Goal: Task Accomplishment & Management: Manage account settings

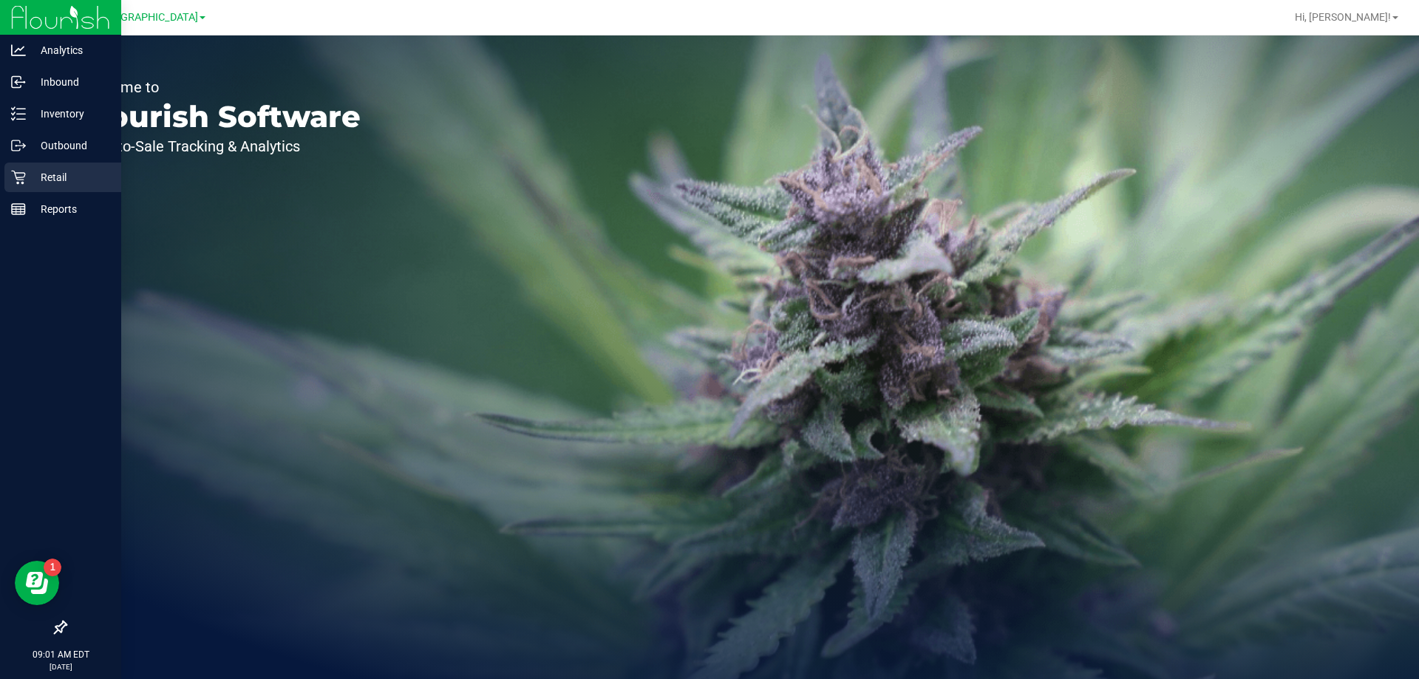
click at [30, 183] on p "Retail" at bounding box center [70, 177] width 89 height 18
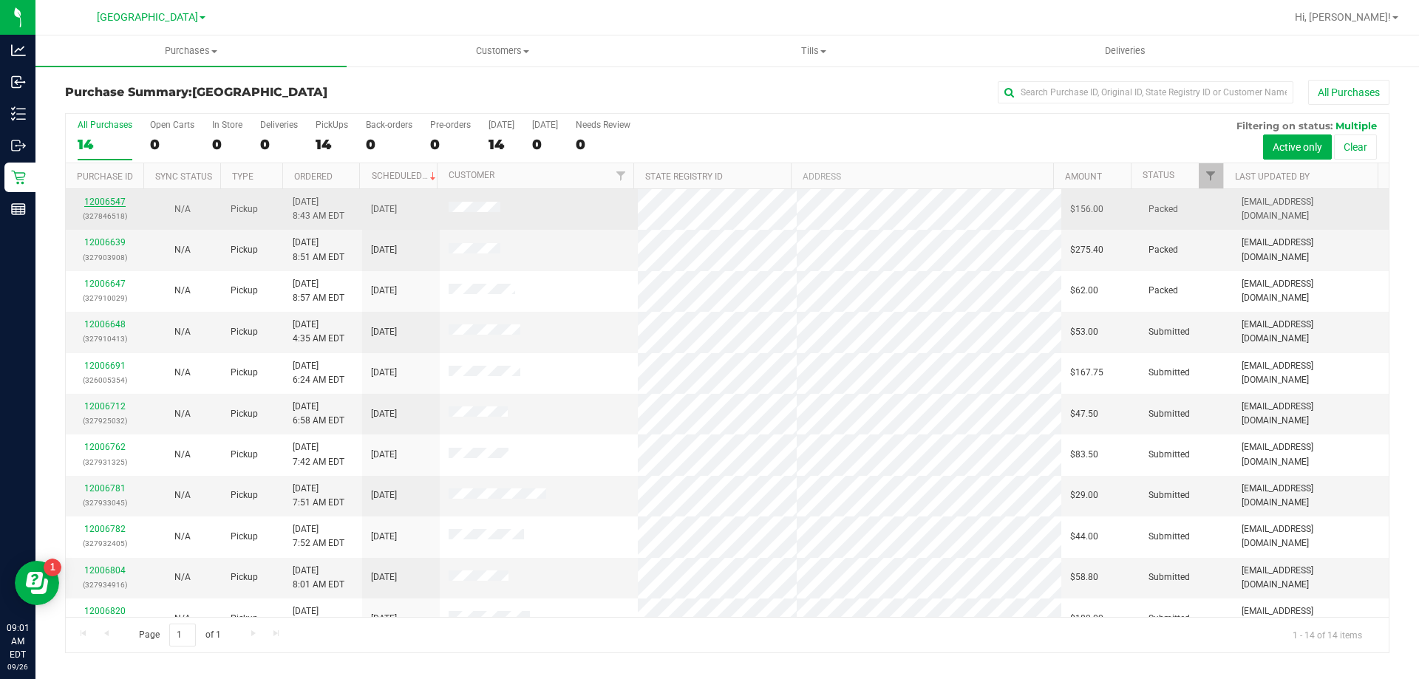
click at [111, 202] on link "12006547" at bounding box center [104, 202] width 41 height 10
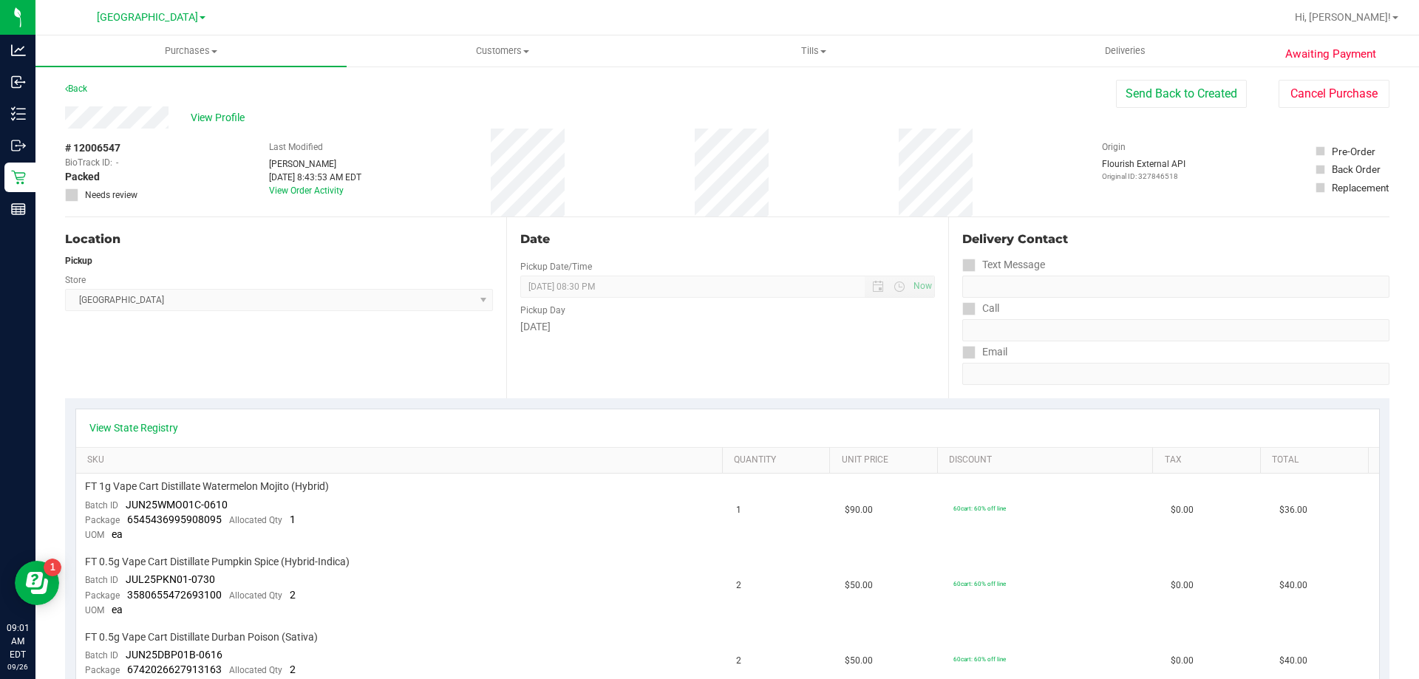
click at [90, 89] on div "Back Send Back to Created Cancel Purchase" at bounding box center [727, 93] width 1324 height 27
click at [80, 88] on link "Back" at bounding box center [76, 88] width 22 height 10
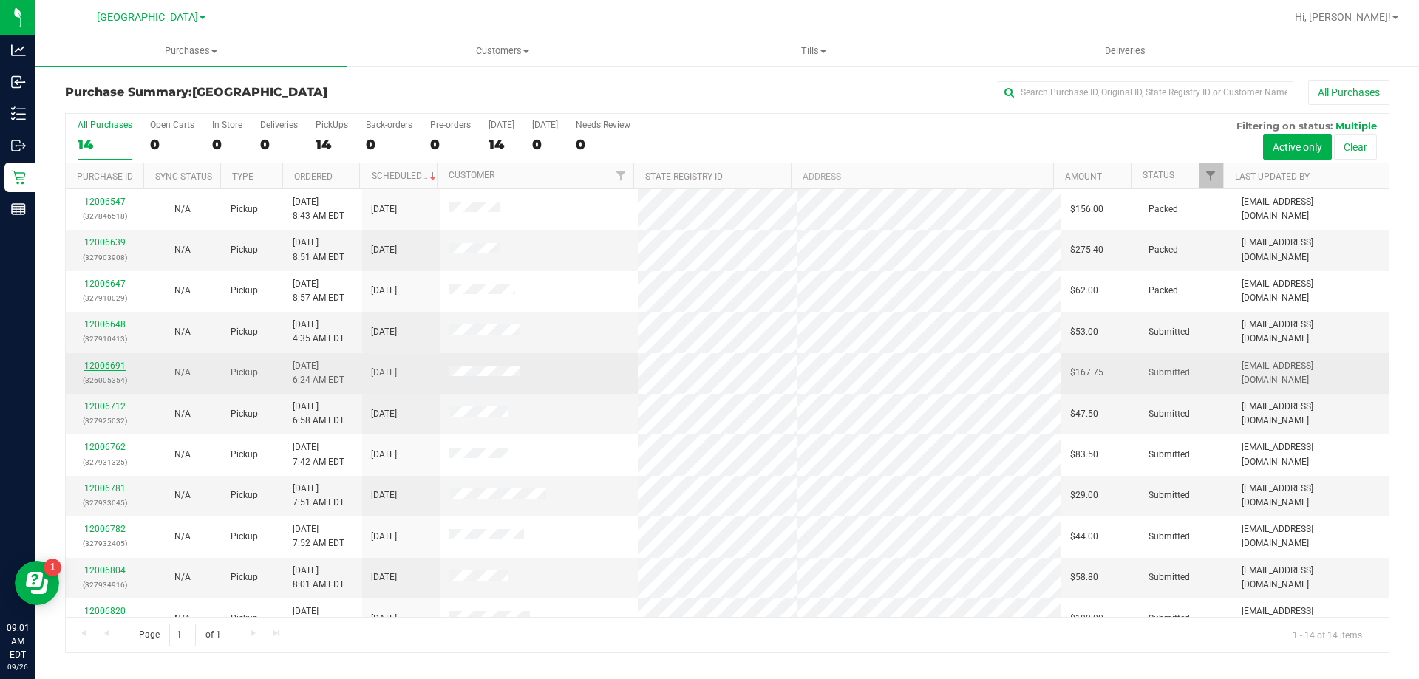
click at [102, 362] on link "12006691" at bounding box center [104, 366] width 41 height 10
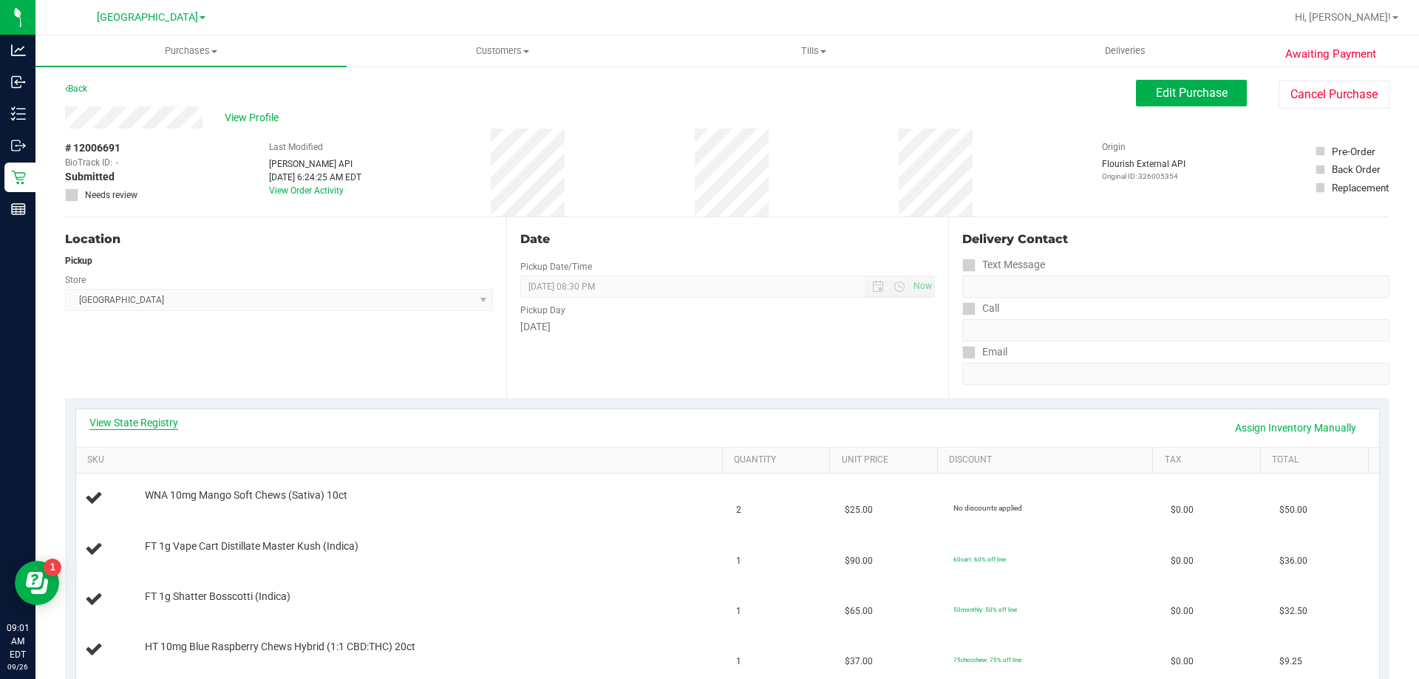
click at [140, 418] on link "View State Registry" at bounding box center [133, 422] width 89 height 15
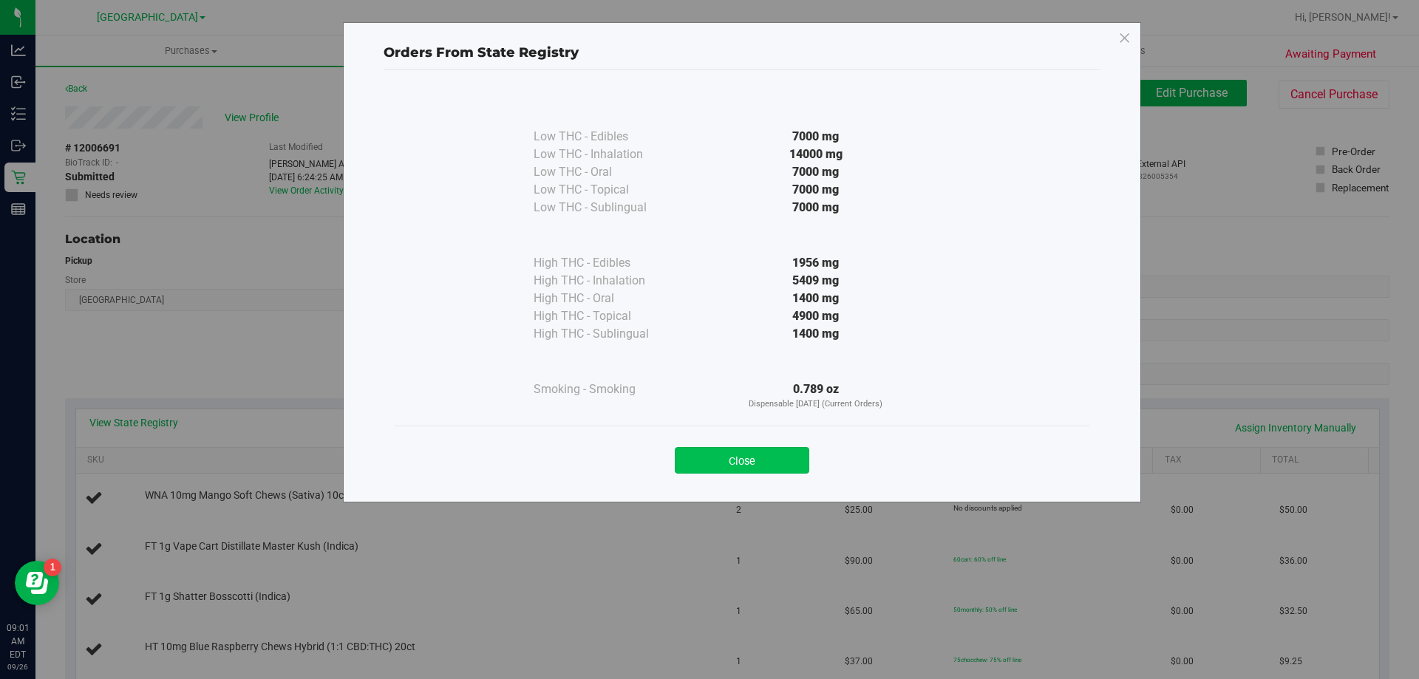
click at [774, 461] on button "Close" at bounding box center [742, 460] width 134 height 27
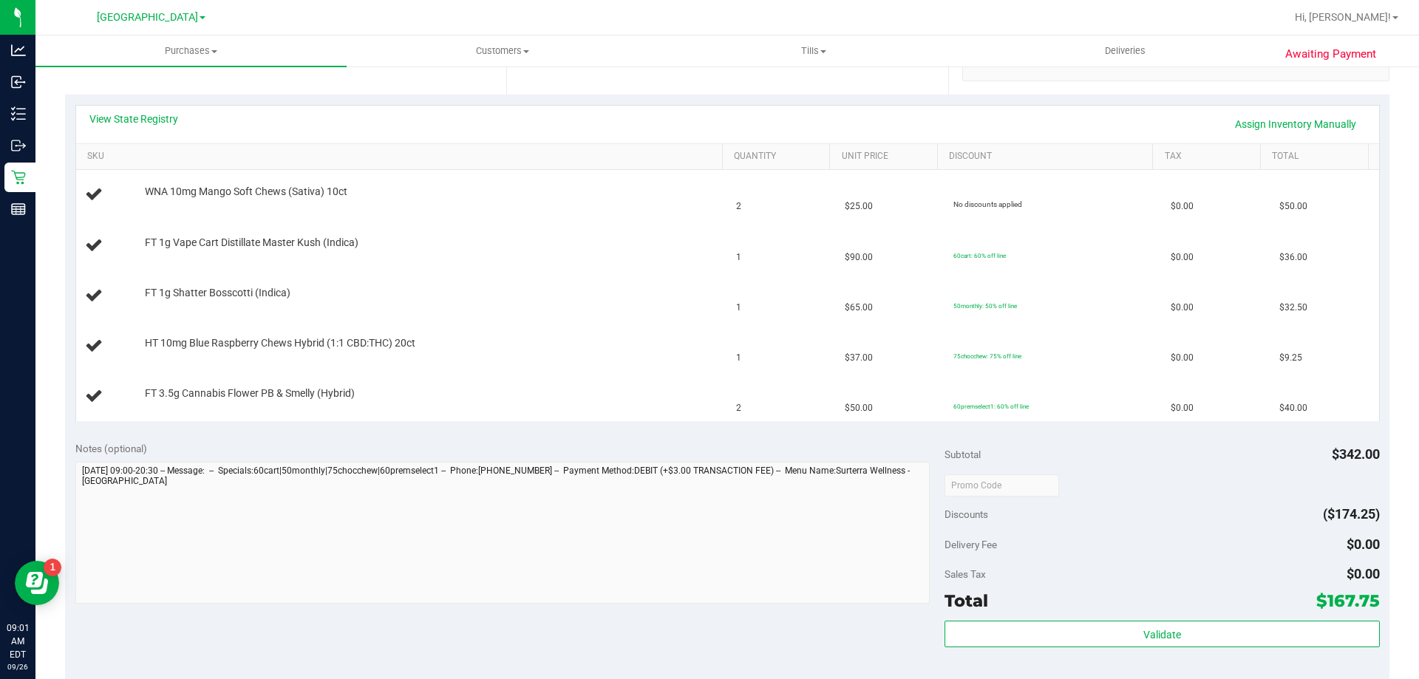
scroll to position [369, 0]
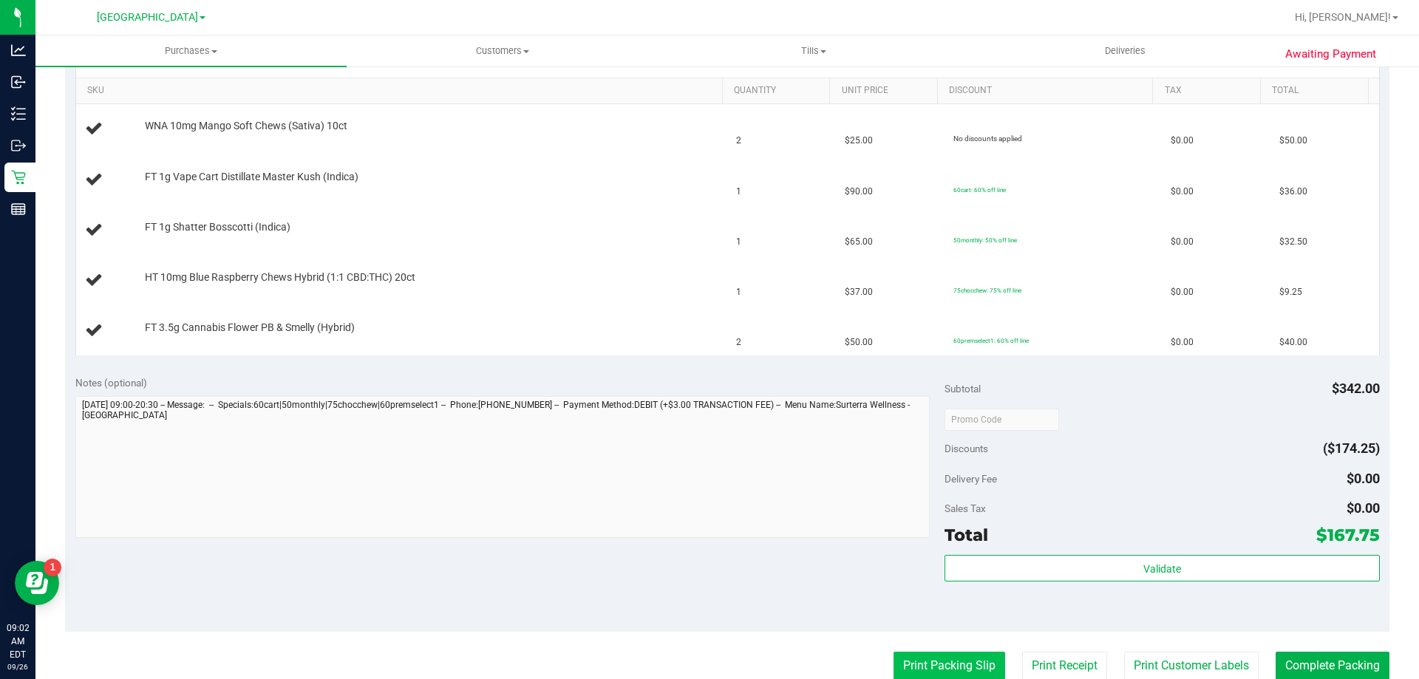
click at [931, 677] on button "Print Packing Slip" at bounding box center [949, 666] width 112 height 28
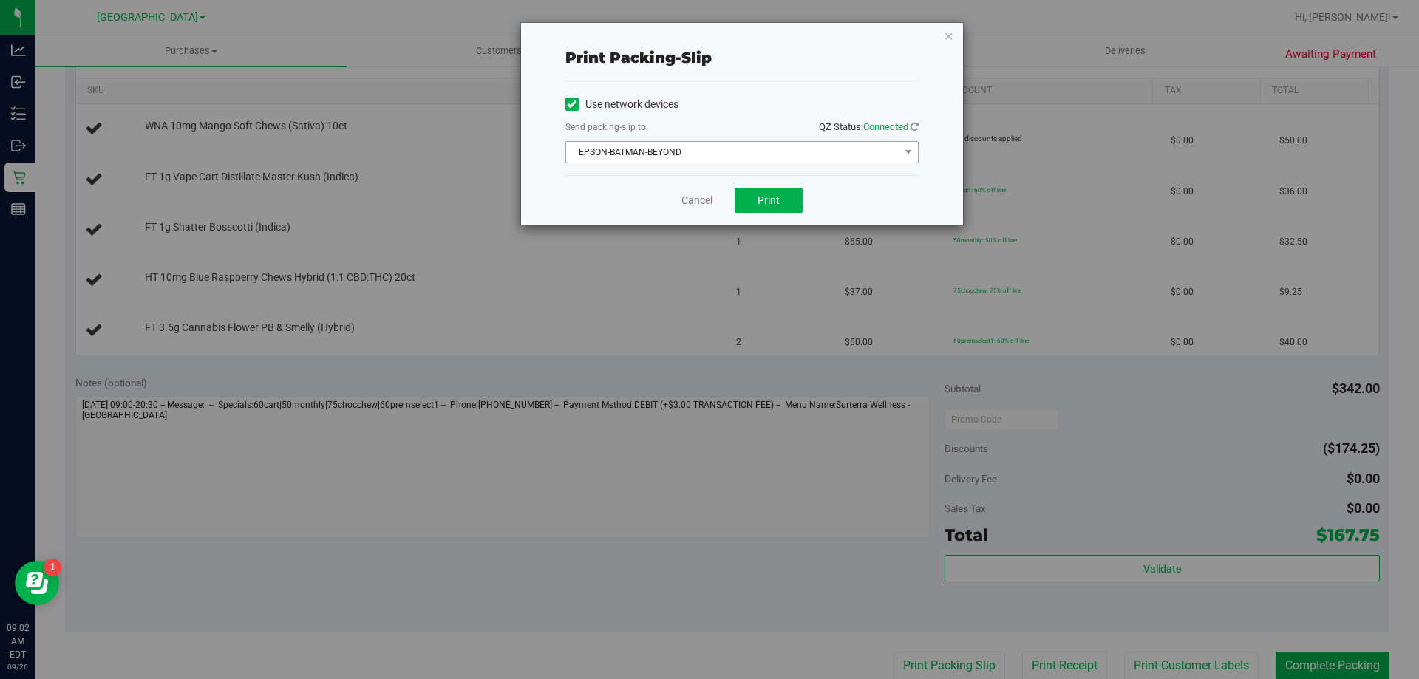
click at [759, 155] on span "EPSON-BATMAN-BEYOND" at bounding box center [732, 152] width 333 height 21
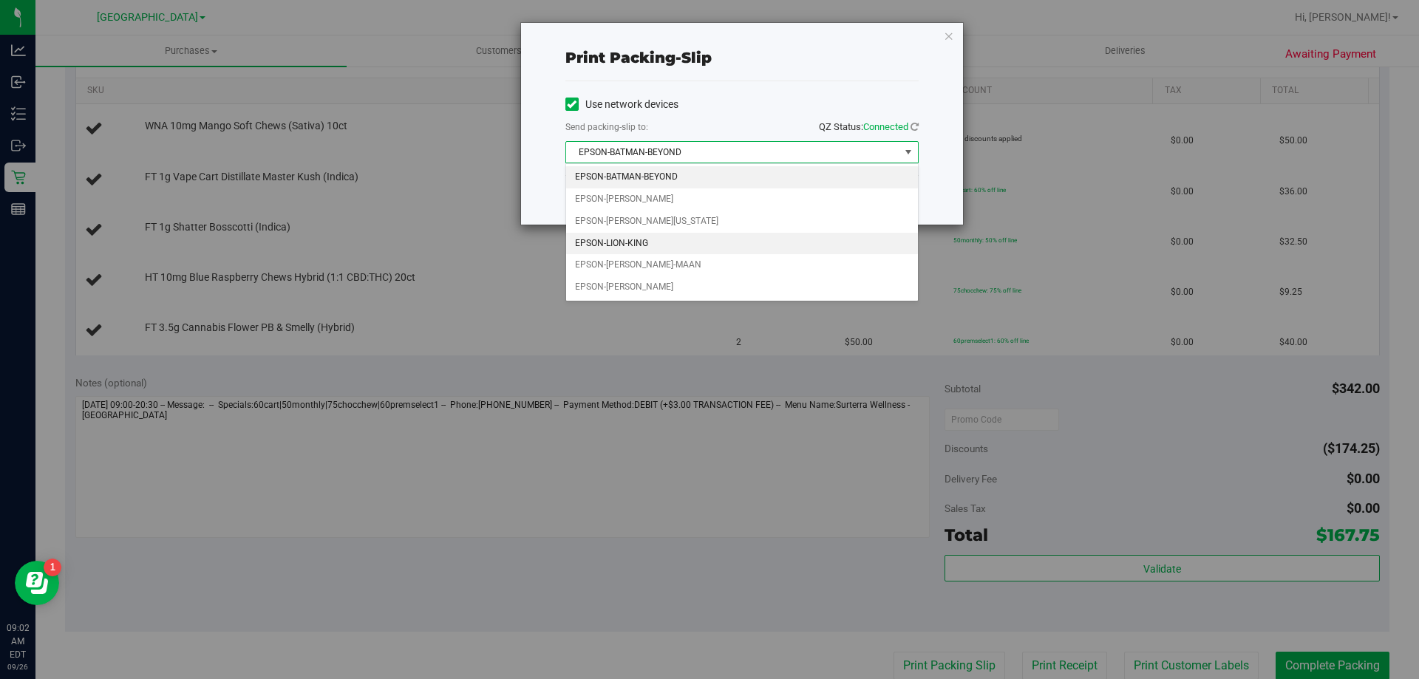
click at [683, 239] on li "EPSON-LION-KING" at bounding box center [742, 244] width 352 height 22
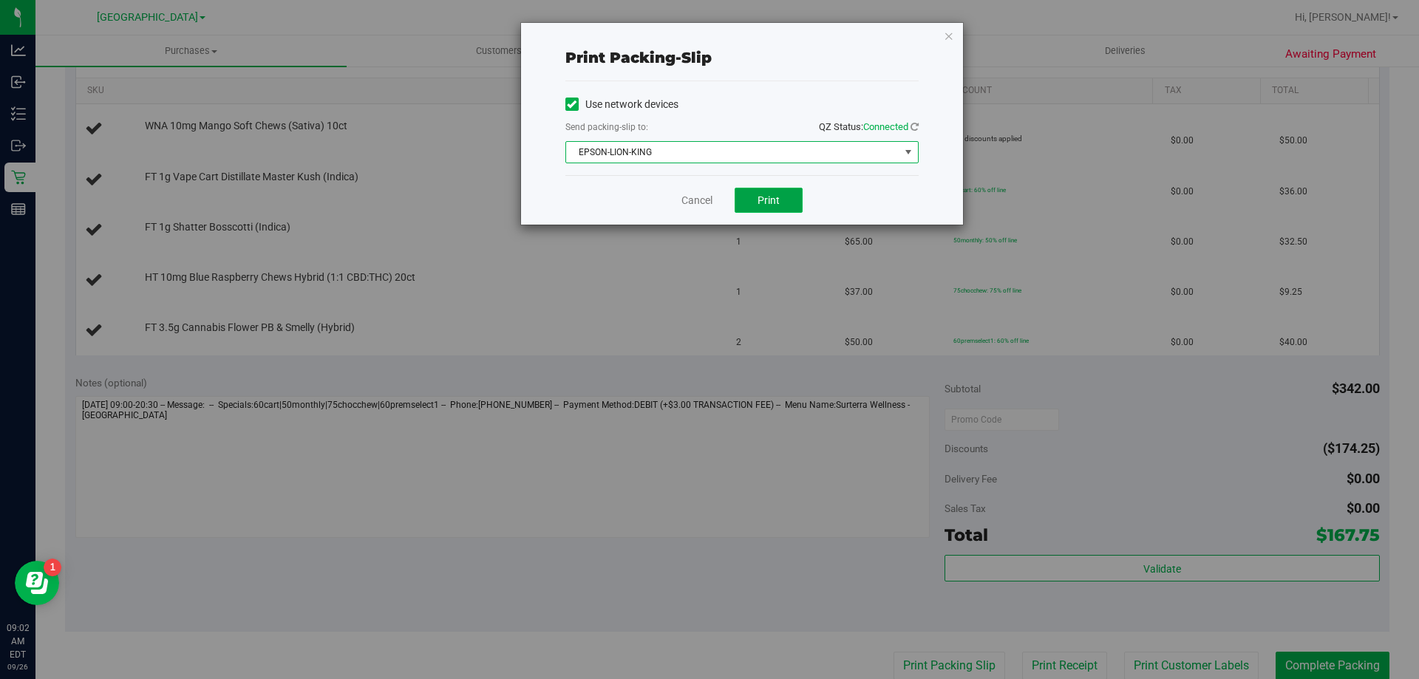
click at [769, 203] on span "Print" at bounding box center [768, 200] width 22 height 12
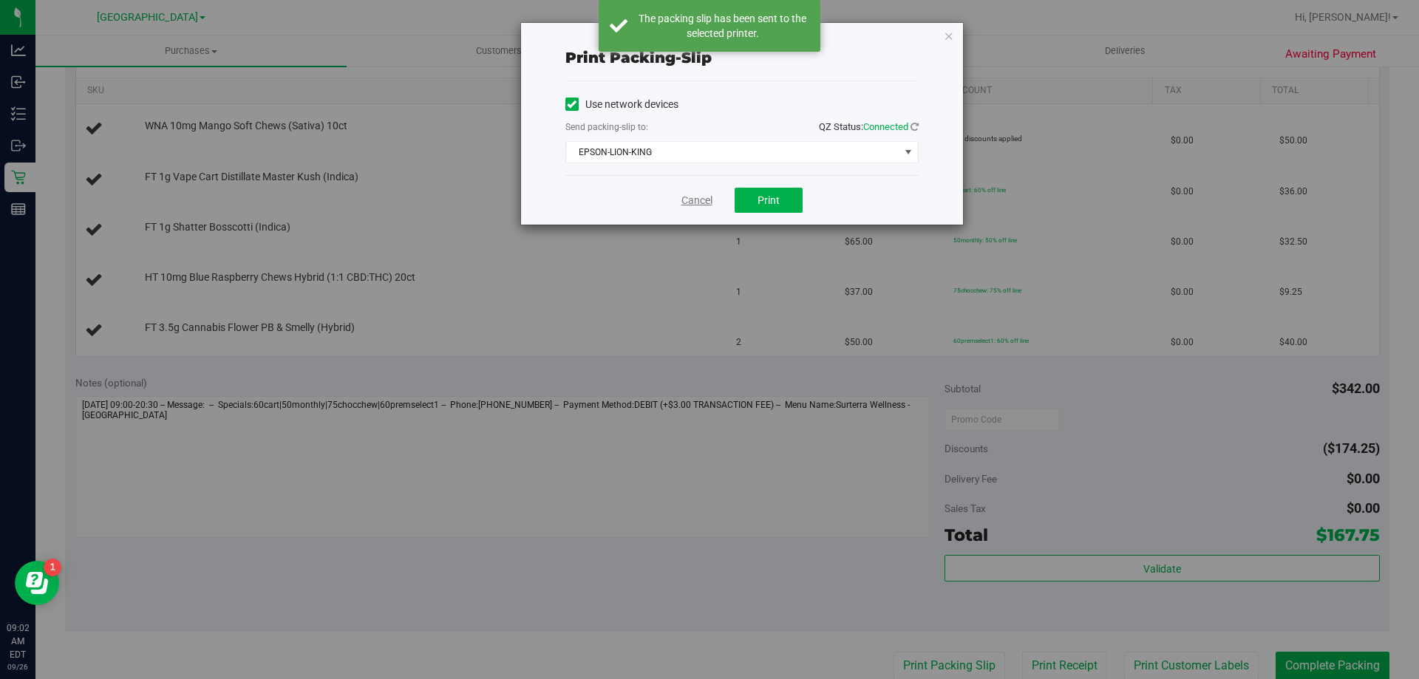
click at [690, 197] on link "Cancel" at bounding box center [696, 201] width 31 height 16
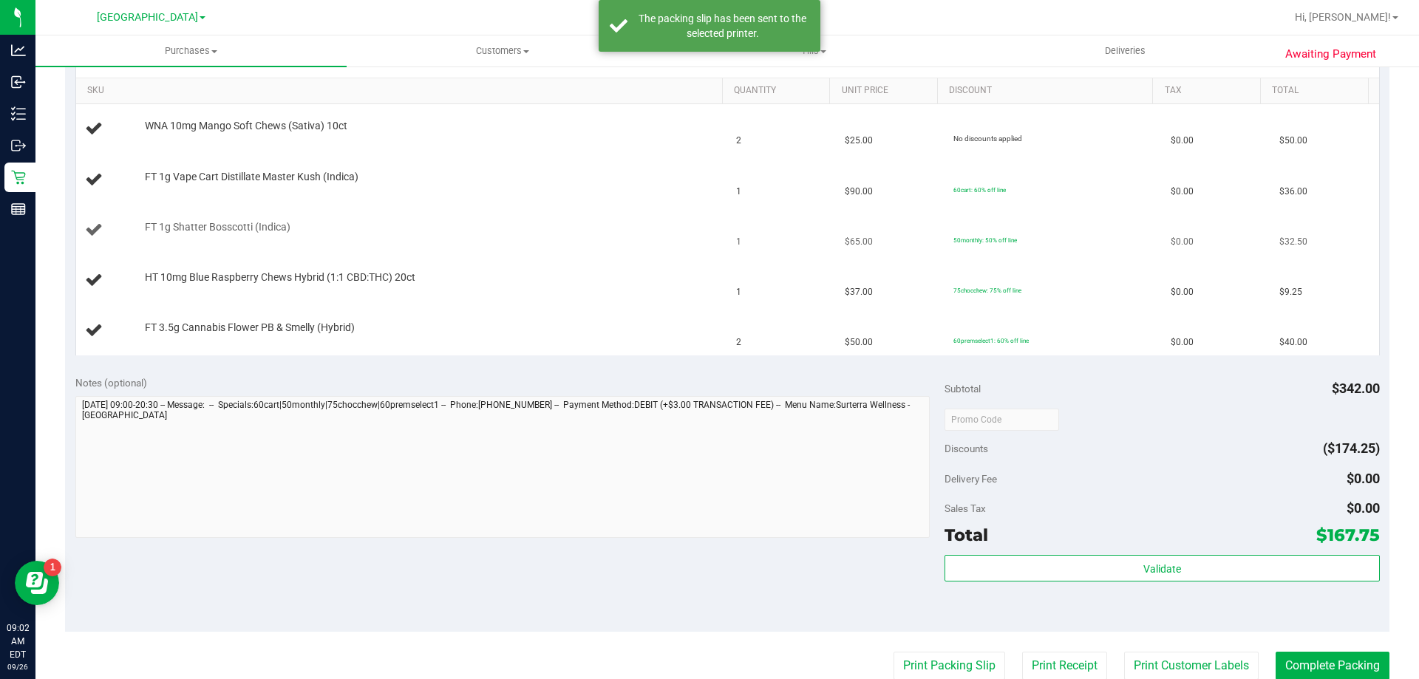
scroll to position [370, 0]
click at [637, 290] on td "HT 10mg Blue Raspberry Chews Hybrid (1:1 CBD:THC) 20ct" at bounding box center [402, 280] width 652 height 50
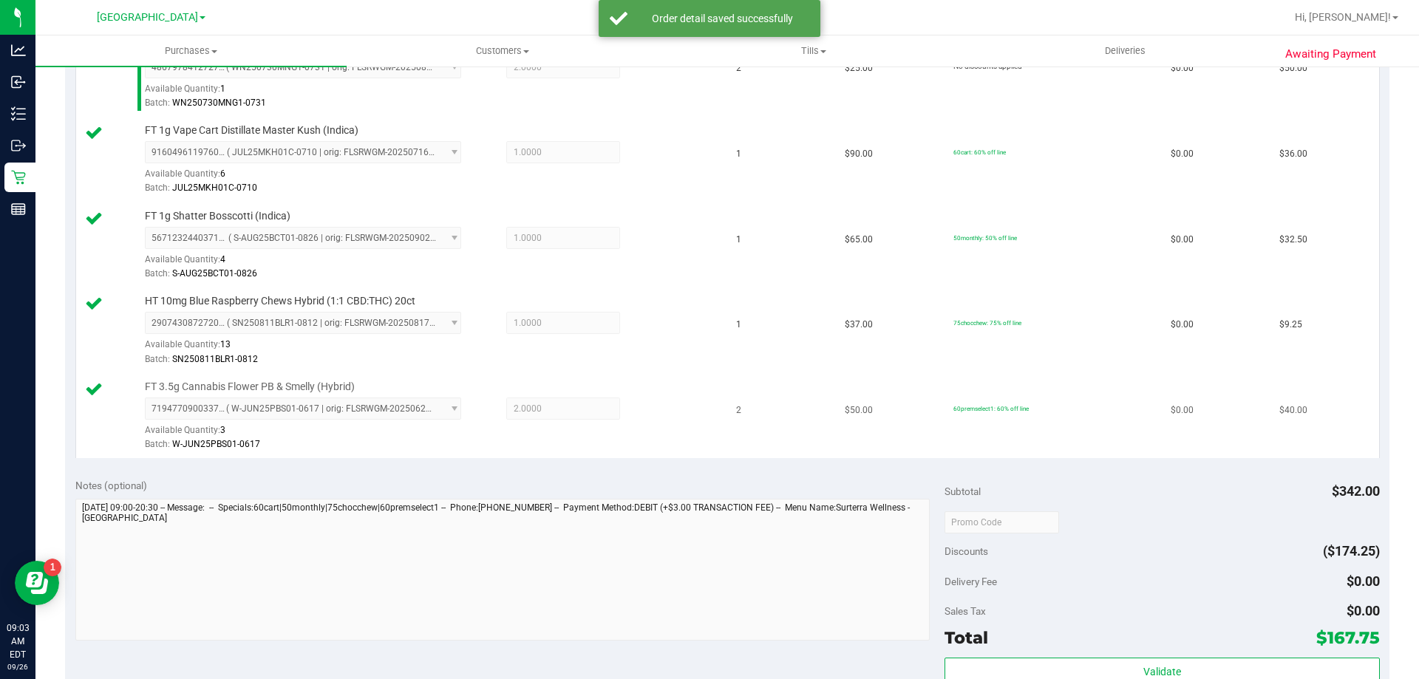
scroll to position [666, 0]
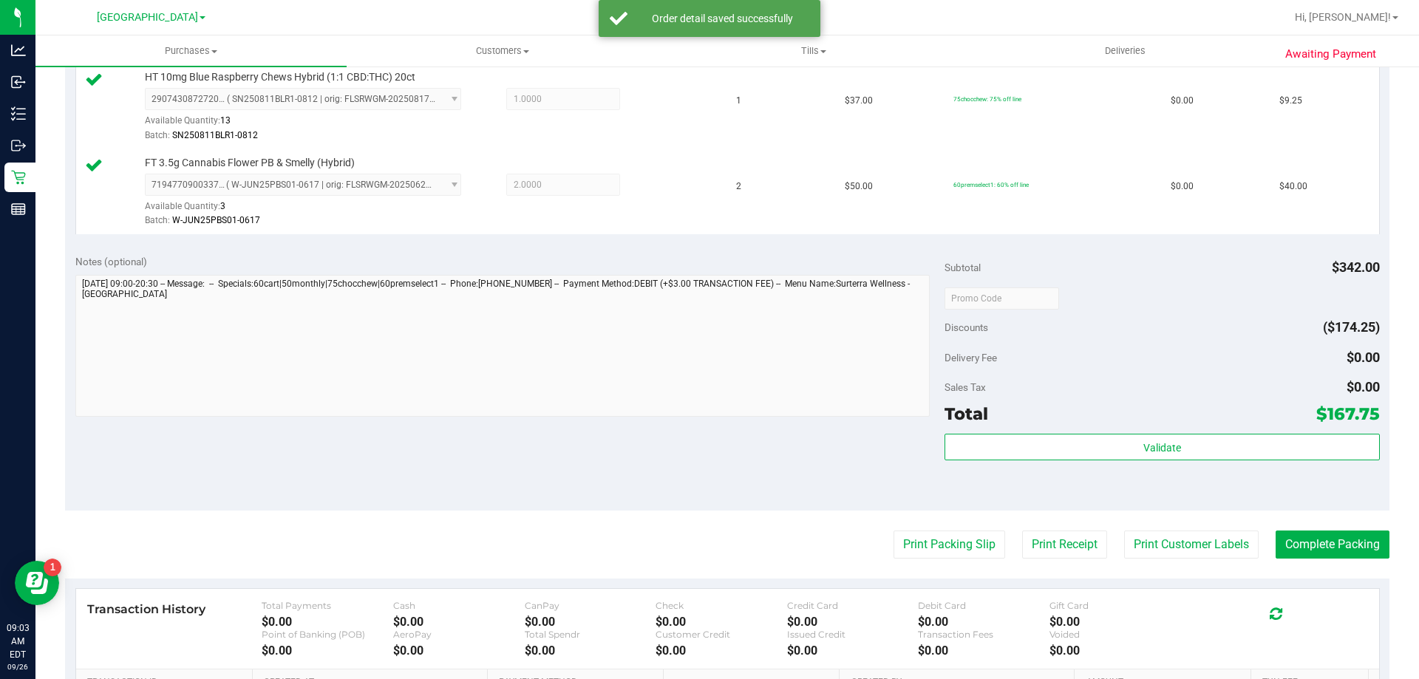
click at [1113, 426] on div "Total $167.75" at bounding box center [1161, 413] width 434 height 27
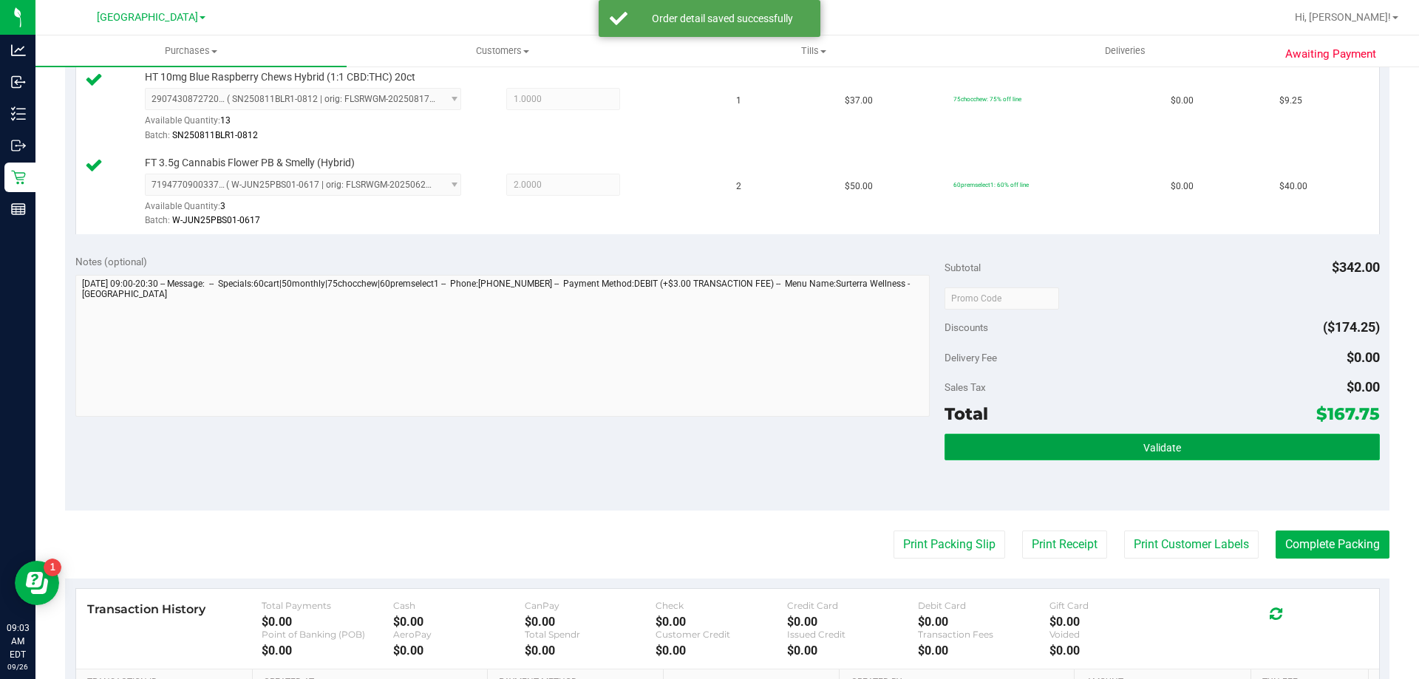
click at [1109, 454] on button "Validate" at bounding box center [1161, 447] width 434 height 27
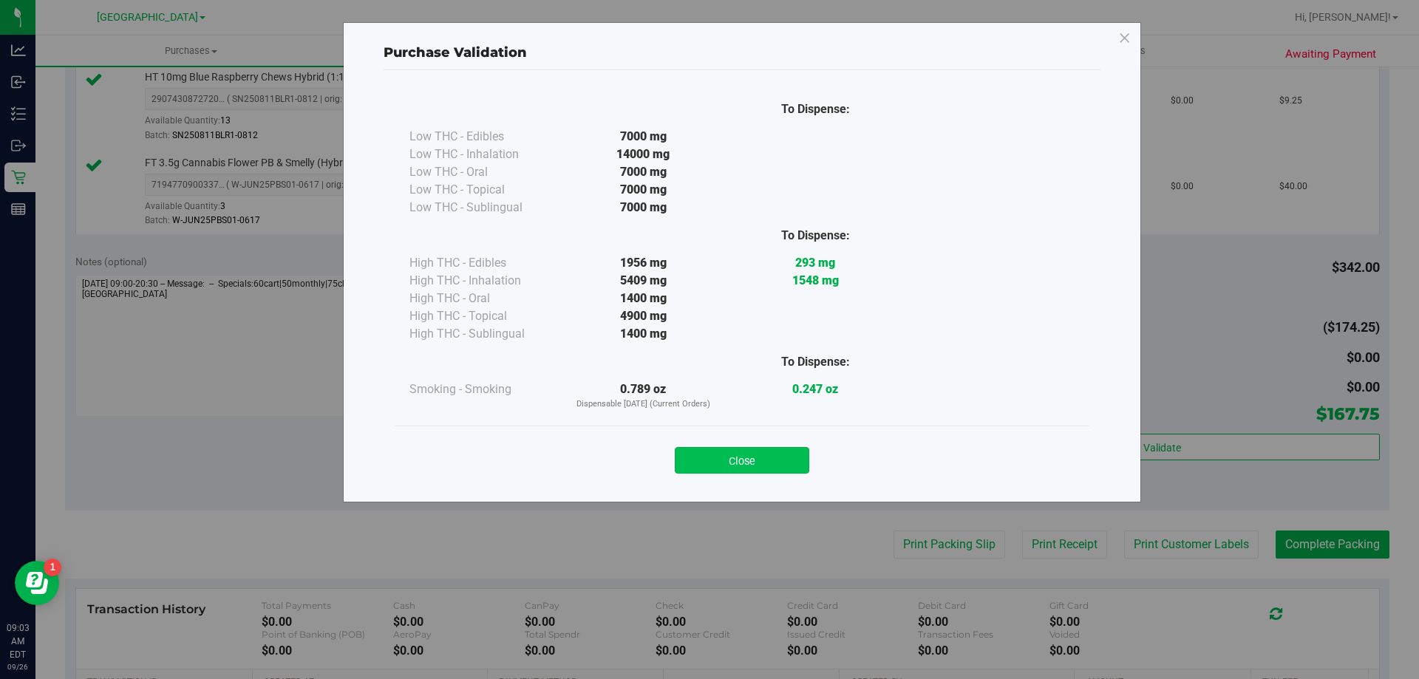
click at [745, 462] on button "Close" at bounding box center [742, 460] width 134 height 27
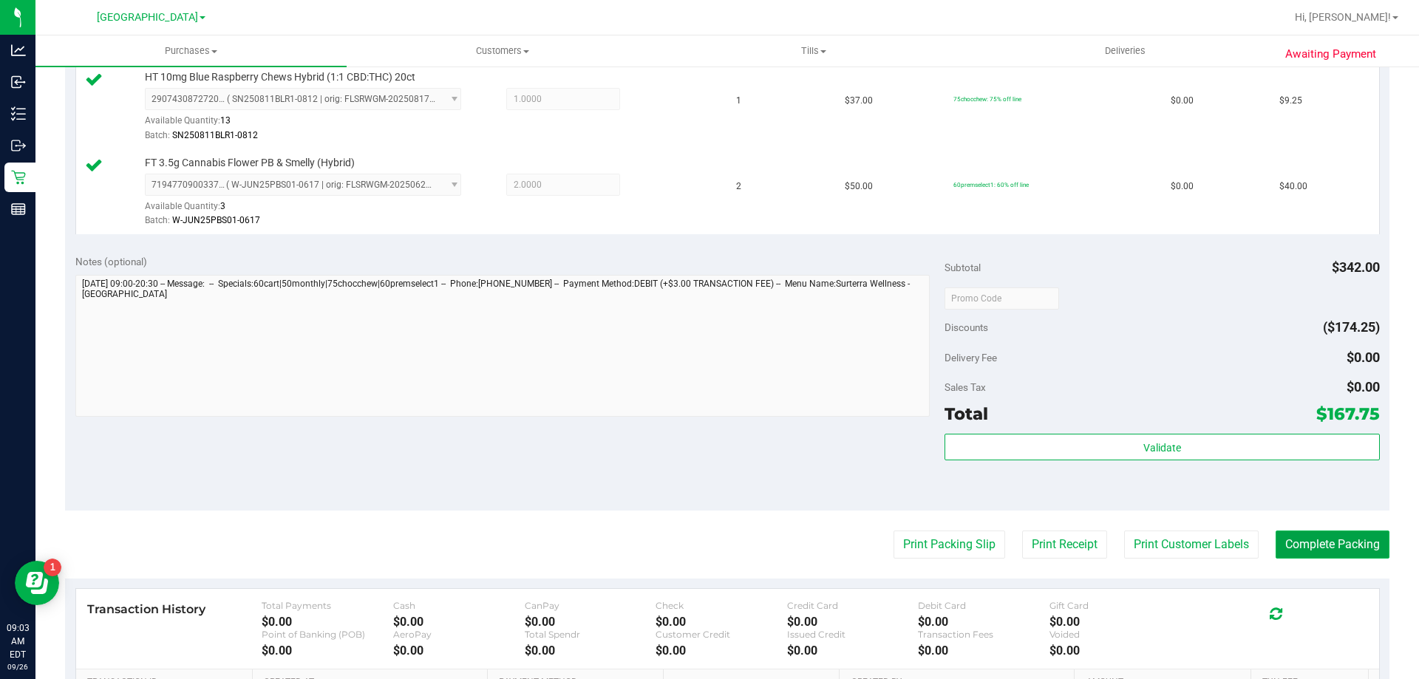
click at [1334, 535] on button "Complete Packing" at bounding box center [1332, 544] width 114 height 28
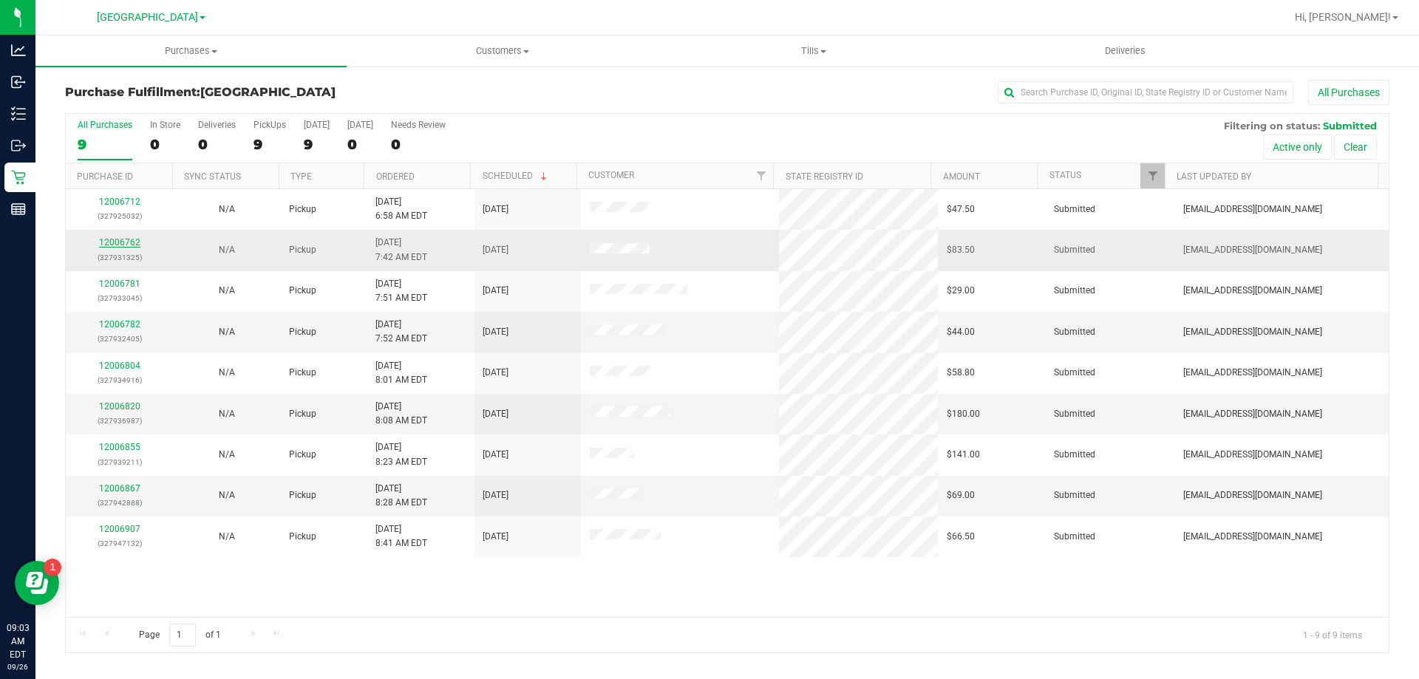
click at [121, 243] on link "12006762" at bounding box center [119, 242] width 41 height 10
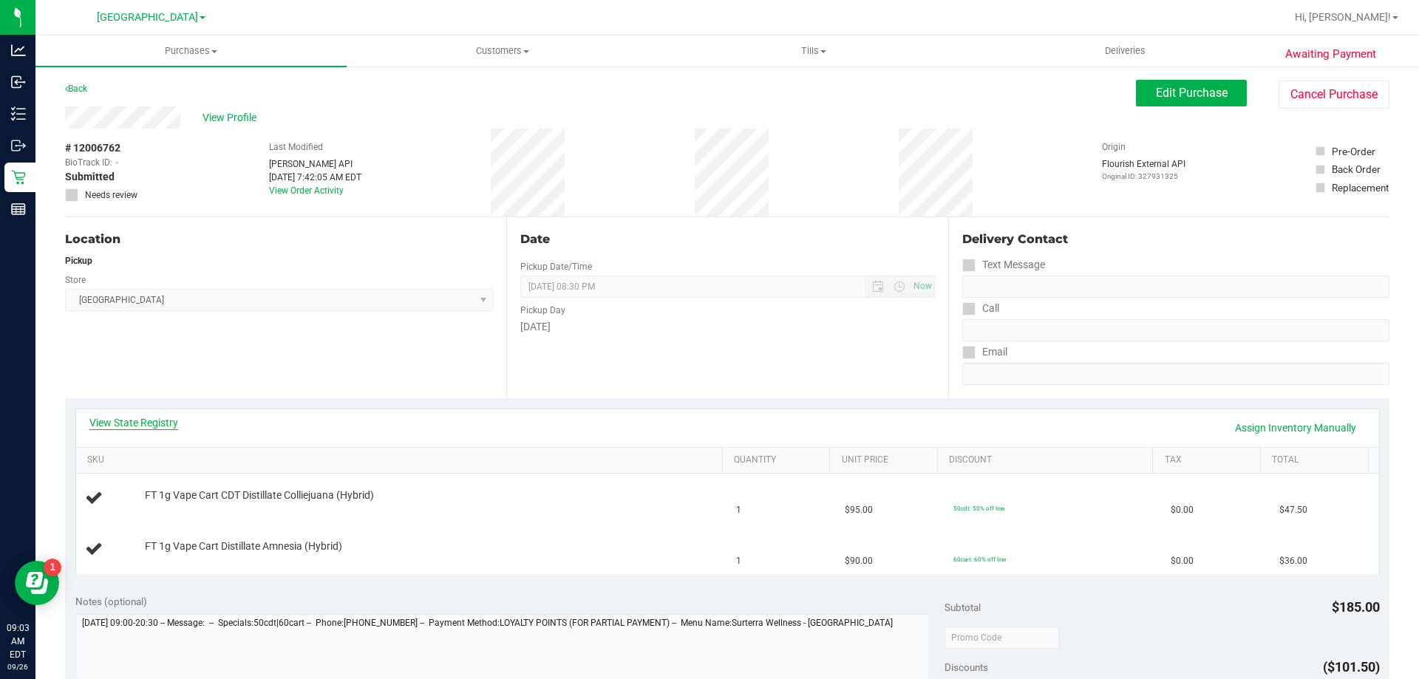
click at [138, 421] on link "View State Registry" at bounding box center [133, 422] width 89 height 15
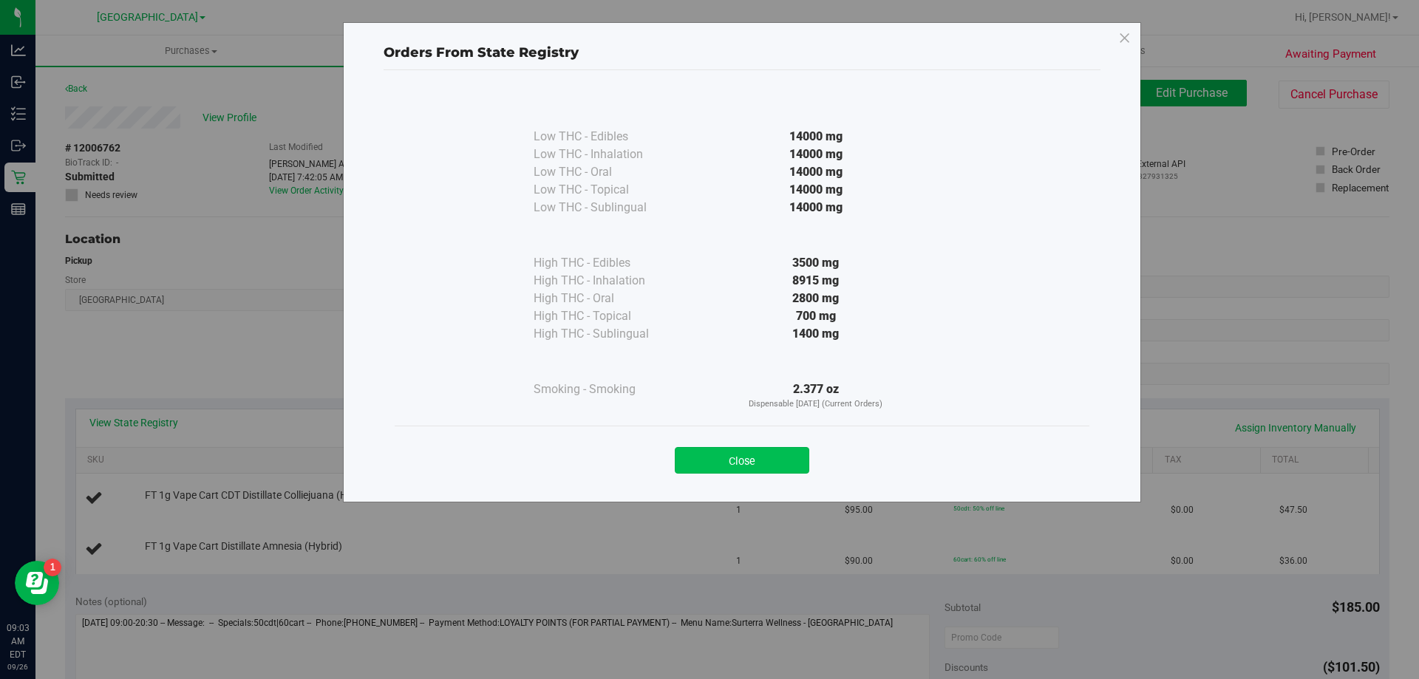
click at [740, 457] on button "Close" at bounding box center [742, 460] width 134 height 27
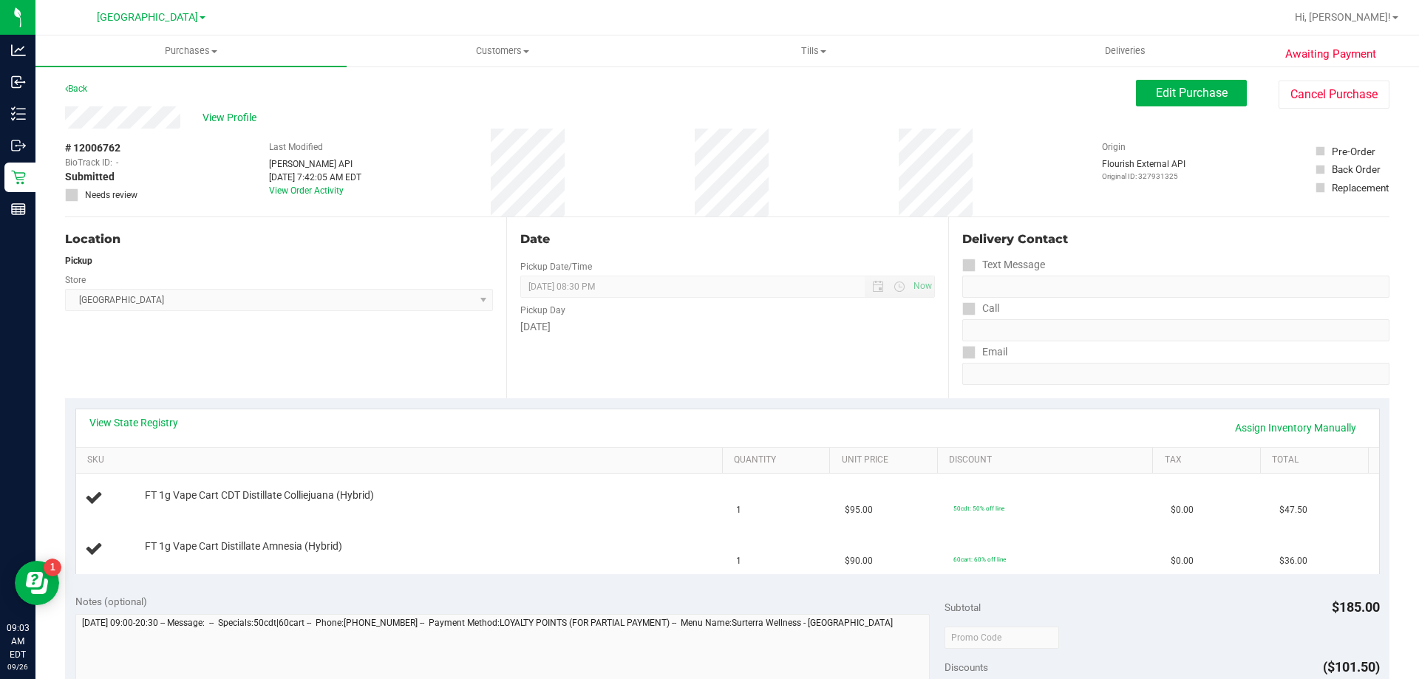
click at [553, 393] on div "Date Pickup Date/Time 09/26/2025 Now 09/26/2025 08:30 PM Now Pickup Day Friday" at bounding box center [726, 307] width 441 height 181
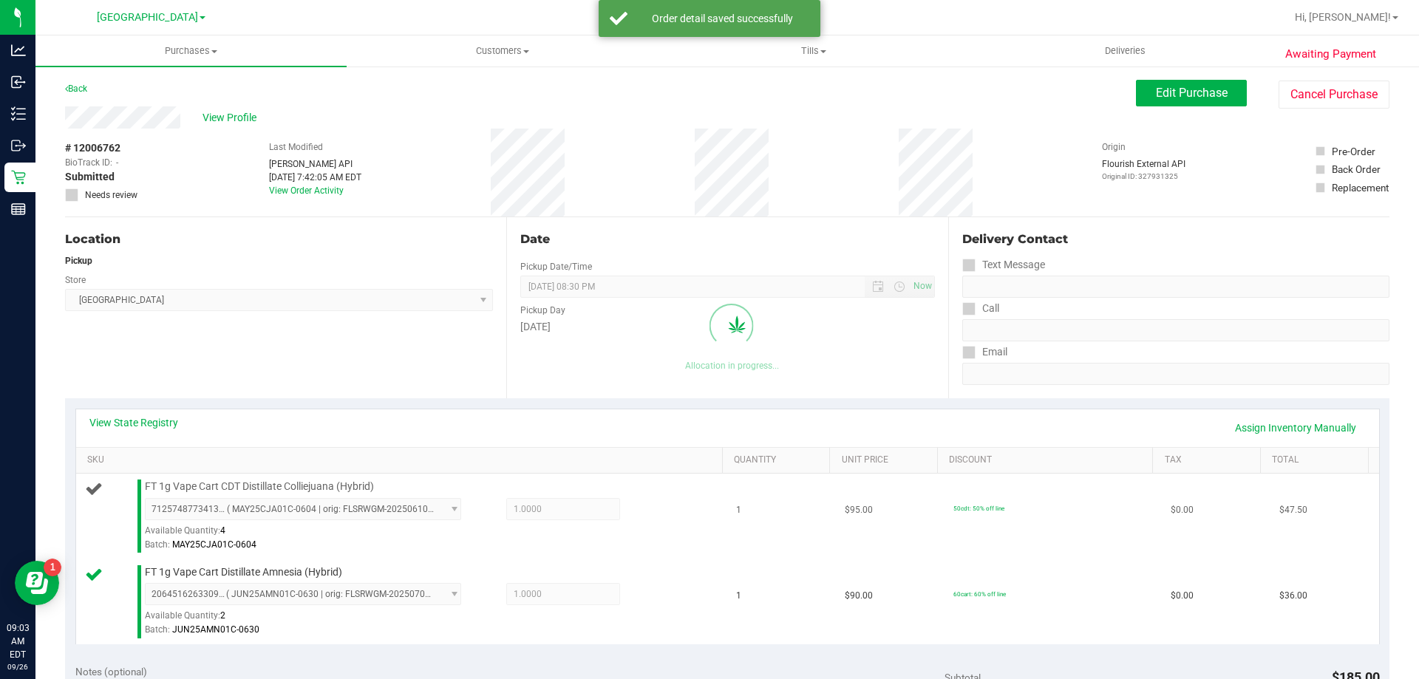
scroll to position [369, 0]
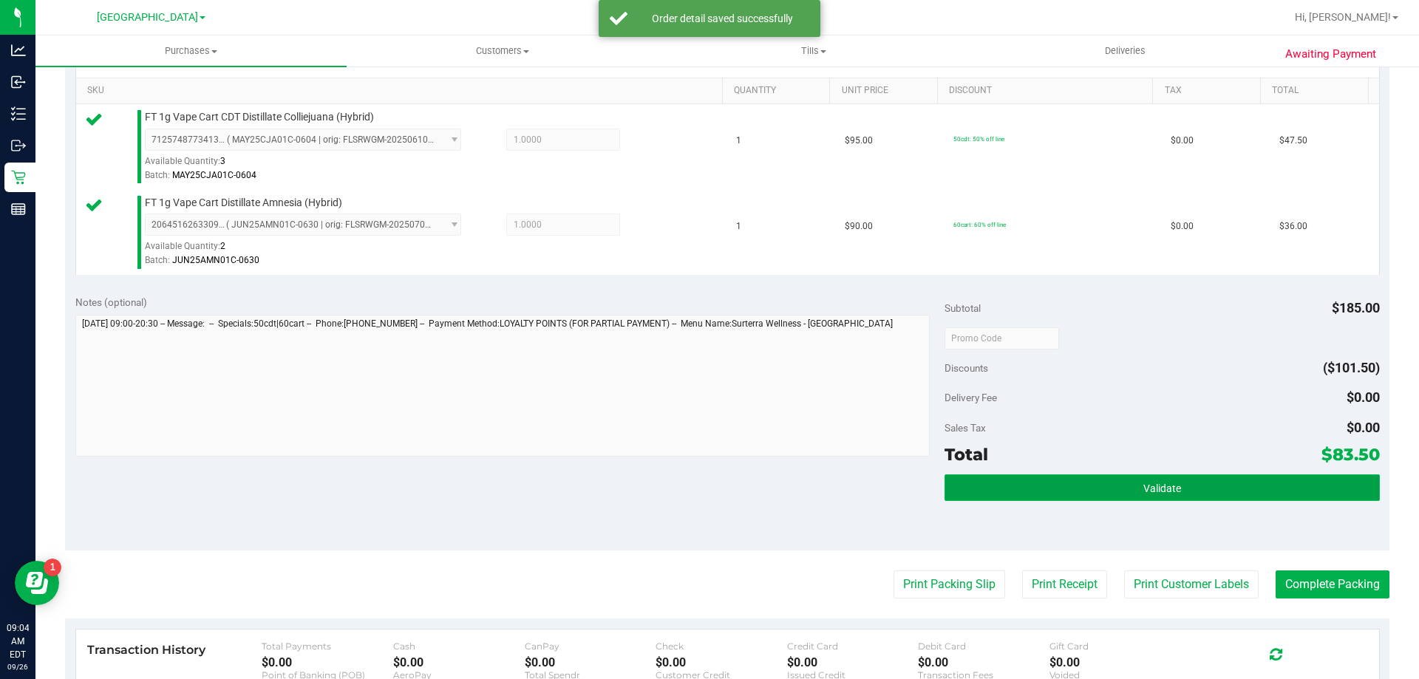
click at [1026, 493] on button "Validate" at bounding box center [1161, 487] width 434 height 27
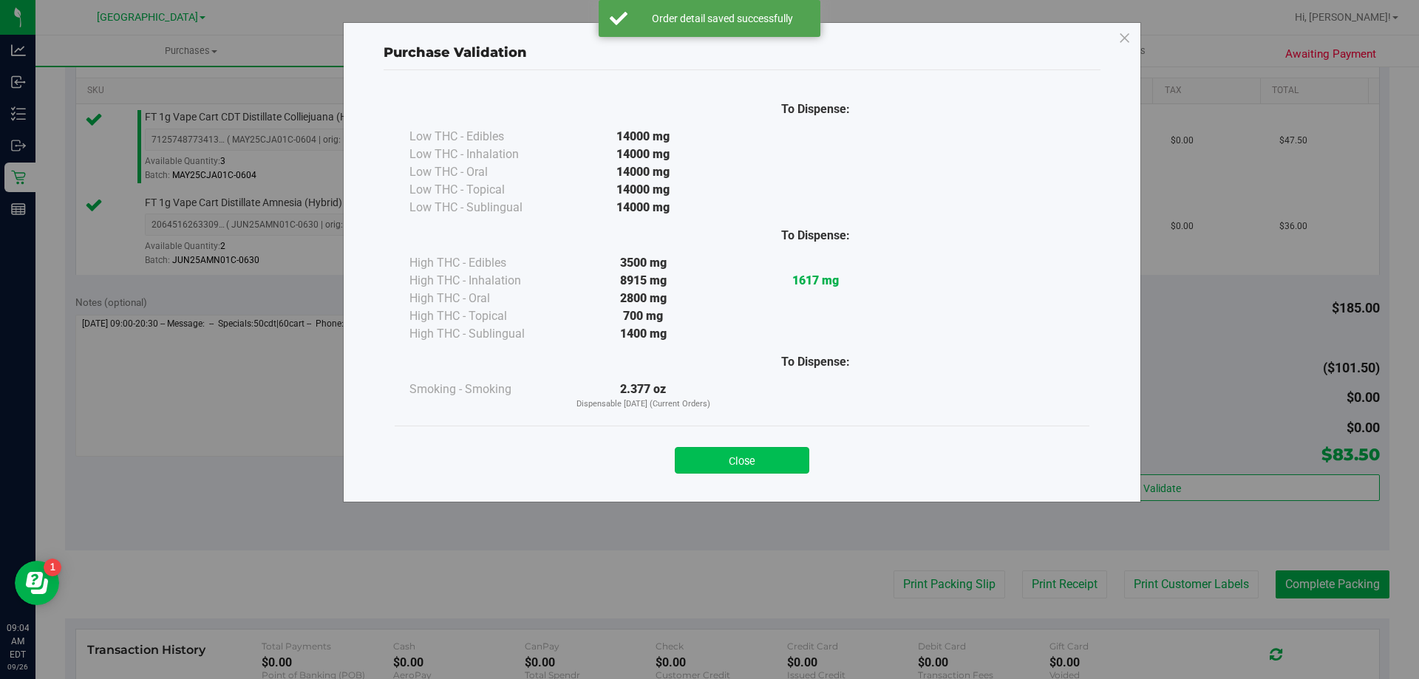
click at [766, 456] on button "Close" at bounding box center [742, 460] width 134 height 27
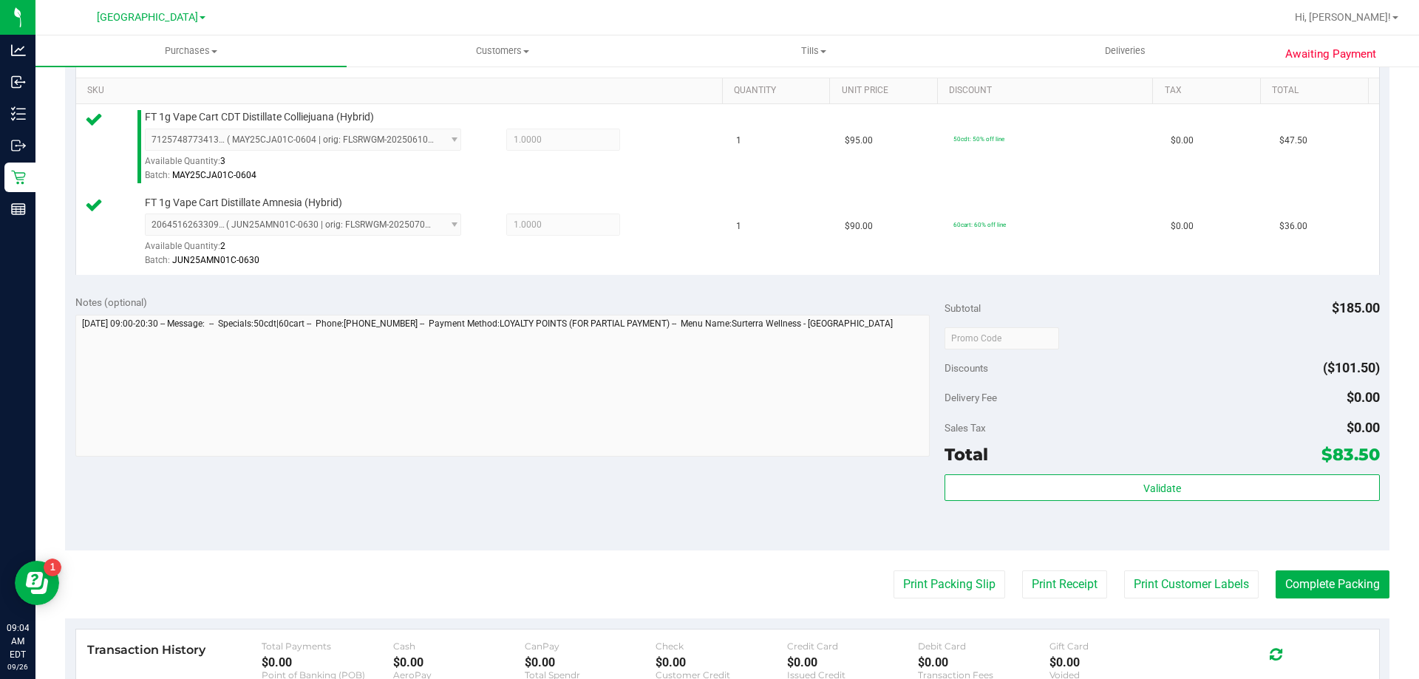
click at [960, 602] on purchase-details "Back Edit Purchase Cancel Purchase View Profile # 12006762 BioTrack ID: - Submi…" at bounding box center [727, 302] width 1324 height 1184
click at [941, 567] on purchase-details "Back Edit Purchase Cancel Purchase View Profile # 12006762 BioTrack ID: - Submi…" at bounding box center [727, 302] width 1324 height 1184
click at [925, 577] on button "Print Packing Slip" at bounding box center [949, 584] width 112 height 28
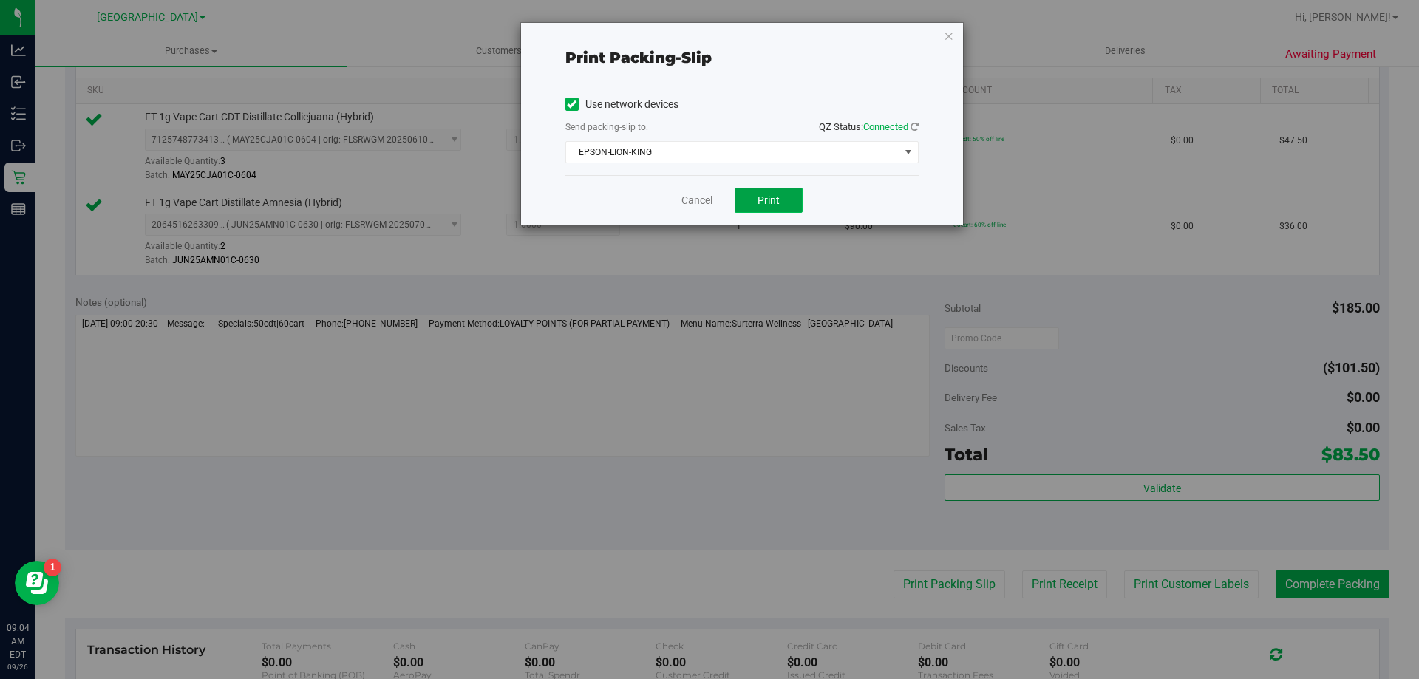
click at [776, 198] on span "Print" at bounding box center [768, 200] width 22 height 12
click at [689, 199] on link "Cancel" at bounding box center [696, 201] width 31 height 16
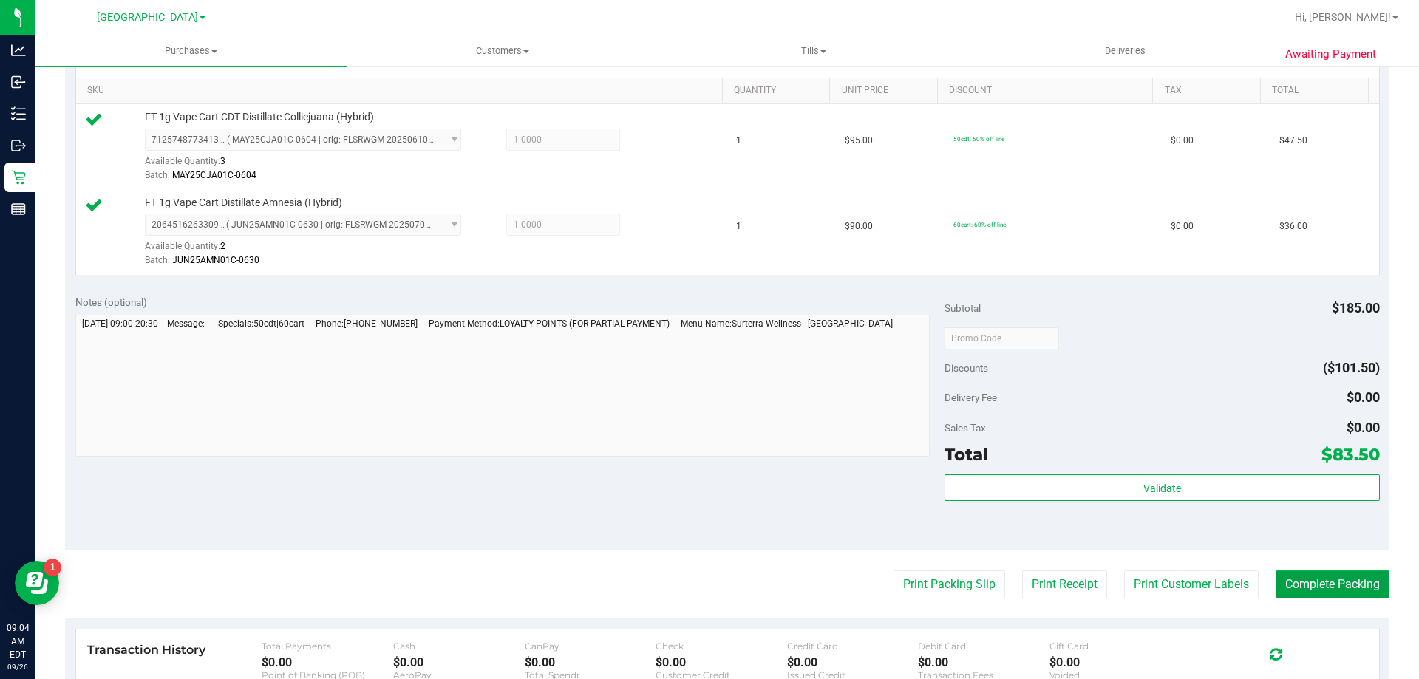
click at [1356, 593] on button "Complete Packing" at bounding box center [1332, 584] width 114 height 28
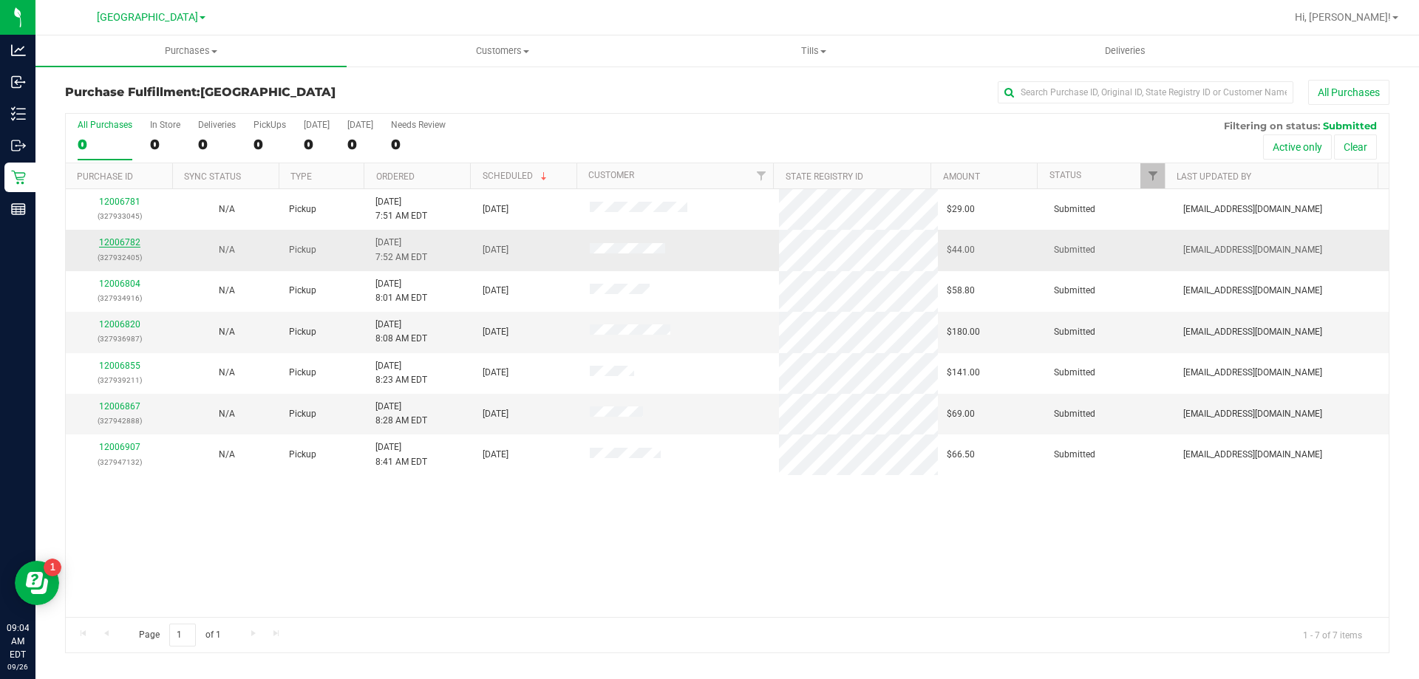
click at [108, 241] on link "12006782" at bounding box center [119, 242] width 41 height 10
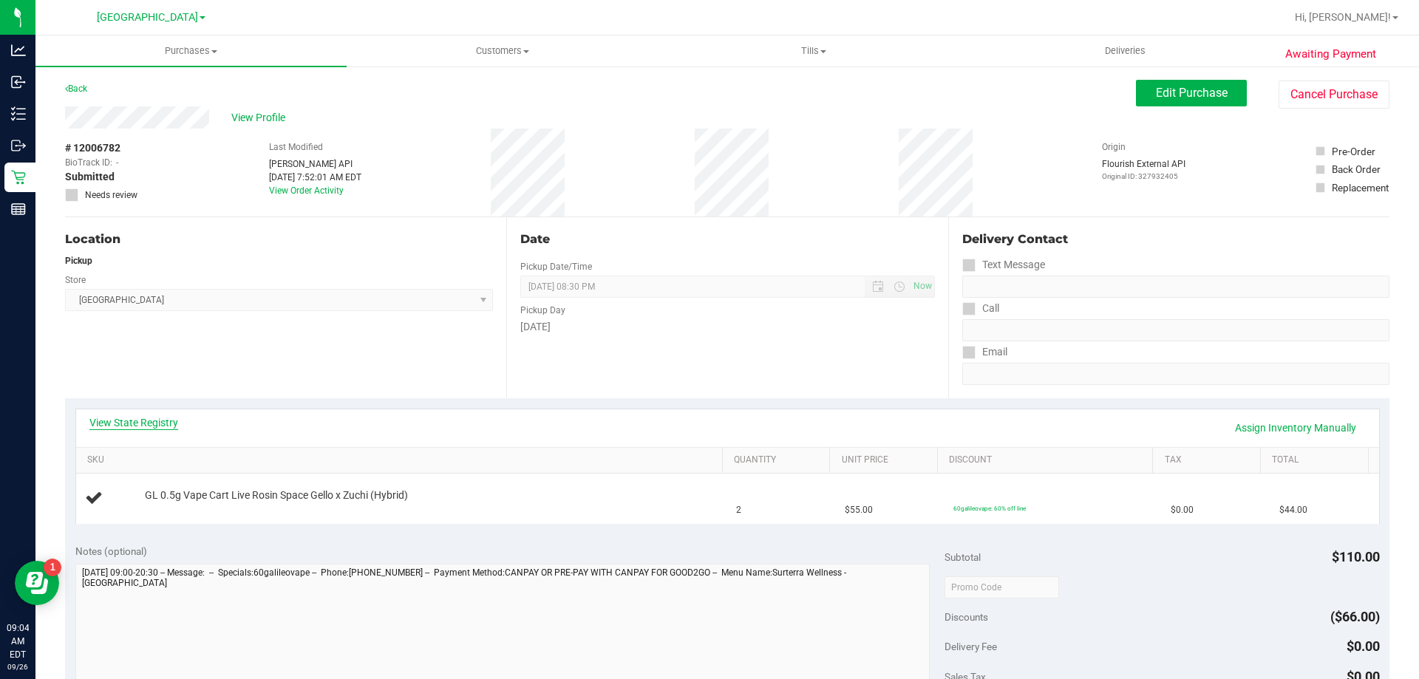
click at [160, 422] on link "View State Registry" at bounding box center [133, 422] width 89 height 15
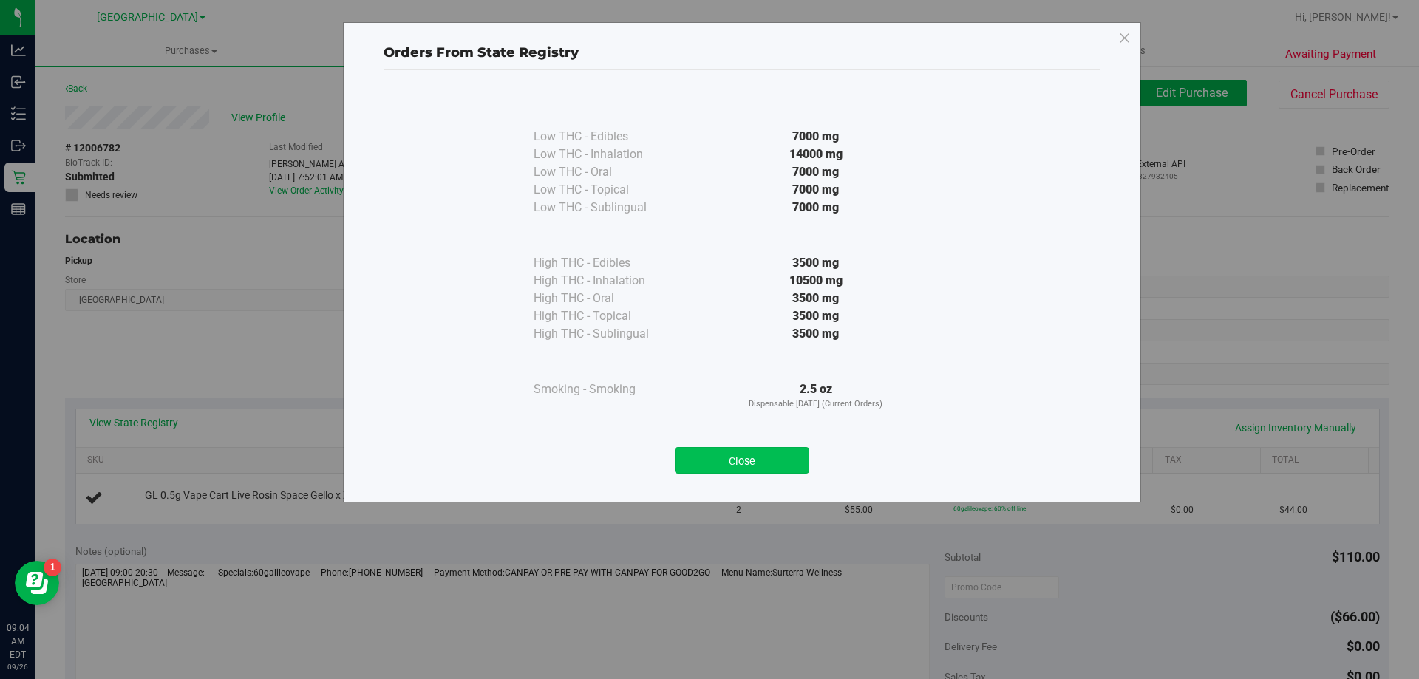
click at [784, 449] on button "Close" at bounding box center [742, 460] width 134 height 27
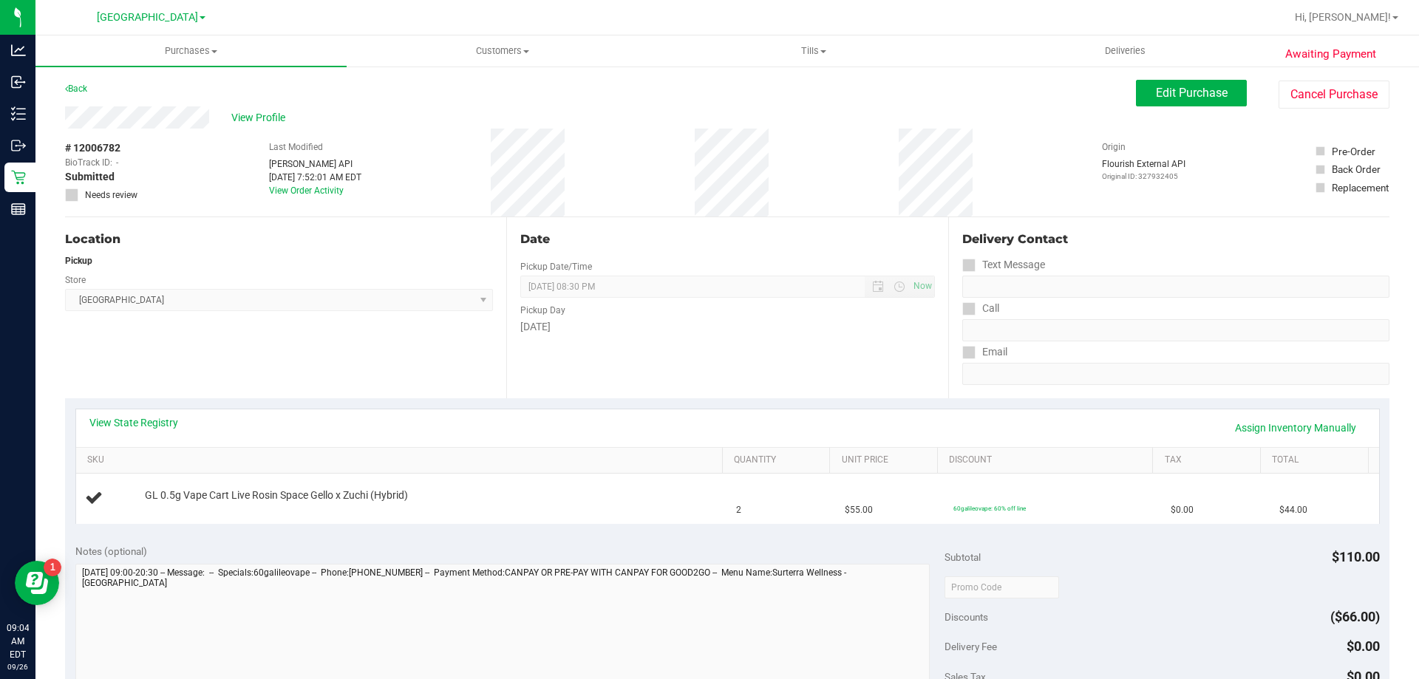
click at [692, 370] on div "Date Pickup Date/Time 09/26/2025 Now 09/26/2025 08:30 PM Now Pickup Day Friday" at bounding box center [726, 307] width 441 height 181
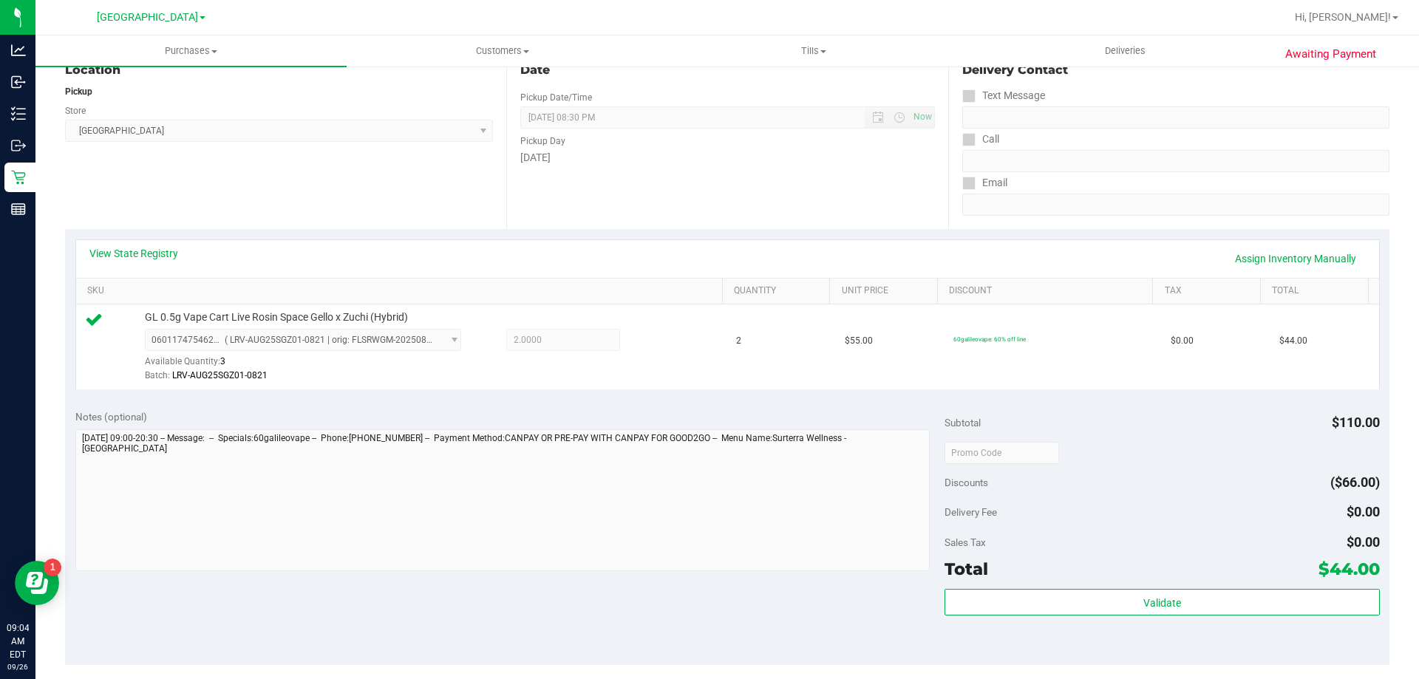
scroll to position [369, 0]
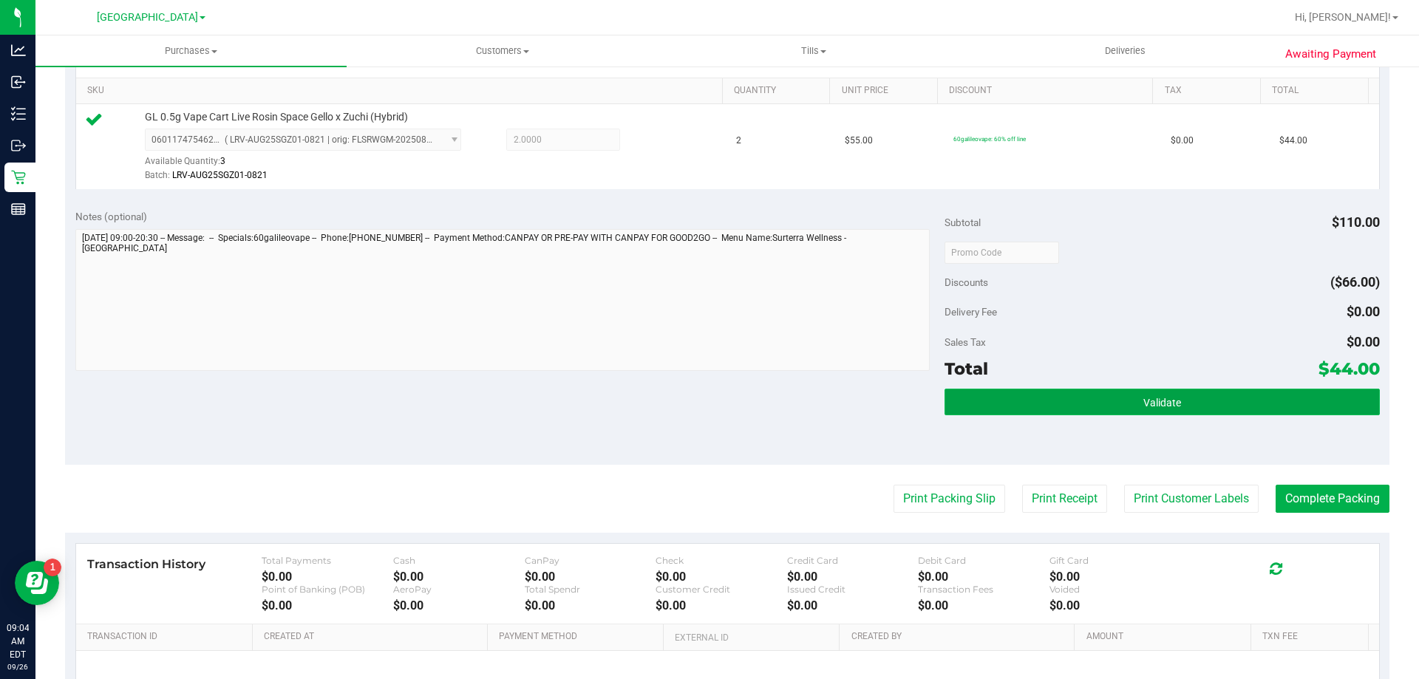
click at [1127, 414] on button "Validate" at bounding box center [1161, 402] width 434 height 27
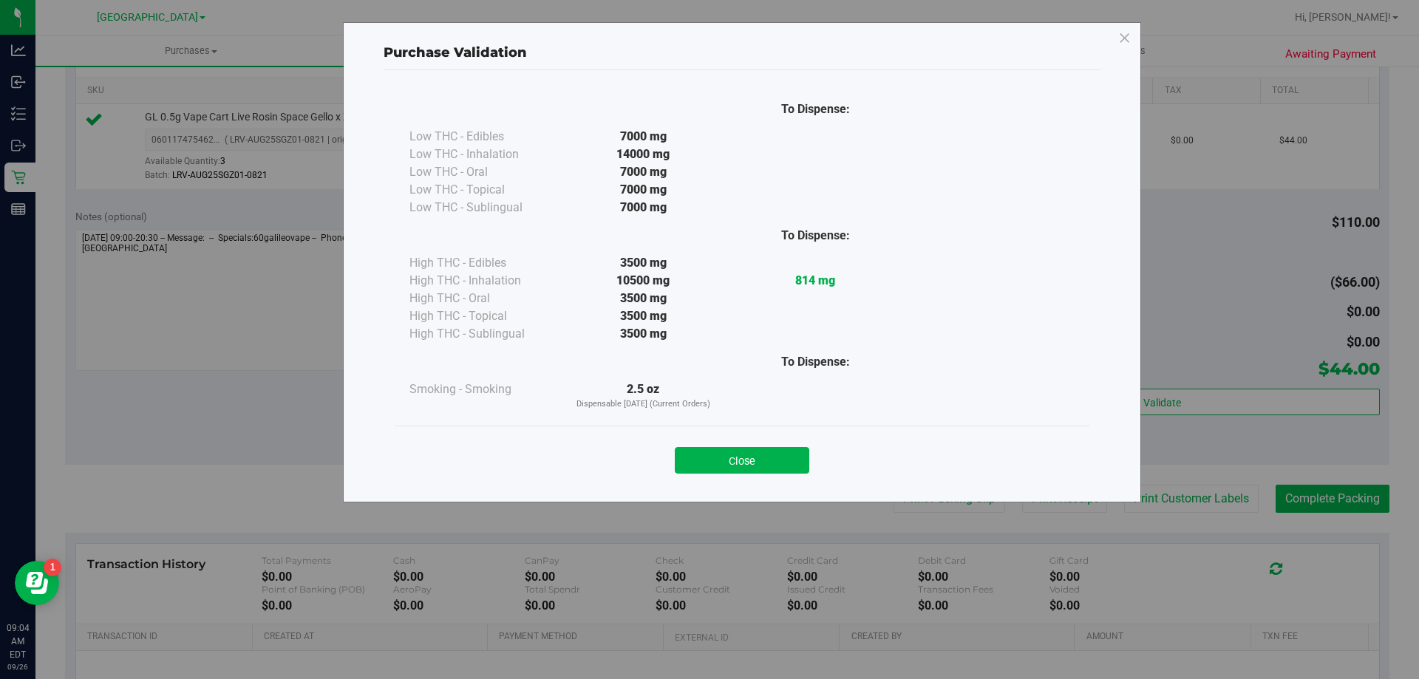
click at [809, 457] on div "Close" at bounding box center [742, 455] width 672 height 37
click at [788, 454] on button "Close" at bounding box center [742, 460] width 134 height 27
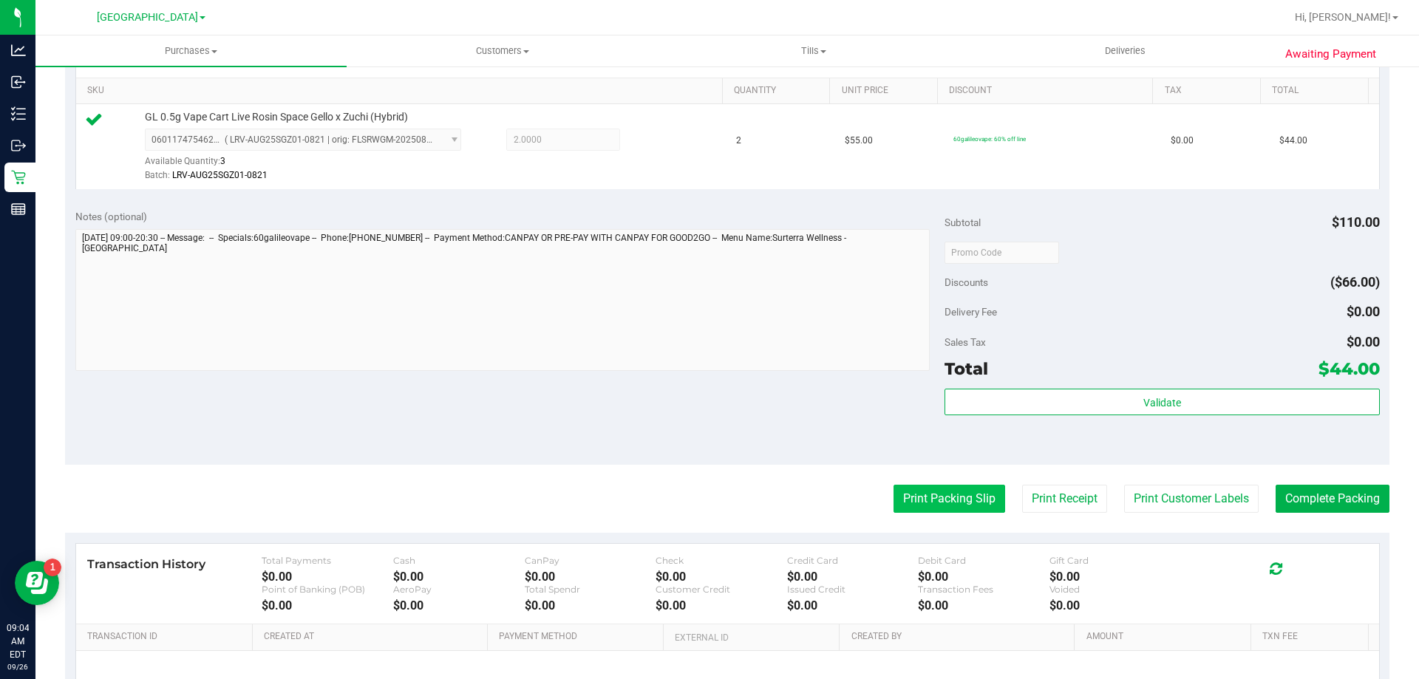
click at [951, 491] on button "Print Packing Slip" at bounding box center [949, 499] width 112 height 28
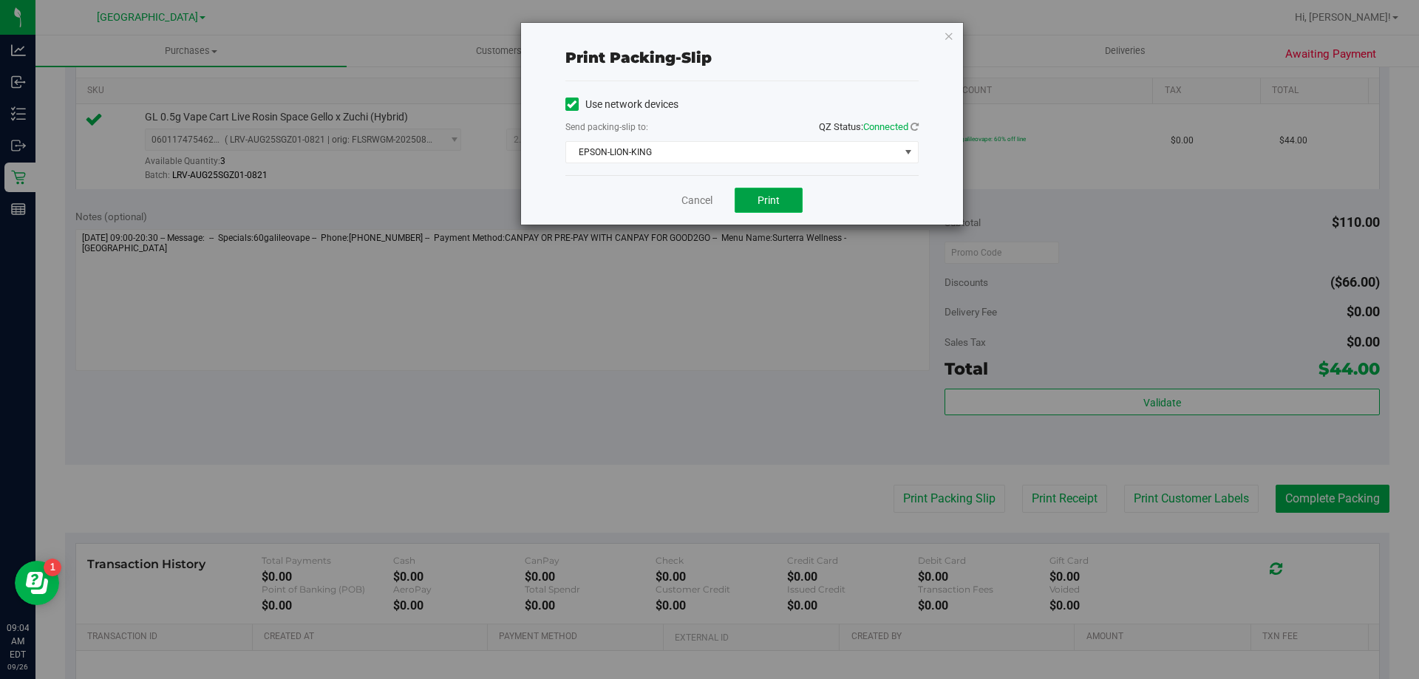
click at [784, 199] on button "Print" at bounding box center [768, 200] width 68 height 25
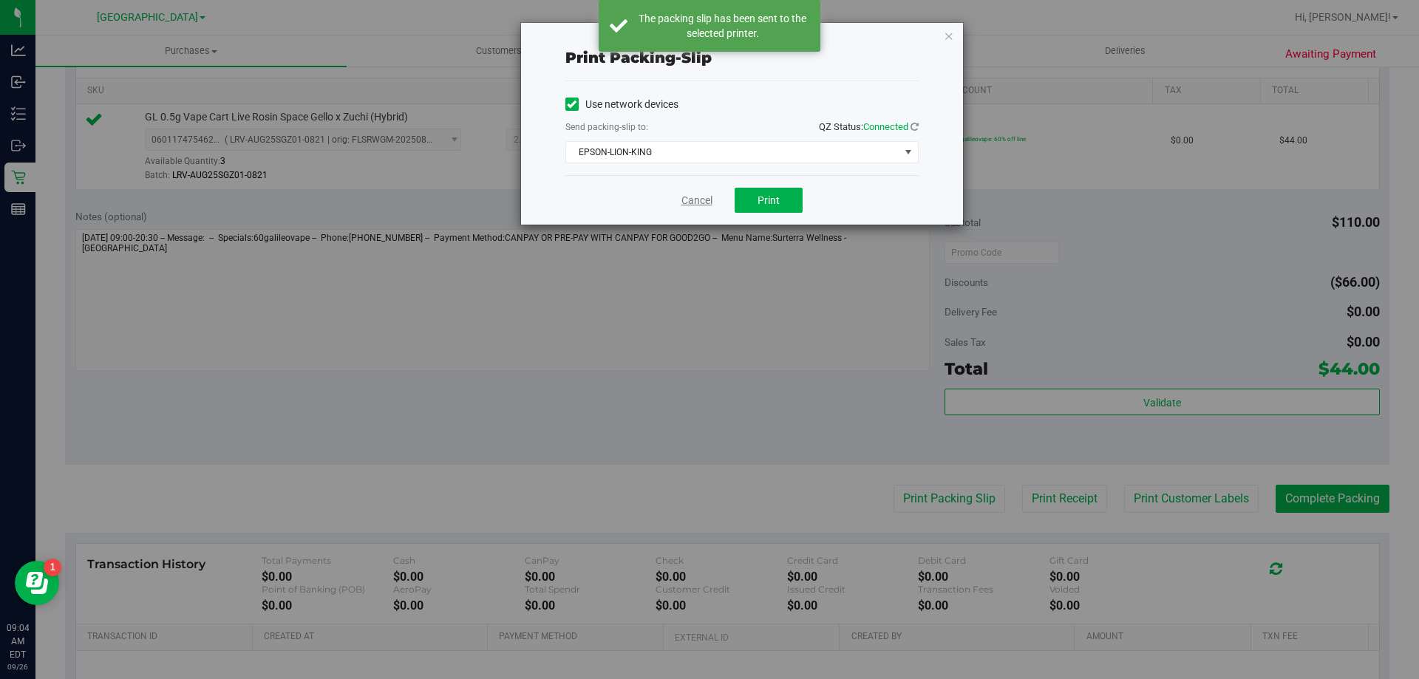
click at [690, 198] on link "Cancel" at bounding box center [696, 201] width 31 height 16
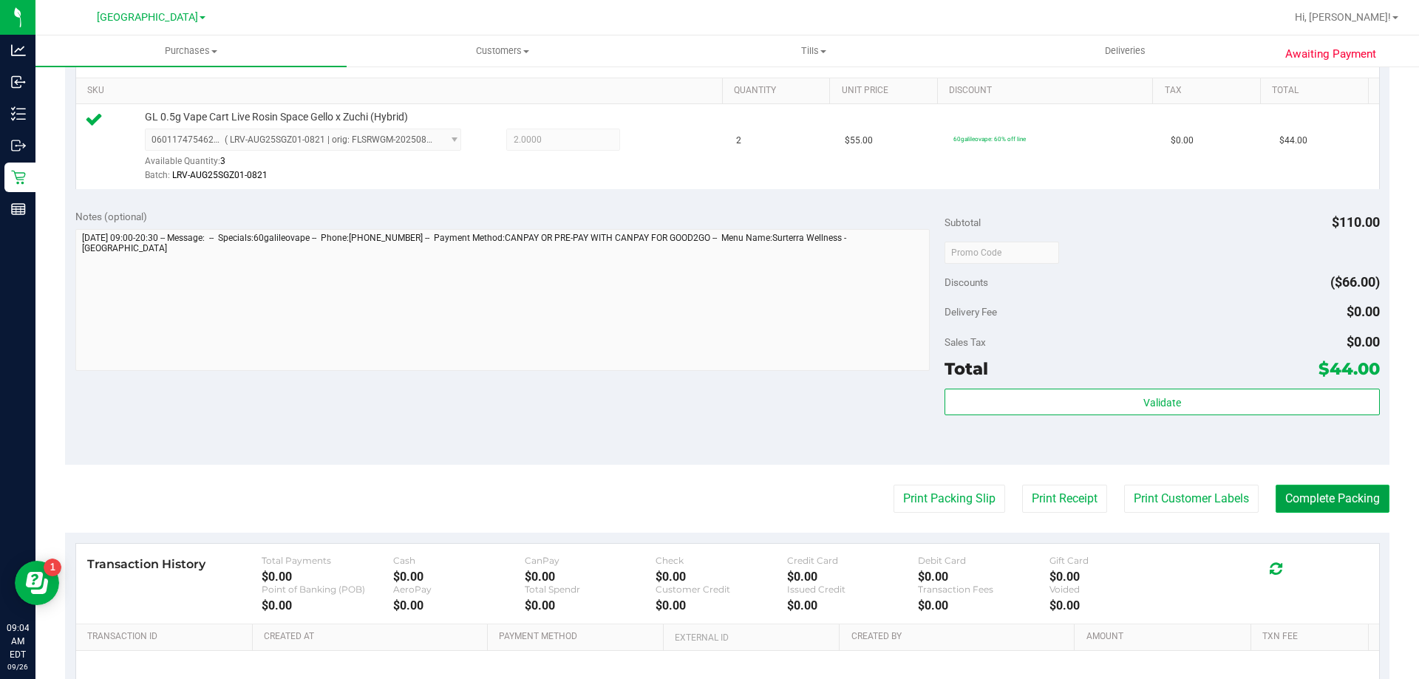
click at [1361, 503] on button "Complete Packing" at bounding box center [1332, 499] width 114 height 28
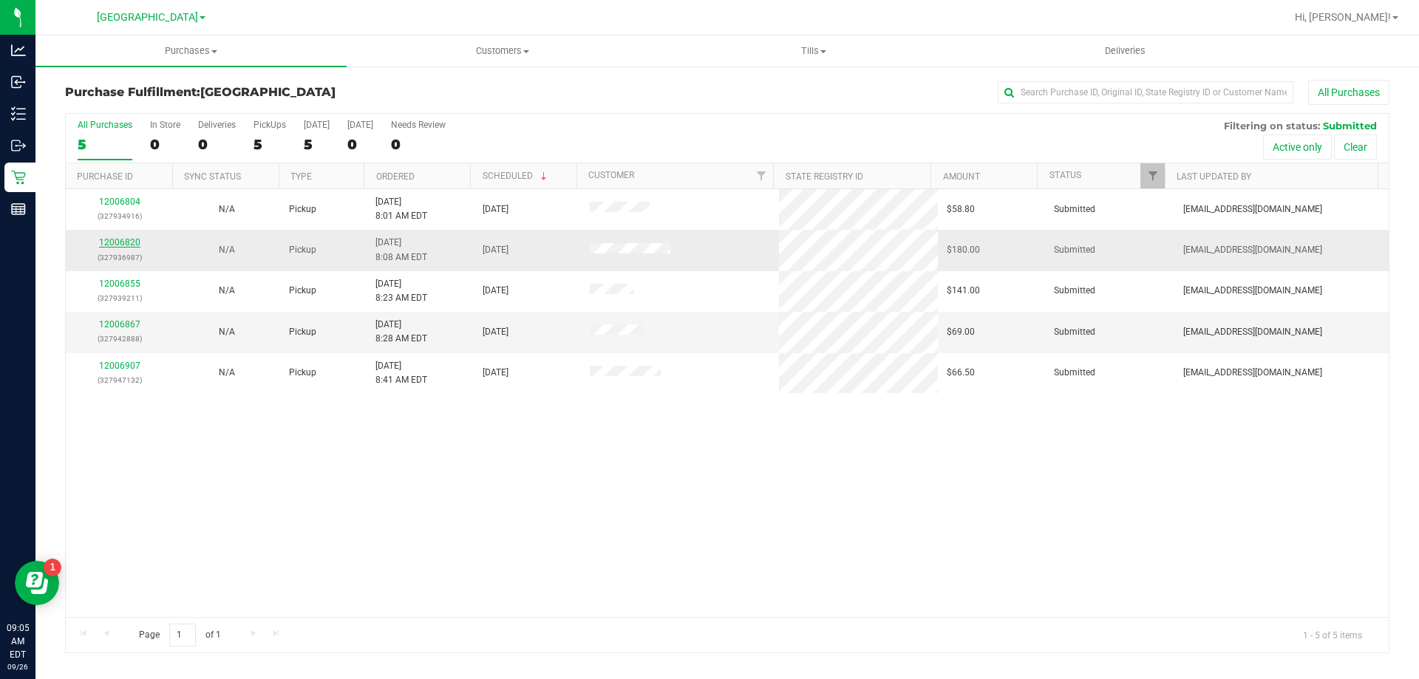
click at [117, 240] on link "12006820" at bounding box center [119, 242] width 41 height 10
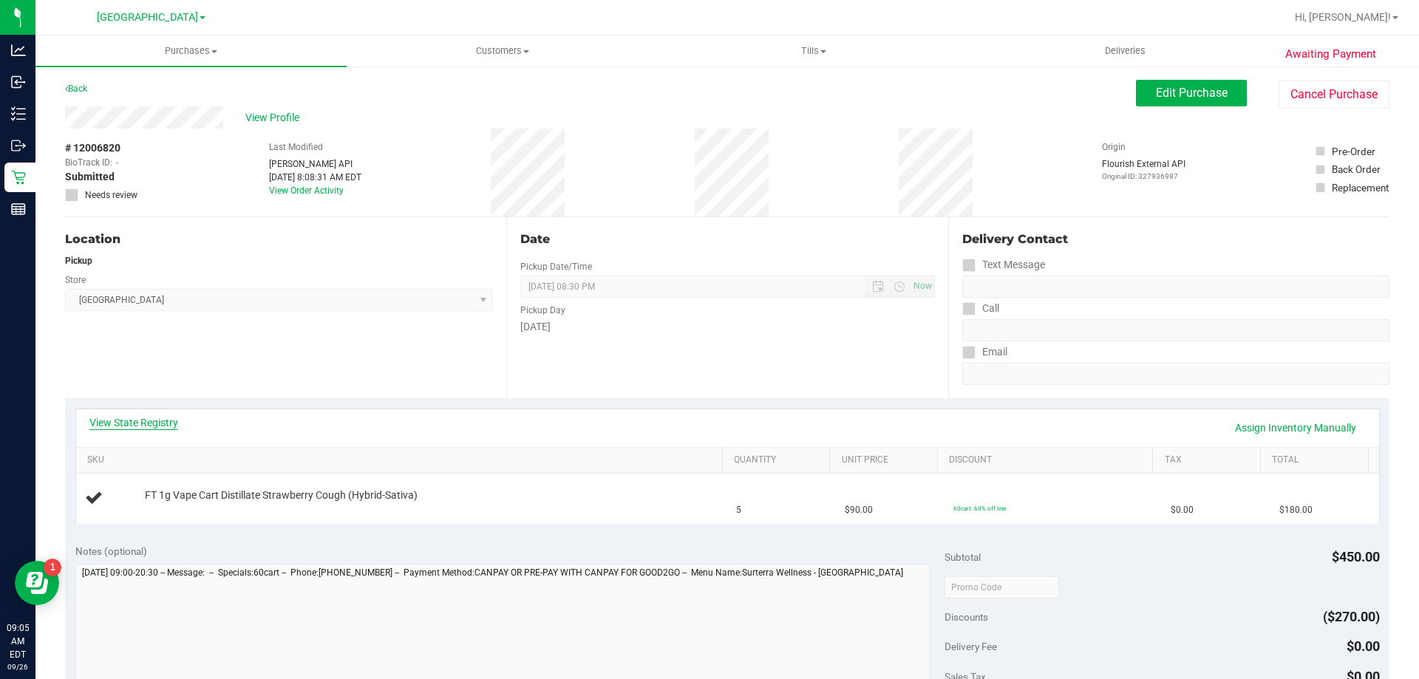
click at [133, 424] on link "View State Registry" at bounding box center [133, 422] width 89 height 15
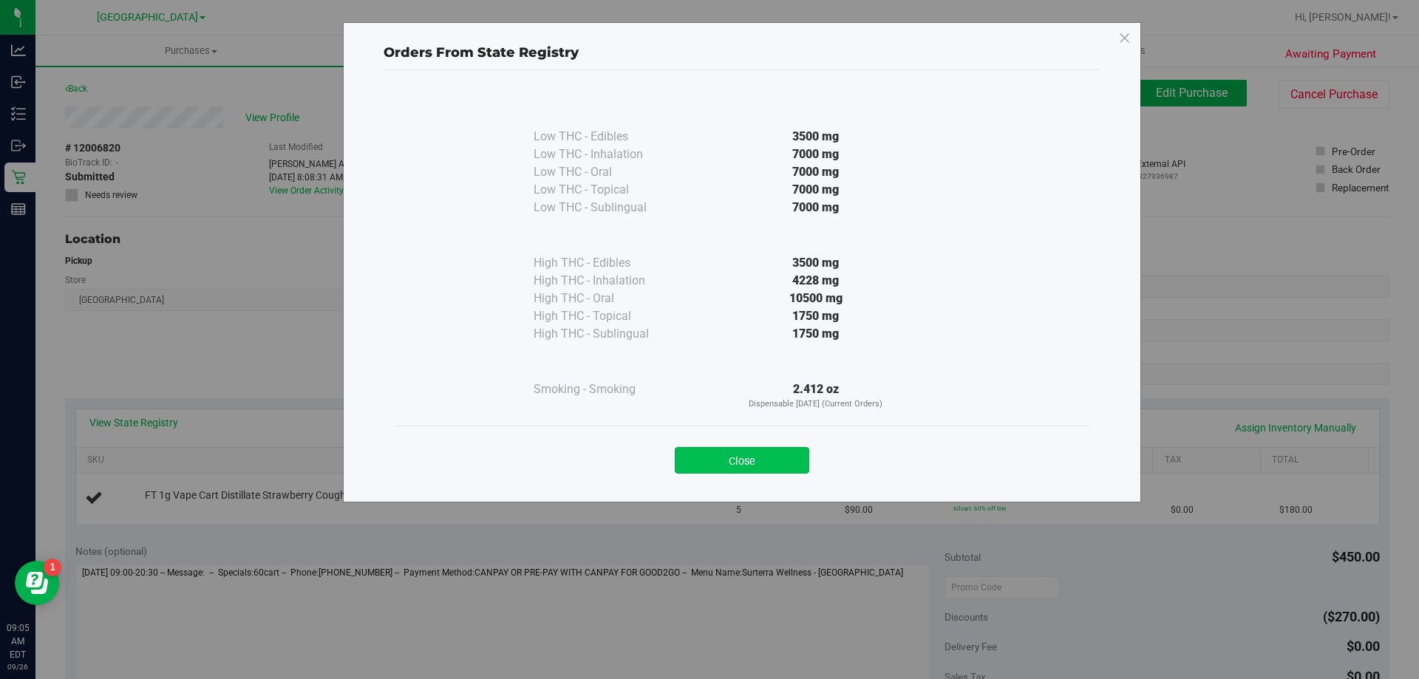
click at [761, 461] on button "Close" at bounding box center [742, 460] width 134 height 27
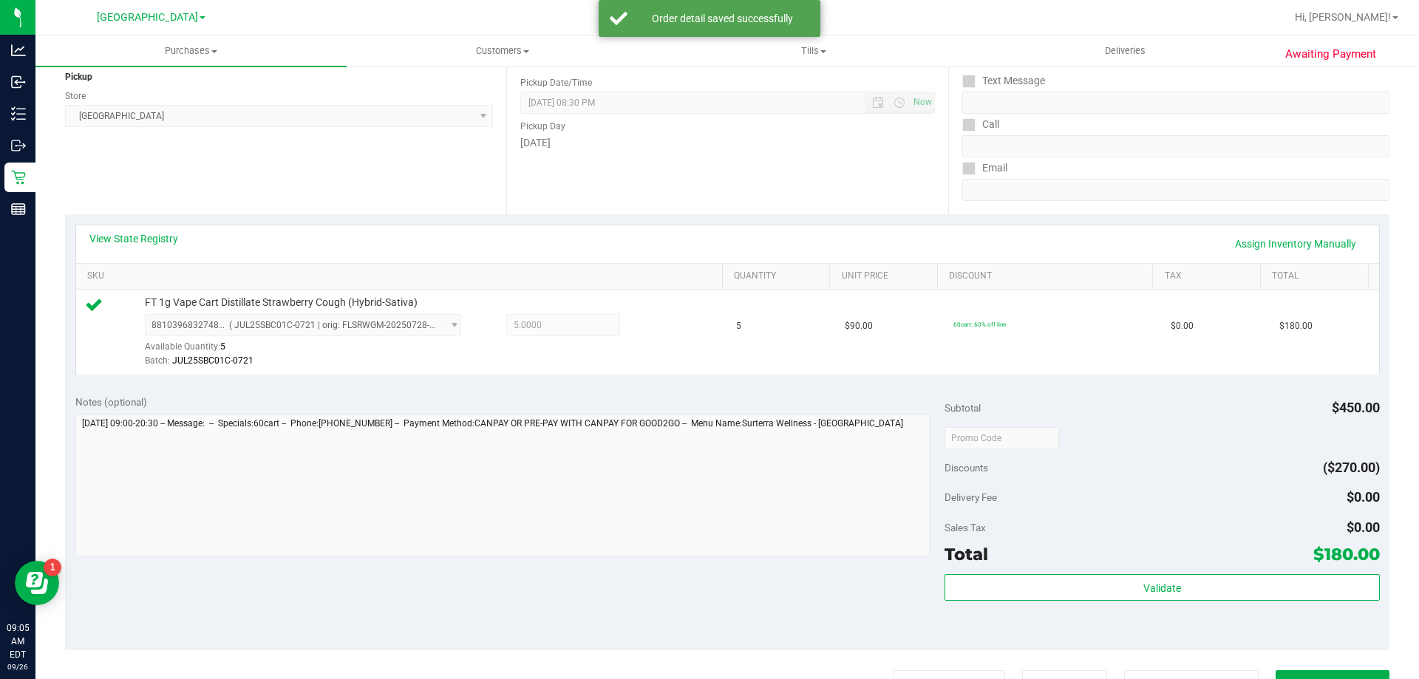
scroll to position [296, 0]
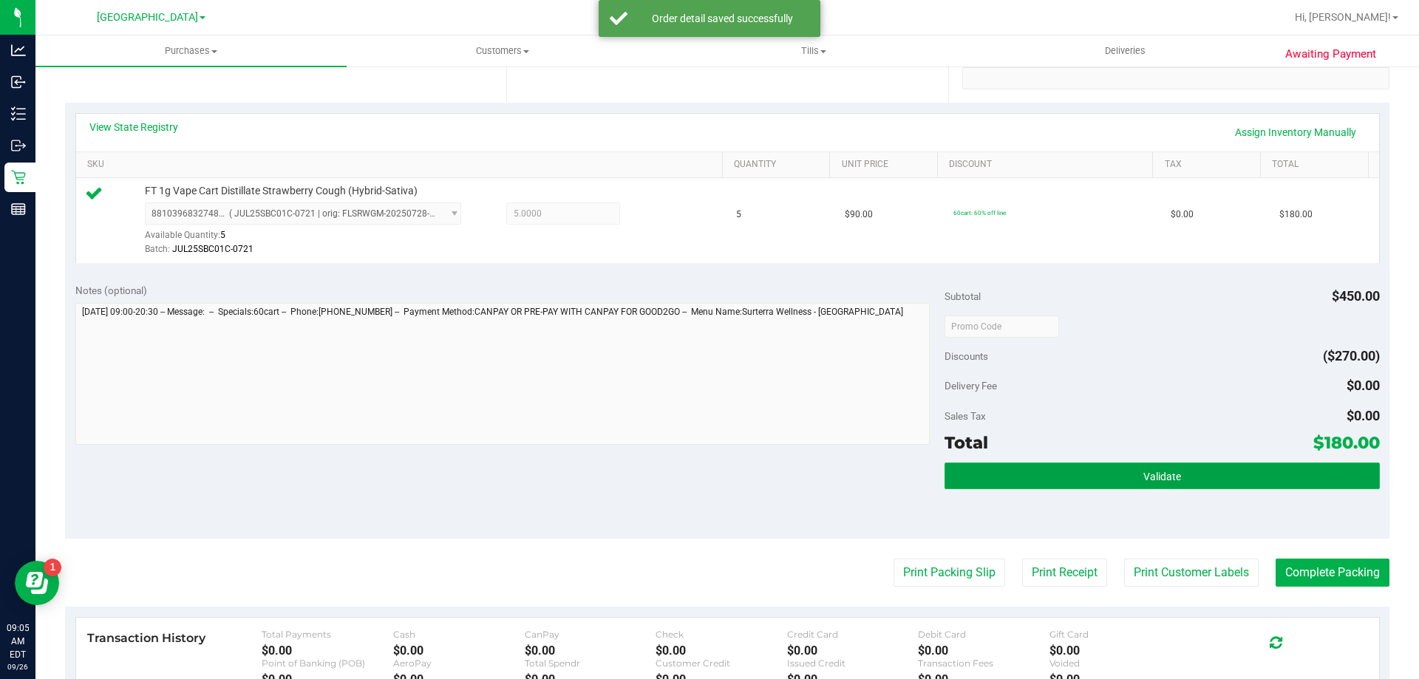
click at [1051, 476] on button "Validate" at bounding box center [1161, 476] width 434 height 27
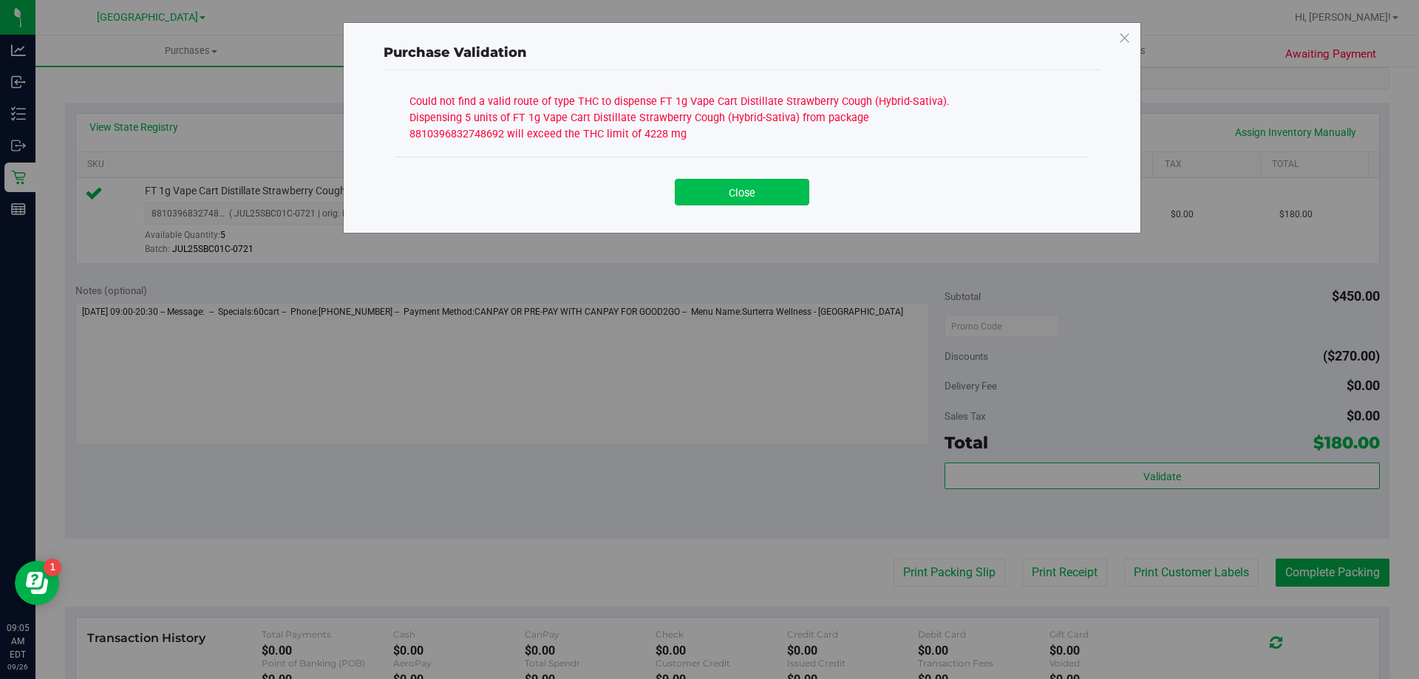
click at [738, 191] on button "Close" at bounding box center [742, 192] width 134 height 27
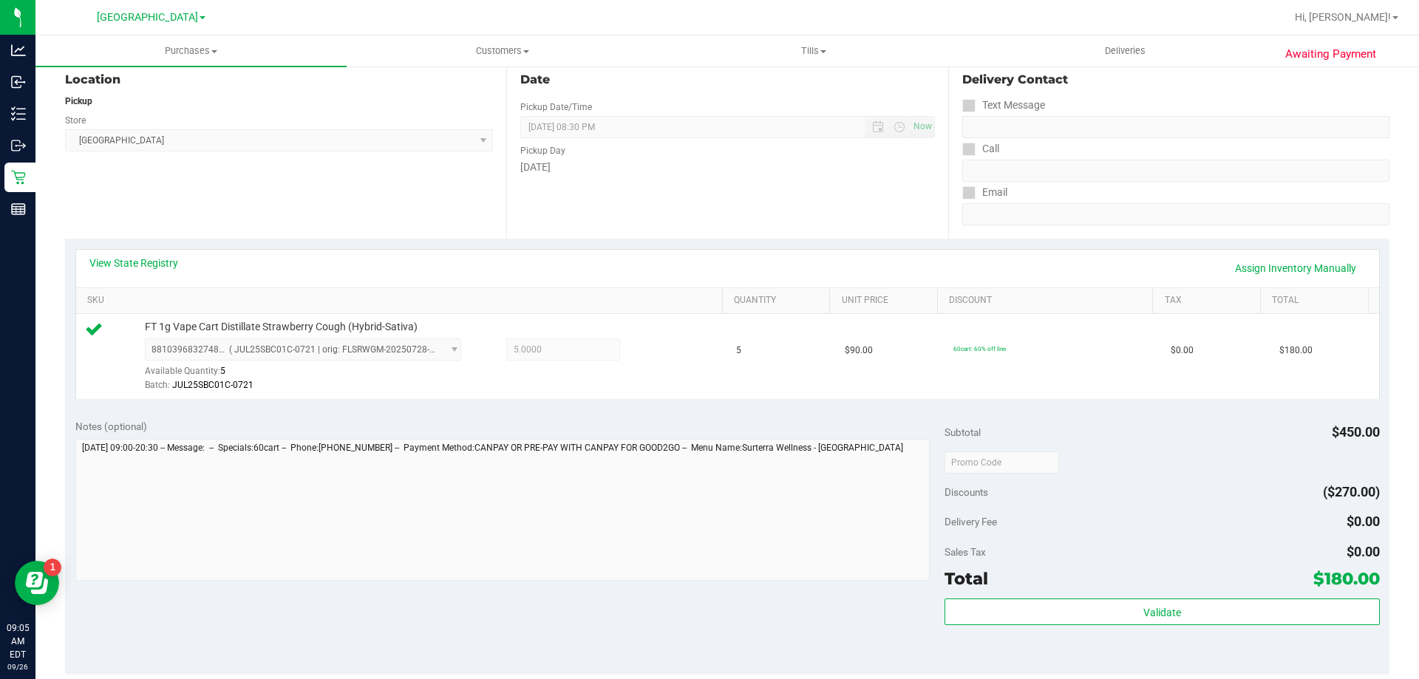
scroll to position [0, 0]
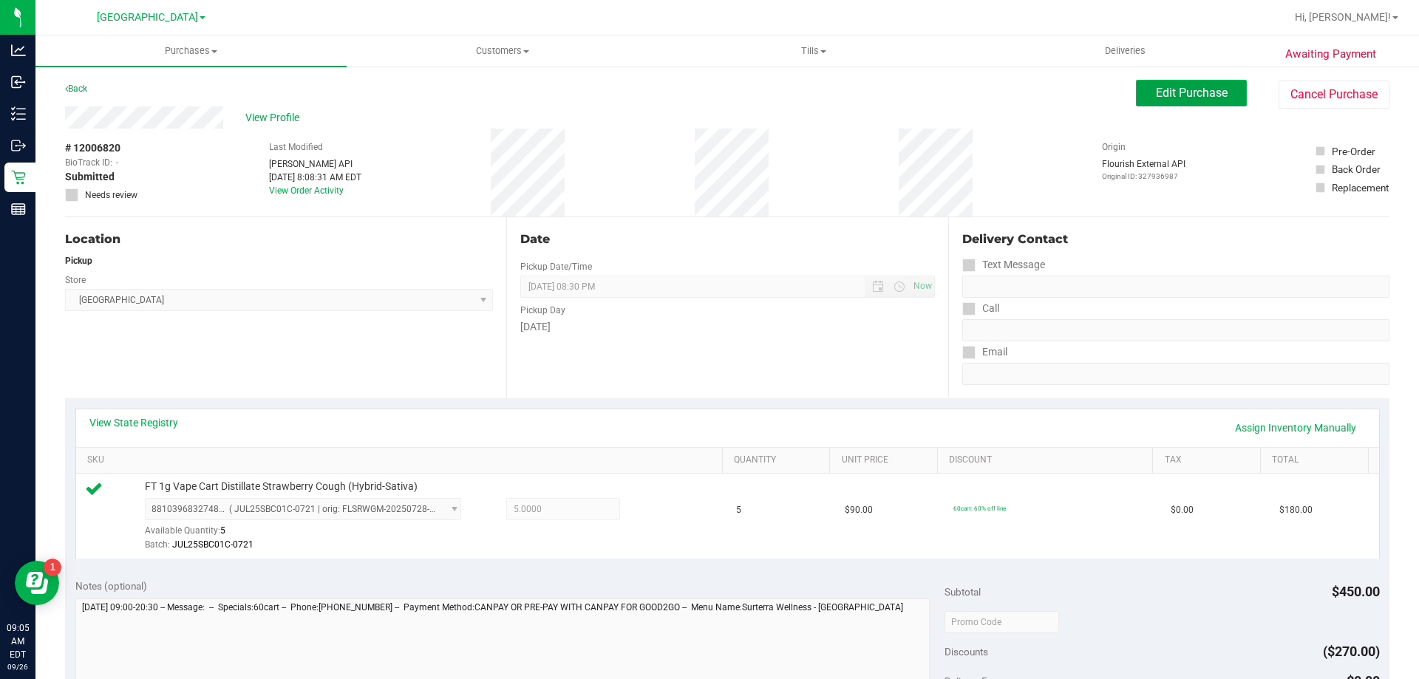
click at [1178, 83] on button "Edit Purchase" at bounding box center [1191, 93] width 111 height 27
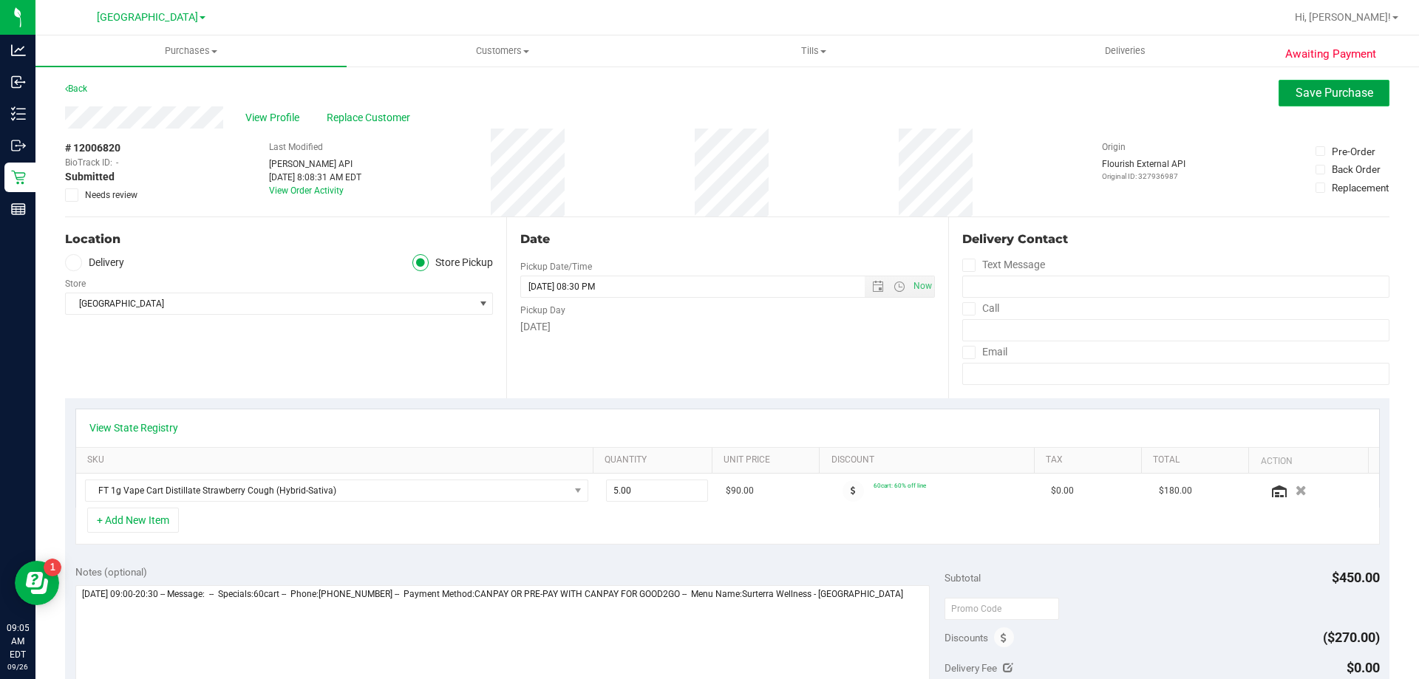
click at [1367, 86] on button "Save Purchase" at bounding box center [1333, 93] width 111 height 27
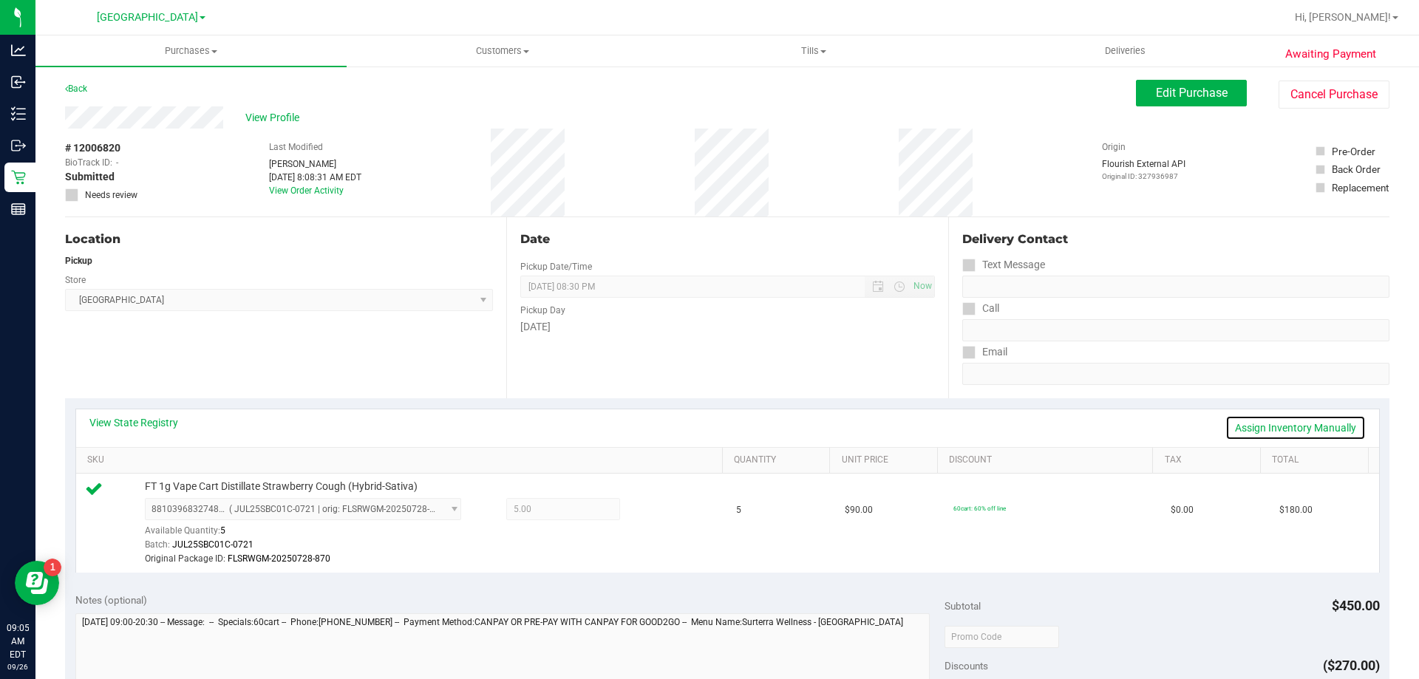
click at [1272, 426] on link "Assign Inventory Manually" at bounding box center [1295, 427] width 140 height 25
click at [647, 511] on icon at bounding box center [655, 510] width 16 height 17
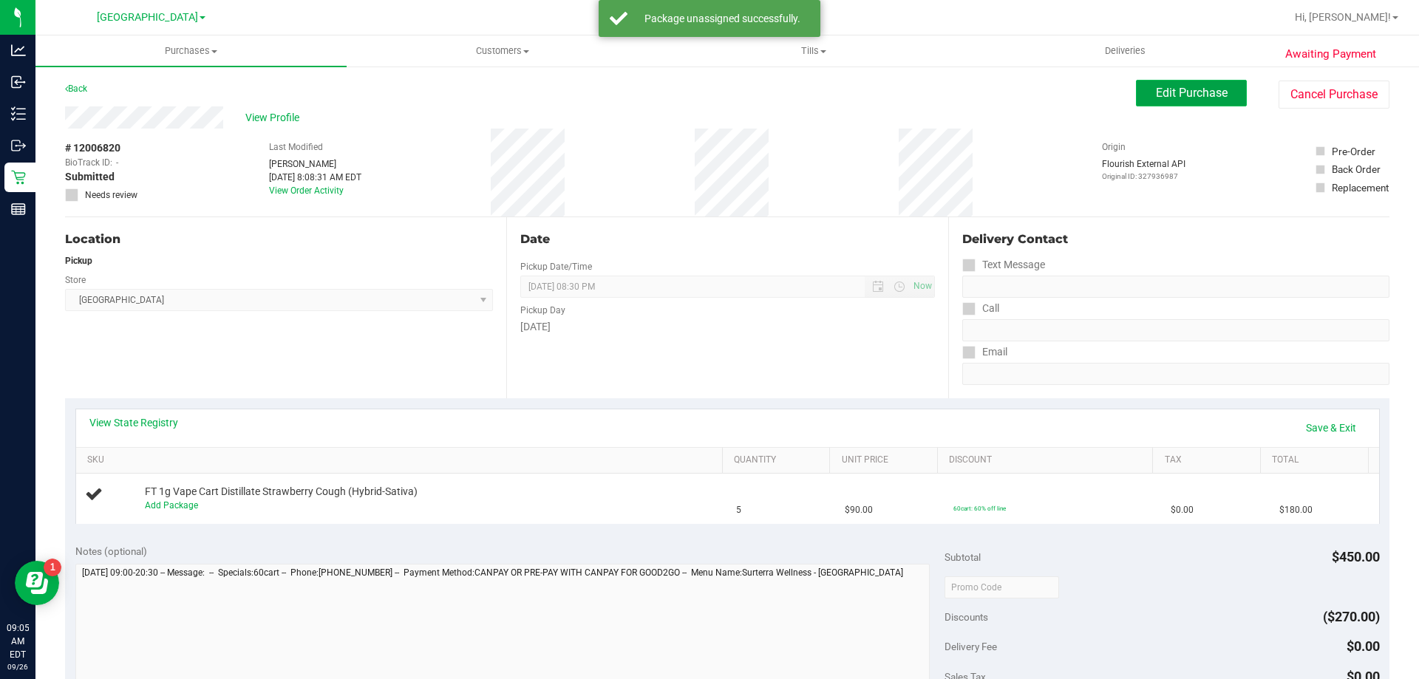
click at [1202, 94] on span "Edit Purchase" at bounding box center [1192, 93] width 72 height 14
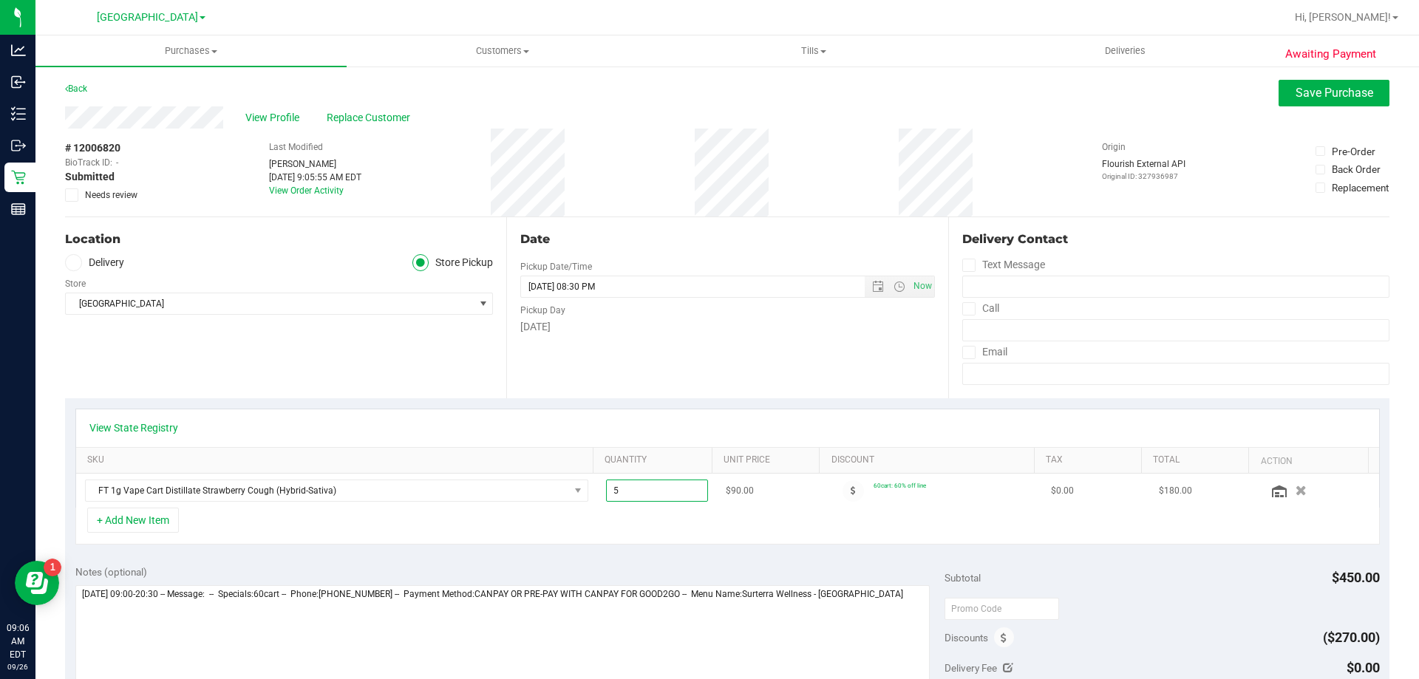
click at [667, 482] on span "5.00 5" at bounding box center [657, 491] width 103 height 22
type input "4"
type input "4.00"
click at [698, 534] on div "+ Add New Item" at bounding box center [727, 526] width 1304 height 37
click at [1331, 92] on span "Save Purchase" at bounding box center [1334, 93] width 78 height 14
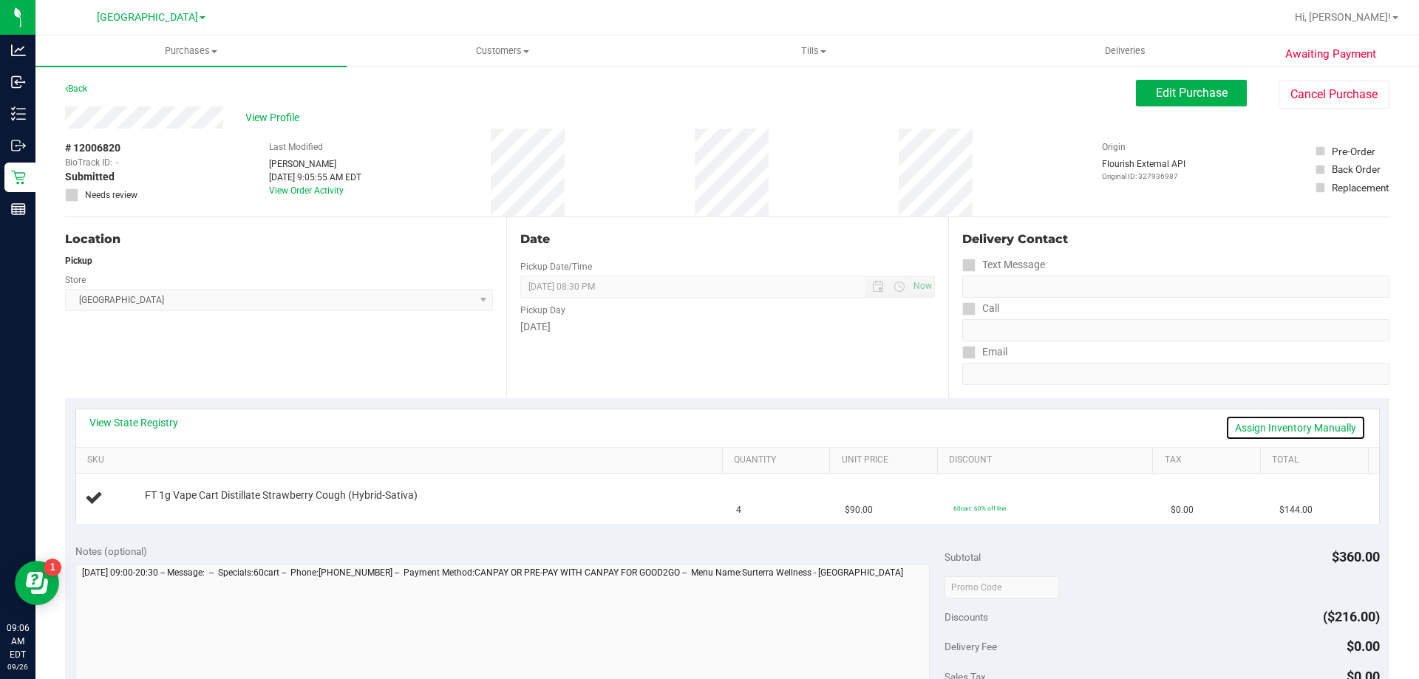
click at [1328, 417] on link "Assign Inventory Manually" at bounding box center [1295, 427] width 140 height 25
click at [167, 502] on link "Add Package" at bounding box center [171, 505] width 53 height 10
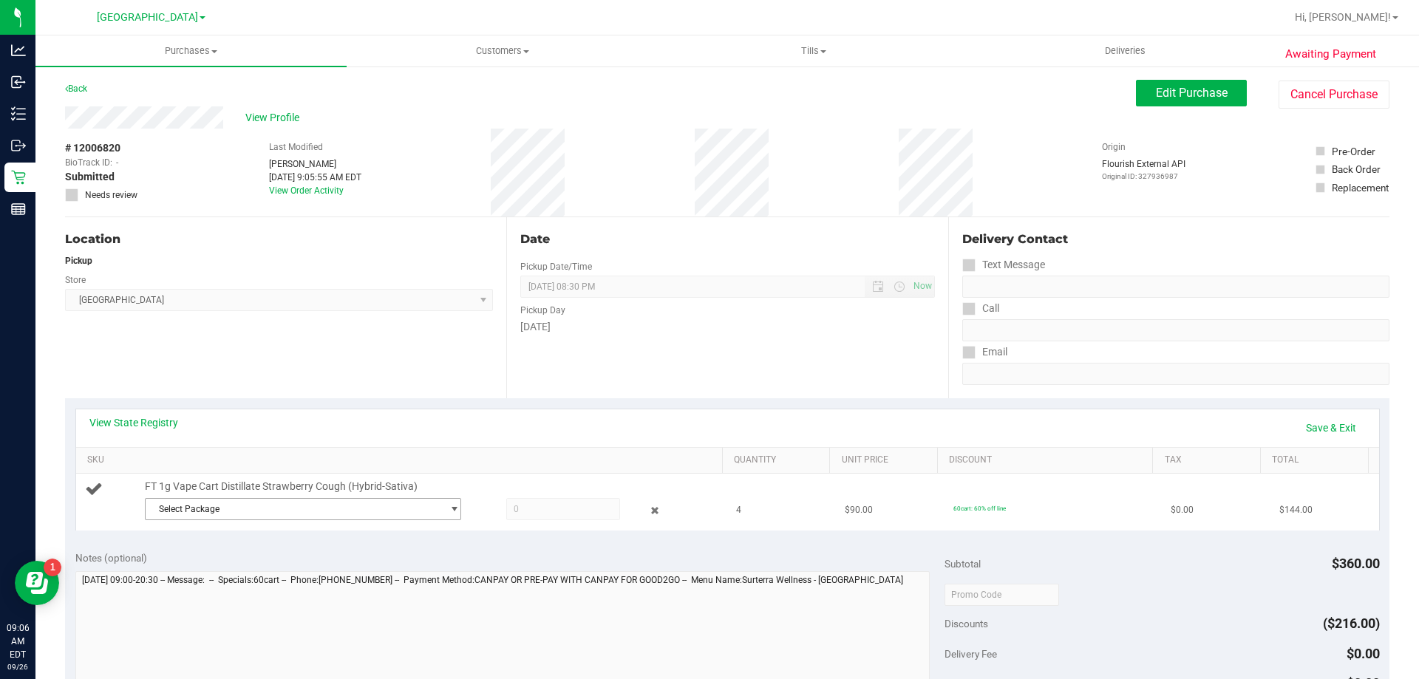
click at [256, 511] on span "Select Package" at bounding box center [294, 509] width 296 height 21
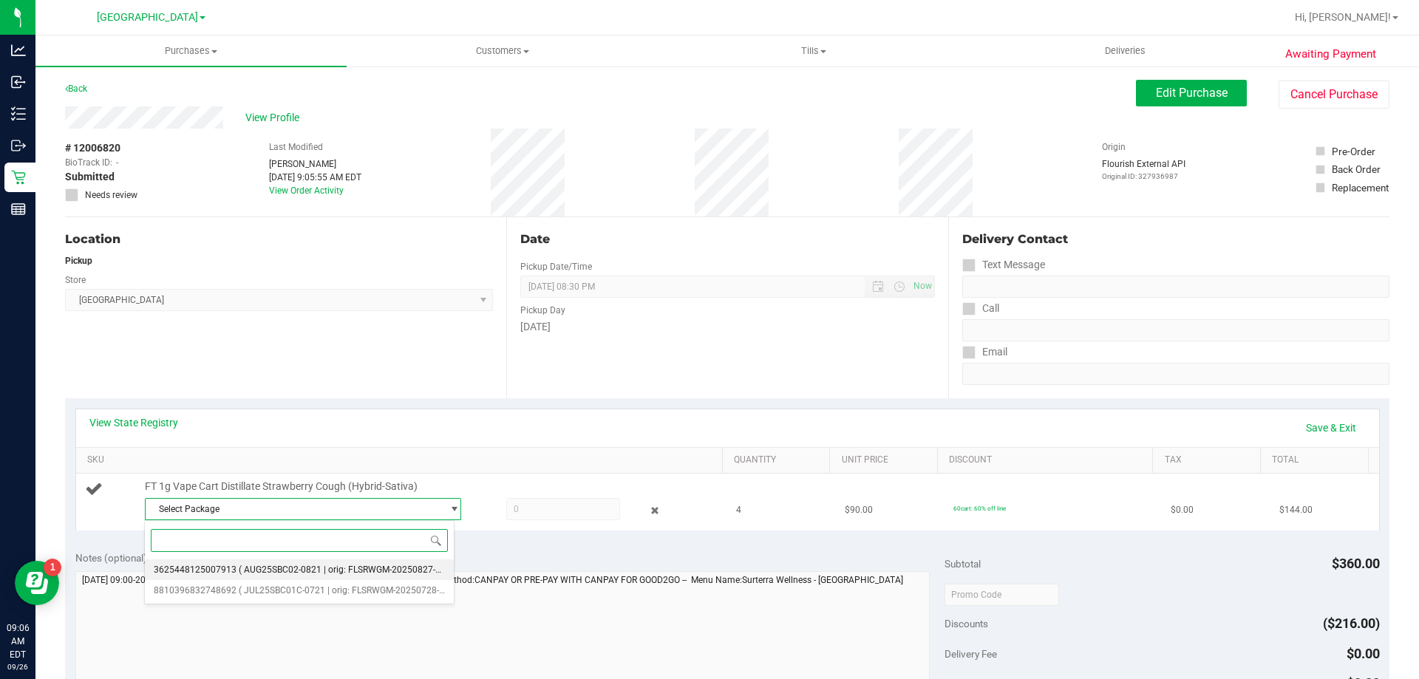
click at [270, 568] on span "( AUG25SBC02-0821 | orig: FLSRWGM-20250827-1455 )" at bounding box center [350, 569] width 222 height 10
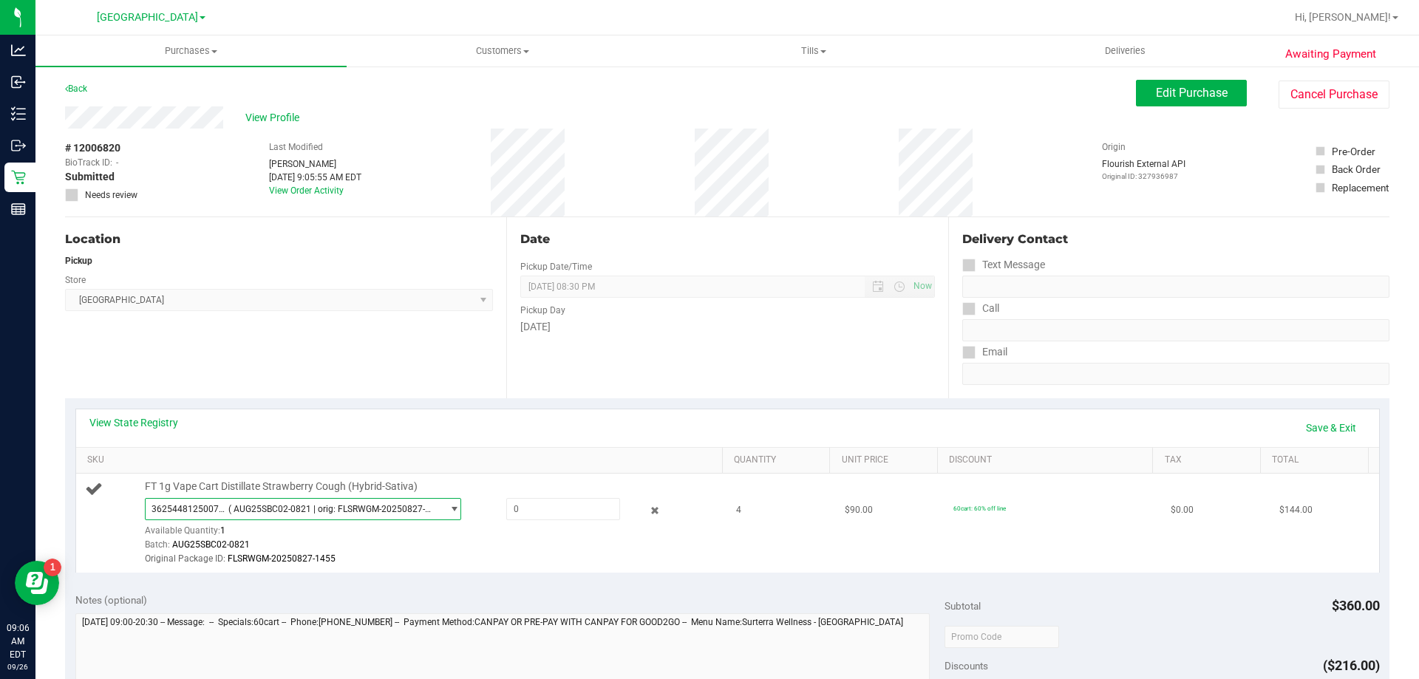
click at [356, 513] on span "( AUG25SBC02-0821 | orig: FLSRWGM-20250827-1455 )" at bounding box center [331, 509] width 207 height 10
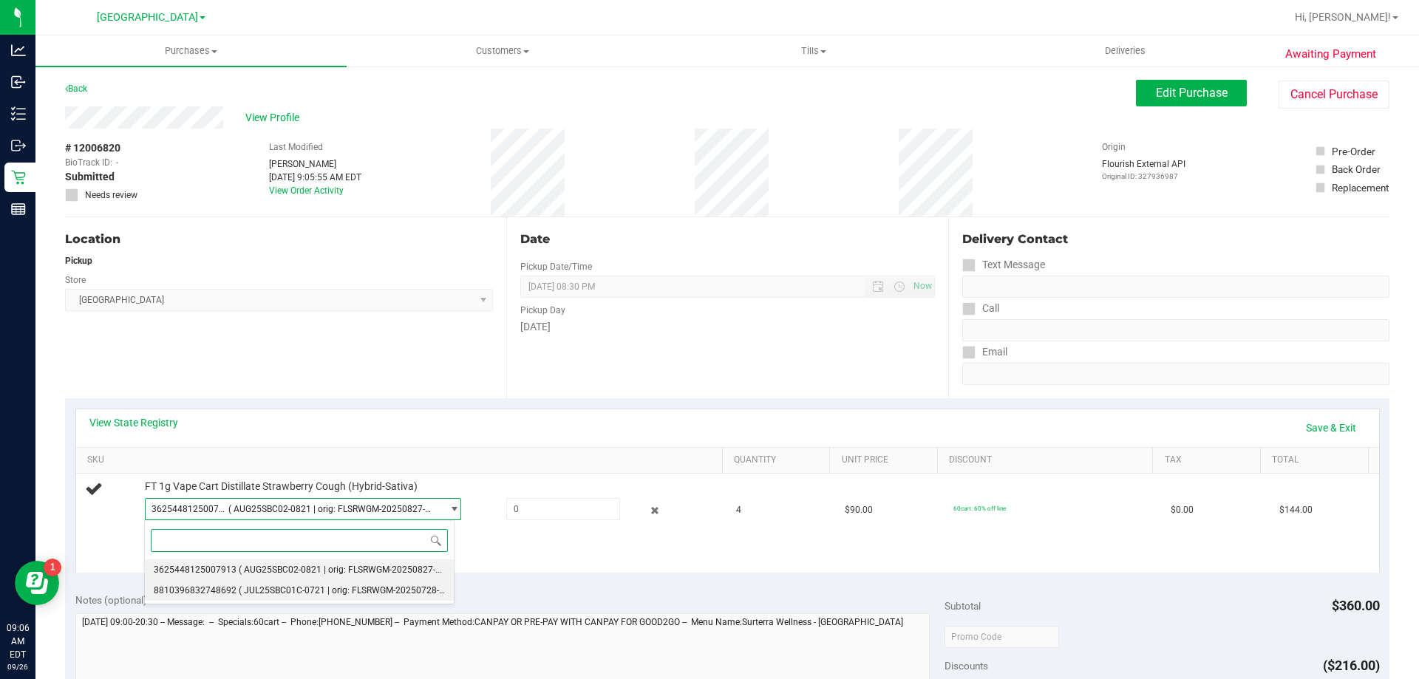
click at [315, 598] on li "8810396832748692 ( JUL25SBC01C-0721 | orig: FLSRWGM-20250728-870 )" at bounding box center [299, 590] width 309 height 21
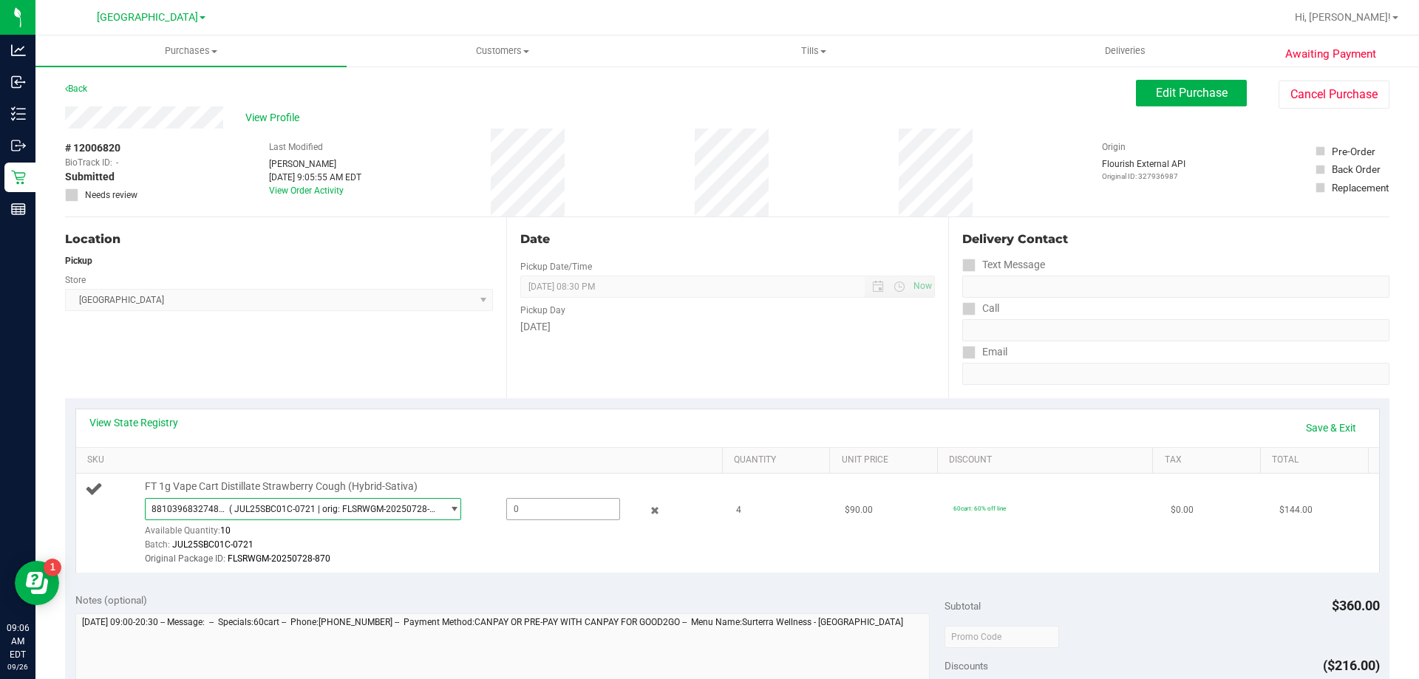
click at [544, 507] on span at bounding box center [563, 509] width 114 height 22
type input "4"
type input "4.0000"
drag, startPoint x: 511, startPoint y: 588, endPoint x: 518, endPoint y: 581, distance: 9.9
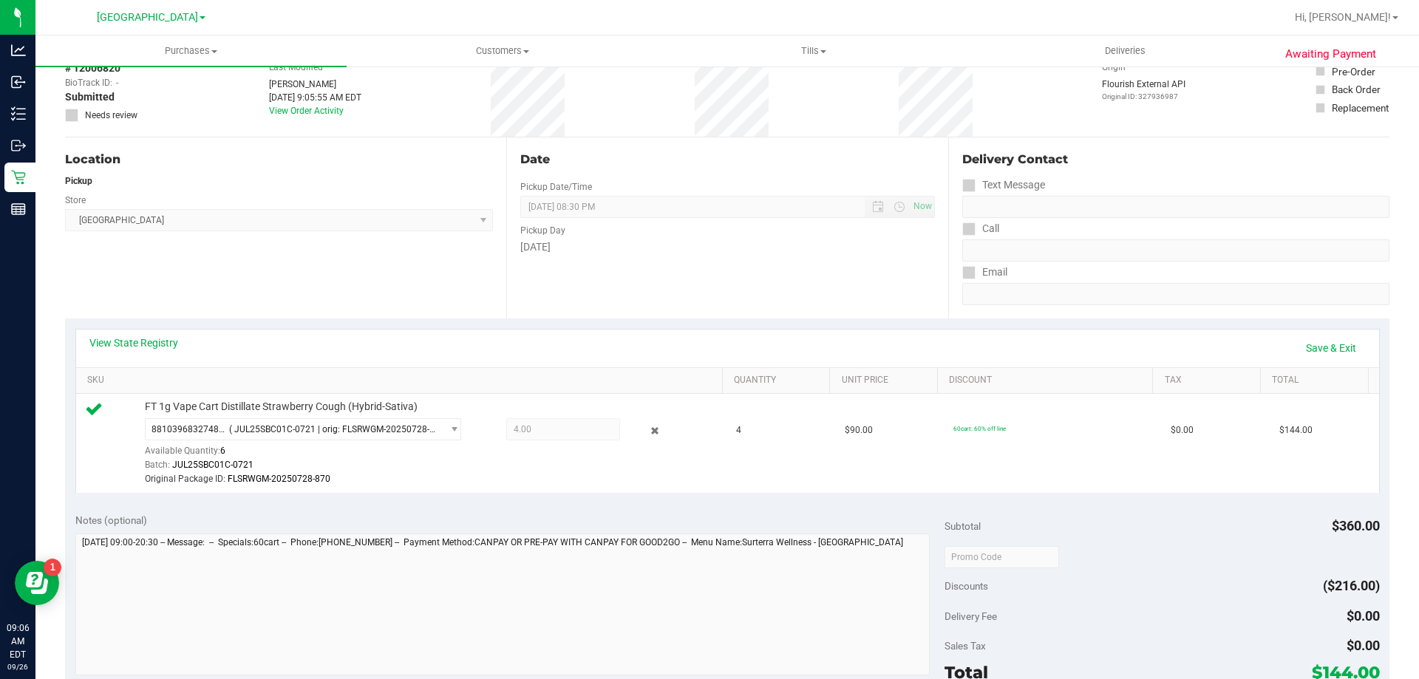
scroll to position [222, 0]
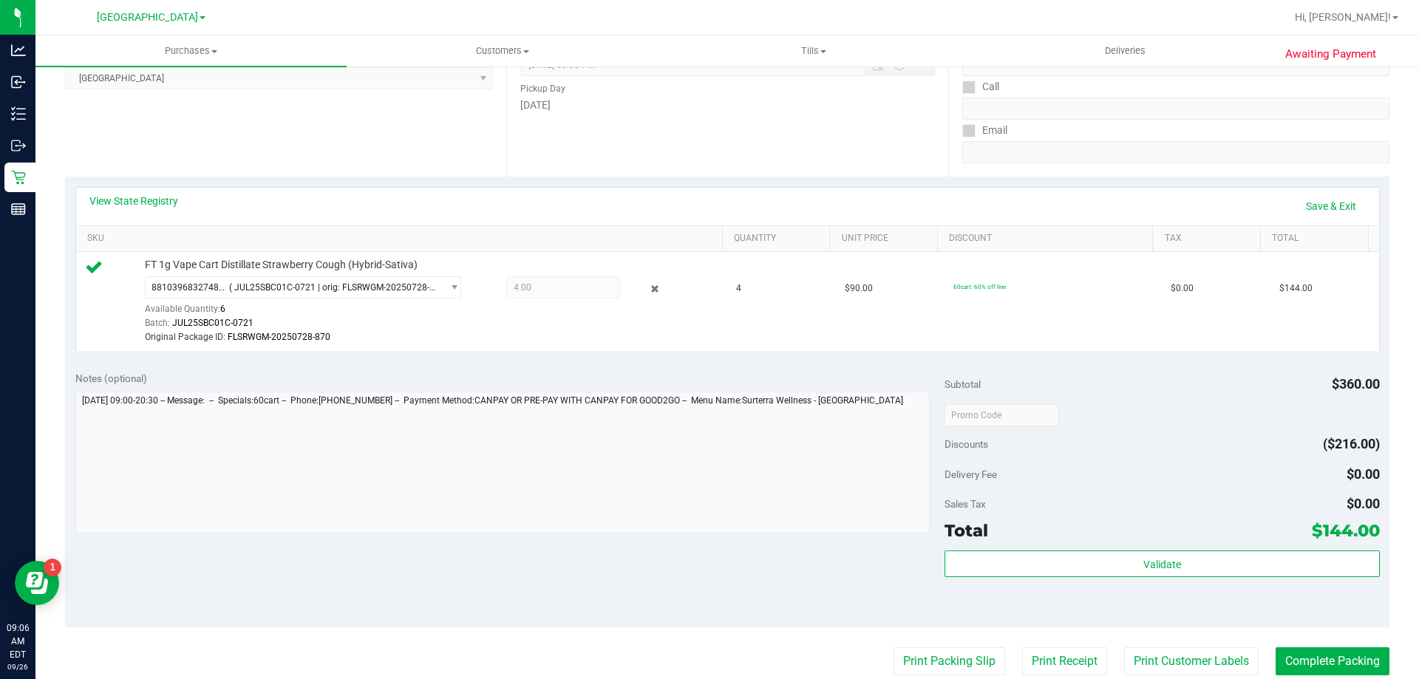
click at [1028, 579] on div "Validate" at bounding box center [1161, 583] width 434 height 66
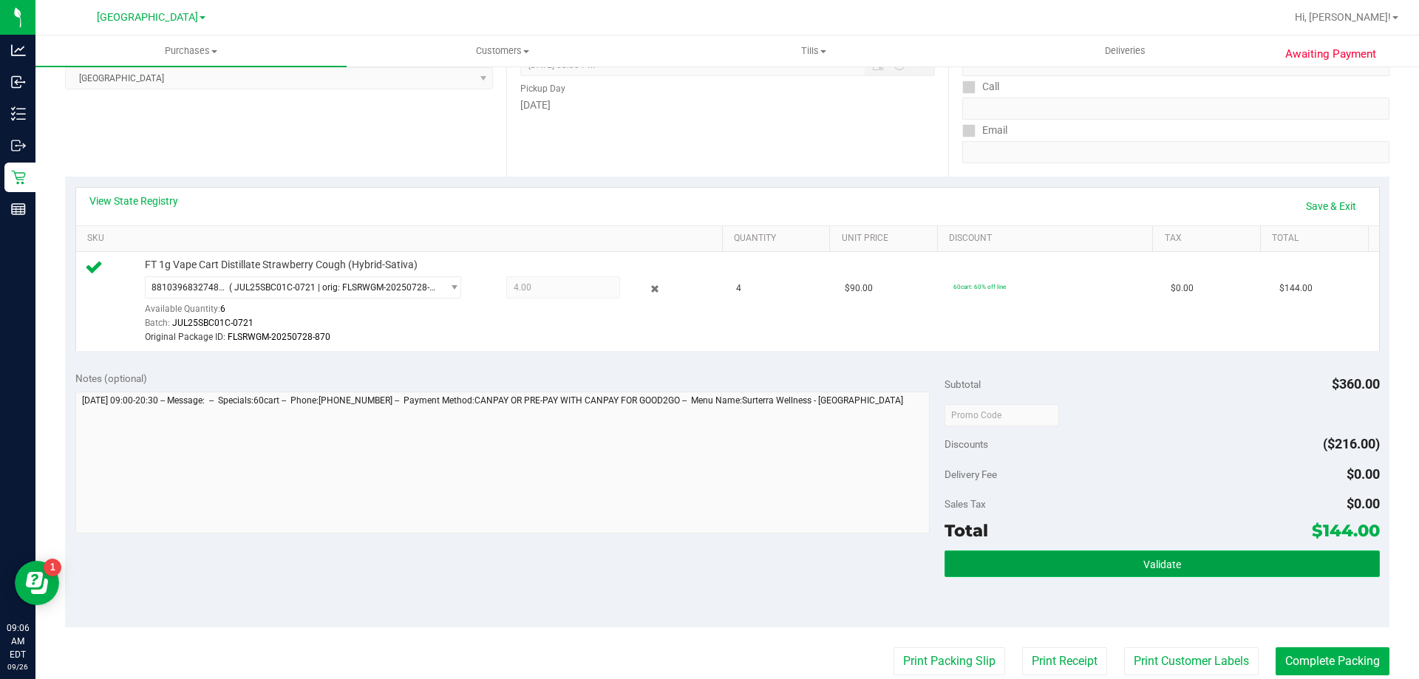
click at [1037, 567] on button "Validate" at bounding box center [1161, 563] width 434 height 27
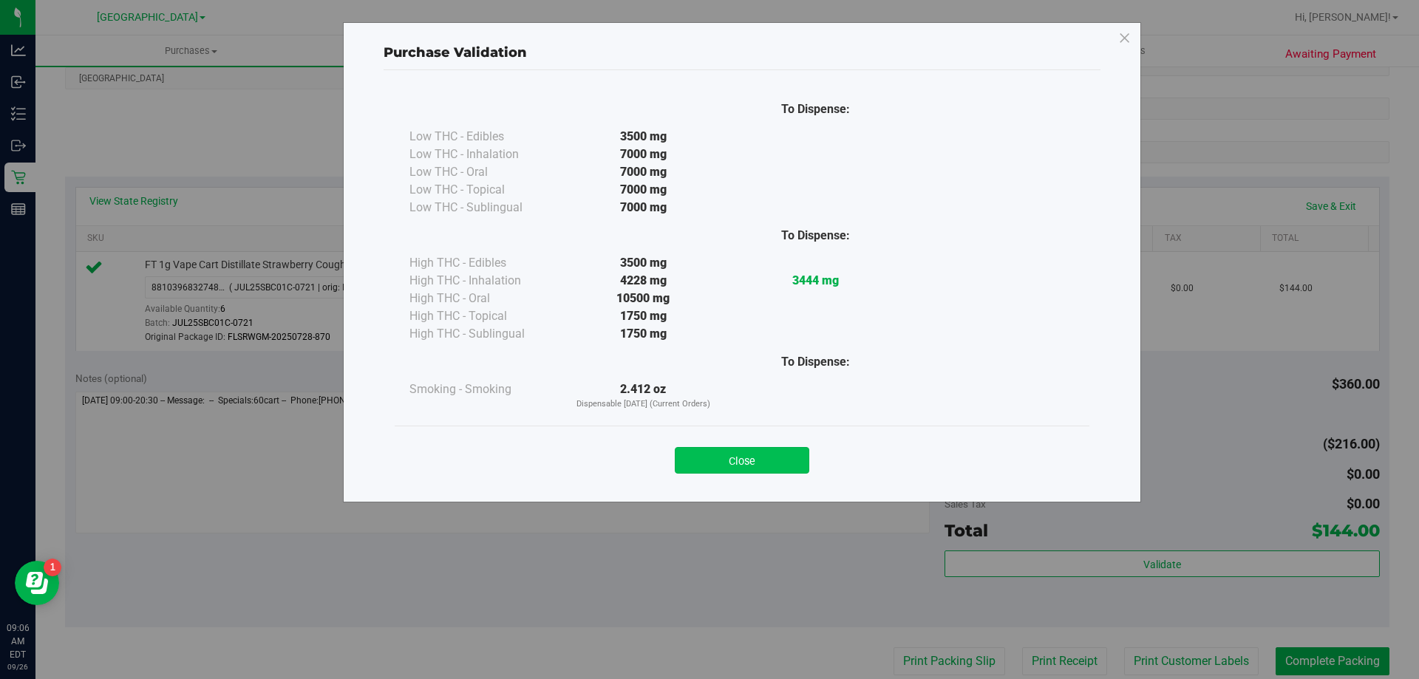
click at [754, 448] on button "Close" at bounding box center [742, 460] width 134 height 27
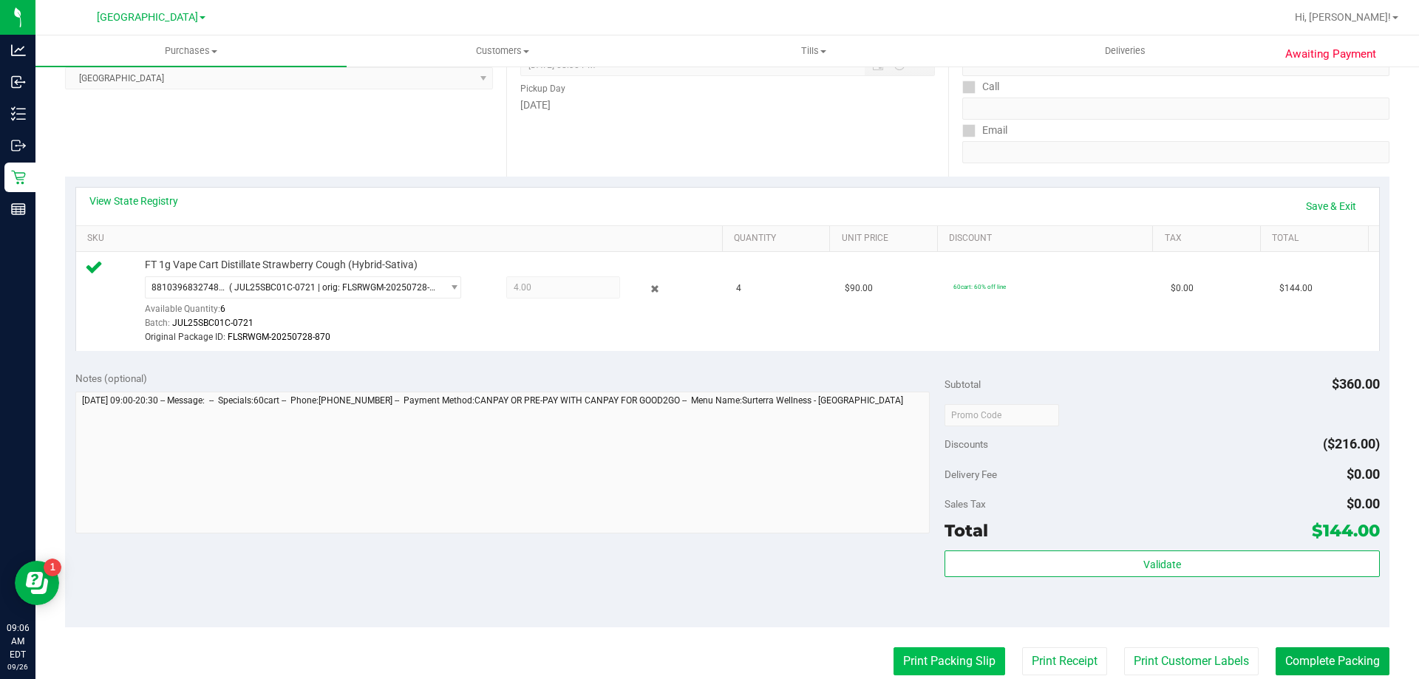
click at [919, 658] on button "Print Packing Slip" at bounding box center [949, 661] width 112 height 28
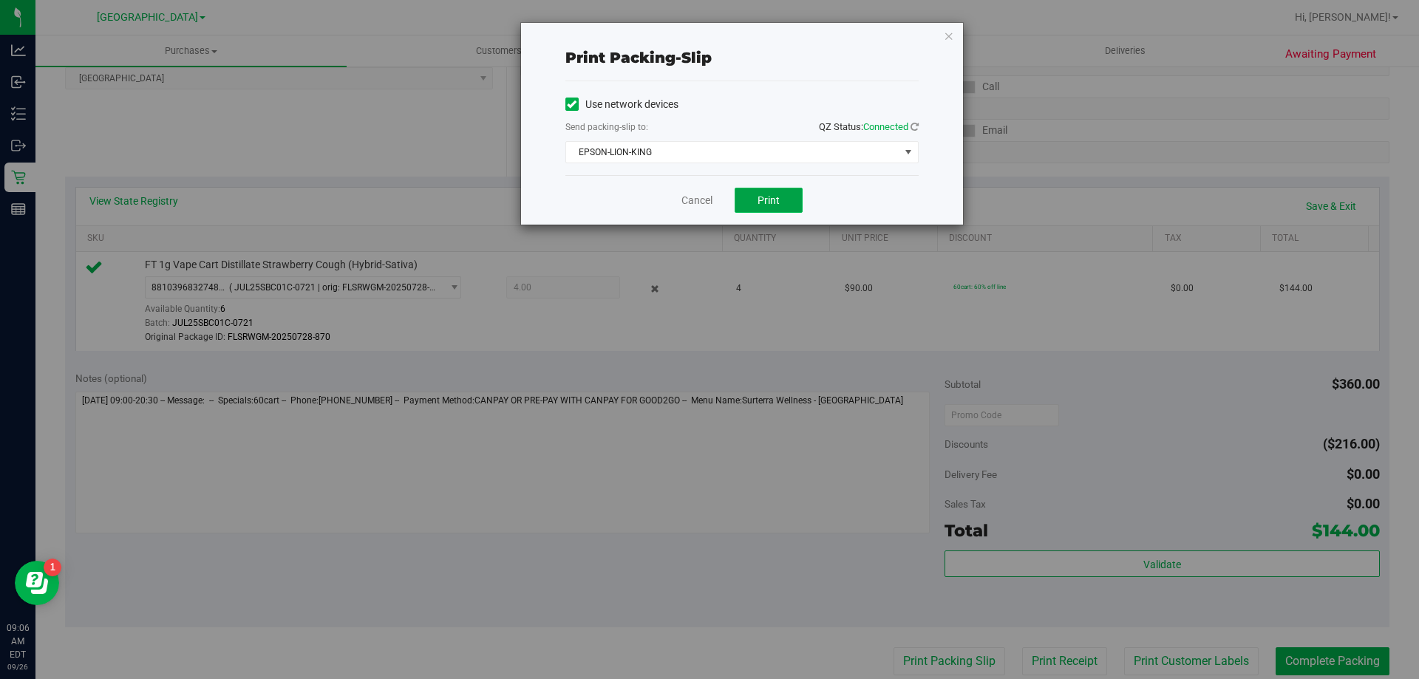
click at [752, 196] on button "Print" at bounding box center [768, 200] width 68 height 25
click at [703, 198] on link "Cancel" at bounding box center [696, 201] width 31 height 16
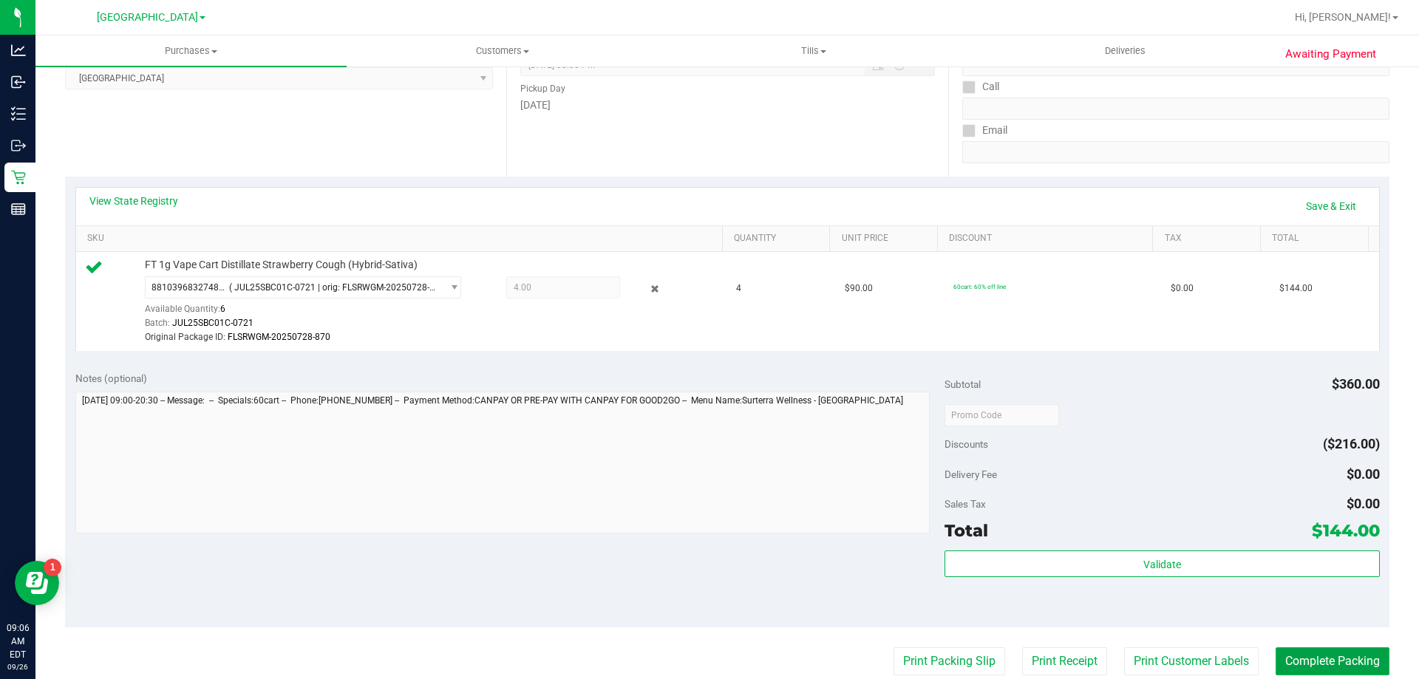
click at [1337, 666] on button "Complete Packing" at bounding box center [1332, 661] width 114 height 28
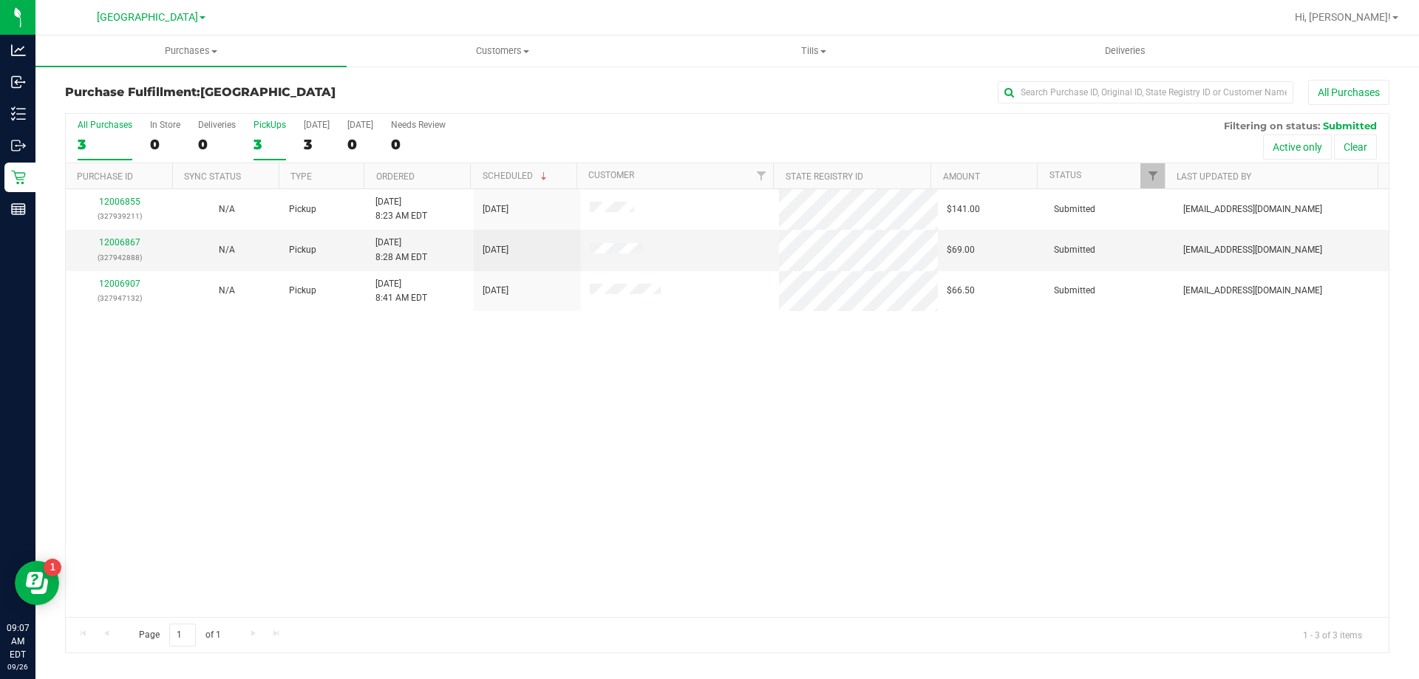
click at [276, 136] on div "3" at bounding box center [269, 144] width 33 height 17
click at [0, 0] on input "PickUps 3" at bounding box center [0, 0] width 0 height 0
click at [117, 242] on link "12006867" at bounding box center [119, 242] width 41 height 10
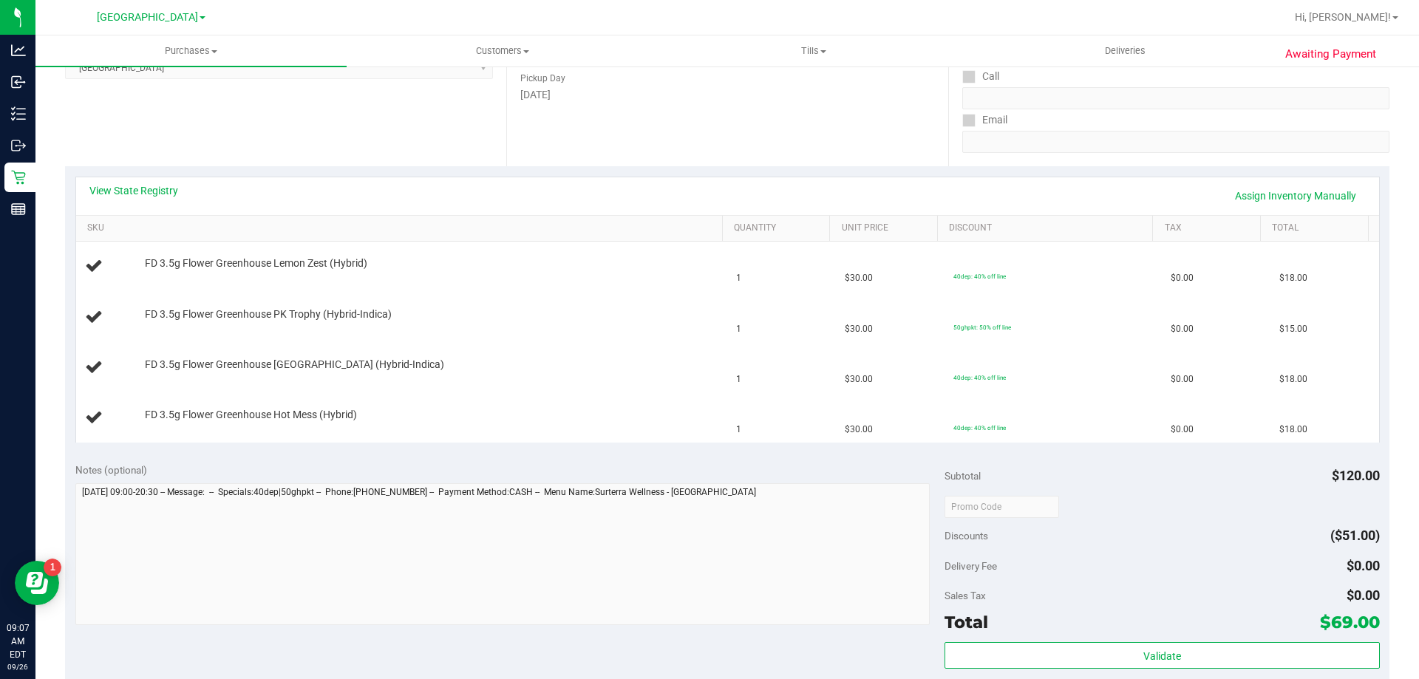
scroll to position [296, 0]
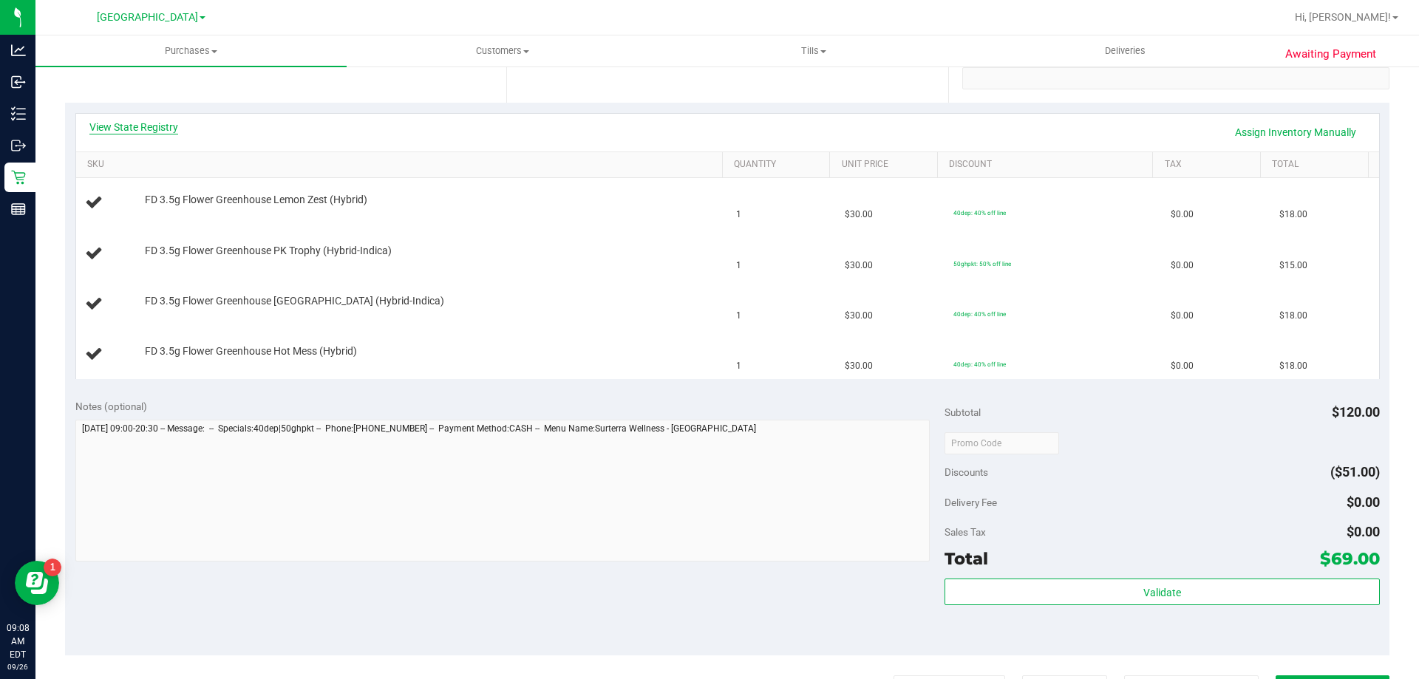
click at [133, 127] on link "View State Registry" at bounding box center [133, 127] width 89 height 15
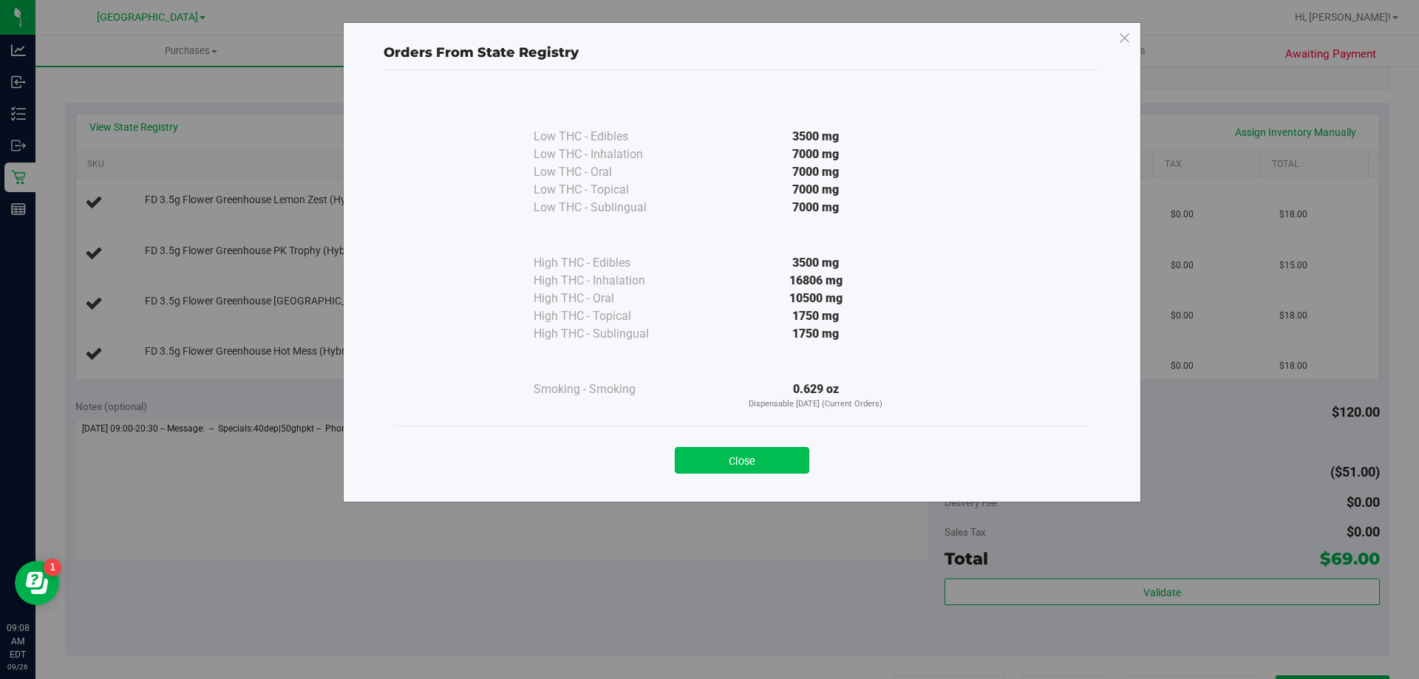
click at [741, 463] on button "Close" at bounding box center [742, 460] width 134 height 27
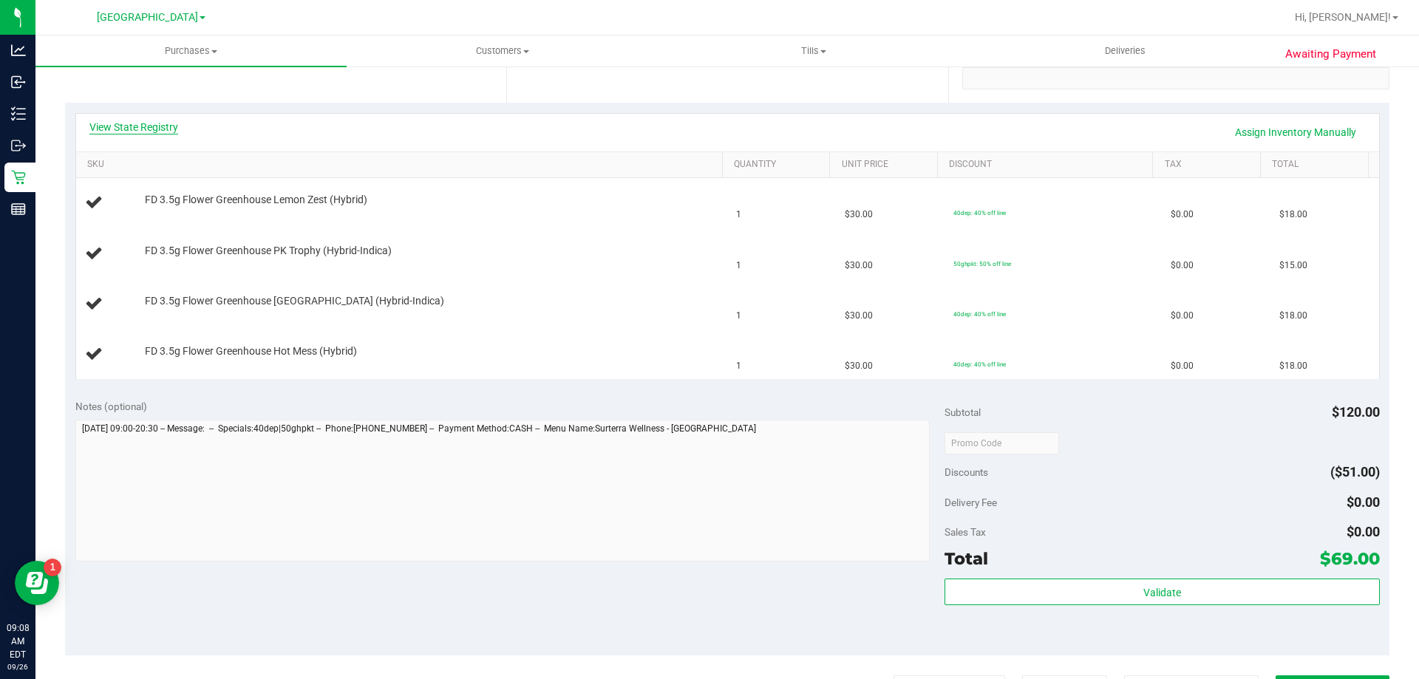
click at [131, 132] on link "View State Registry" at bounding box center [133, 127] width 89 height 15
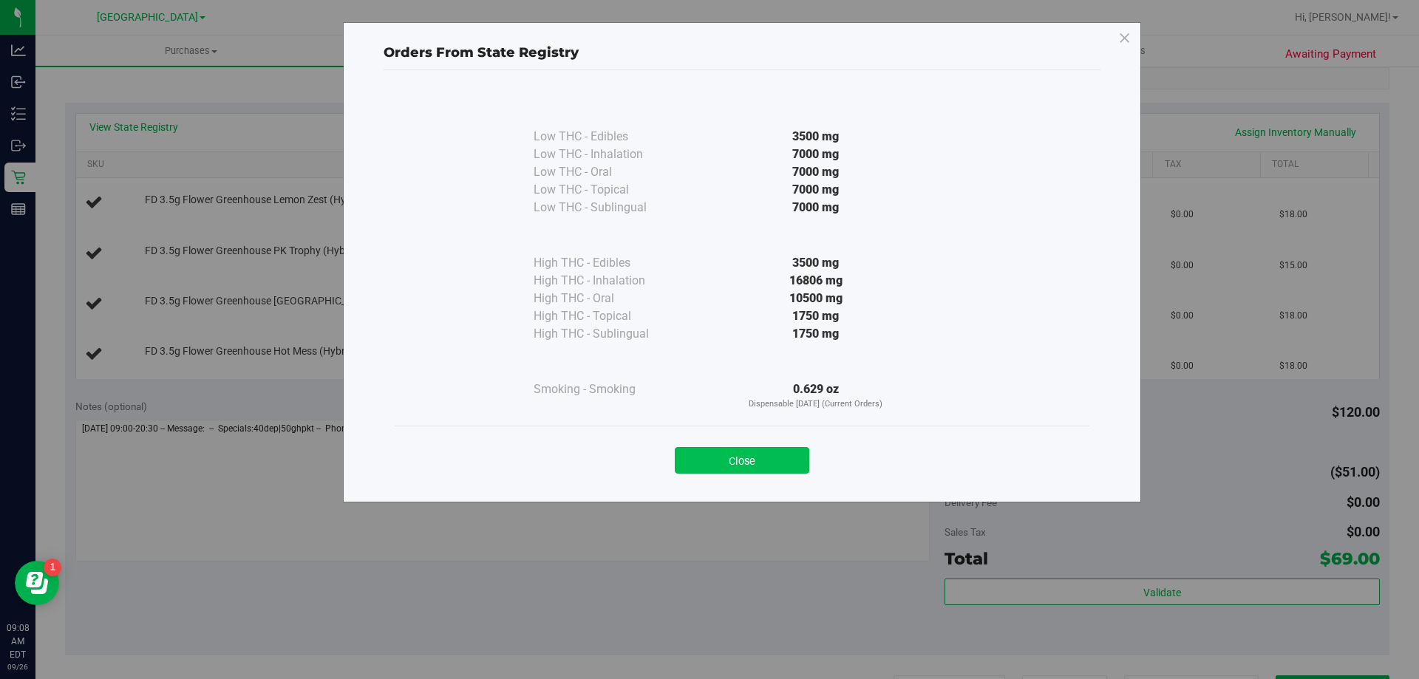
click at [754, 468] on button "Close" at bounding box center [742, 460] width 134 height 27
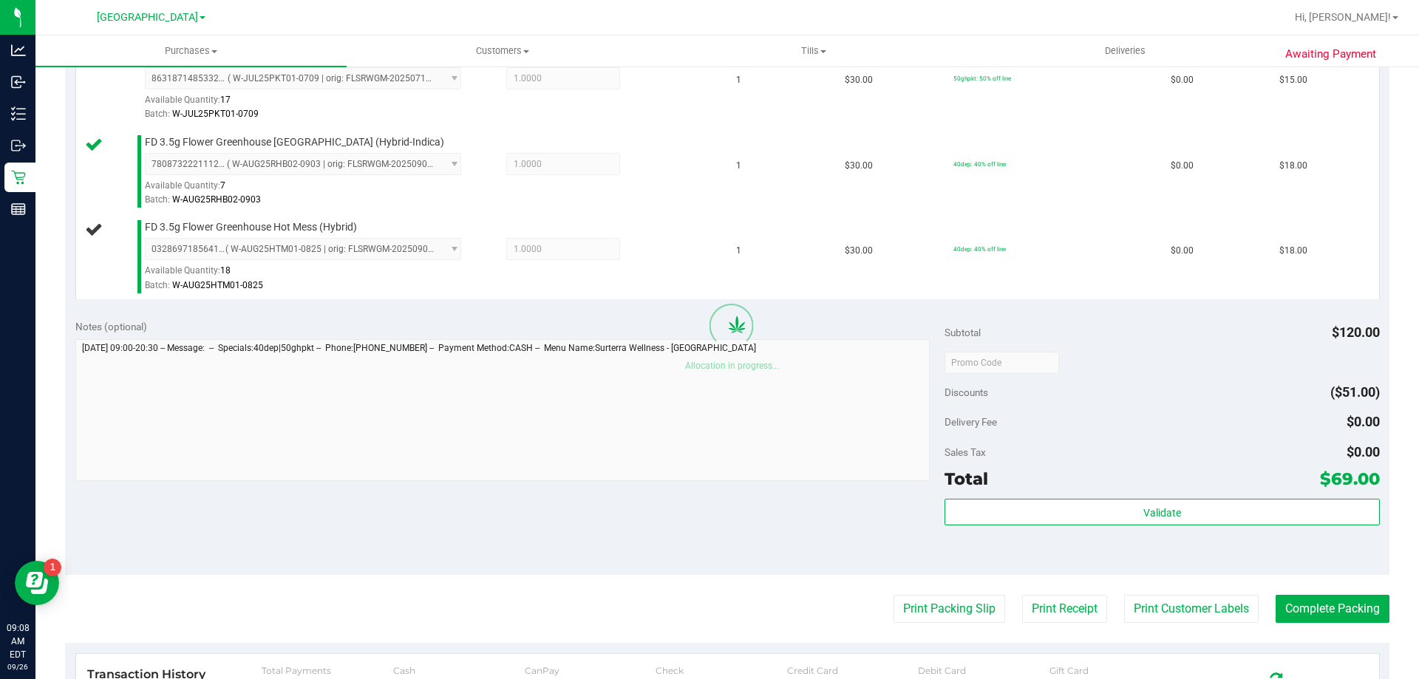
scroll to position [517, 0]
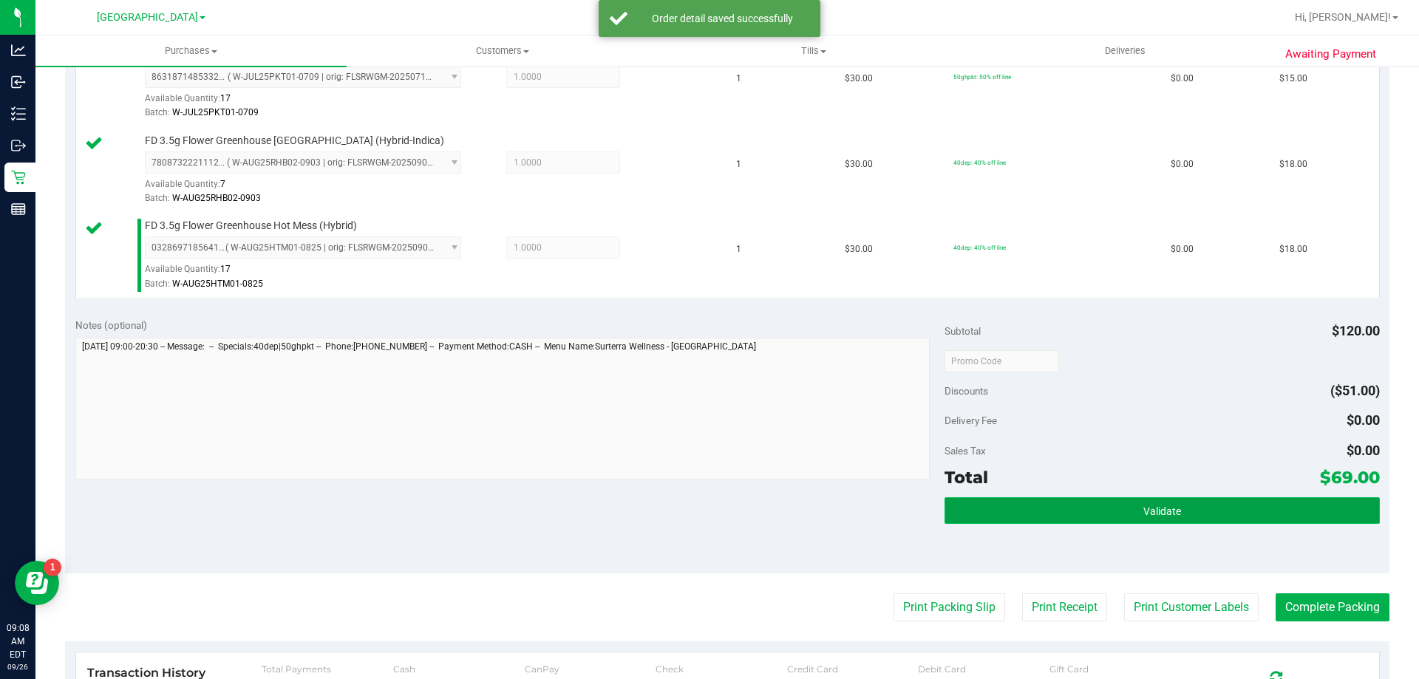
click at [1074, 513] on button "Validate" at bounding box center [1161, 510] width 434 height 27
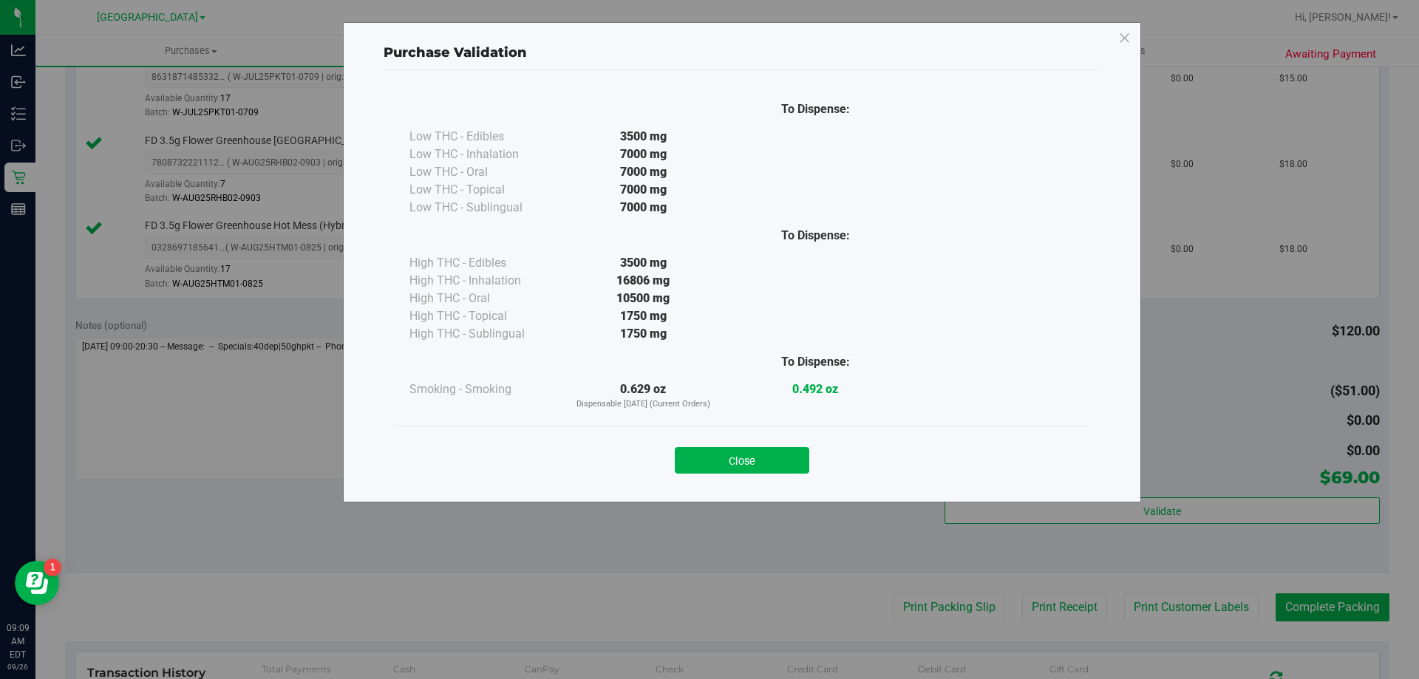
click at [785, 459] on button "Close" at bounding box center [742, 460] width 134 height 27
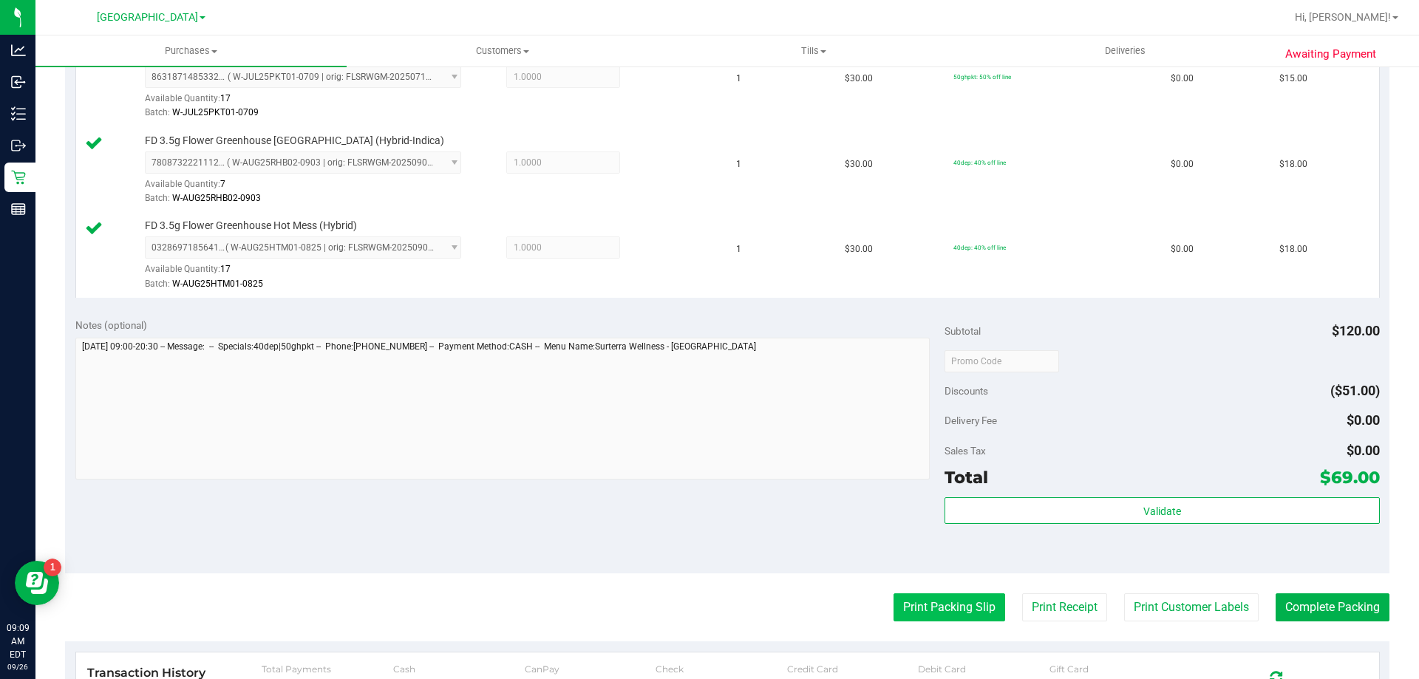
click at [942, 613] on button "Print Packing Slip" at bounding box center [949, 607] width 112 height 28
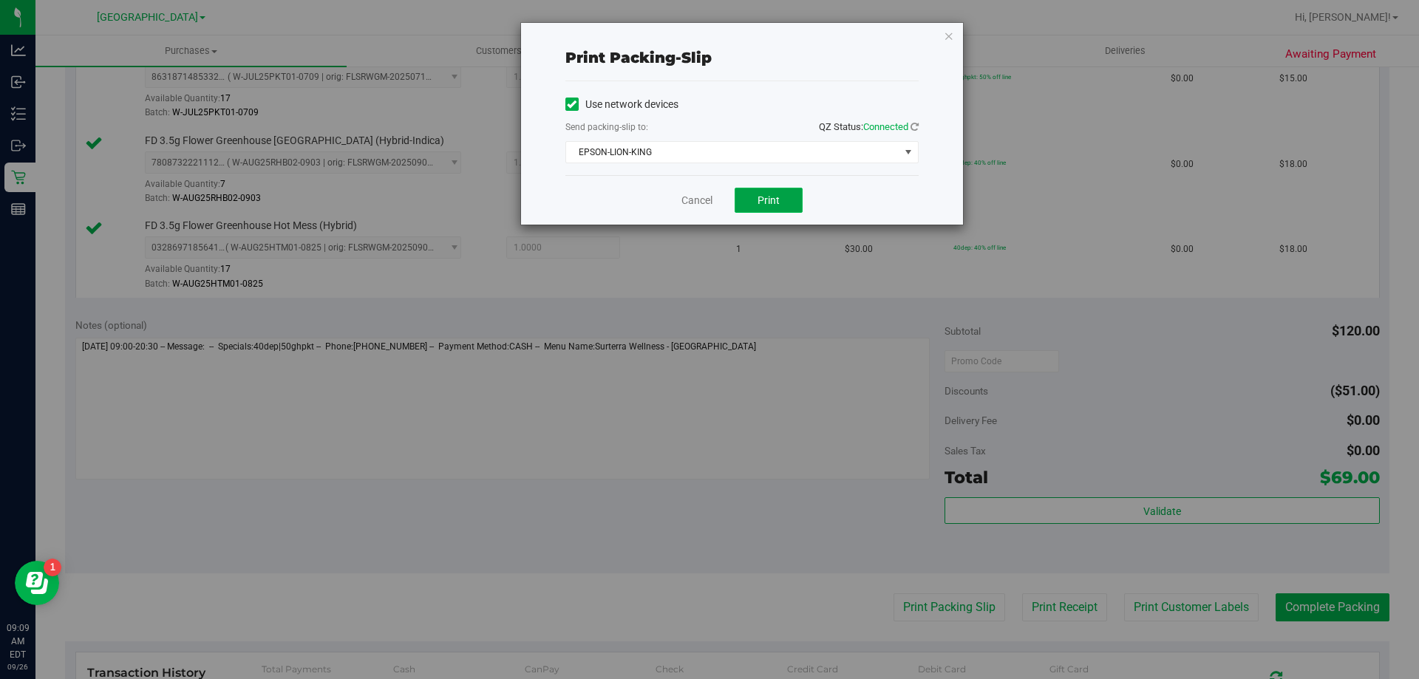
click at [771, 199] on span "Print" at bounding box center [768, 200] width 22 height 12
click at [682, 195] on link "Cancel" at bounding box center [696, 201] width 31 height 16
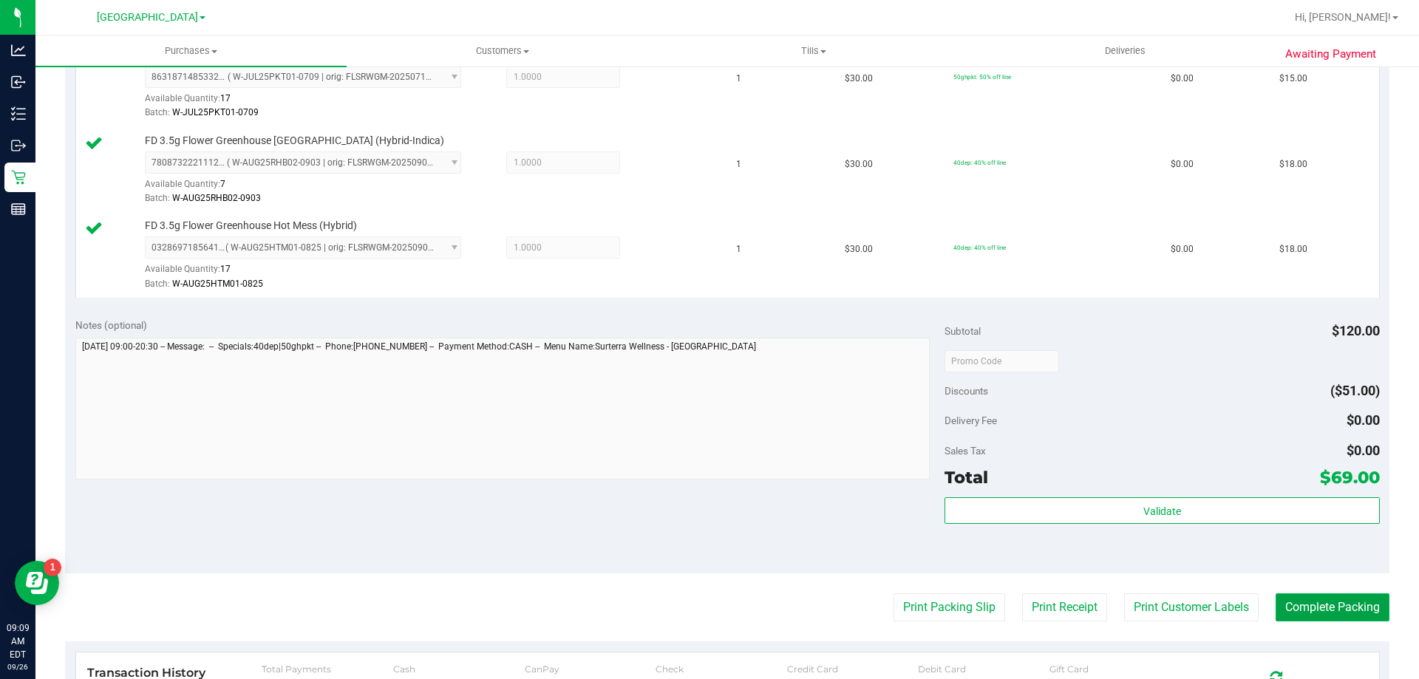
click at [1356, 596] on button "Complete Packing" at bounding box center [1332, 607] width 114 height 28
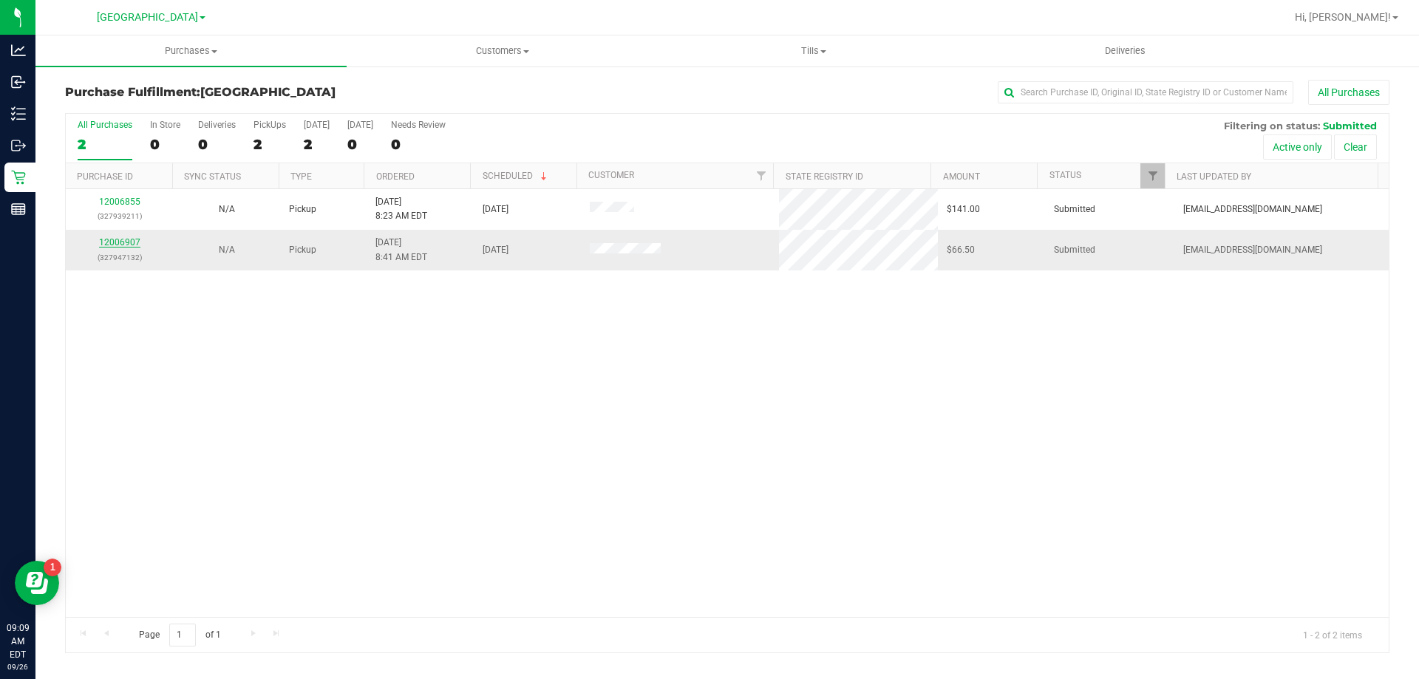
click at [135, 242] on link "12006907" at bounding box center [119, 242] width 41 height 10
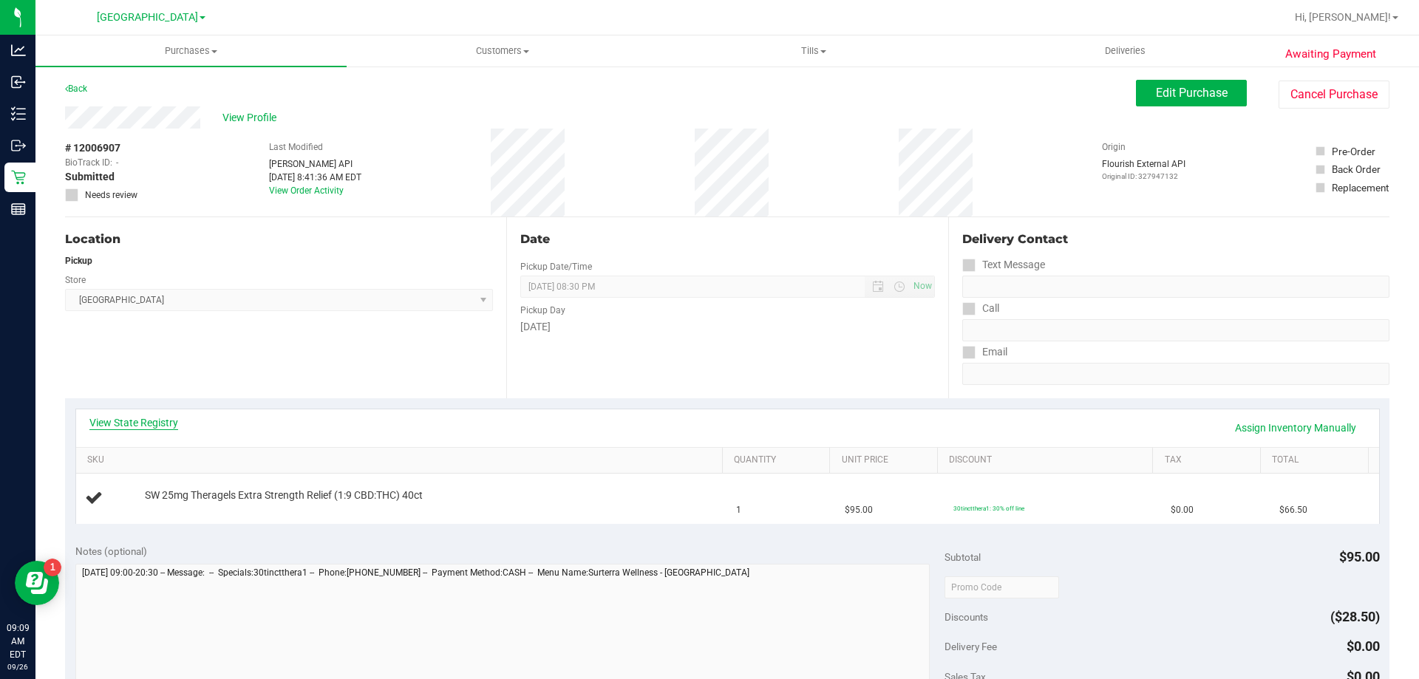
click at [143, 419] on link "View State Registry" at bounding box center [133, 422] width 89 height 15
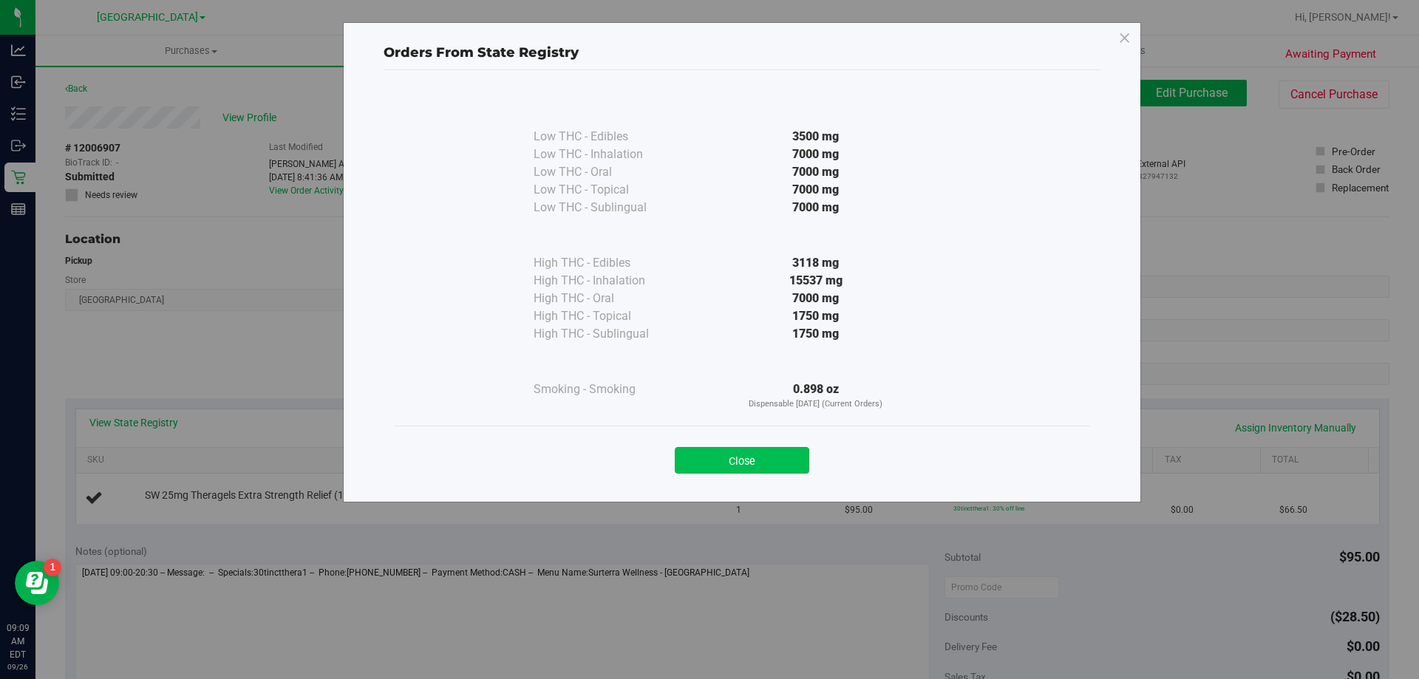
click at [764, 460] on button "Close" at bounding box center [742, 460] width 134 height 27
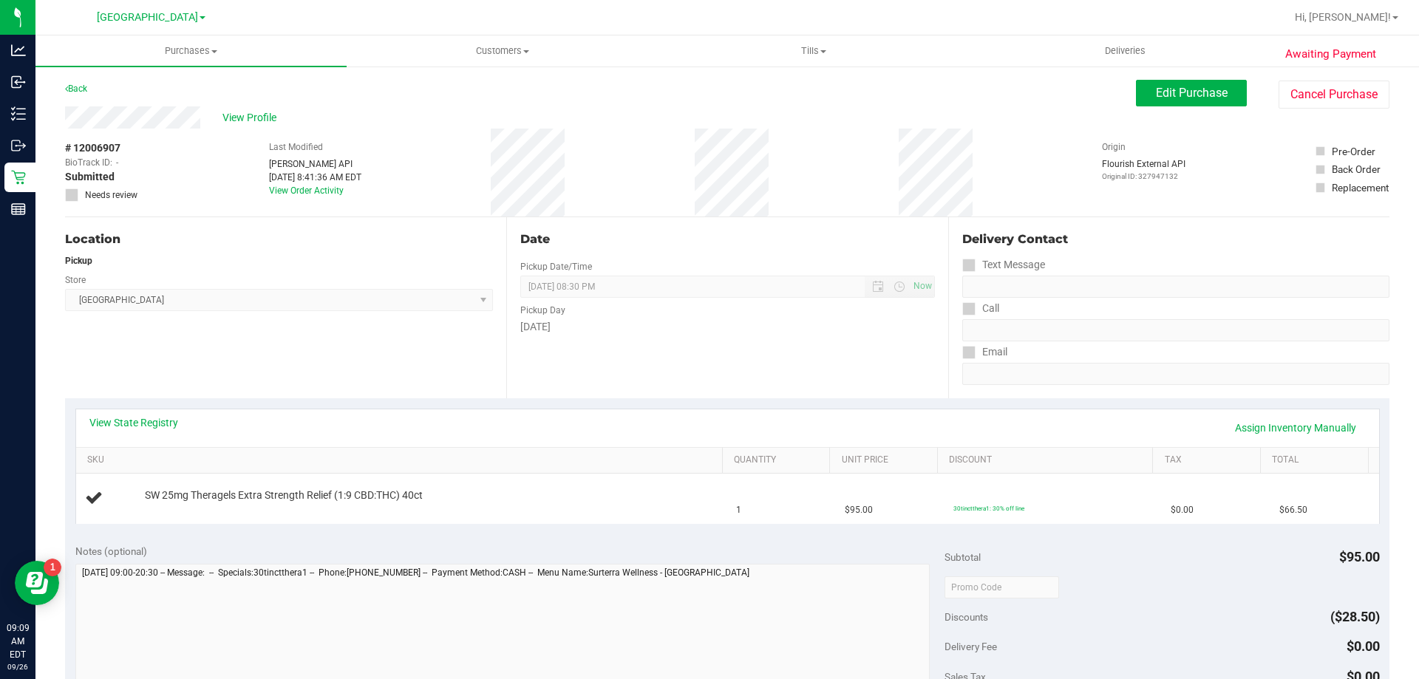
click at [740, 423] on div "View State Registry Assign Inventory Manually" at bounding box center [727, 427] width 1276 height 25
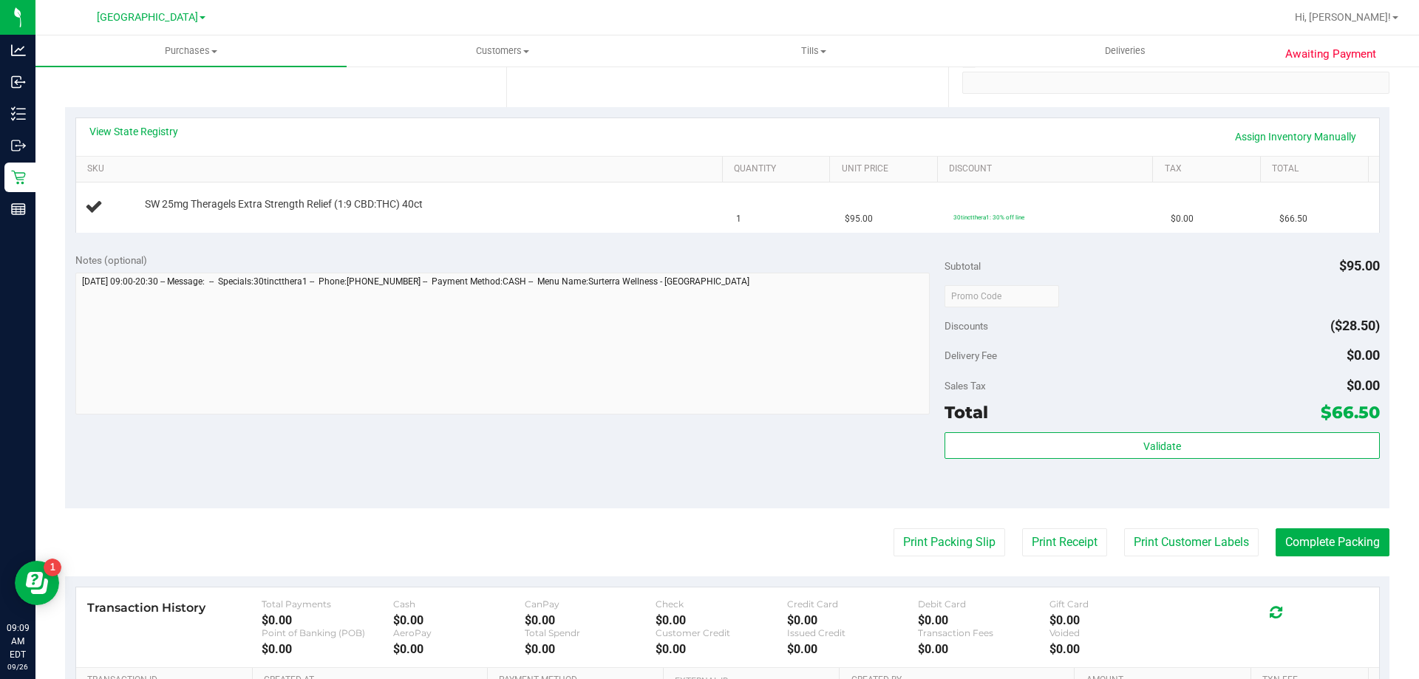
scroll to position [296, 0]
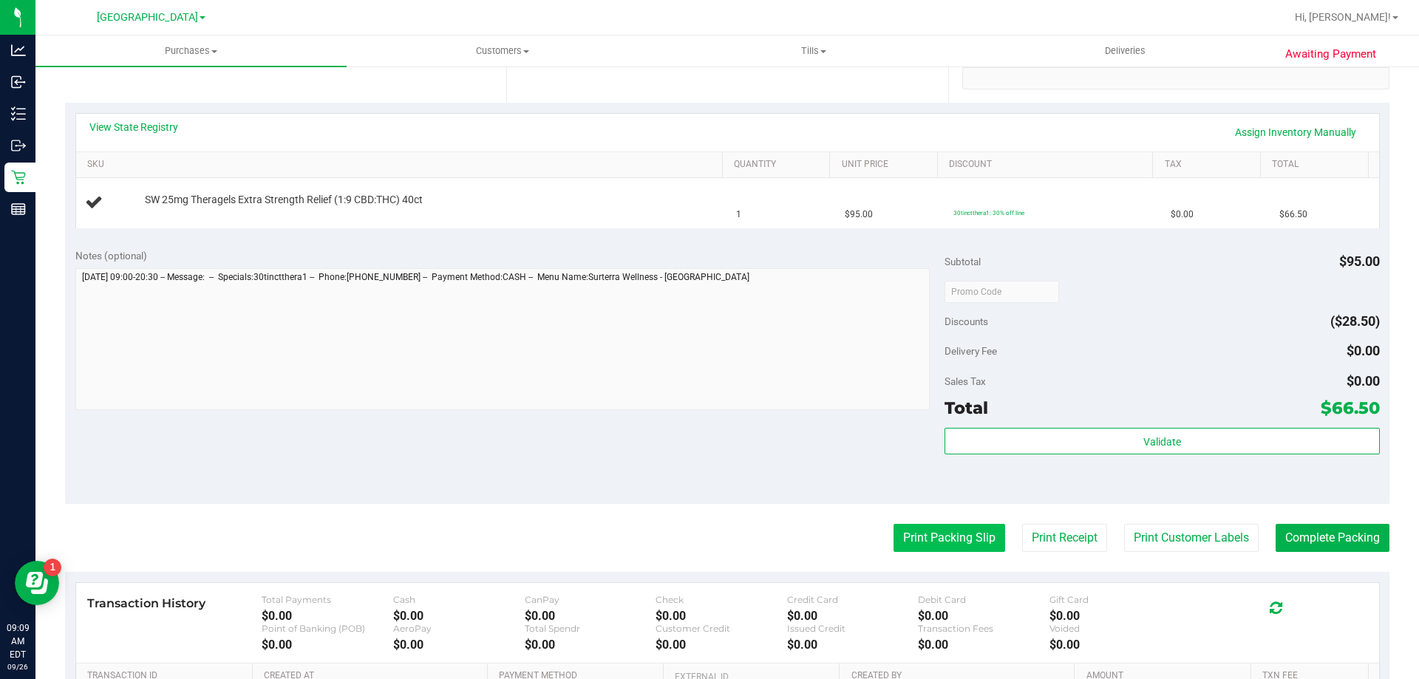
click at [949, 545] on button "Print Packing Slip" at bounding box center [949, 538] width 112 height 28
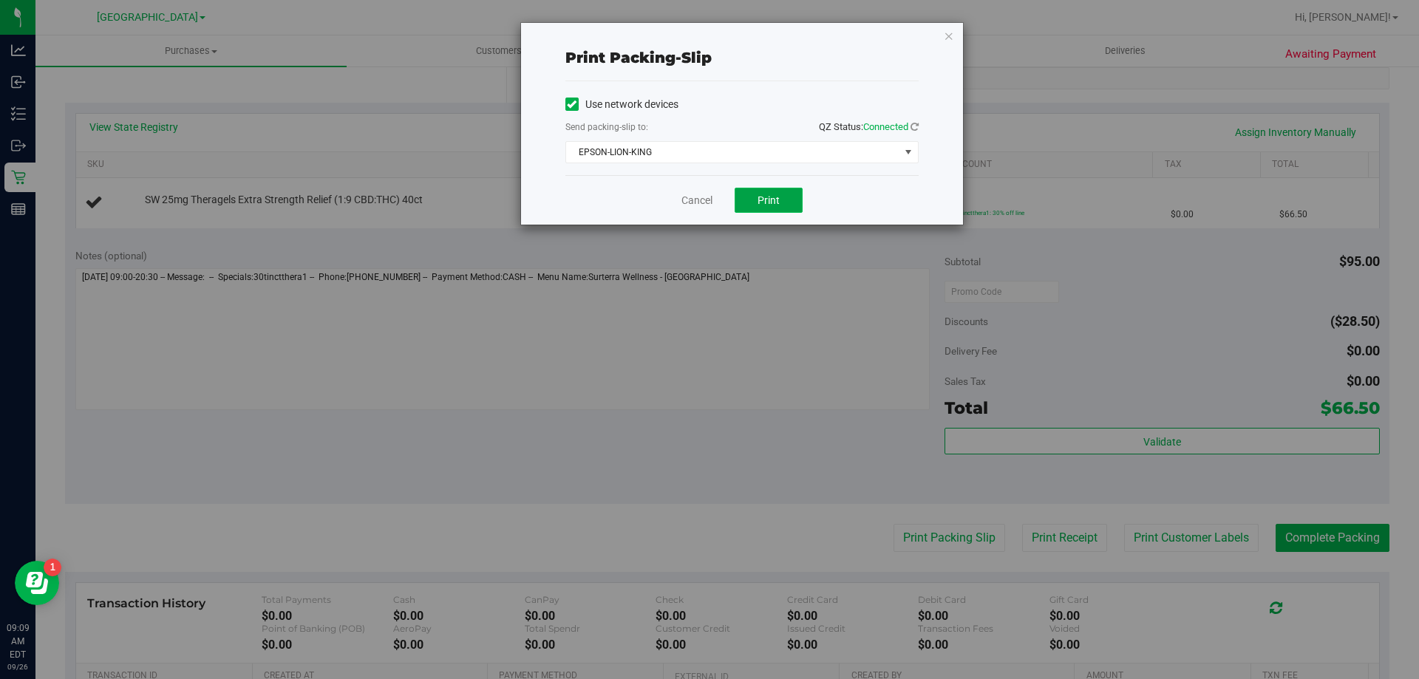
click at [768, 200] on span "Print" at bounding box center [768, 200] width 22 height 12
click at [688, 199] on link "Cancel" at bounding box center [696, 201] width 31 height 16
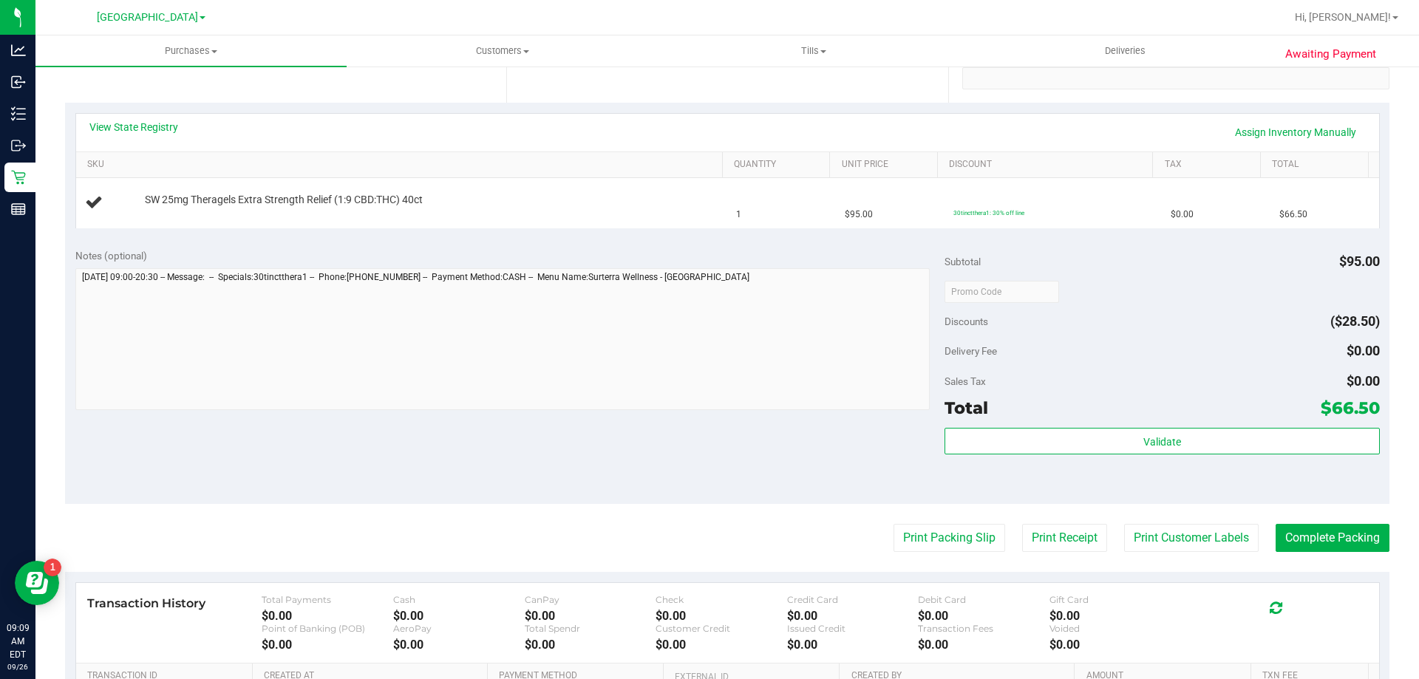
click at [702, 255] on div "Notes (optional)" at bounding box center [510, 255] width 870 height 15
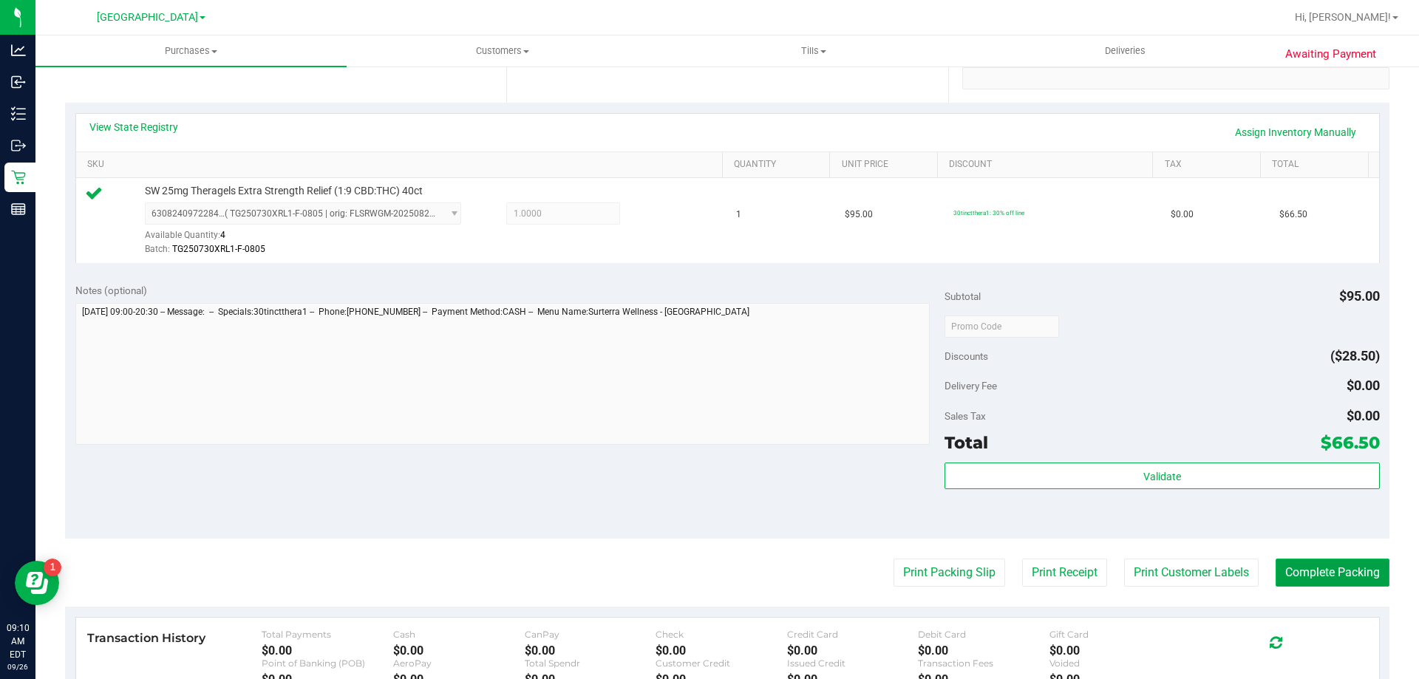
click at [1345, 585] on button "Complete Packing" at bounding box center [1332, 573] width 114 height 28
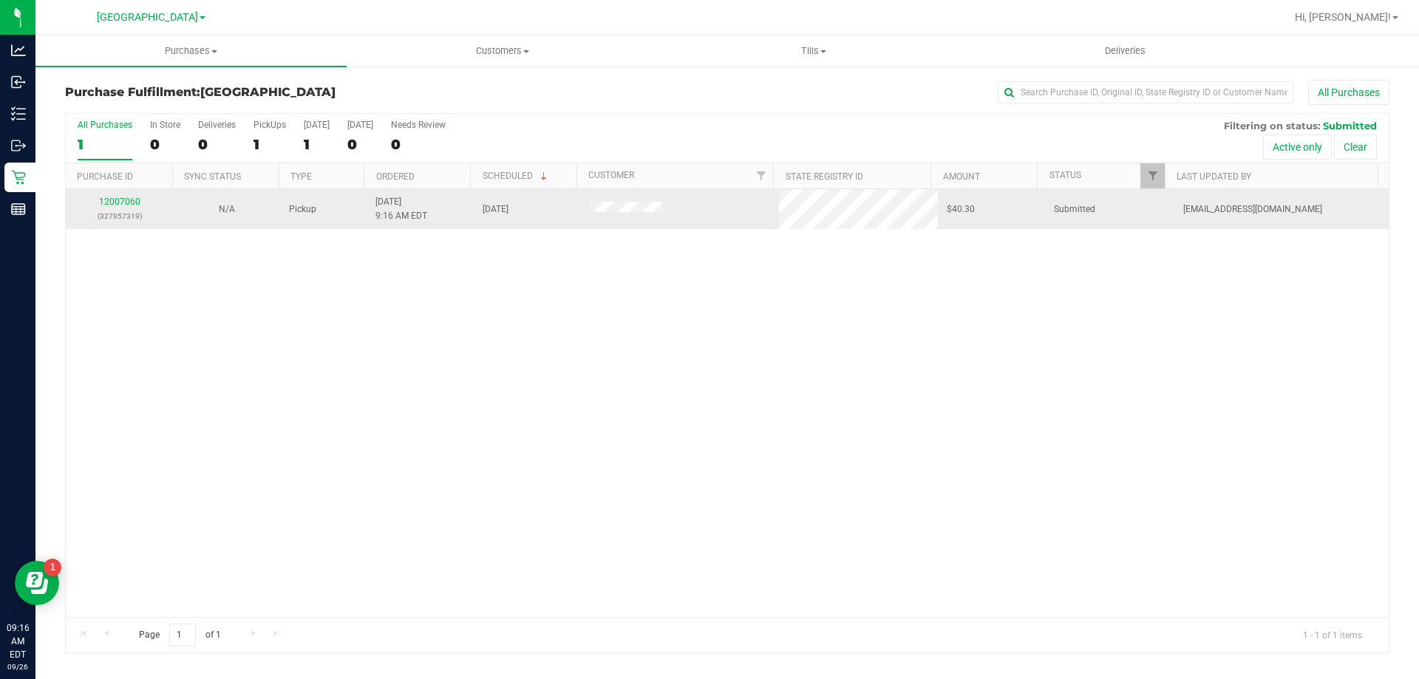
click at [115, 195] on div "12007060 (327957319)" at bounding box center [119, 209] width 89 height 28
click at [129, 202] on link "12007060" at bounding box center [119, 202] width 41 height 10
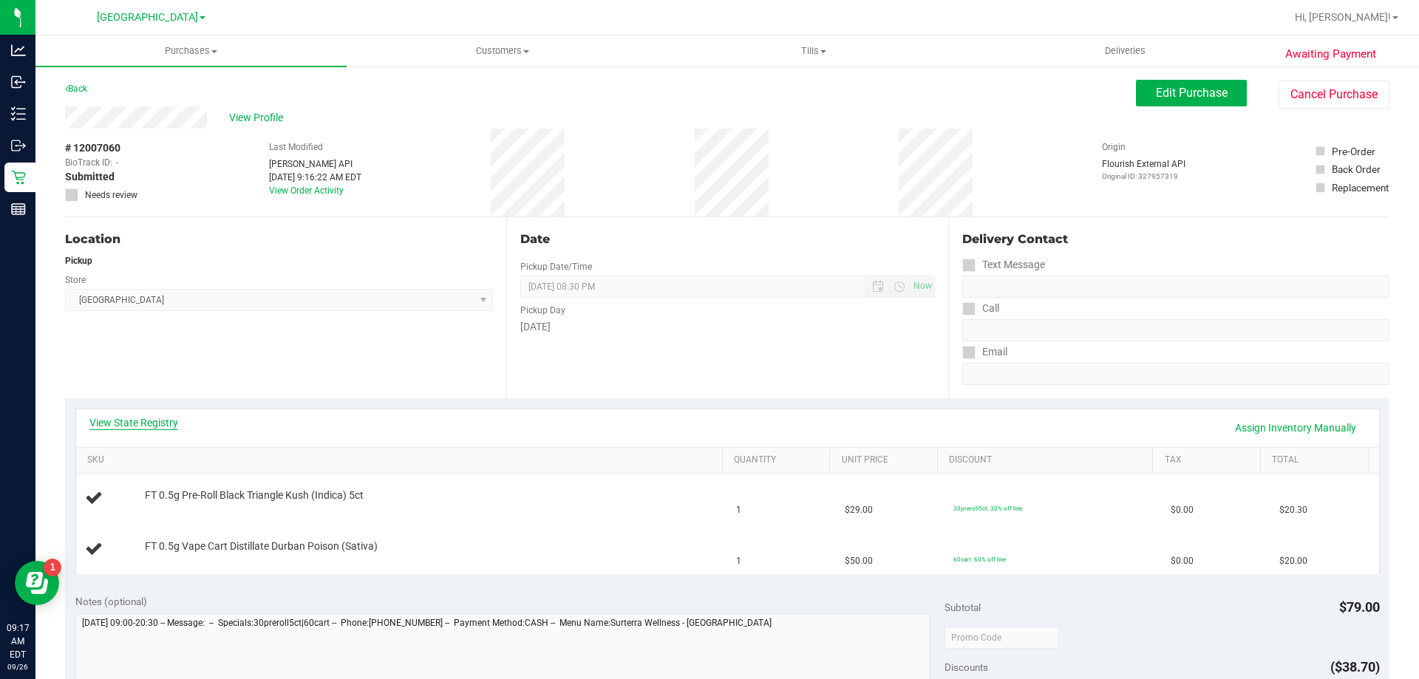
click at [153, 425] on link "View State Registry" at bounding box center [133, 422] width 89 height 15
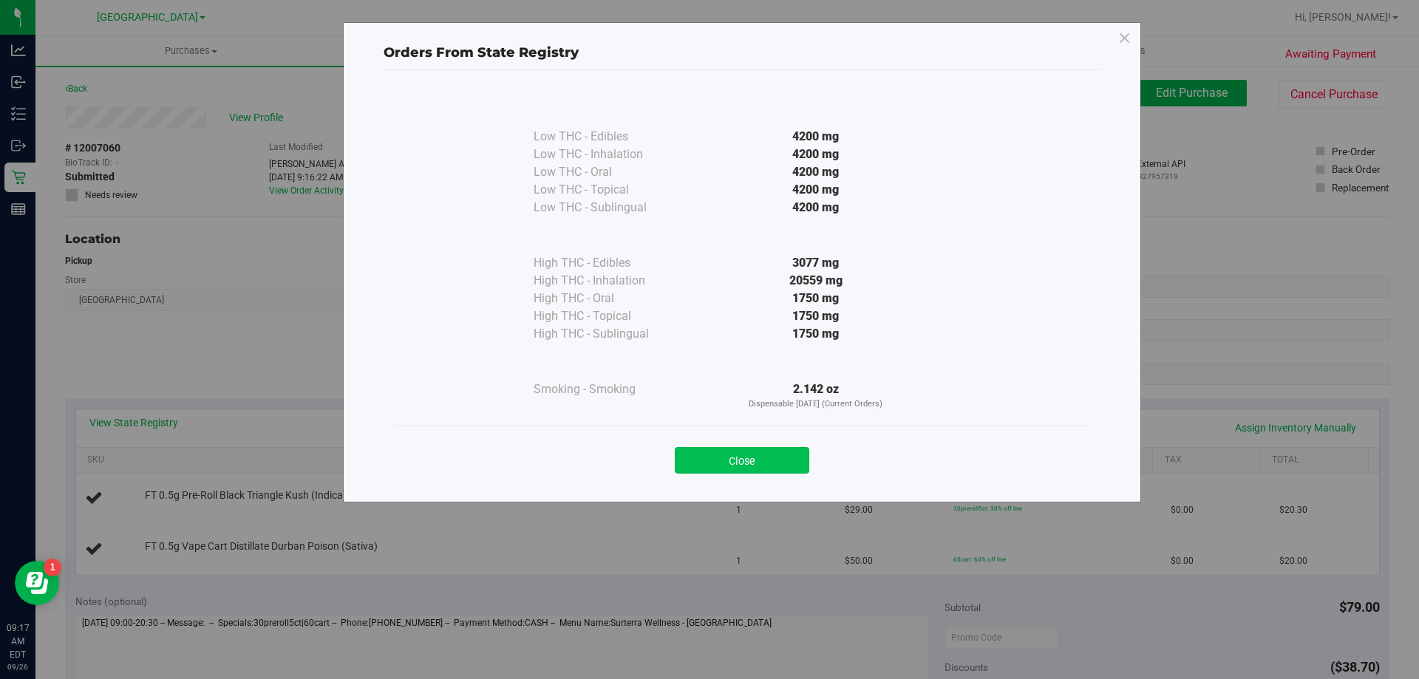
click at [796, 462] on button "Close" at bounding box center [742, 460] width 134 height 27
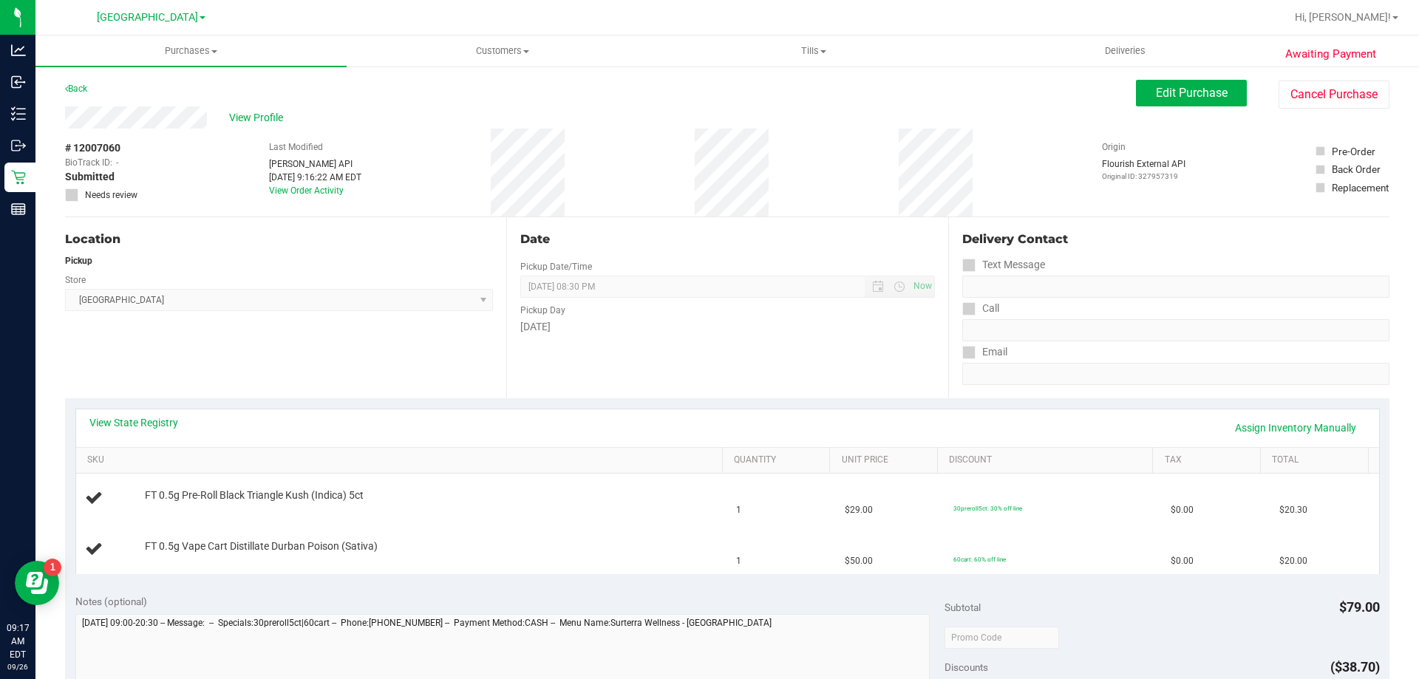
click at [588, 386] on div "Date Pickup Date/Time 09/26/2025 Now 09/26/2025 08:30 PM Now Pickup Day Friday" at bounding box center [726, 307] width 441 height 181
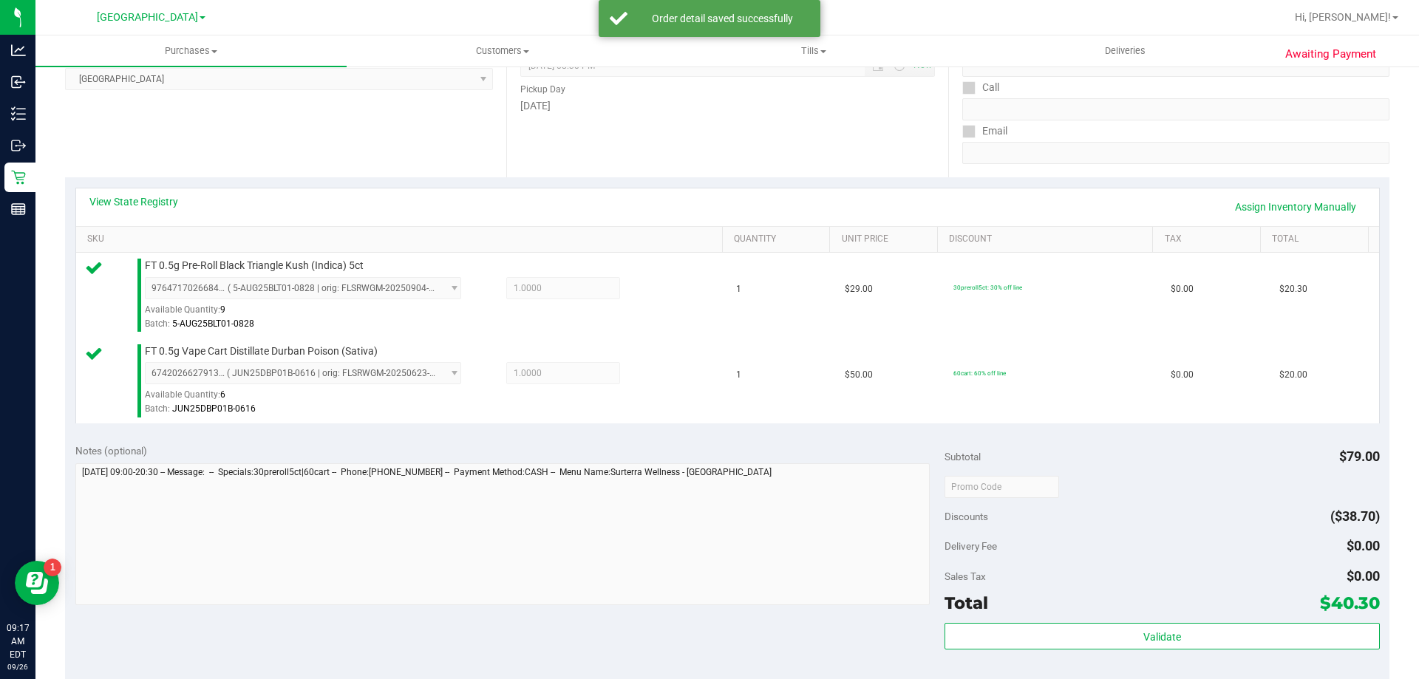
scroll to position [369, 0]
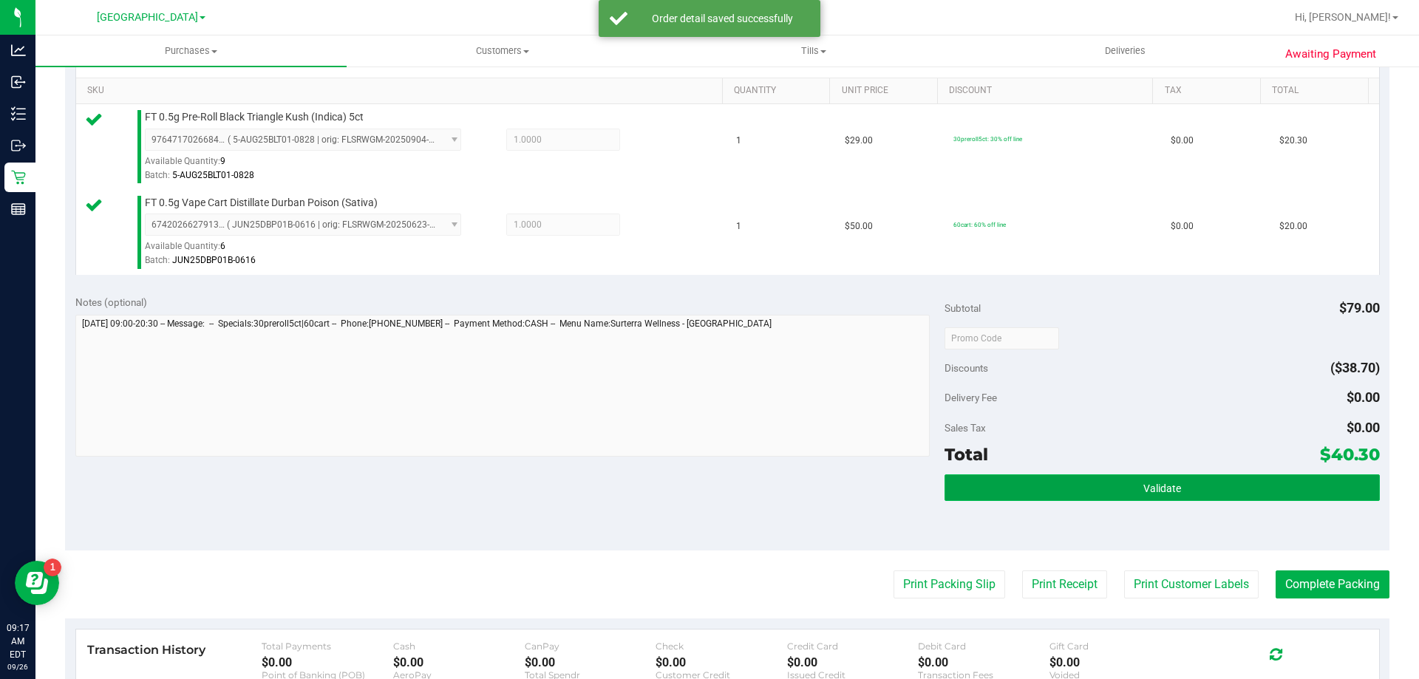
click at [1117, 485] on button "Validate" at bounding box center [1161, 487] width 434 height 27
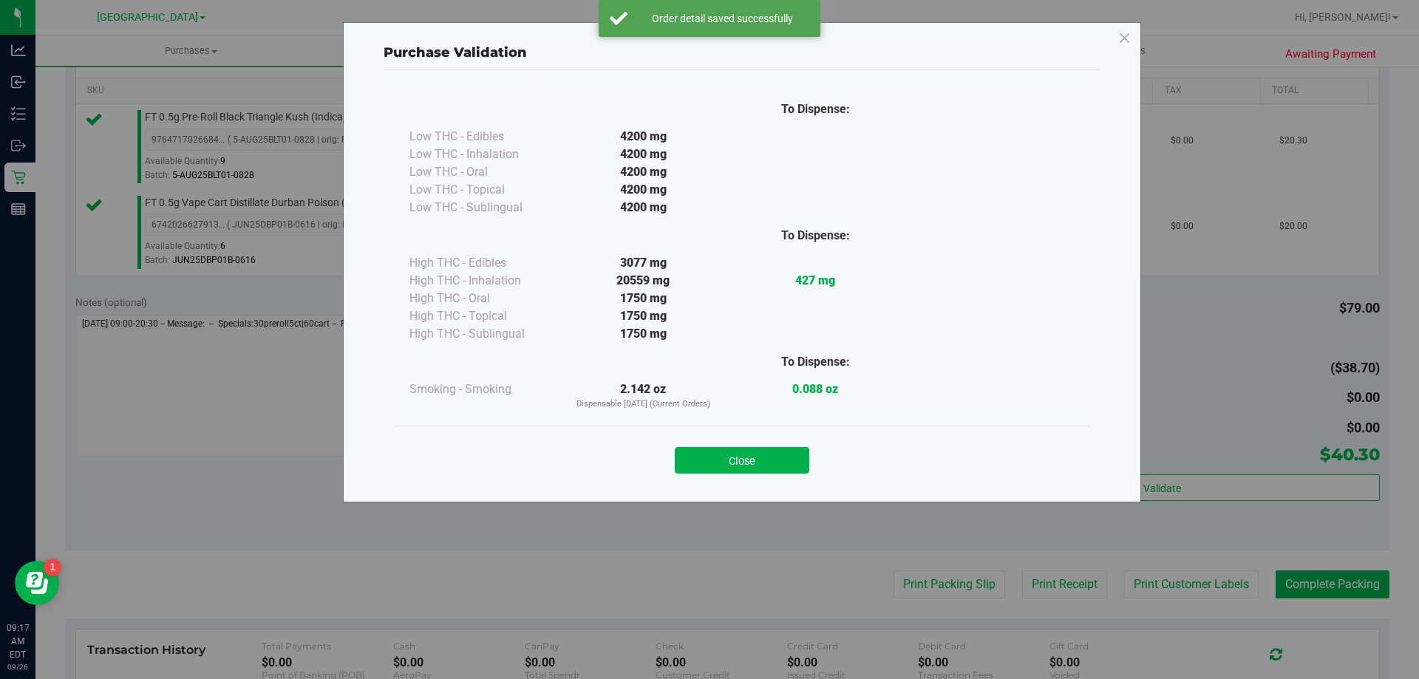
click at [779, 455] on button "Close" at bounding box center [742, 460] width 134 height 27
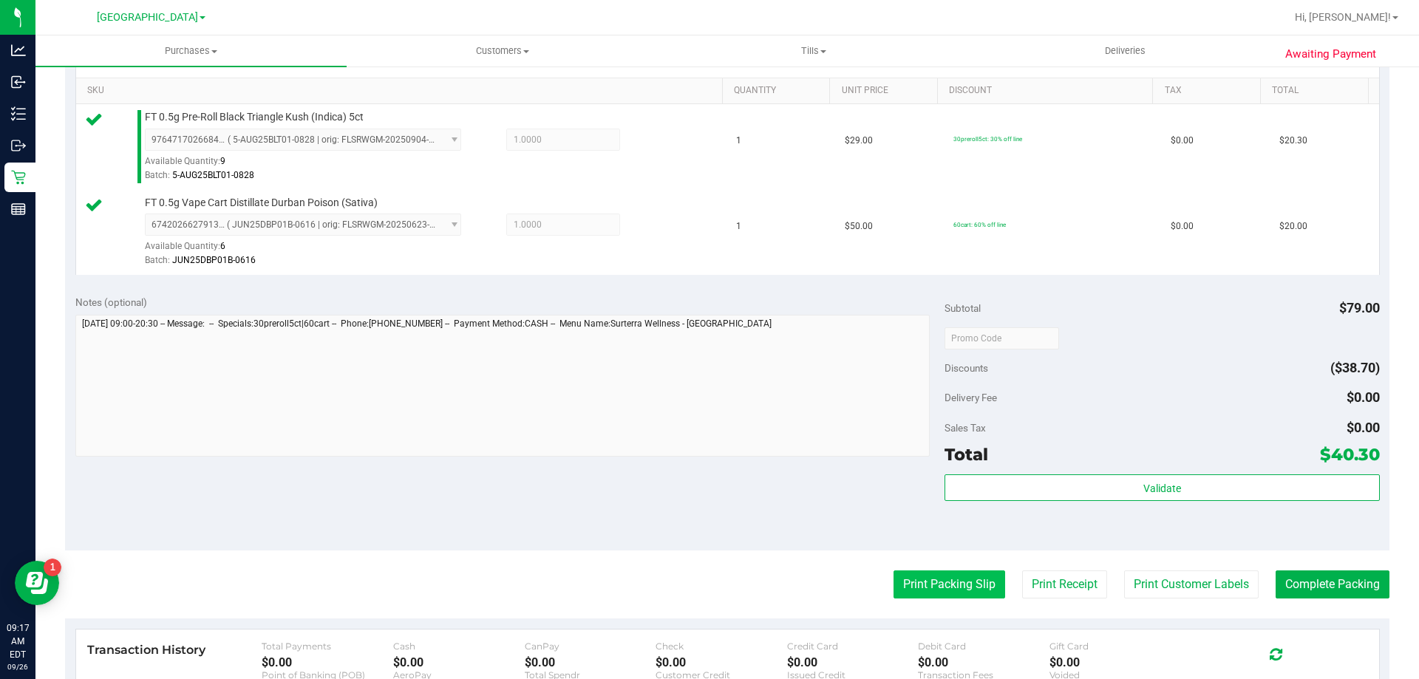
click at [900, 581] on button "Print Packing Slip" at bounding box center [949, 584] width 112 height 28
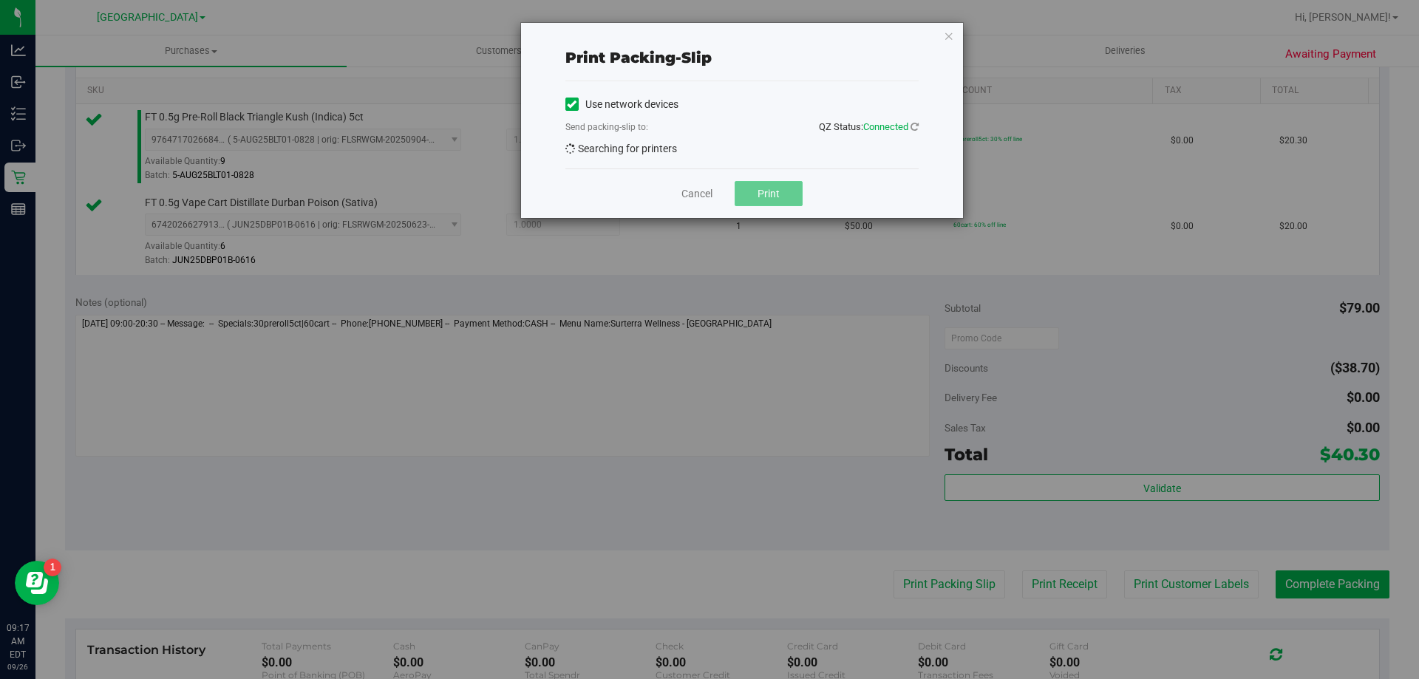
click at [769, 199] on button "Print" at bounding box center [768, 193] width 68 height 25
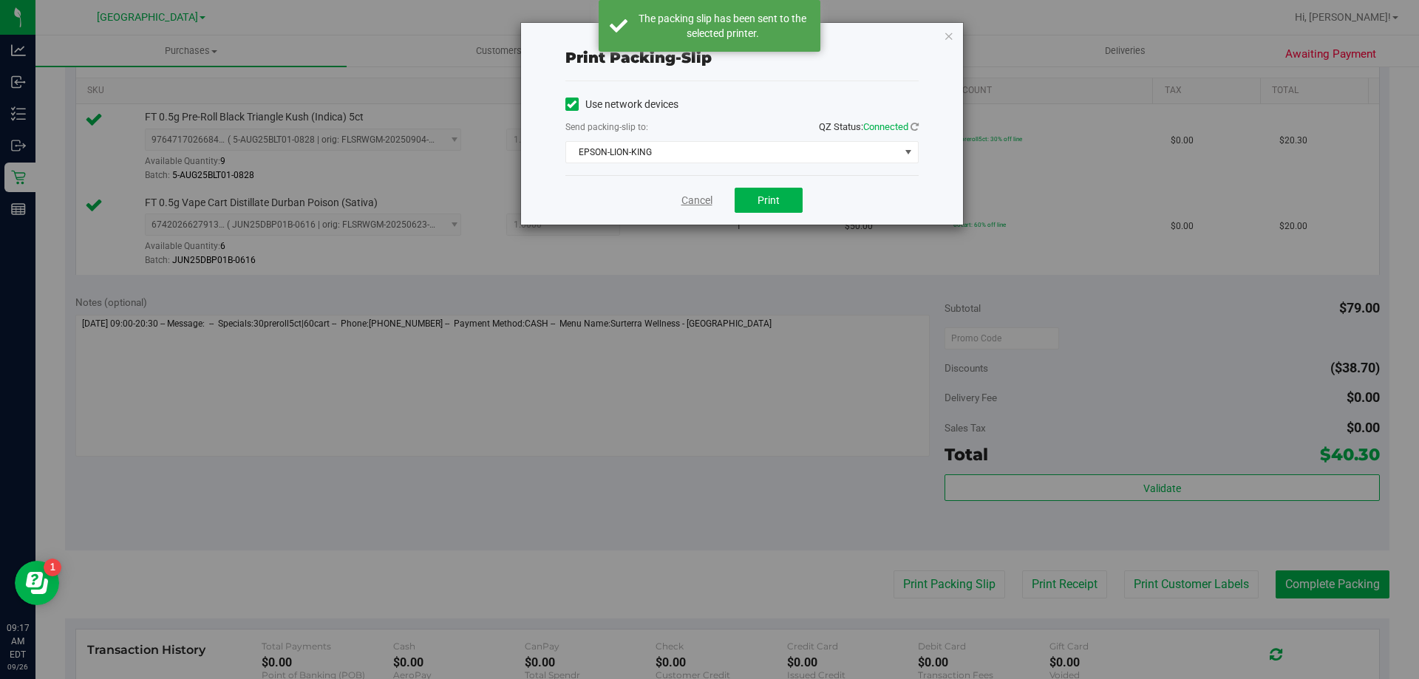
click at [710, 205] on link "Cancel" at bounding box center [696, 201] width 31 height 16
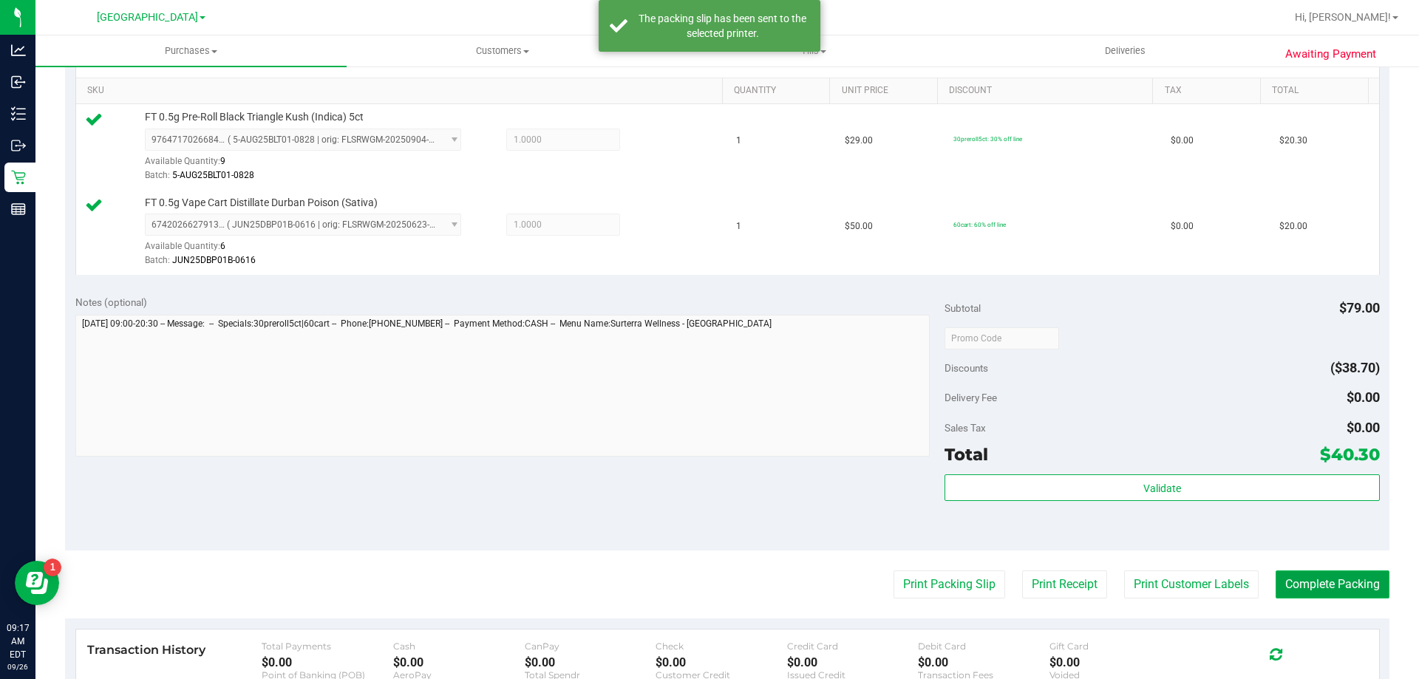
click at [1291, 587] on button "Complete Packing" at bounding box center [1332, 584] width 114 height 28
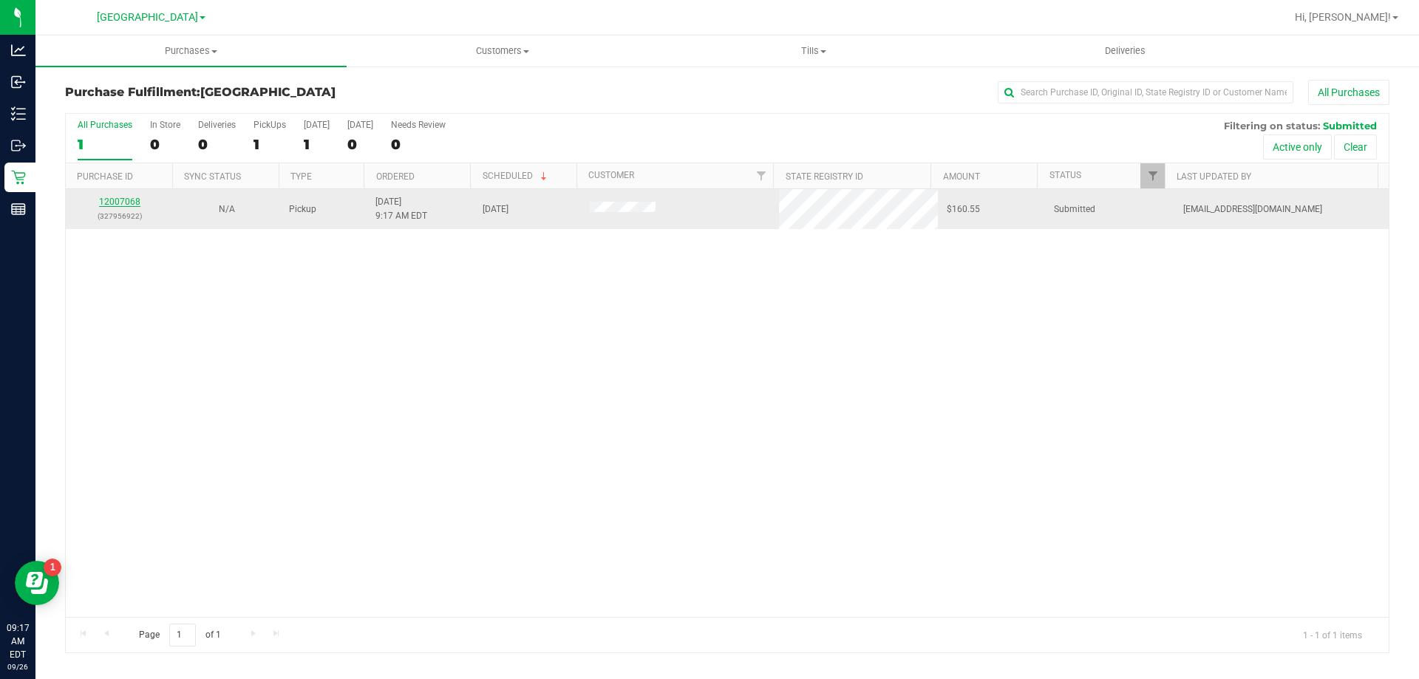
click at [109, 202] on link "12007068" at bounding box center [119, 202] width 41 height 10
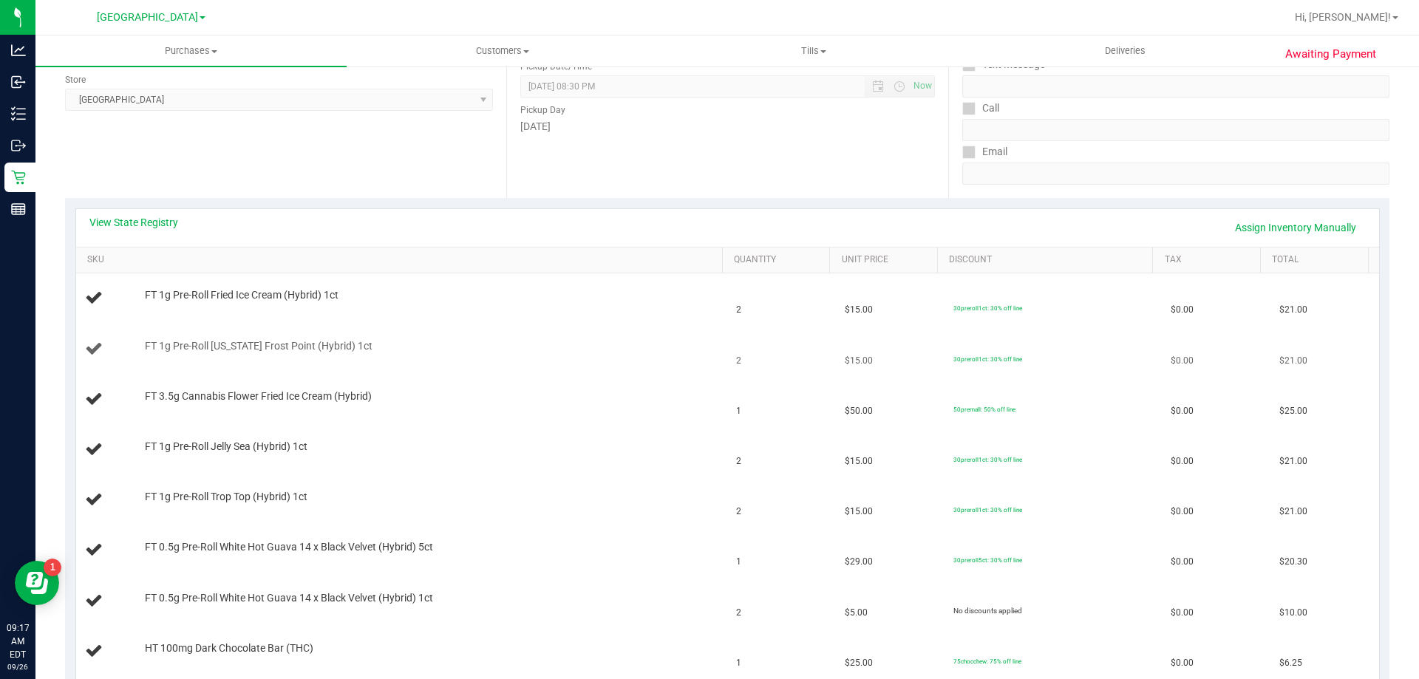
scroll to position [222, 0]
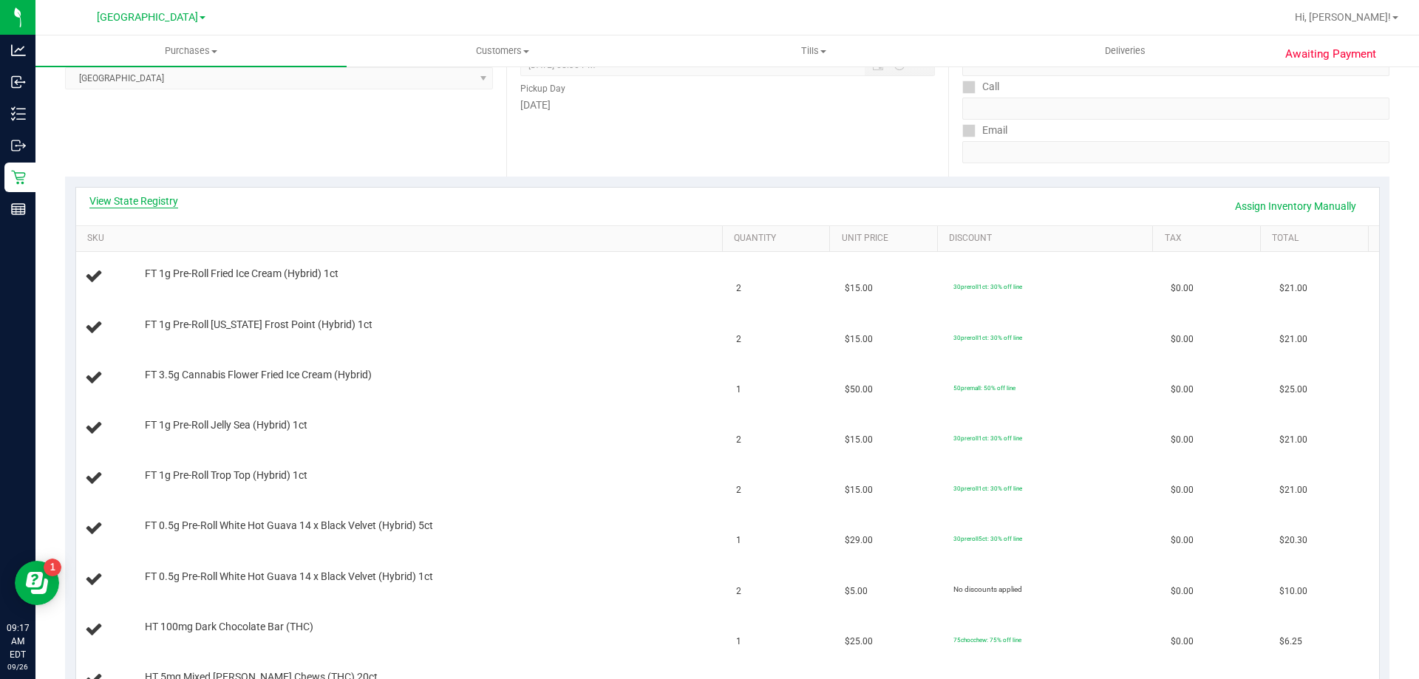
click at [132, 203] on link "View State Registry" at bounding box center [133, 201] width 89 height 15
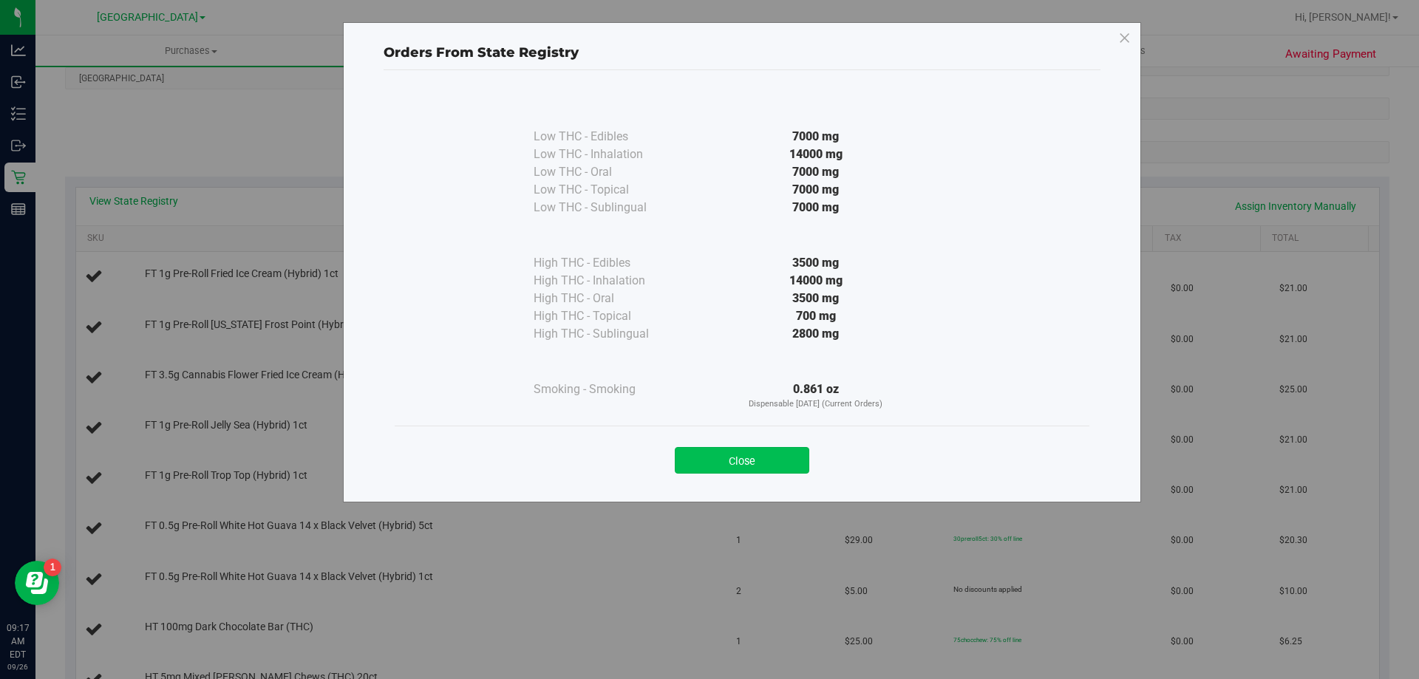
click at [745, 462] on button "Close" at bounding box center [742, 460] width 134 height 27
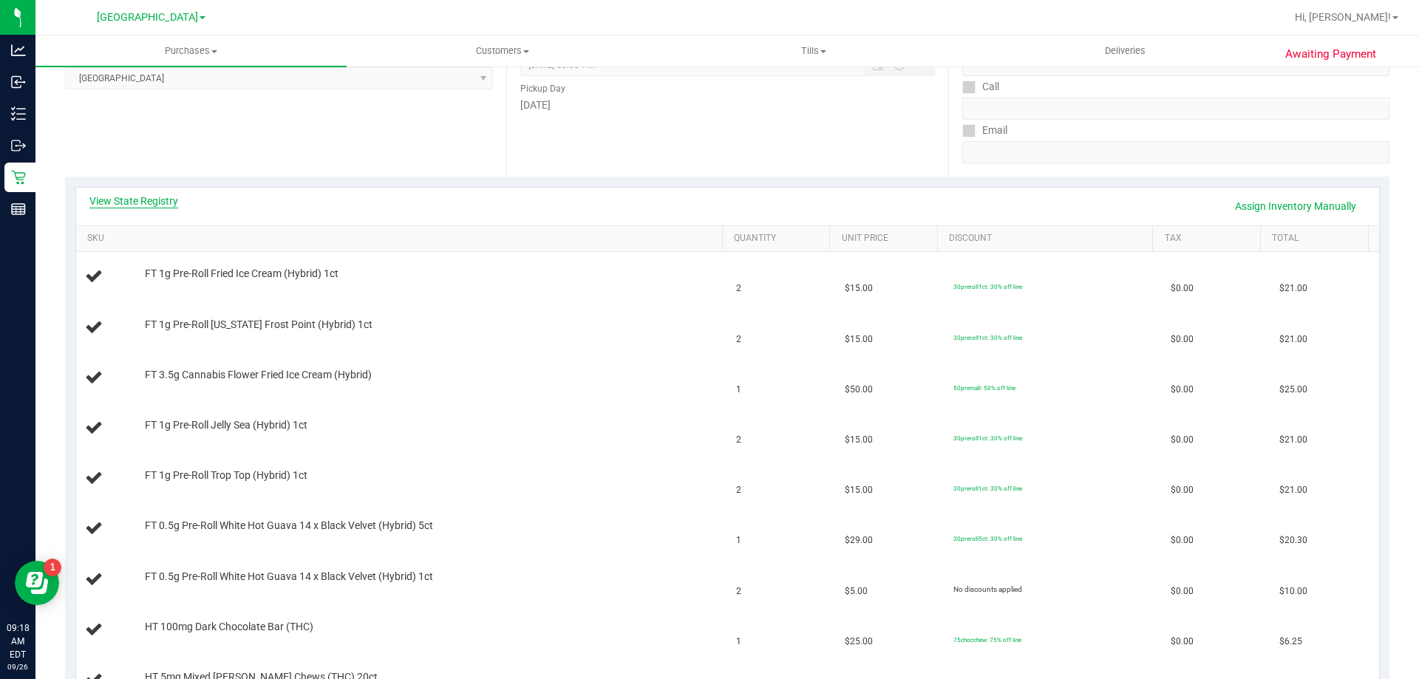
click at [152, 202] on link "View State Registry" at bounding box center [133, 201] width 89 height 15
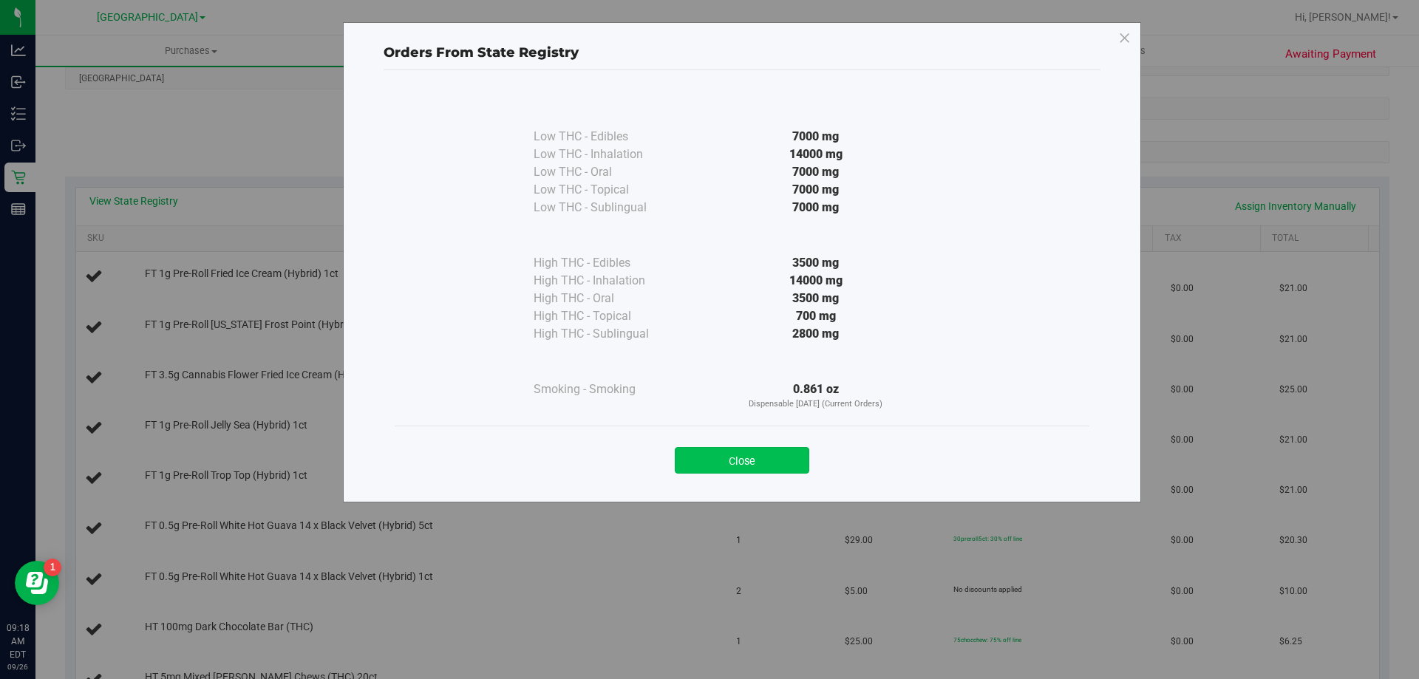
click at [751, 451] on button "Close" at bounding box center [742, 460] width 134 height 27
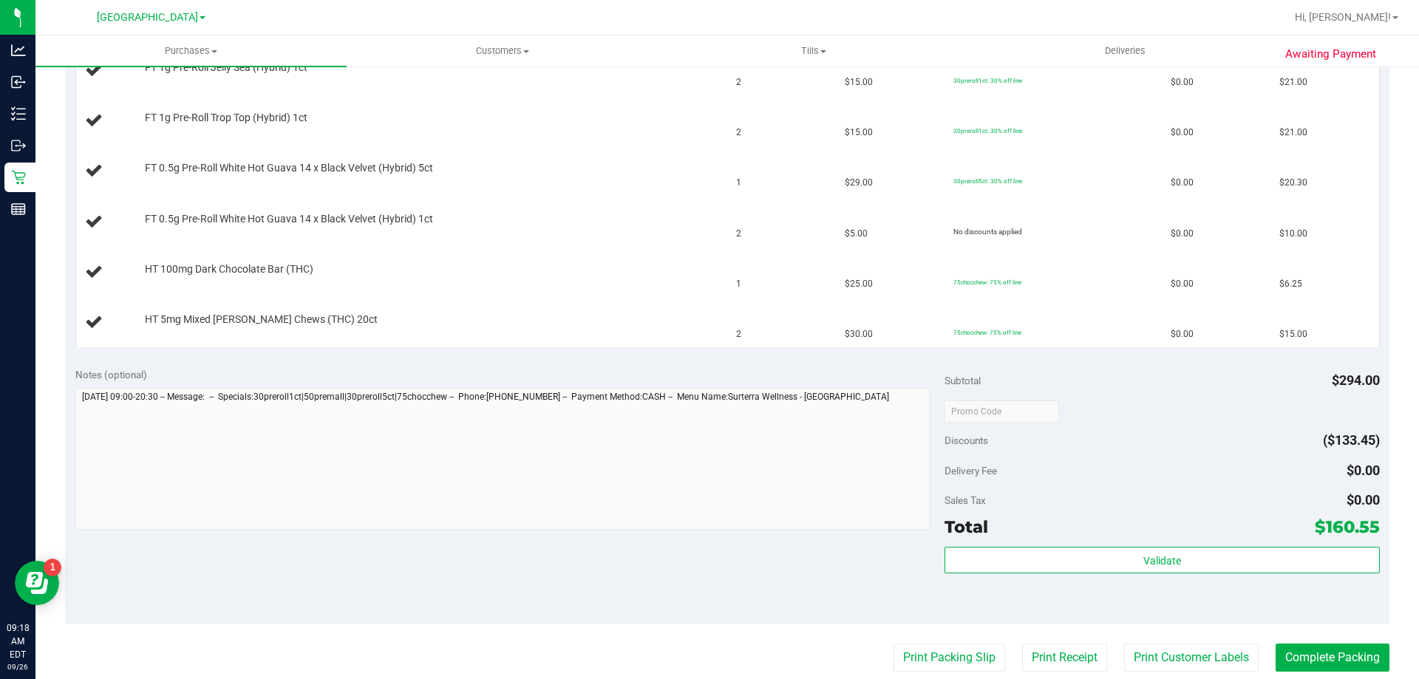
scroll to position [665, 0]
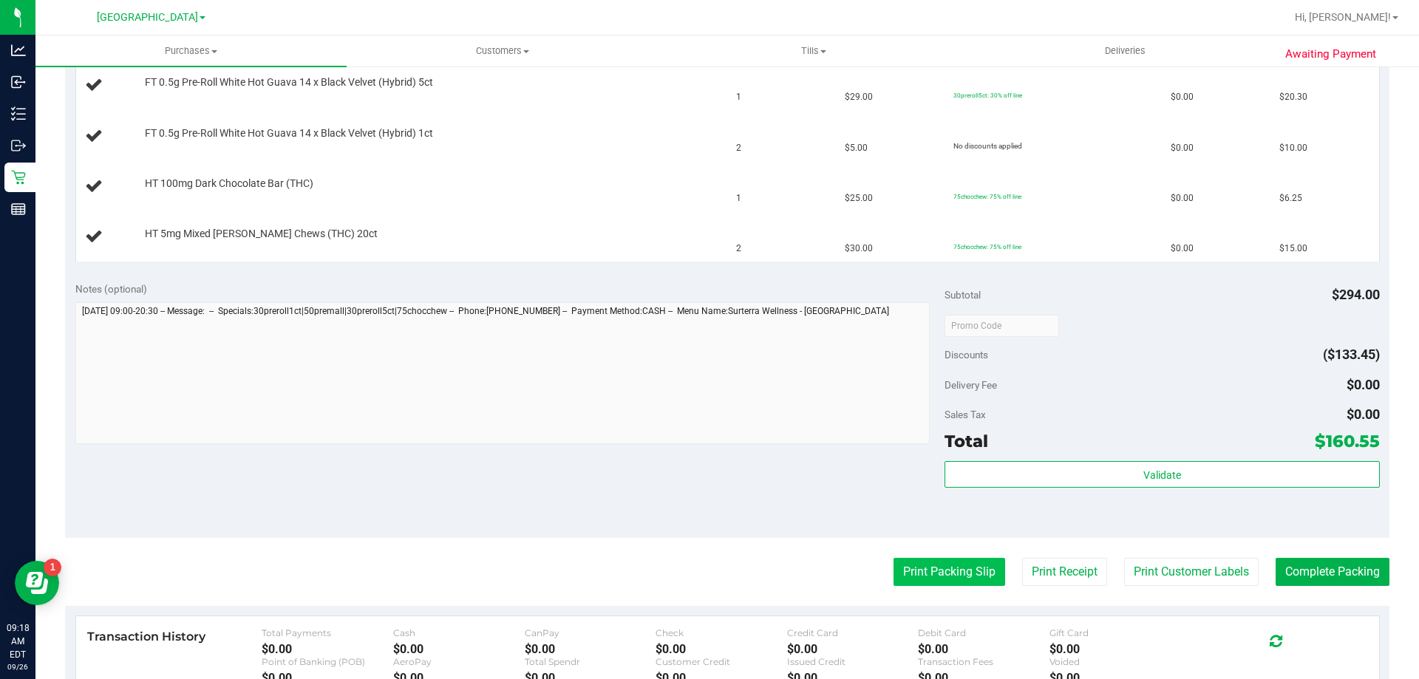
click at [912, 573] on button "Print Packing Slip" at bounding box center [949, 572] width 112 height 28
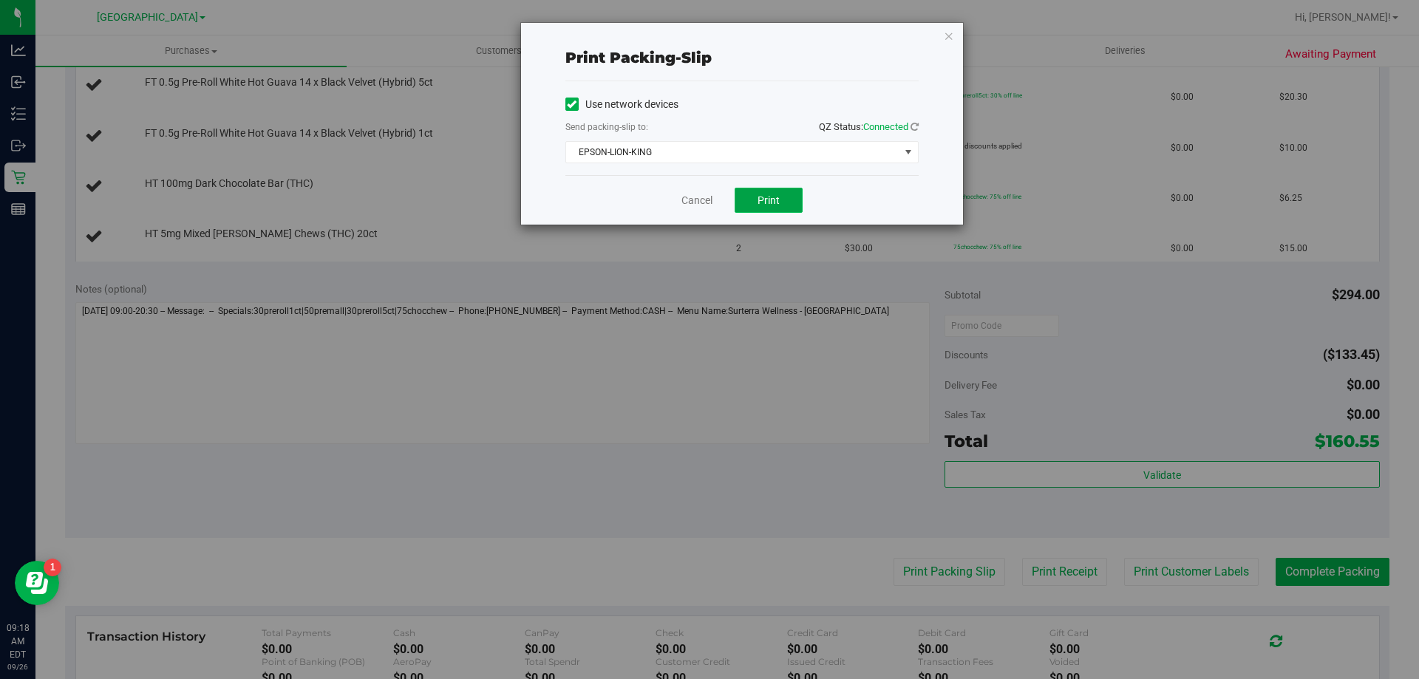
click at [762, 205] on span "Print" at bounding box center [768, 200] width 22 height 12
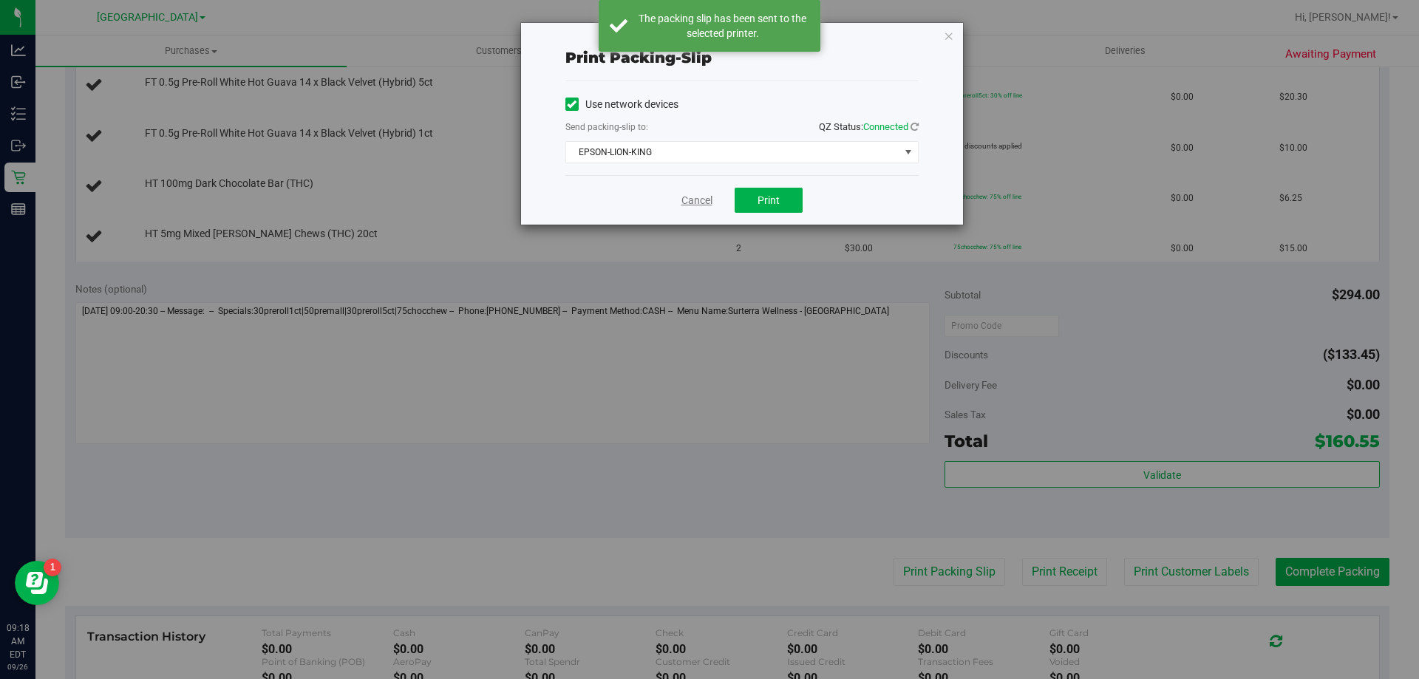
click at [695, 197] on link "Cancel" at bounding box center [696, 201] width 31 height 16
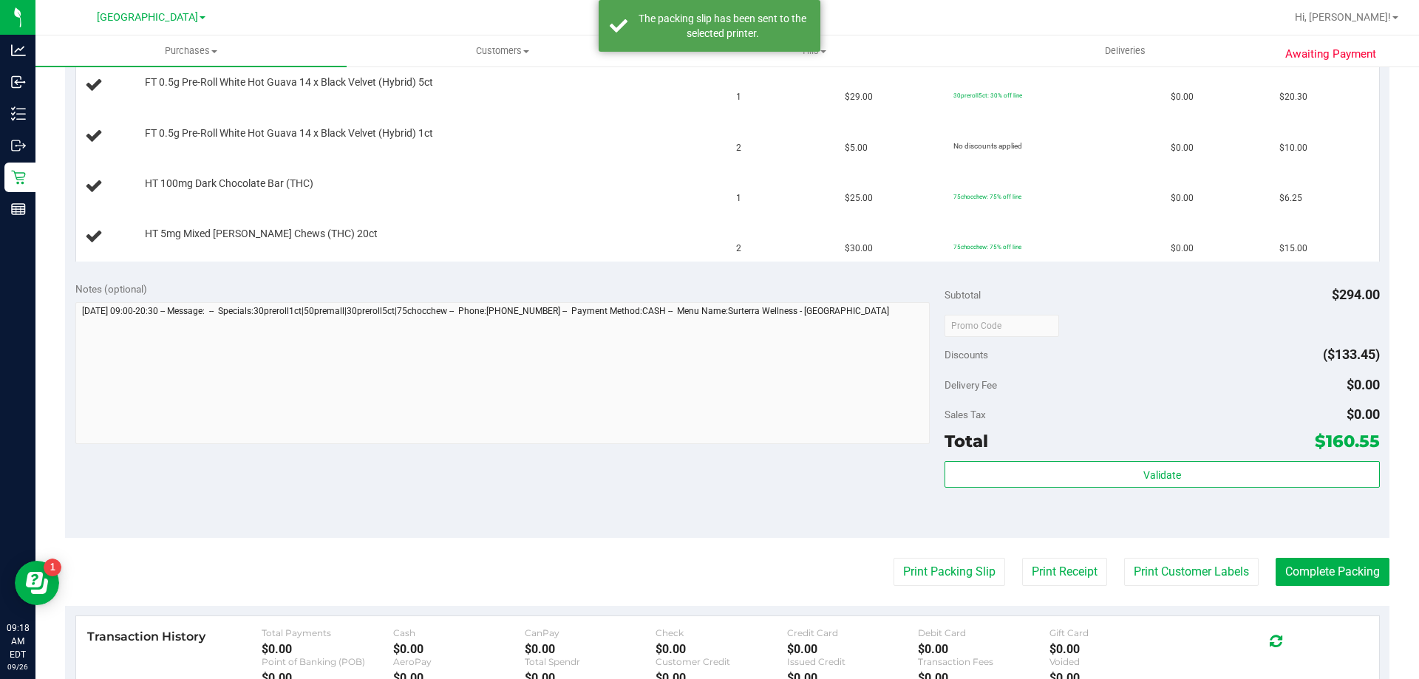
click at [650, 262] on div "View State Registry Assign Inventory Manually SKU Quantity Unit Price Discount …" at bounding box center [727, 2] width 1324 height 539
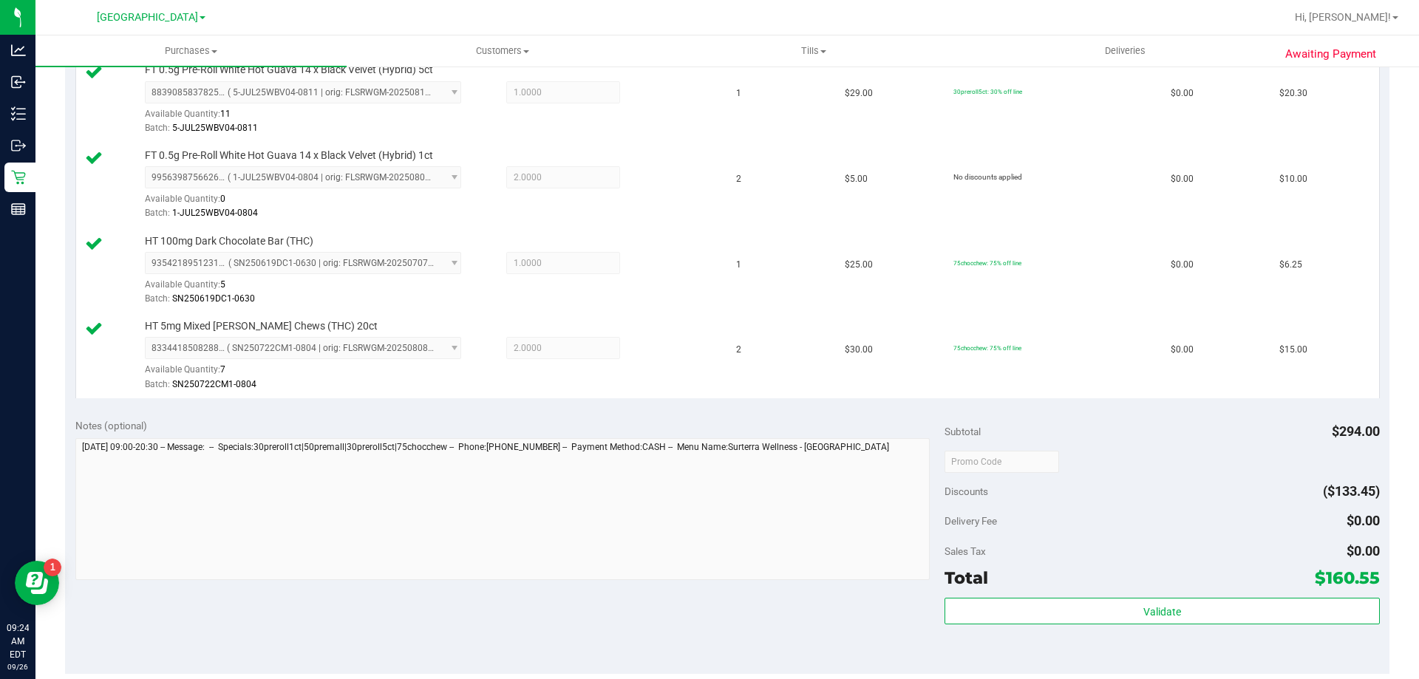
scroll to position [1034, 0]
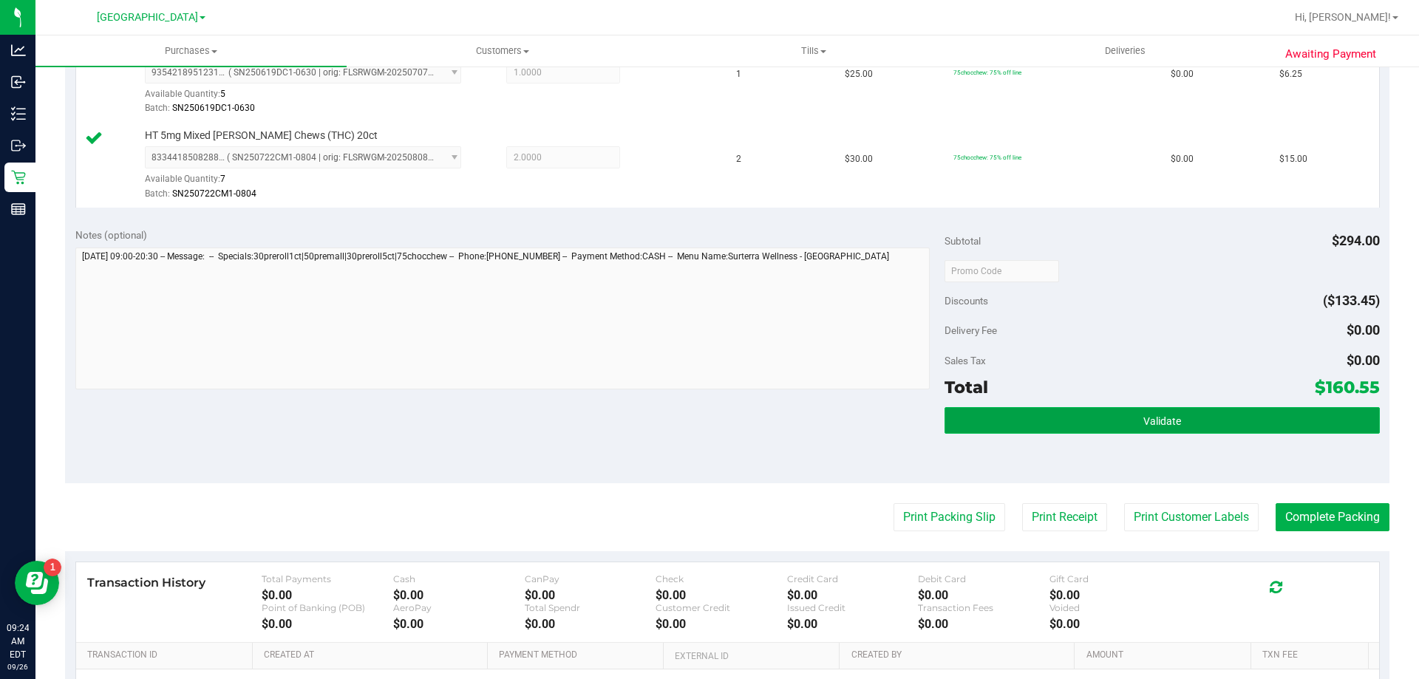
click at [1145, 417] on span "Validate" at bounding box center [1162, 421] width 38 height 12
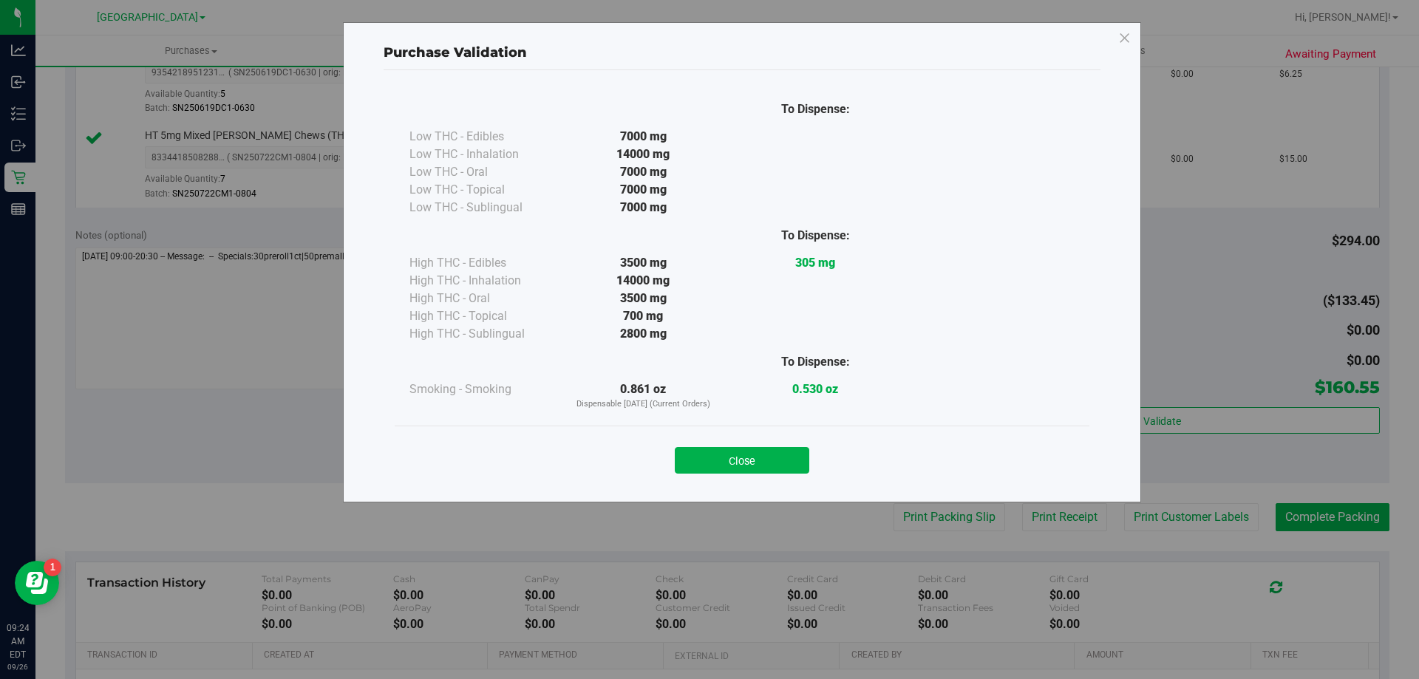
click at [731, 462] on button "Close" at bounding box center [742, 460] width 134 height 27
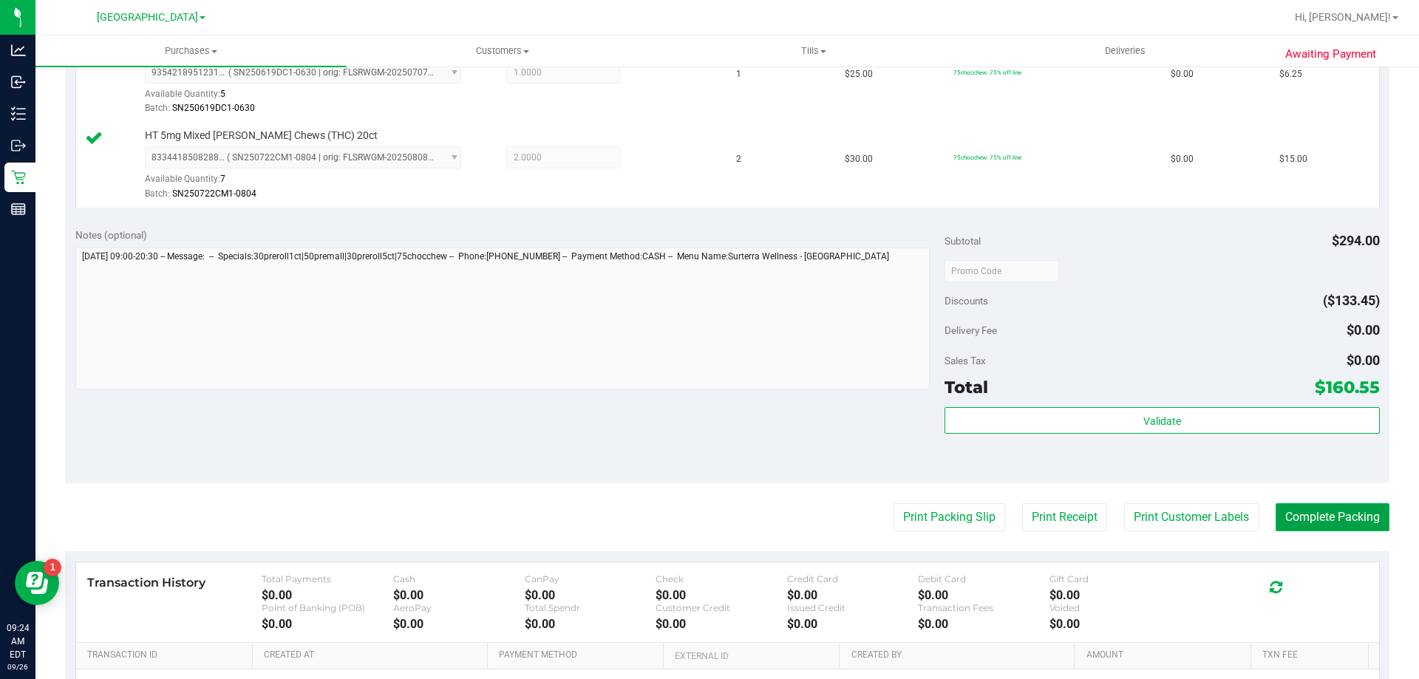
click at [1349, 522] on button "Complete Packing" at bounding box center [1332, 517] width 114 height 28
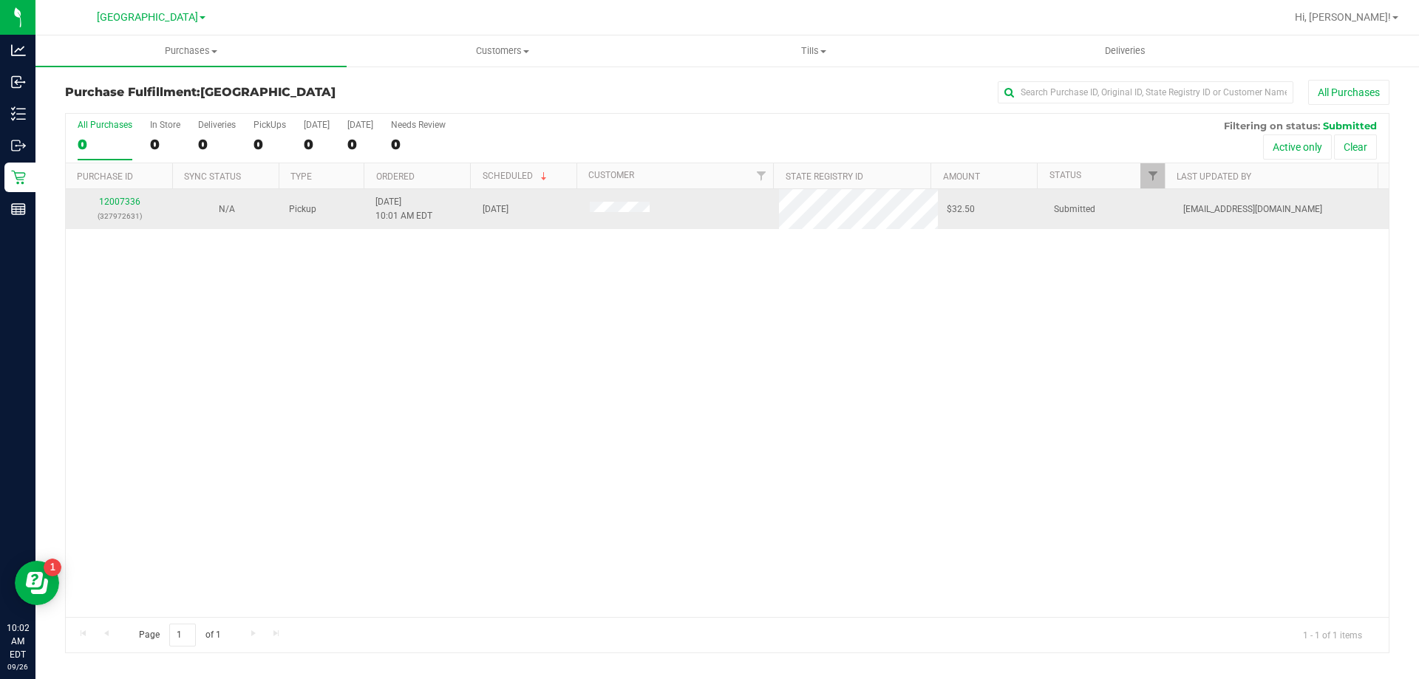
click at [97, 199] on div "12007336 (327972631)" at bounding box center [119, 209] width 89 height 28
click at [111, 202] on link "12007336" at bounding box center [119, 202] width 41 height 10
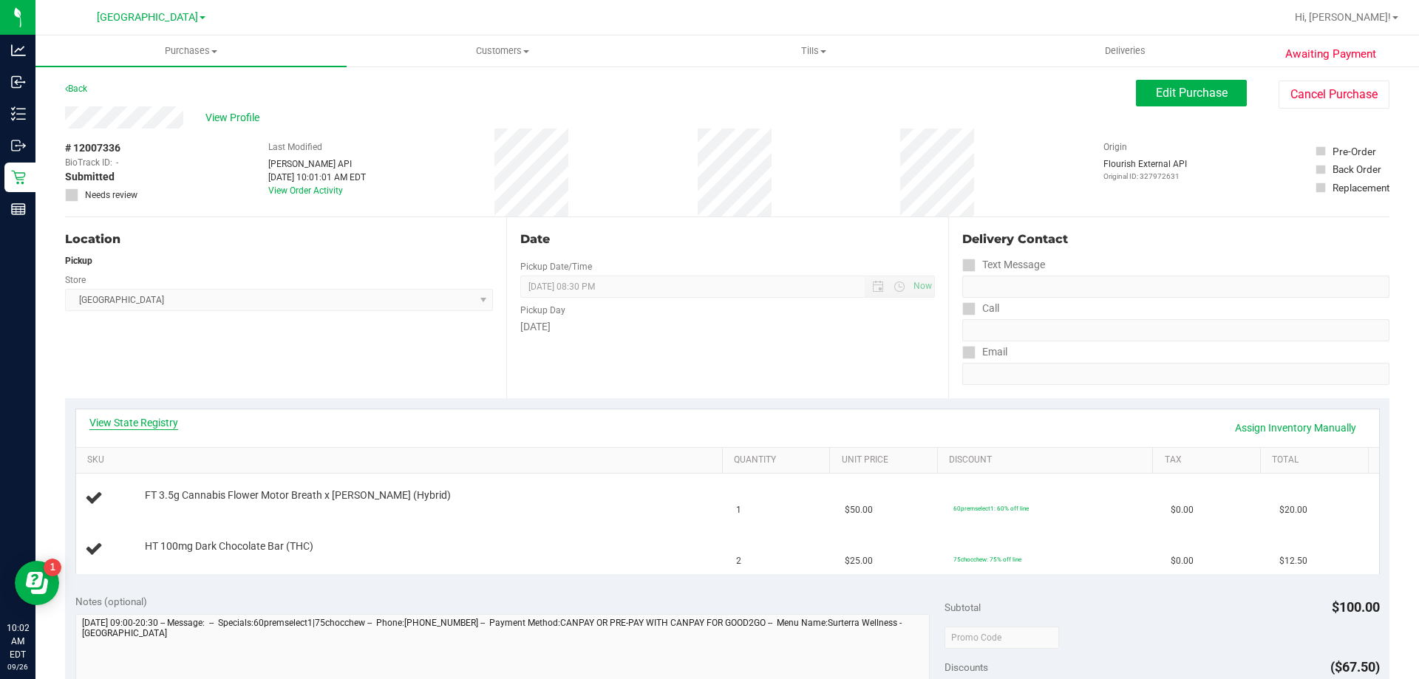
click at [156, 423] on link "View State Registry" at bounding box center [133, 422] width 89 height 15
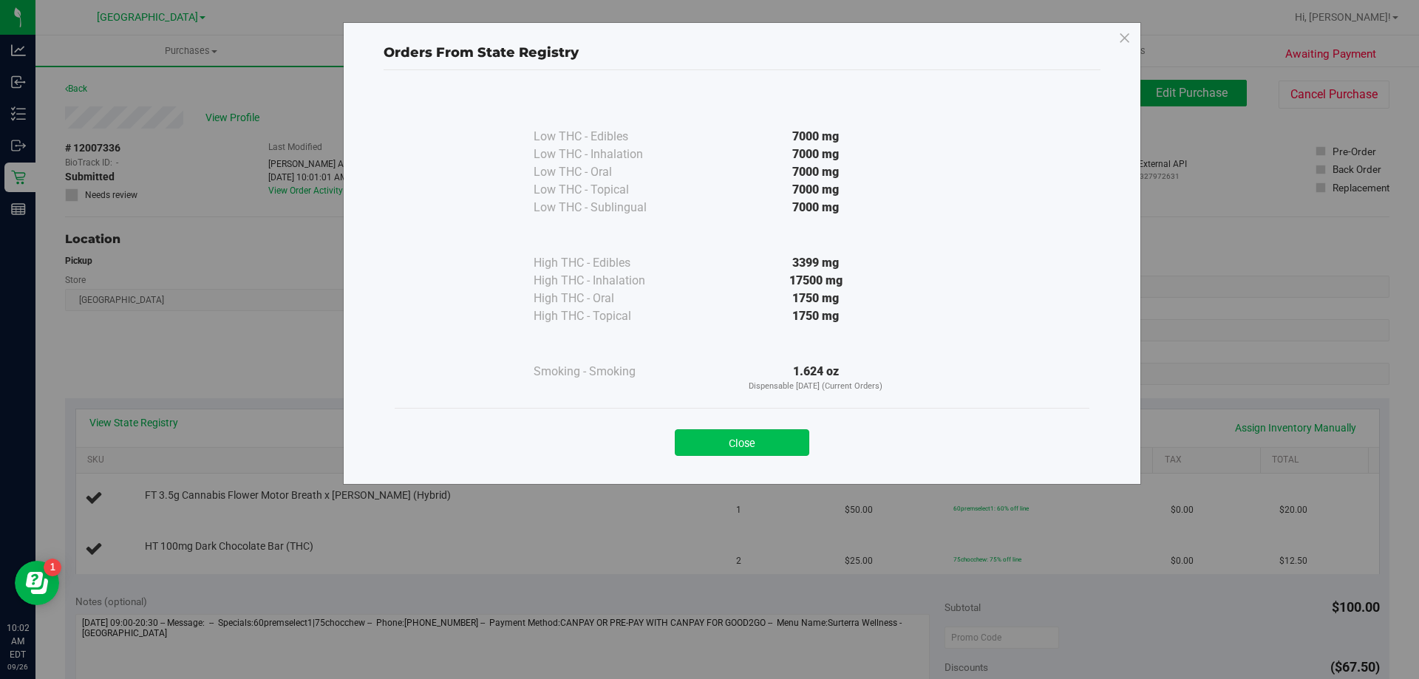
click at [741, 438] on button "Close" at bounding box center [742, 442] width 134 height 27
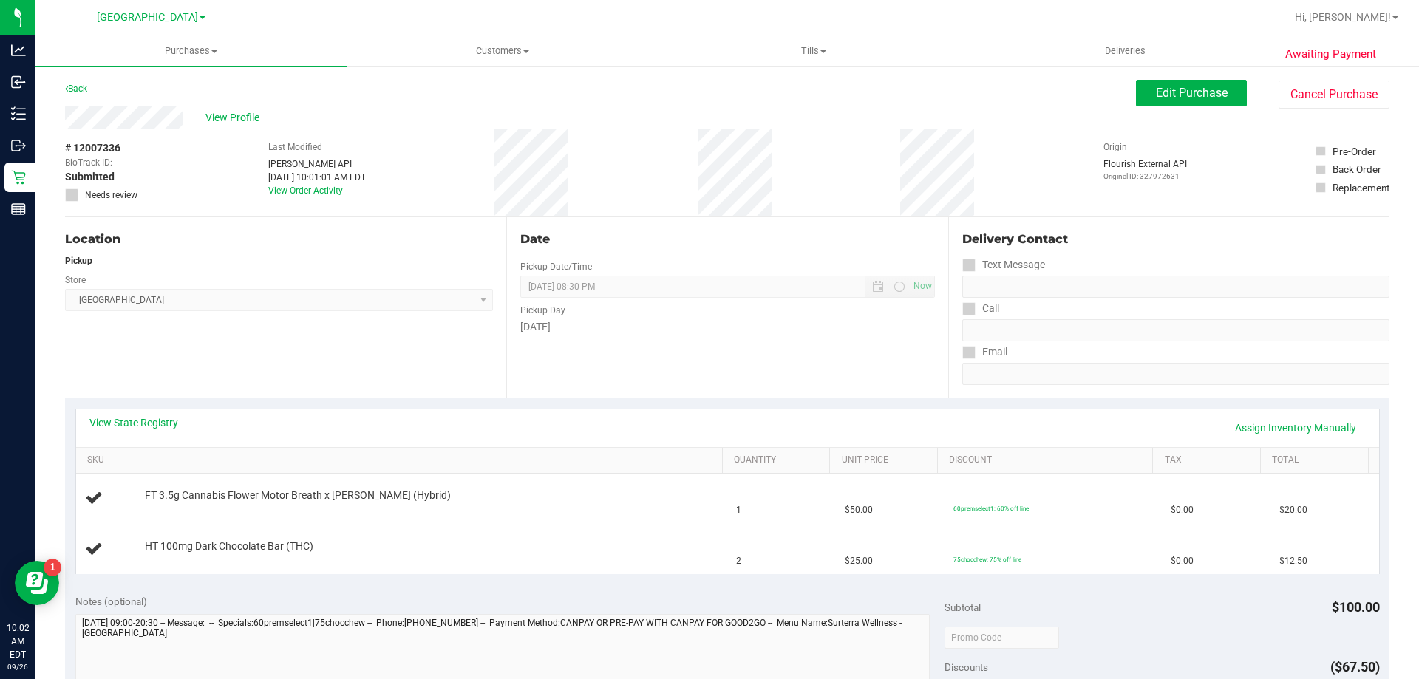
click at [625, 395] on div "Date Pickup Date/Time 09/26/2025 Now 09/26/2025 08:30 PM Now Pickup Day Friday" at bounding box center [726, 307] width 441 height 181
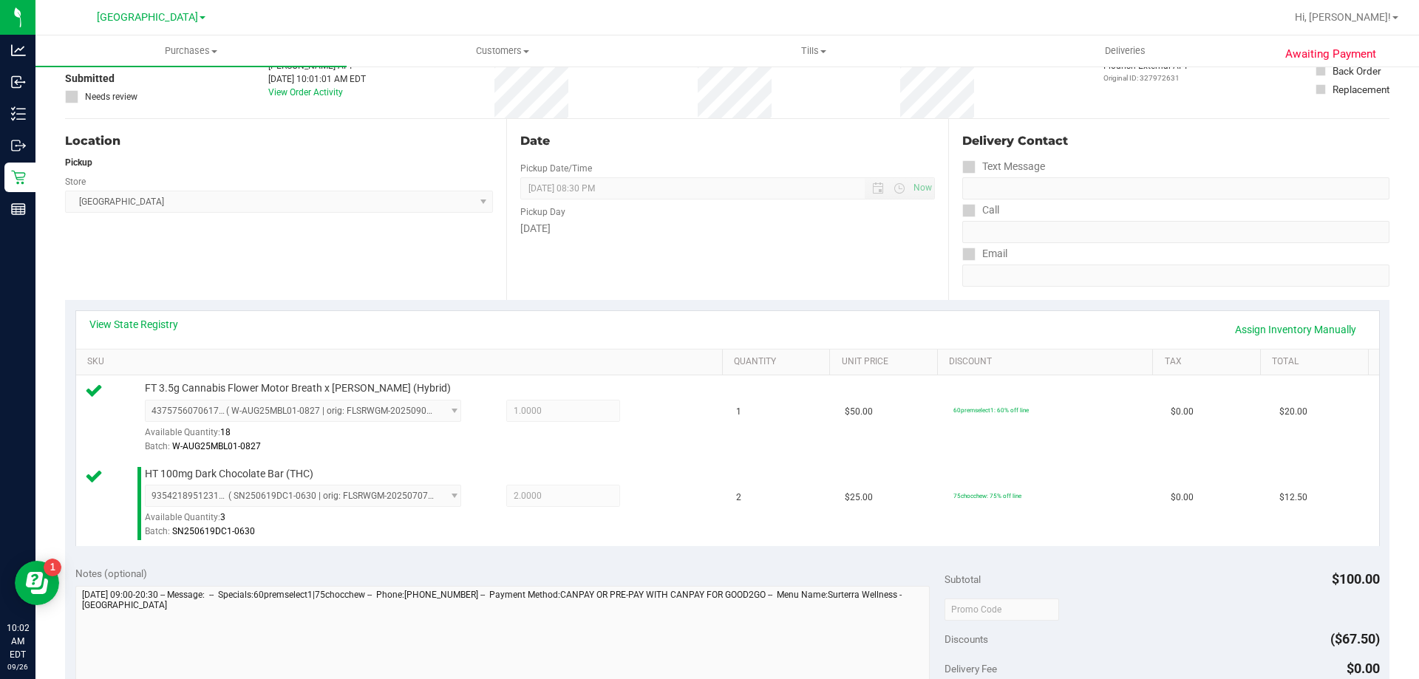
scroll to position [296, 0]
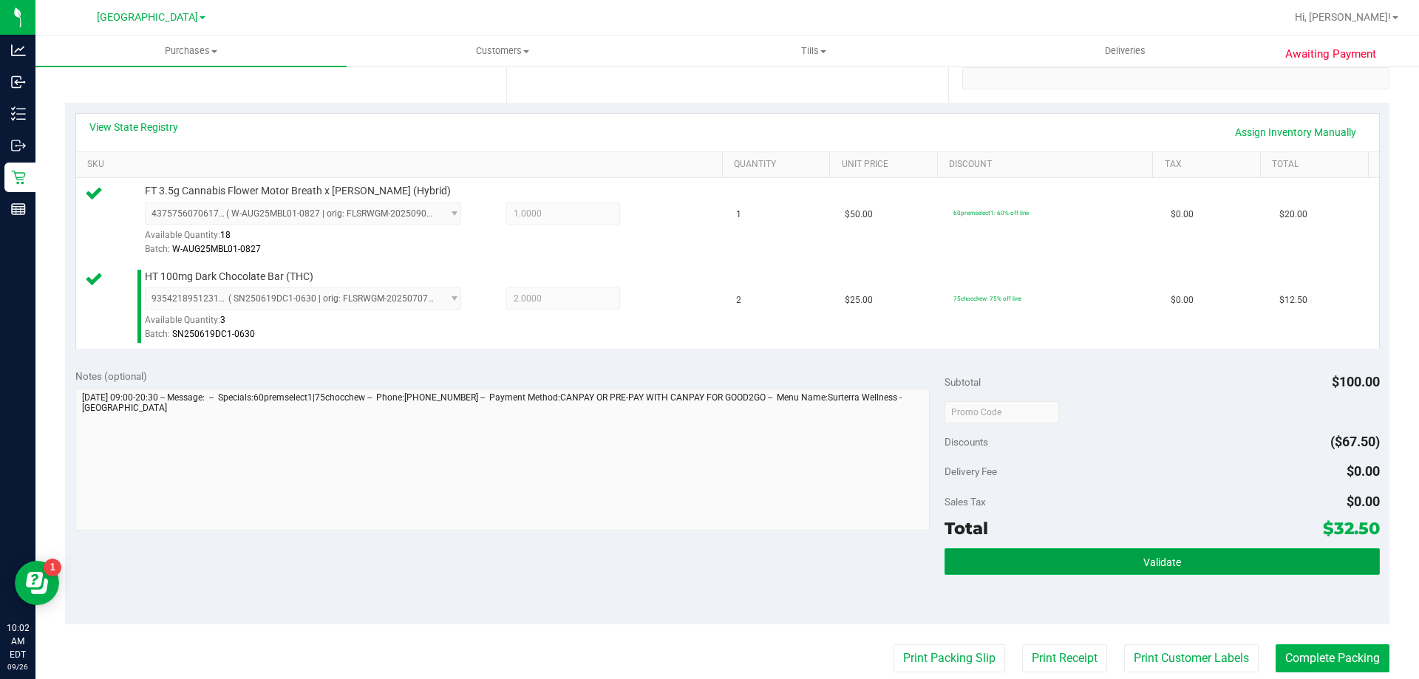
click at [1150, 556] on span "Validate" at bounding box center [1162, 562] width 38 height 12
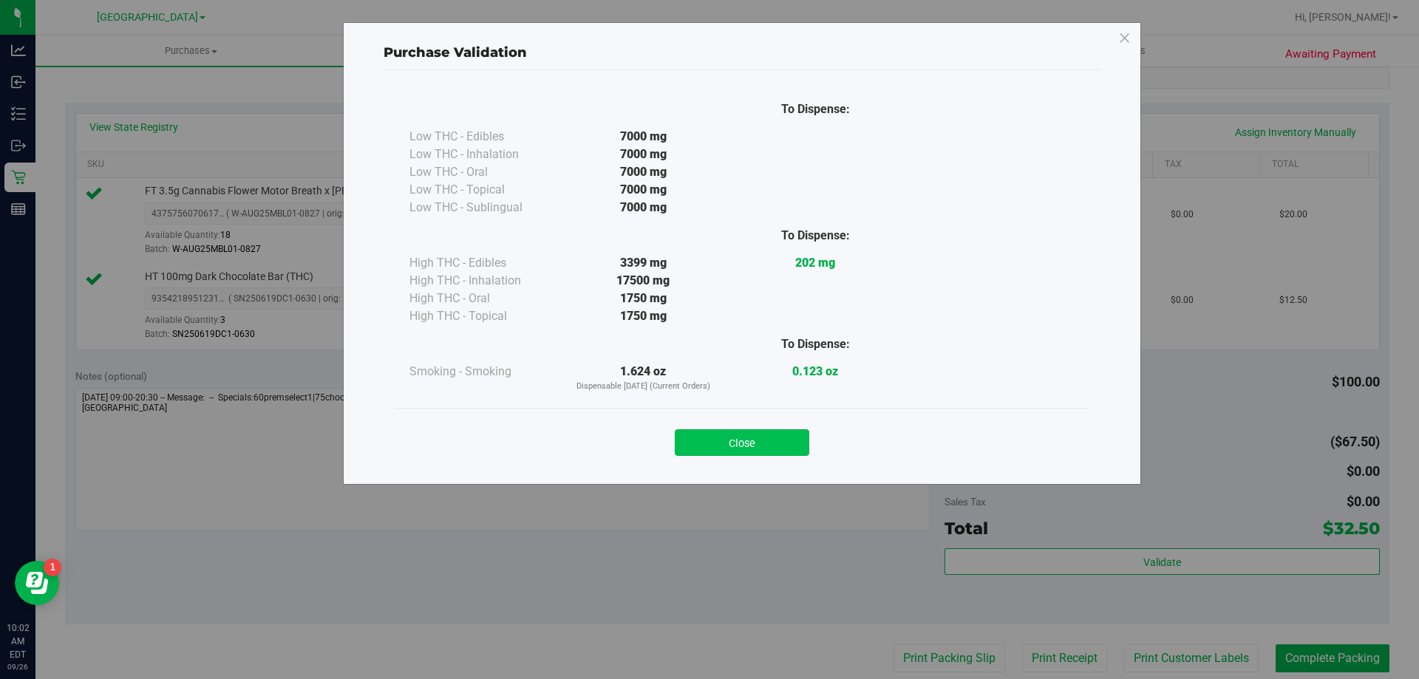
click at [717, 440] on button "Close" at bounding box center [742, 442] width 134 height 27
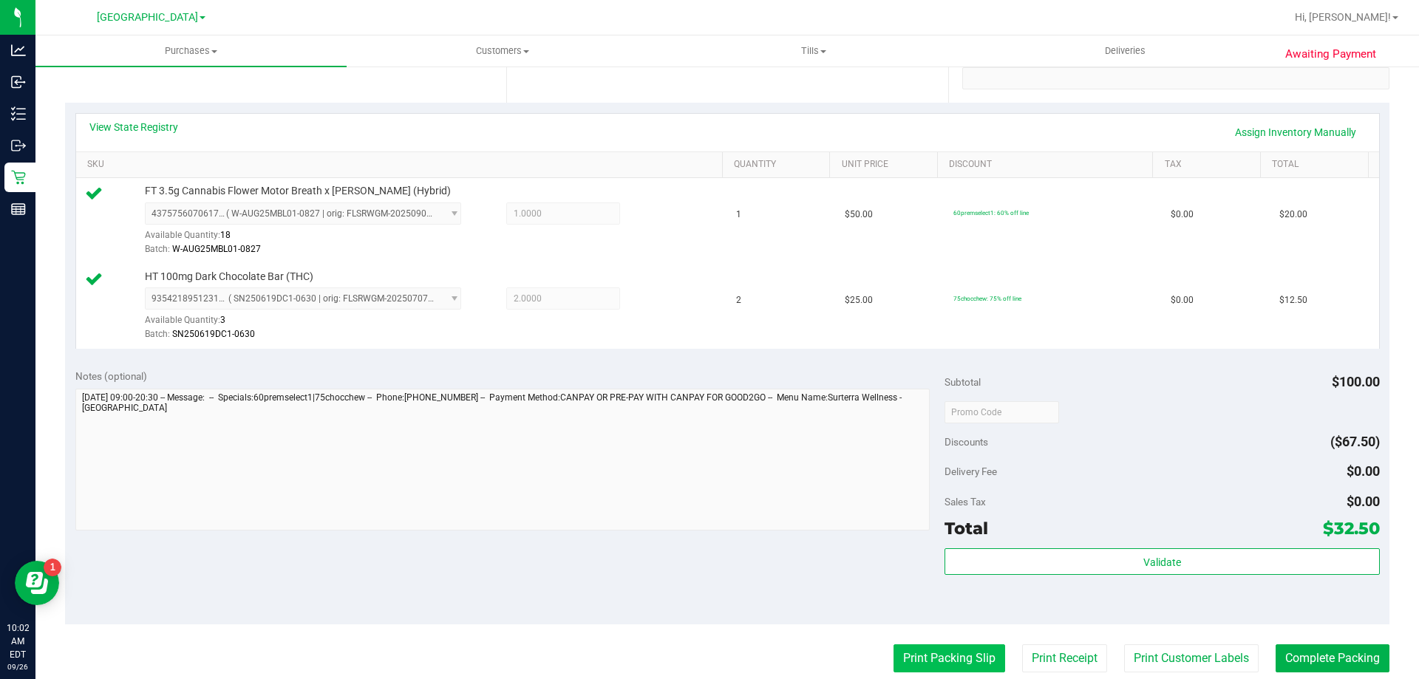
click at [955, 664] on button "Print Packing Slip" at bounding box center [949, 658] width 112 height 28
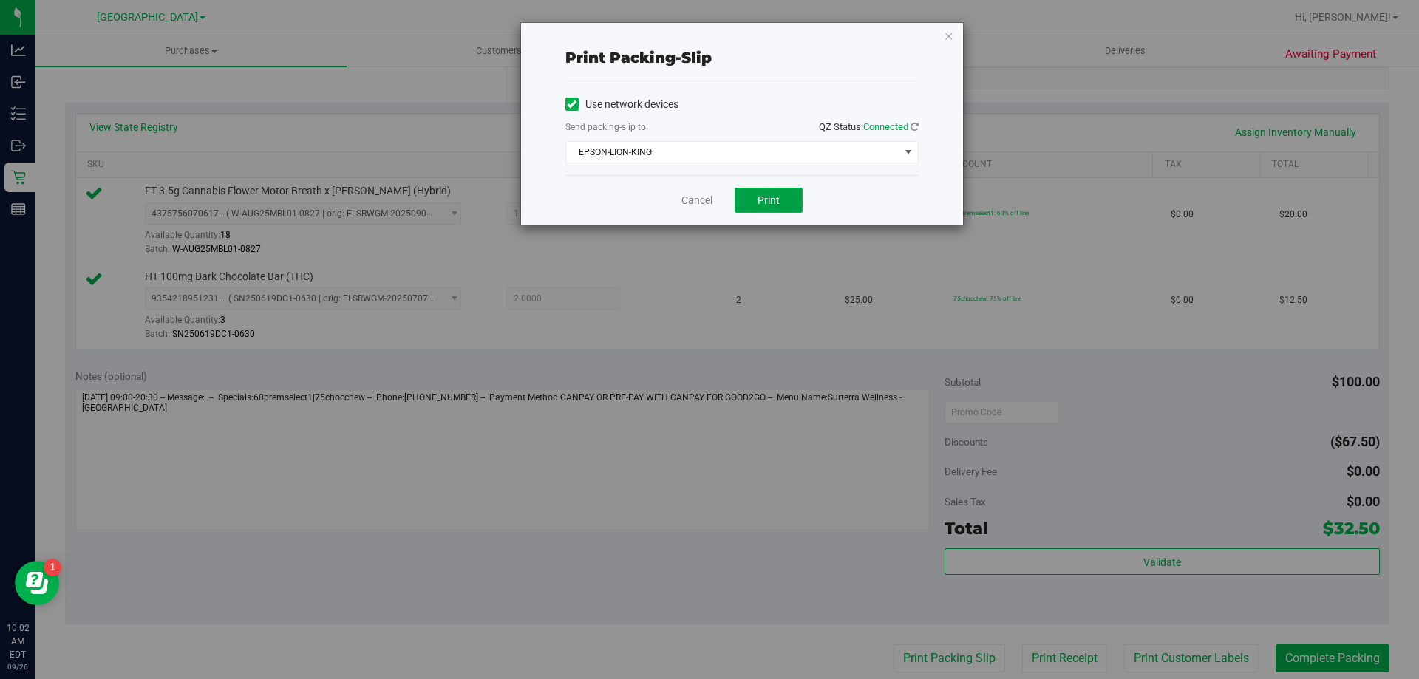
click at [770, 188] on button "Print" at bounding box center [768, 200] width 68 height 25
click at [701, 203] on link "Cancel" at bounding box center [696, 201] width 31 height 16
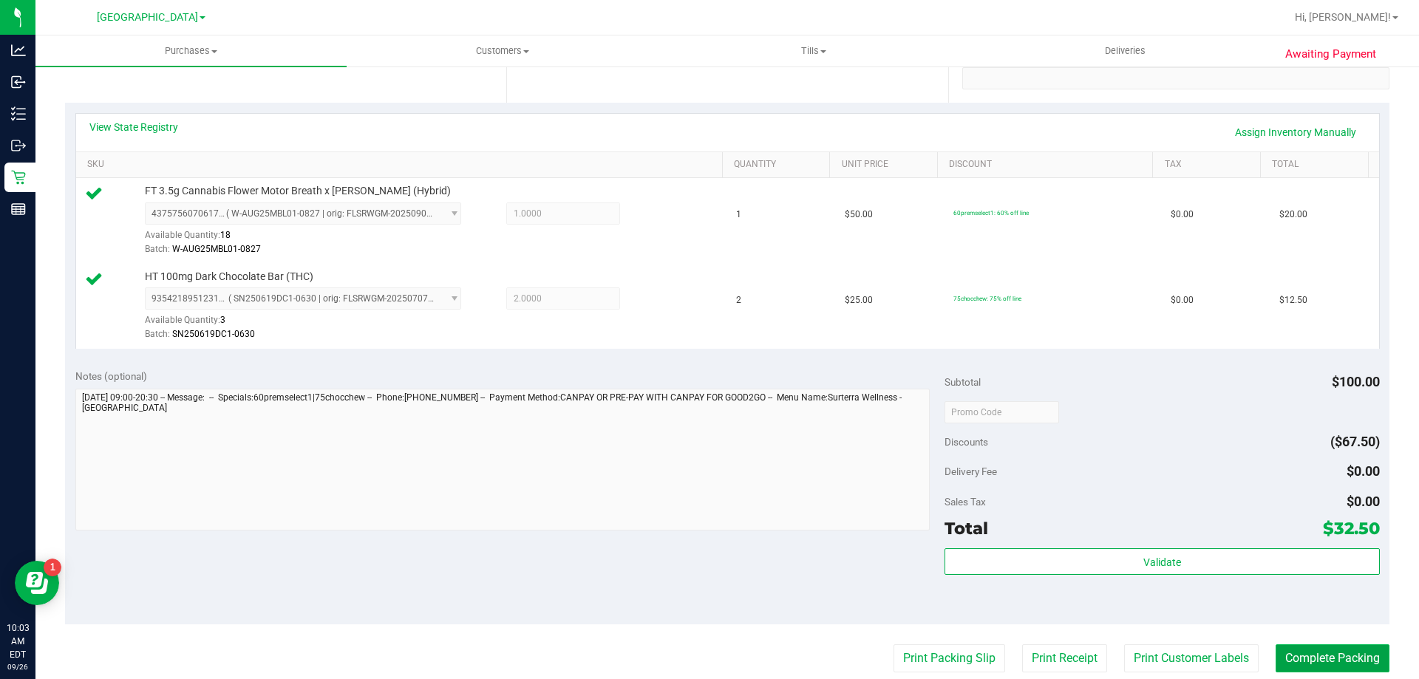
click at [1353, 645] on button "Complete Packing" at bounding box center [1332, 658] width 114 height 28
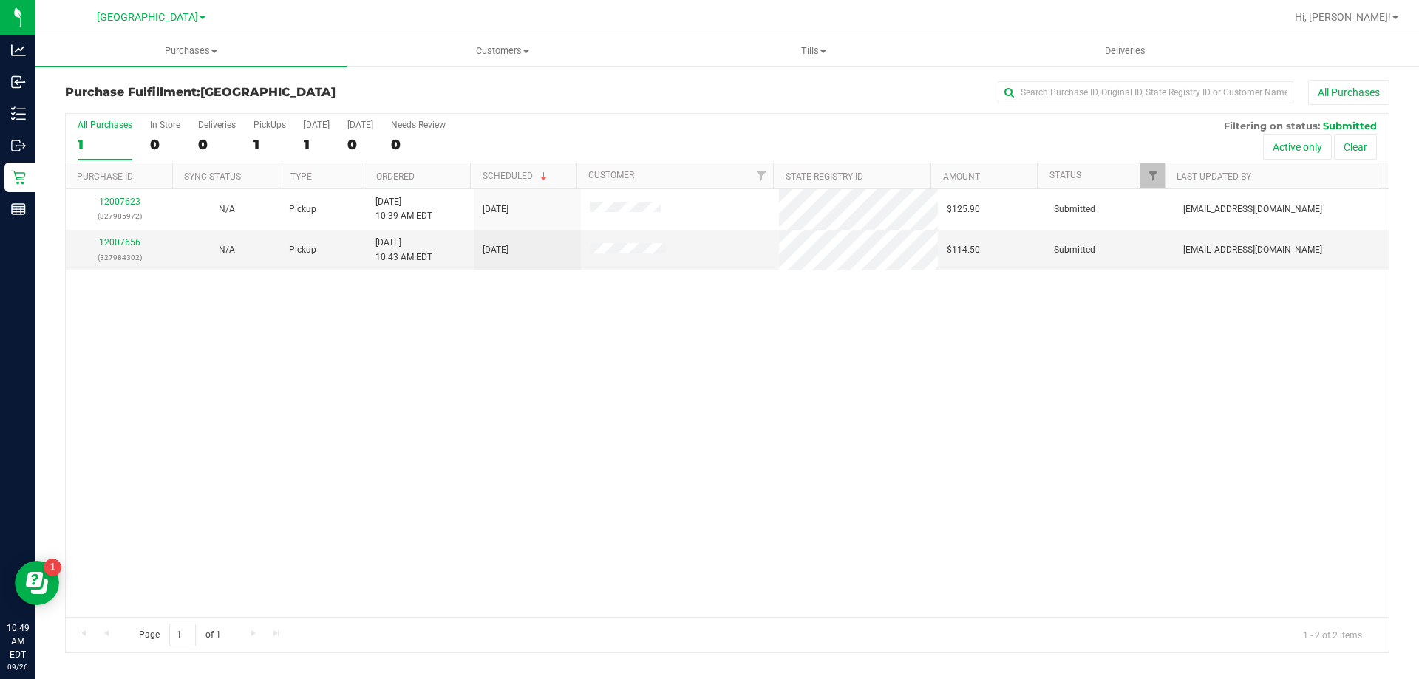
click at [251, 144] on div "All Purchases 1 In Store 0 Deliveries 0 PickUps 1 Today 1 Tomorrow 0 Needs Revi…" at bounding box center [727, 139] width 1323 height 50
click at [264, 144] on div "1" at bounding box center [269, 144] width 33 height 17
click at [0, 0] on input "PickUps 1" at bounding box center [0, 0] width 0 height 0
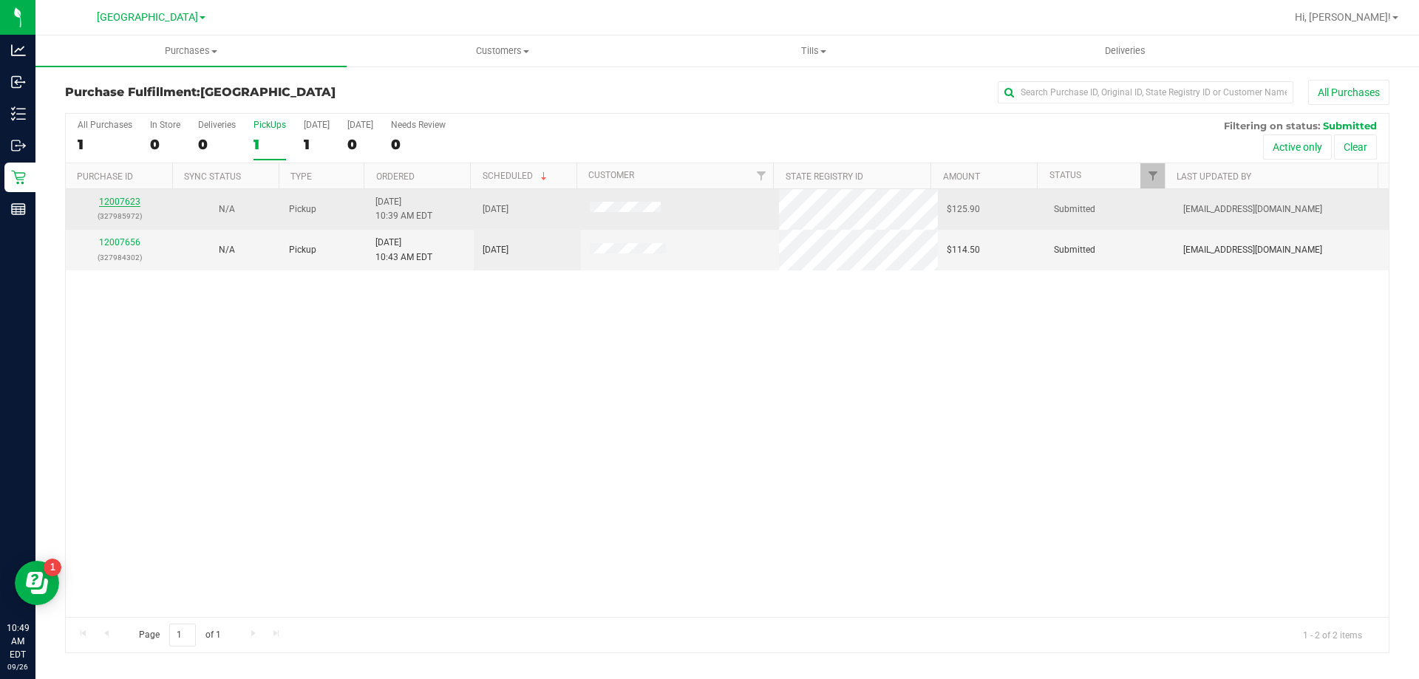
click at [128, 202] on link "12007623" at bounding box center [119, 202] width 41 height 10
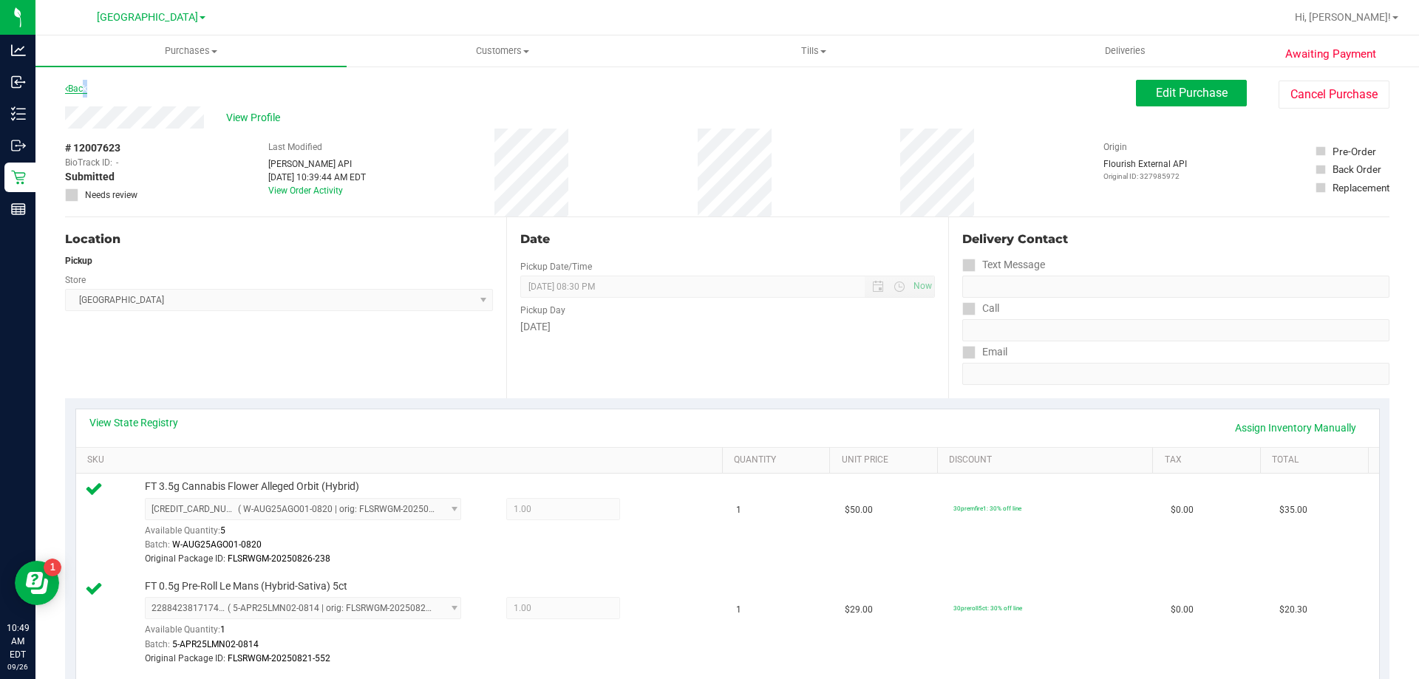
click at [83, 89] on link "Back" at bounding box center [76, 88] width 22 height 10
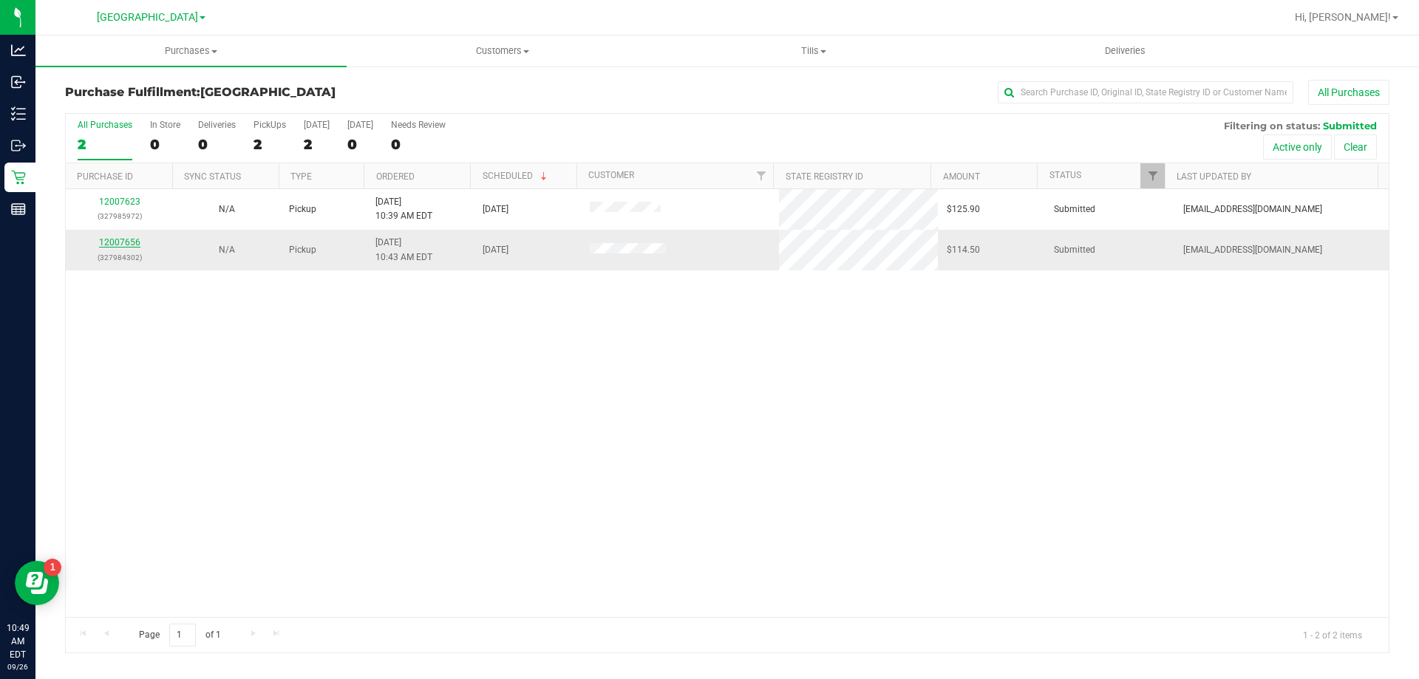
click at [126, 242] on link "12007656" at bounding box center [119, 242] width 41 height 10
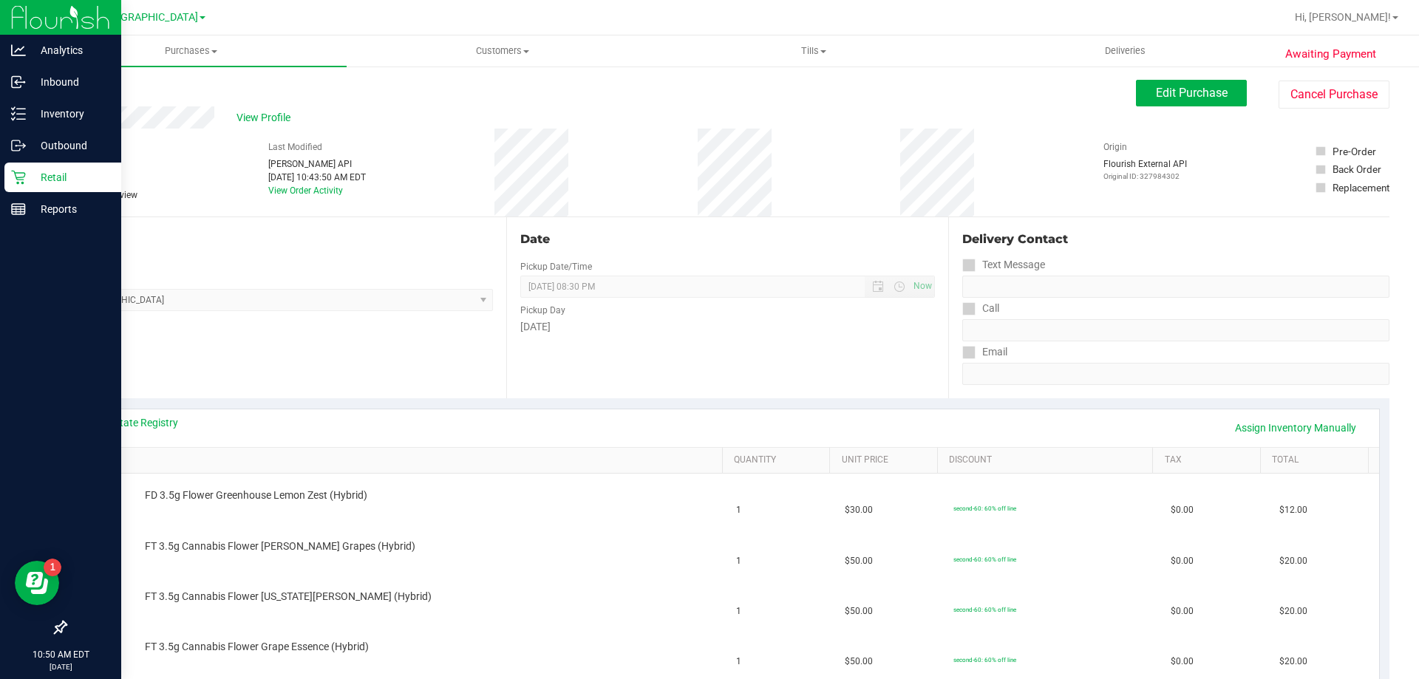
click at [76, 188] on div "Retail" at bounding box center [62, 178] width 117 height 30
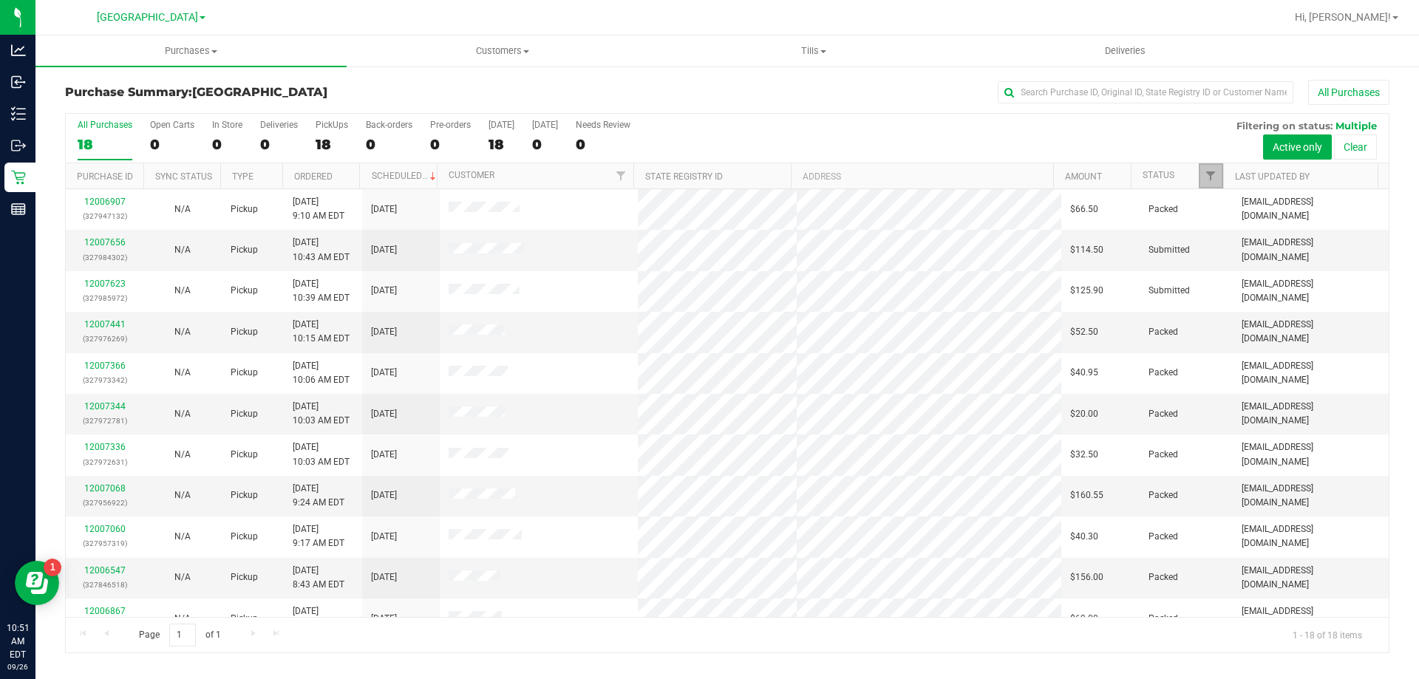
click at [1215, 174] on span "Filter" at bounding box center [1210, 176] width 12 height 12
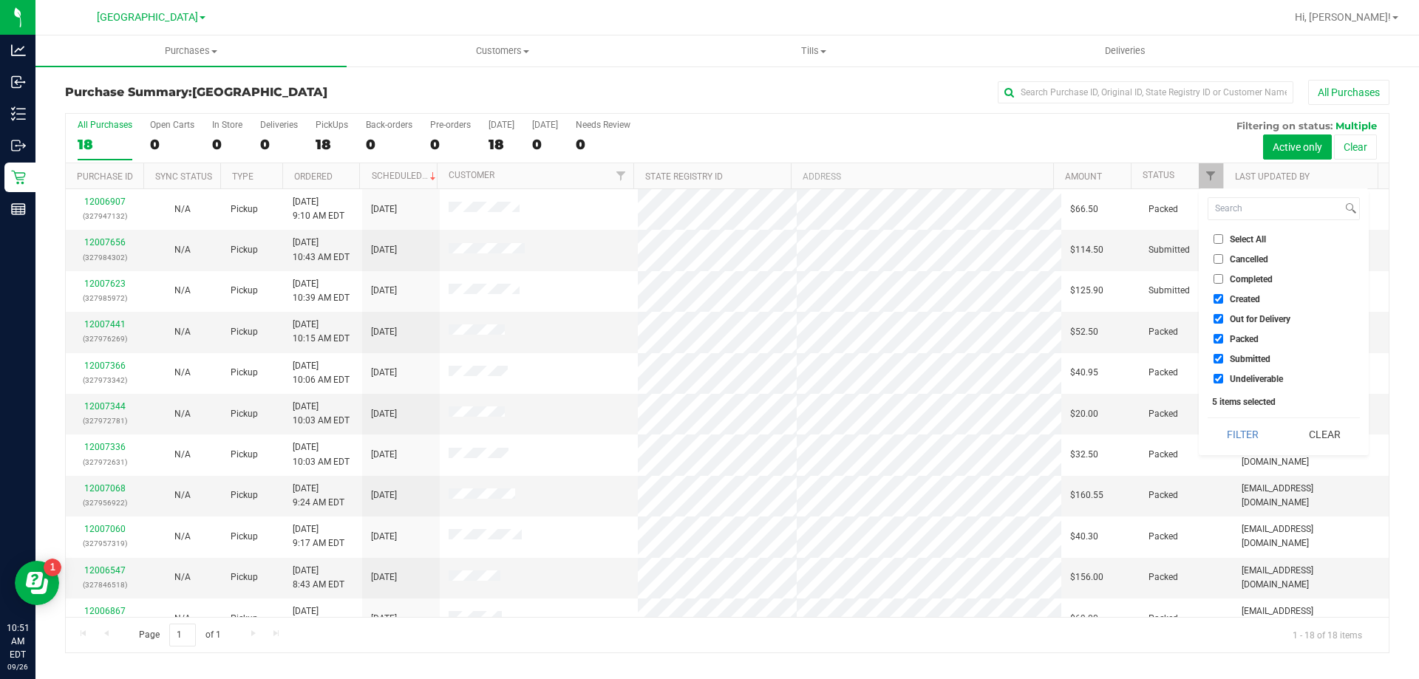
click at [1250, 300] on span "Created" at bounding box center [1244, 299] width 30 height 9
click at [1223, 300] on input "Created" at bounding box center [1218, 299] width 10 height 10
checkbox input "false"
drag, startPoint x: 1252, startPoint y: 318, endPoint x: 1254, endPoint y: 328, distance: 10.4
click at [1252, 318] on span "Out for Delivery" at bounding box center [1259, 319] width 61 height 9
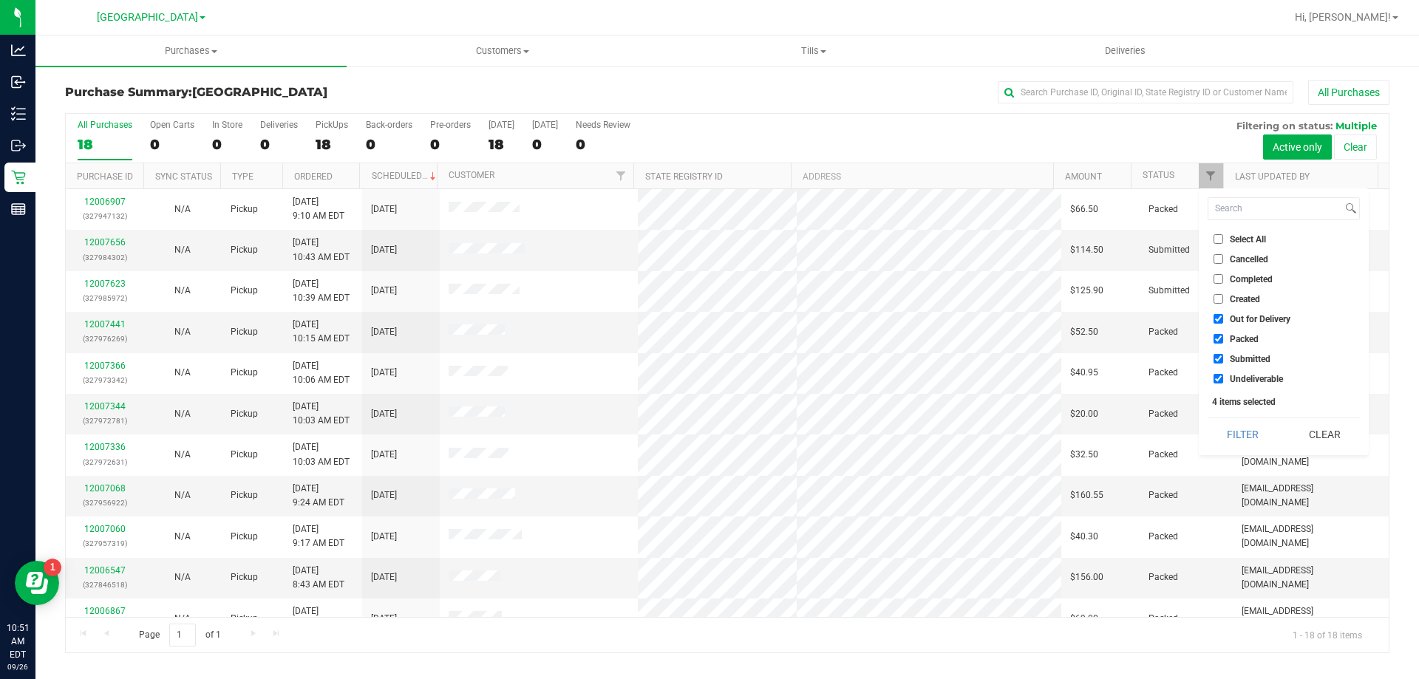
click at [1223, 318] on input "Out for Delivery" at bounding box center [1218, 319] width 10 height 10
checkbox input "false"
drag, startPoint x: 1253, startPoint y: 333, endPoint x: 1252, endPoint y: 344, distance: 11.2
click at [1253, 335] on span "Packed" at bounding box center [1243, 339] width 29 height 9
click at [1223, 334] on input "Packed" at bounding box center [1218, 339] width 10 height 10
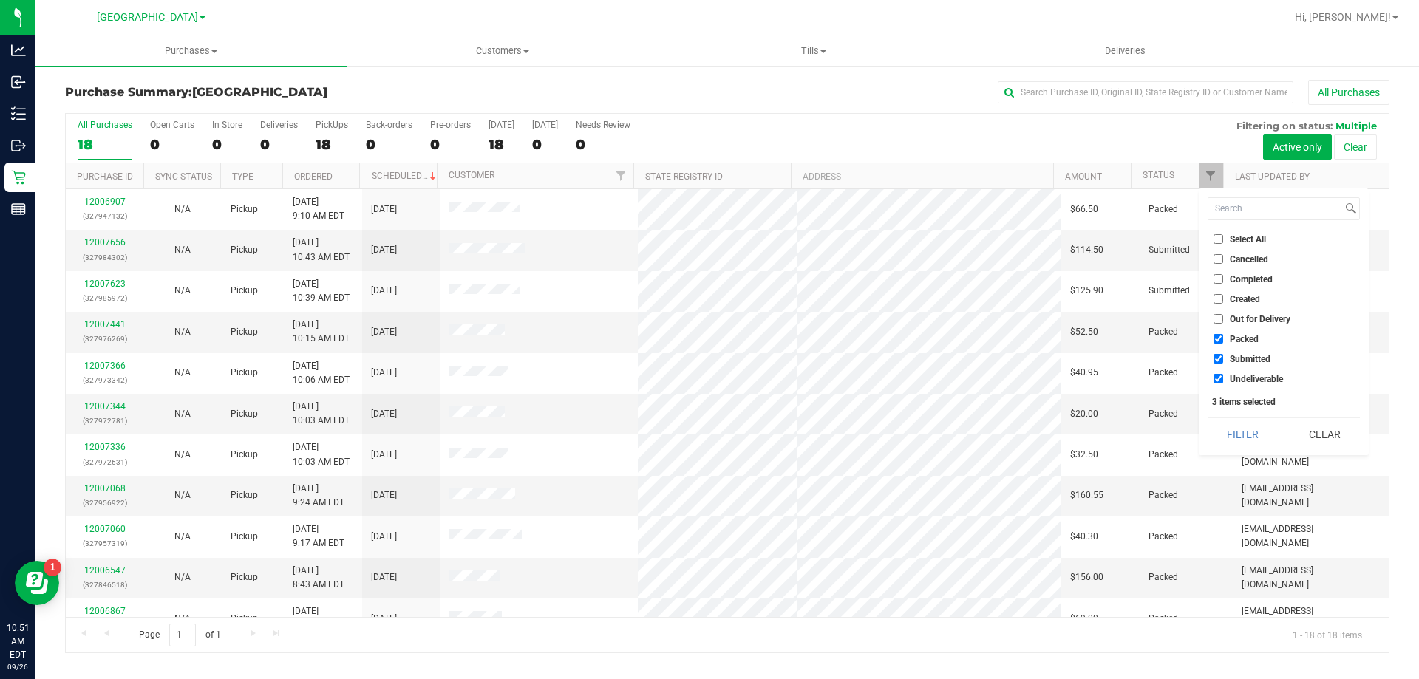
checkbox input "false"
click at [1252, 377] on span "Undeliverable" at bounding box center [1255, 379] width 53 height 9
click at [1223, 377] on input "Undeliverable" at bounding box center [1218, 379] width 10 height 10
checkbox input "false"
click at [1252, 431] on button "Filter" at bounding box center [1242, 434] width 71 height 33
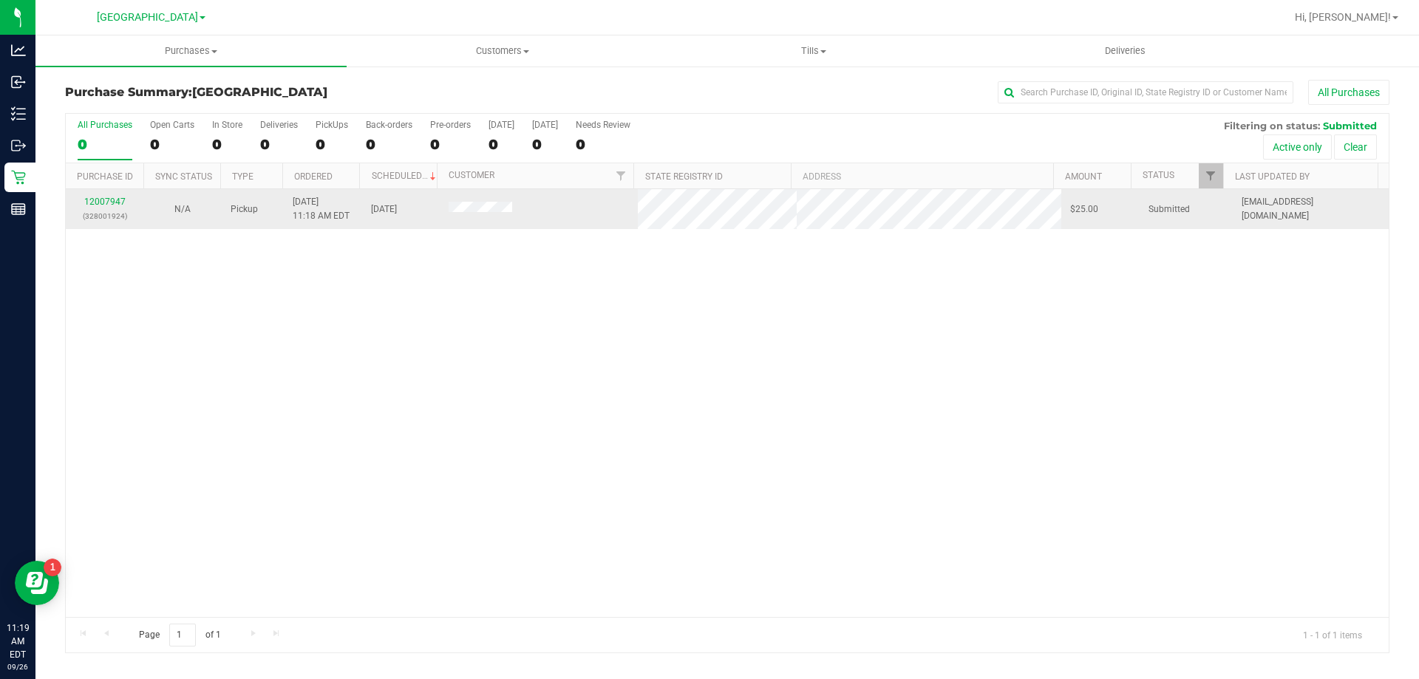
click at [131, 218] on p "(328001924)" at bounding box center [105, 216] width 60 height 14
click at [106, 201] on link "12007947" at bounding box center [104, 202] width 41 height 10
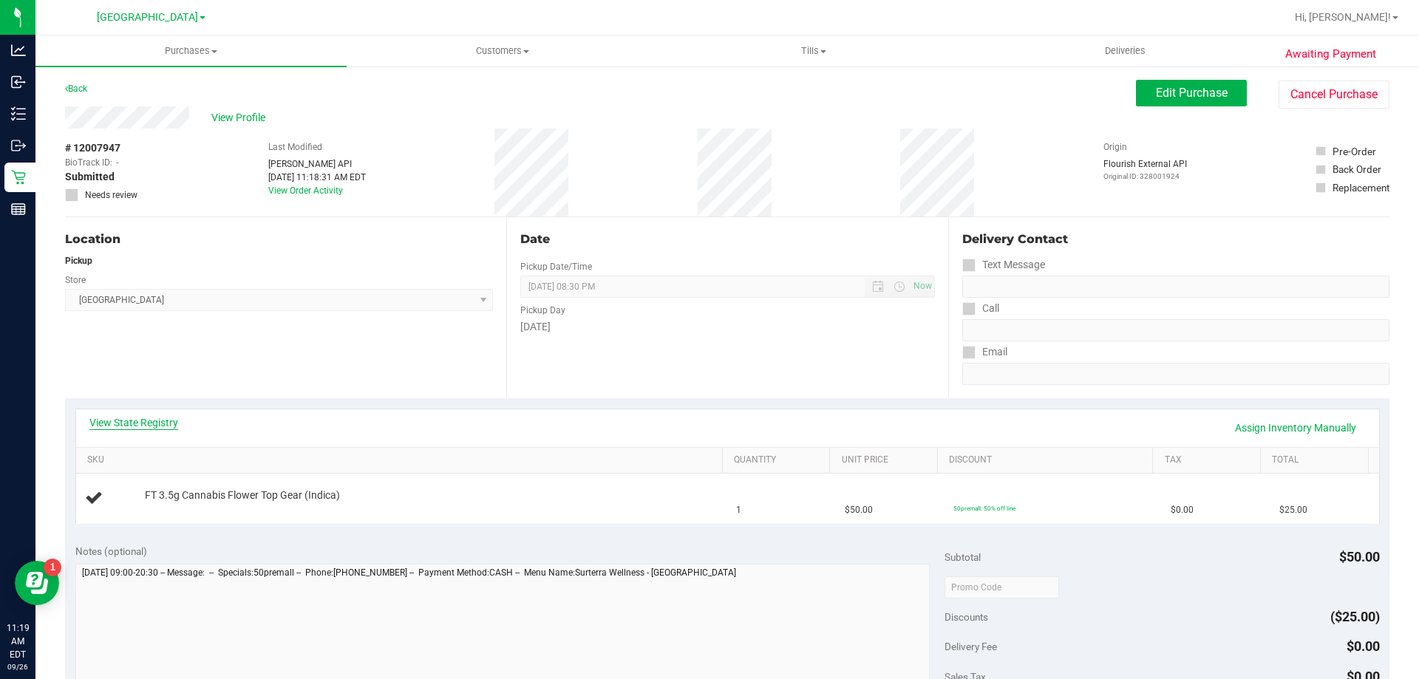
click at [154, 420] on link "View State Registry" at bounding box center [133, 422] width 89 height 15
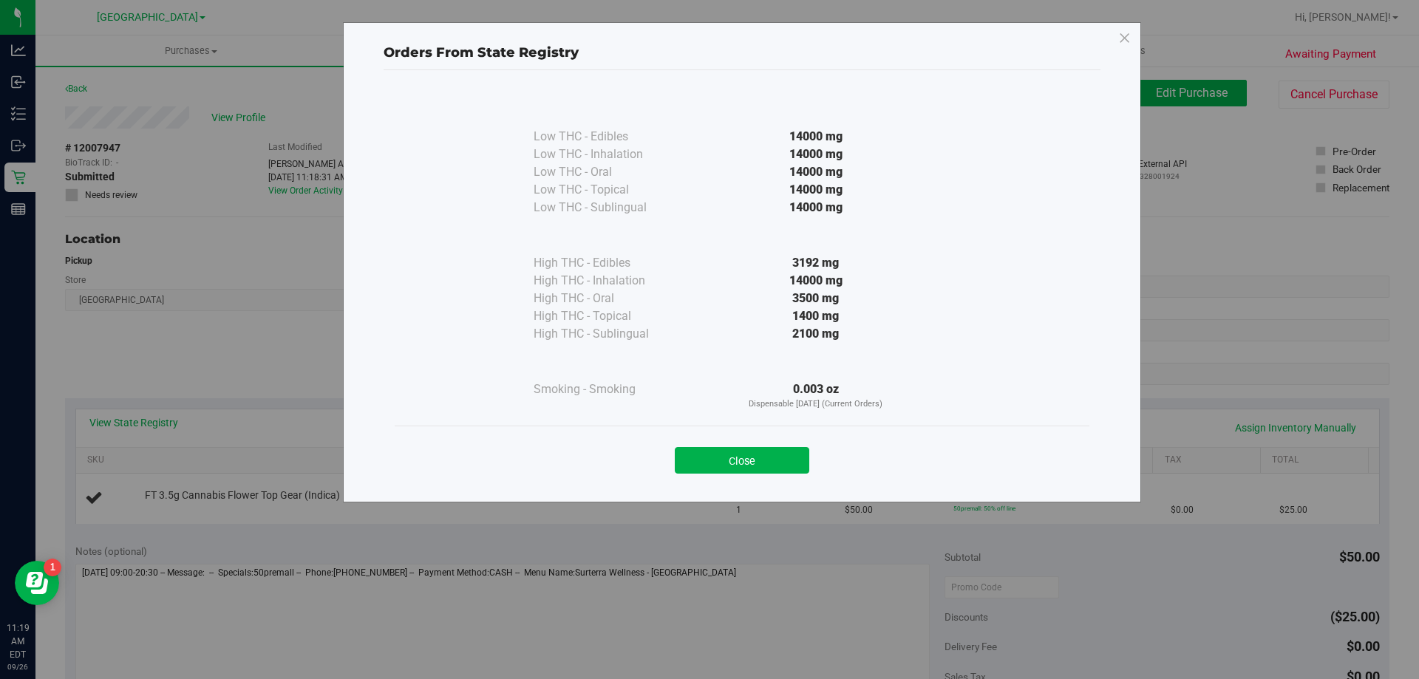
click at [718, 461] on button "Close" at bounding box center [742, 460] width 134 height 27
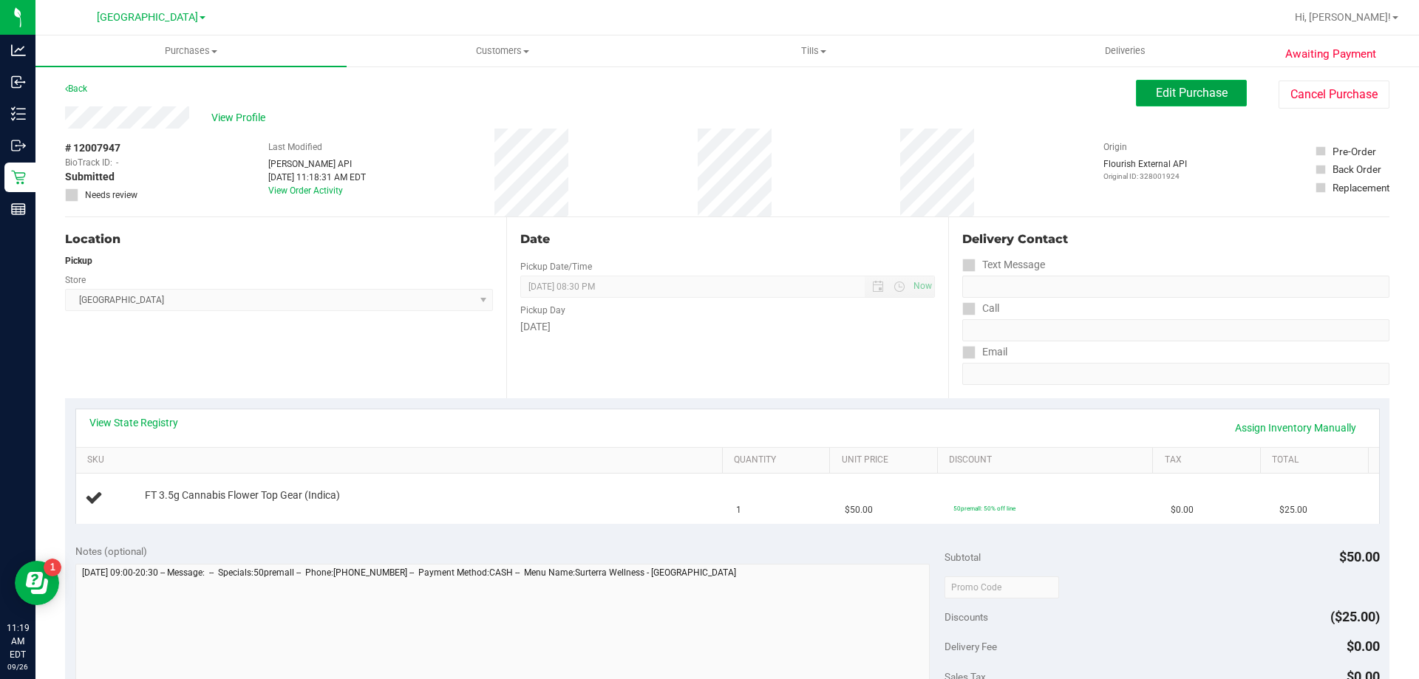
click at [1142, 94] on button "Edit Purchase" at bounding box center [1191, 93] width 111 height 27
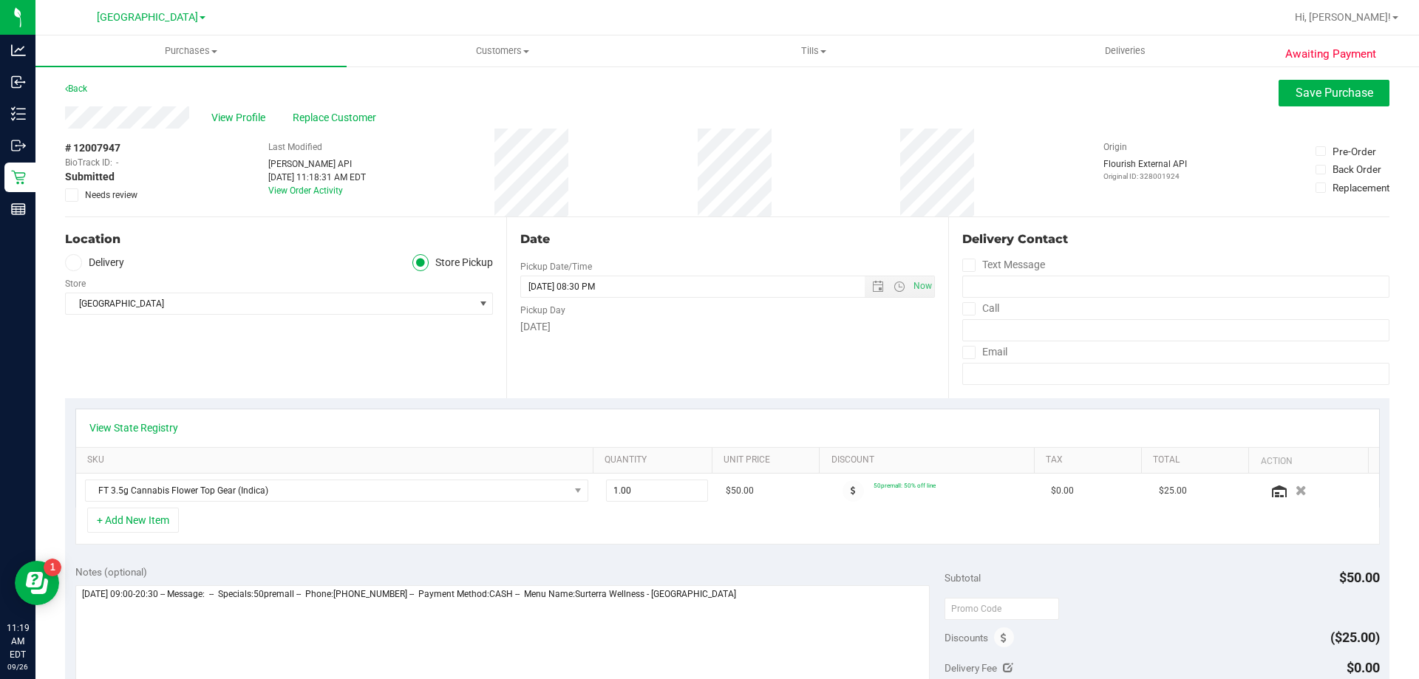
click at [70, 195] on icon at bounding box center [72, 195] width 10 height 0
click at [0, 0] on input "Needs review" at bounding box center [0, 0] width 0 height 0
click at [1295, 92] on span "Save Purchase" at bounding box center [1334, 93] width 78 height 14
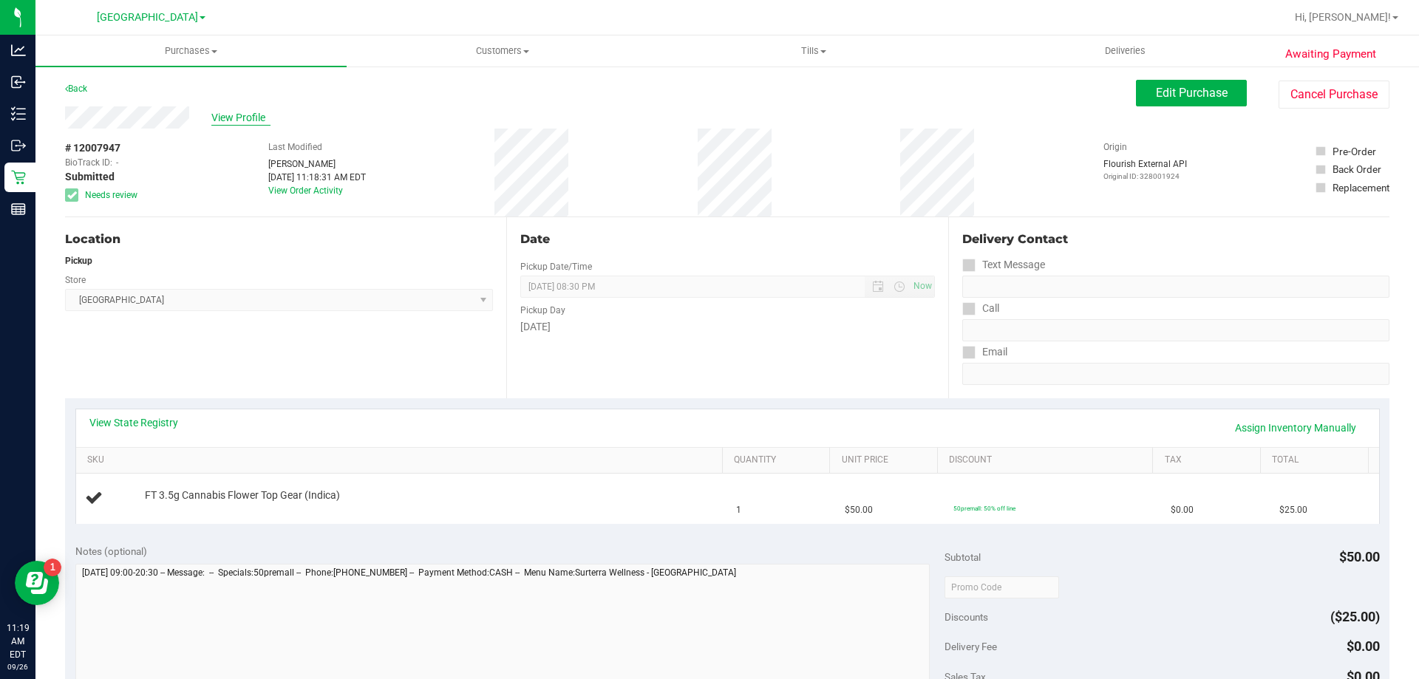
click at [233, 118] on span "View Profile" at bounding box center [240, 118] width 59 height 16
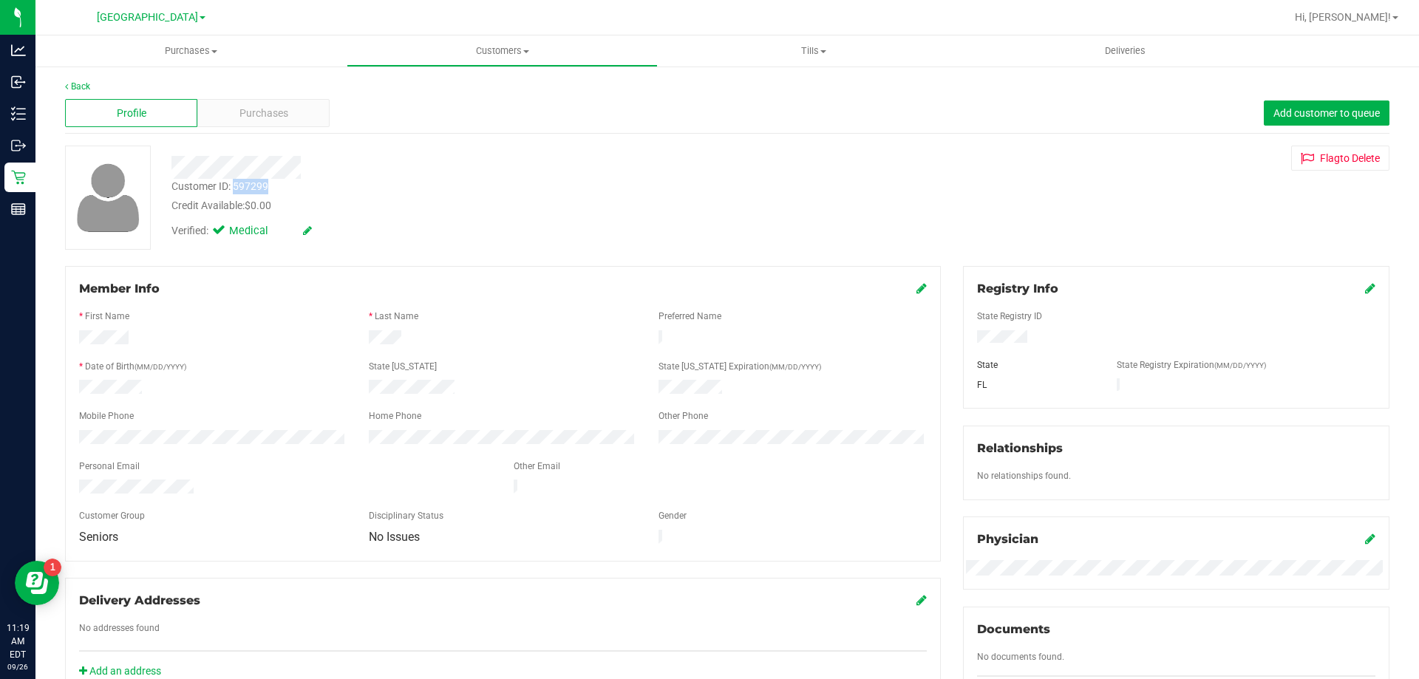
drag, startPoint x: 270, startPoint y: 188, endPoint x: 236, endPoint y: 189, distance: 33.3
click at [236, 189] on div "Customer ID: 597299 Credit Available: $0.00" at bounding box center [496, 196] width 673 height 35
copy div "597299"
click at [250, 104] on div "Purchases" at bounding box center [263, 113] width 132 height 28
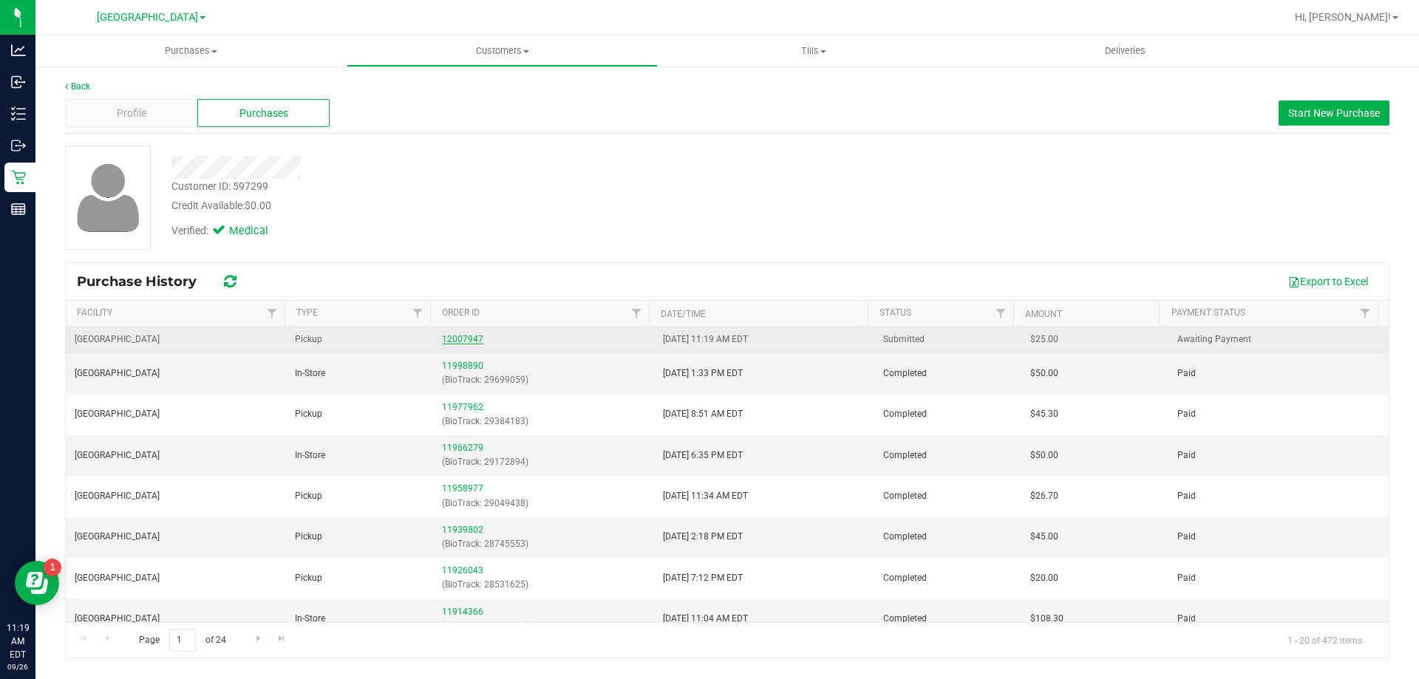
click at [465, 341] on link "12007947" at bounding box center [462, 339] width 41 height 10
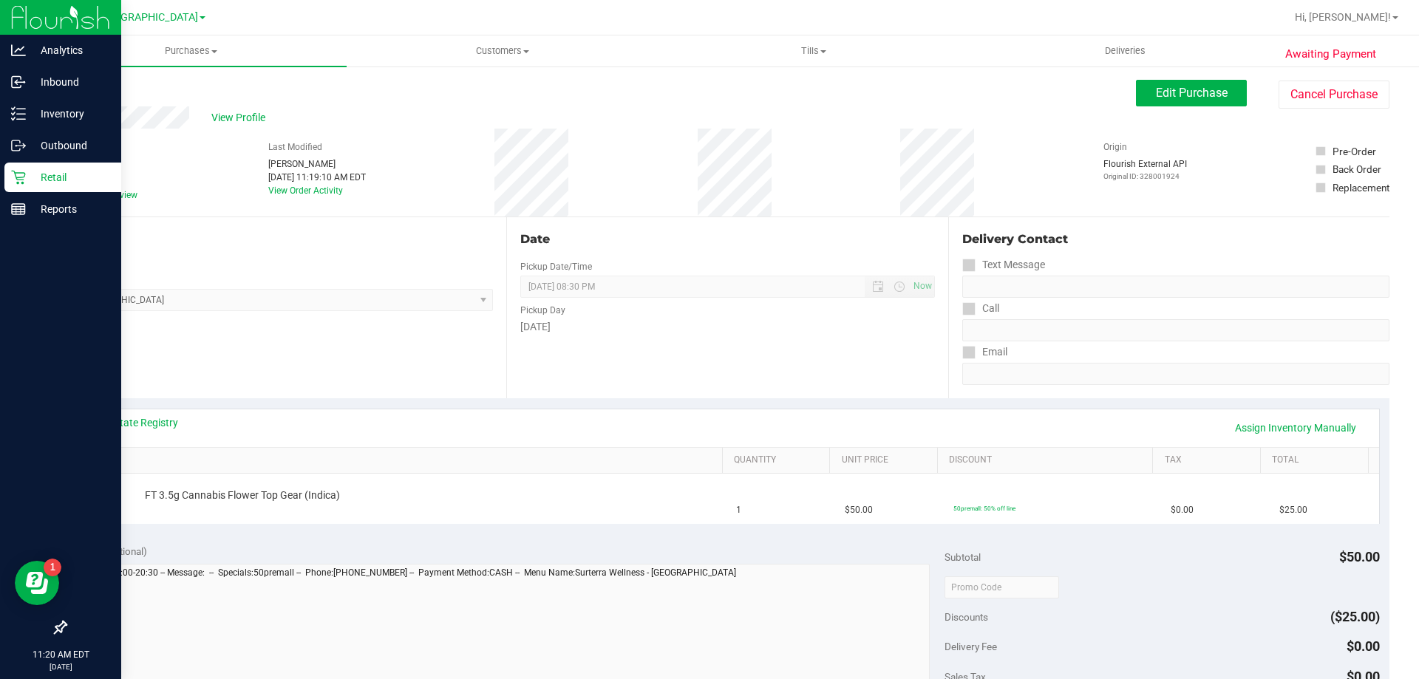
click at [33, 173] on p "Retail" at bounding box center [70, 177] width 89 height 18
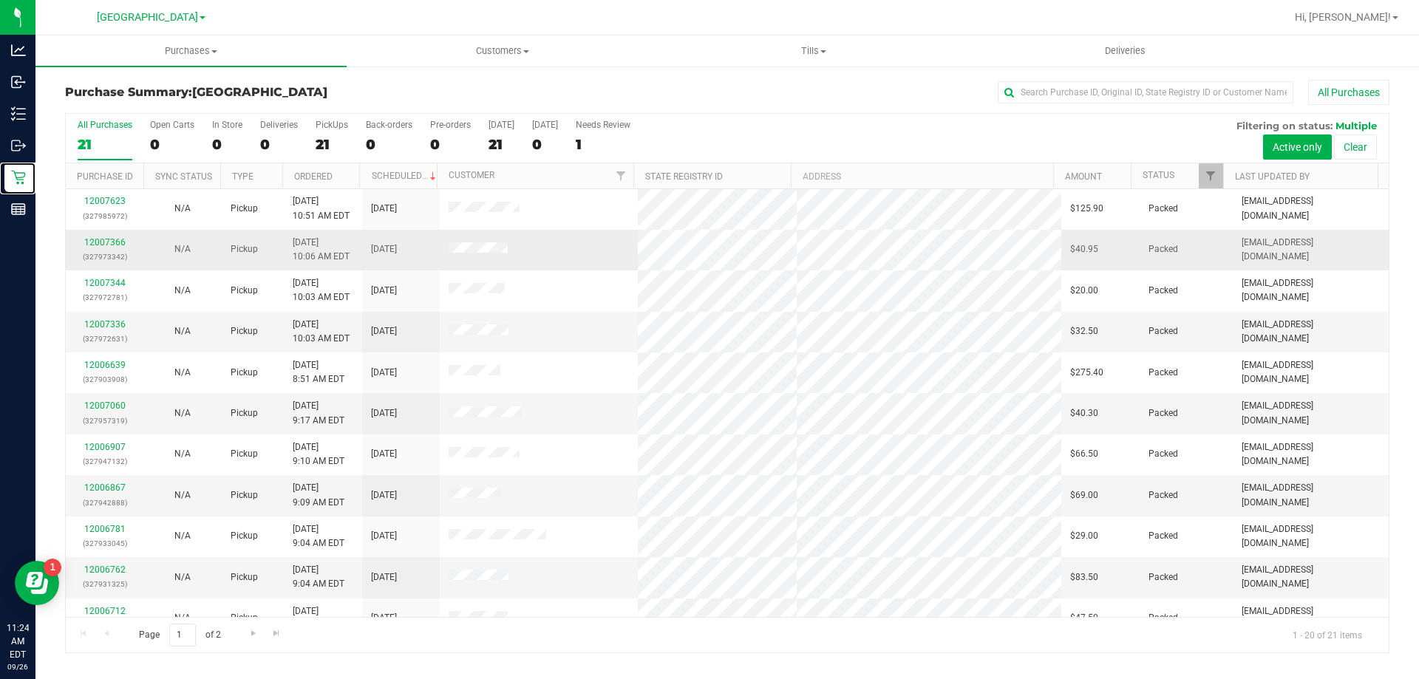
scroll to position [390, 0]
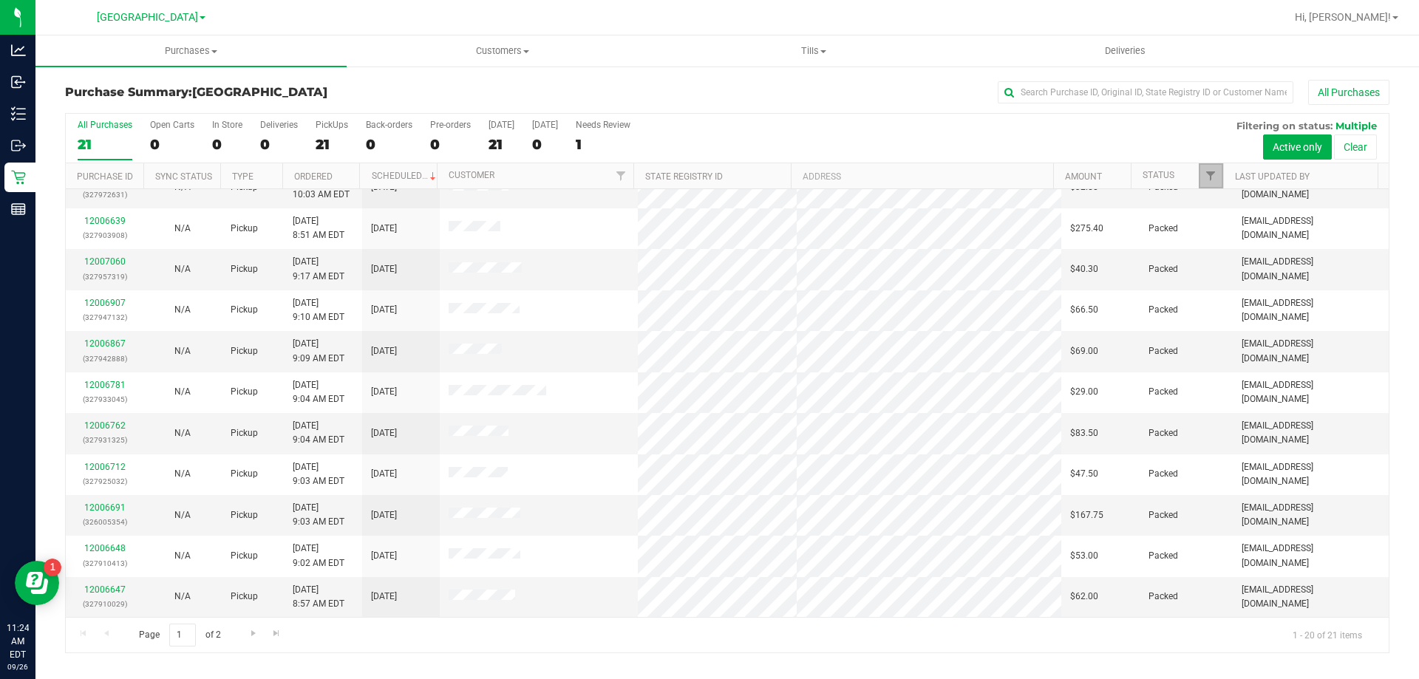
drag, startPoint x: 1212, startPoint y: 175, endPoint x: 1211, endPoint y: 186, distance: 11.1
click at [1211, 174] on span "Filter" at bounding box center [1210, 176] width 12 height 12
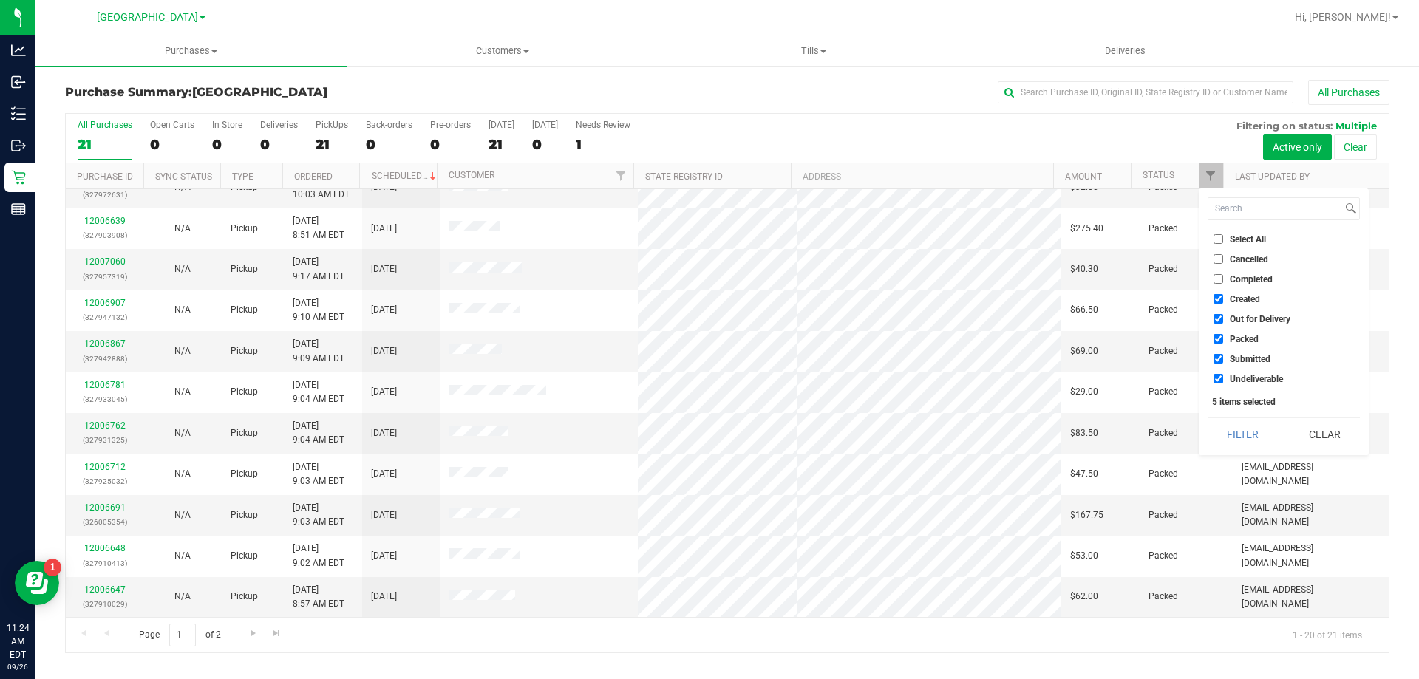
click at [1242, 304] on li "Created" at bounding box center [1283, 299] width 152 height 16
click at [1243, 318] on span "Out for Delivery" at bounding box center [1259, 319] width 61 height 9
click at [1223, 318] on input "Out for Delivery" at bounding box center [1218, 319] width 10 height 10
checkbox input "false"
drag, startPoint x: 1243, startPoint y: 337, endPoint x: 1243, endPoint y: 360, distance: 22.9
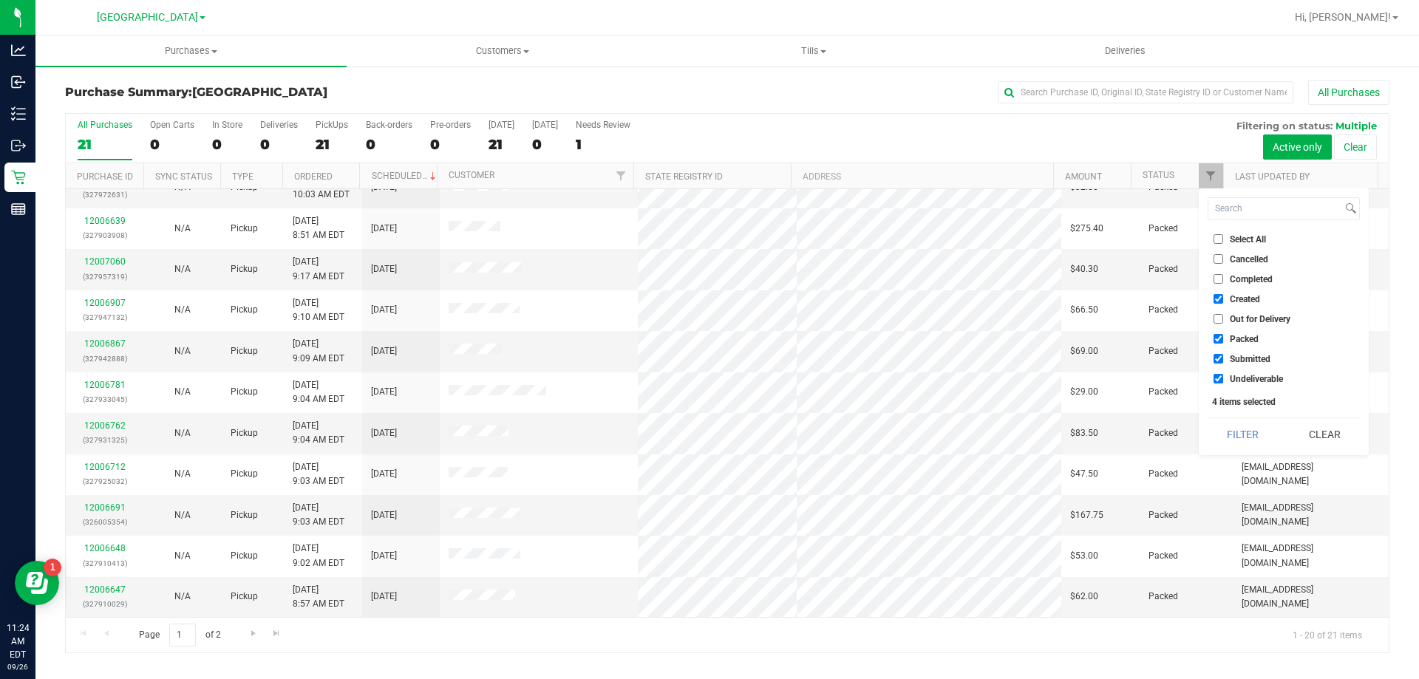
click at [1243, 338] on span "Packed" at bounding box center [1243, 339] width 29 height 9
click at [1223, 338] on input "Packed" at bounding box center [1218, 339] width 10 height 10
checkbox input "false"
click at [1245, 375] on span "Undeliverable" at bounding box center [1255, 379] width 53 height 9
click at [1223, 375] on input "Undeliverable" at bounding box center [1218, 379] width 10 height 10
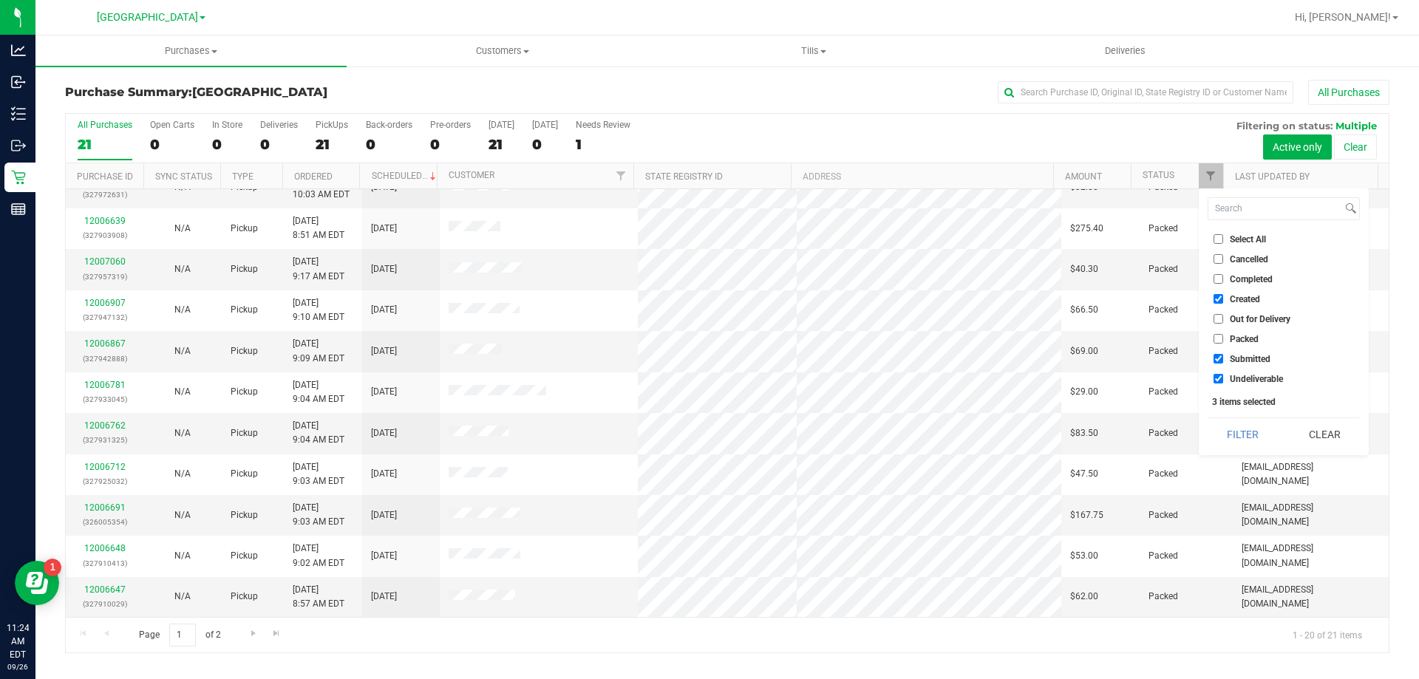
checkbox input "false"
click at [1243, 428] on button "Filter" at bounding box center [1242, 434] width 71 height 33
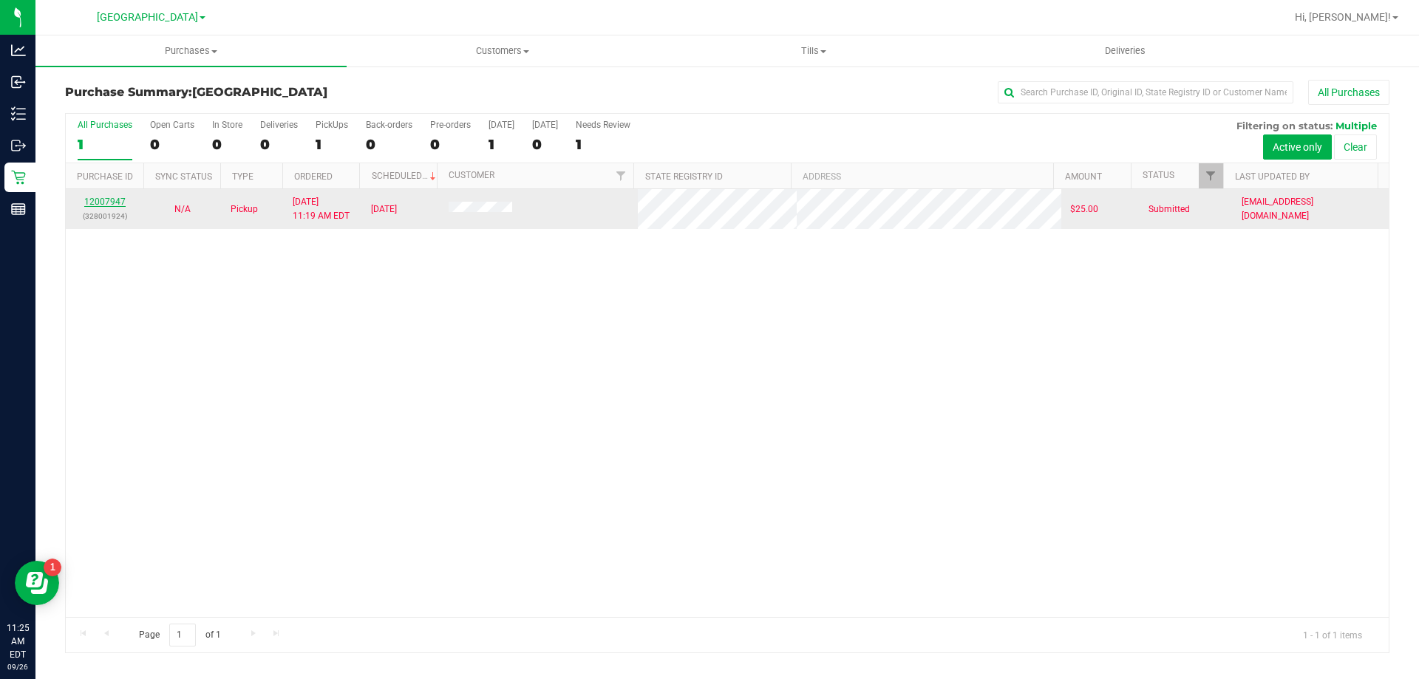
click at [100, 202] on link "12007947" at bounding box center [104, 202] width 41 height 10
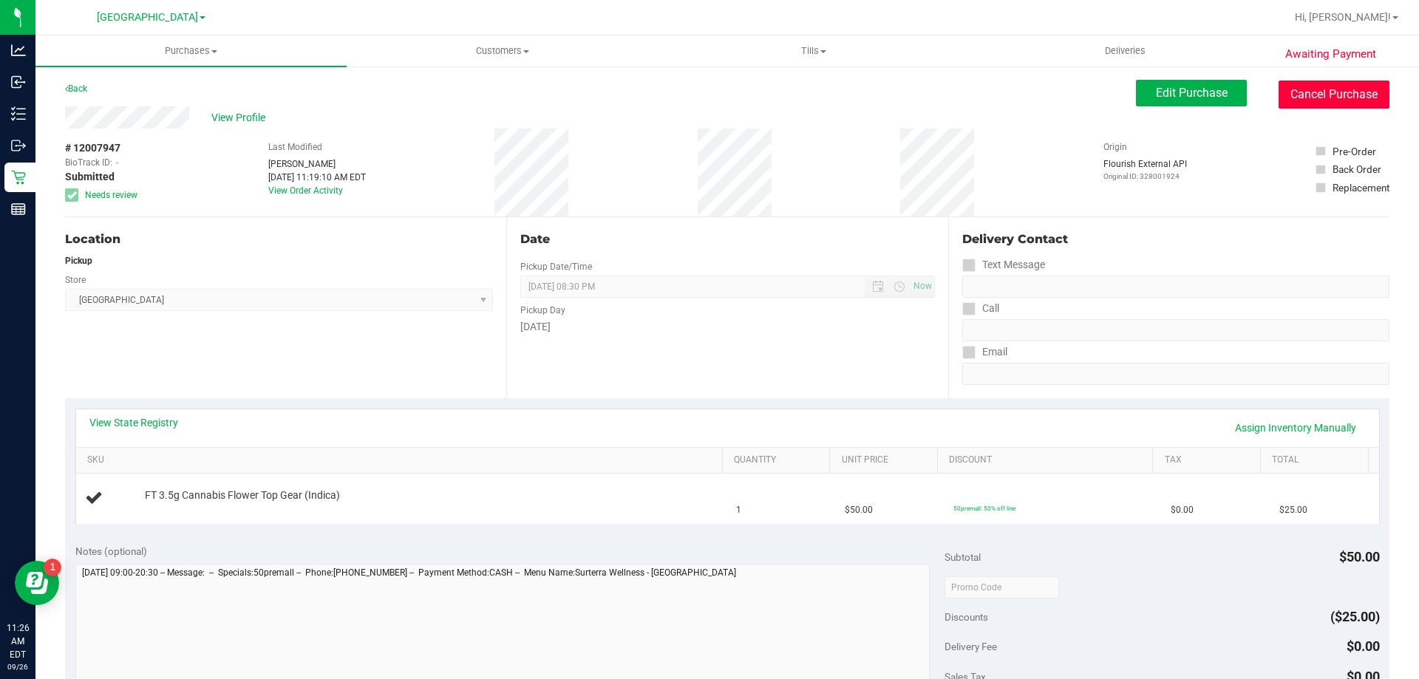
click at [1331, 88] on button "Cancel Purchase" at bounding box center [1333, 95] width 111 height 28
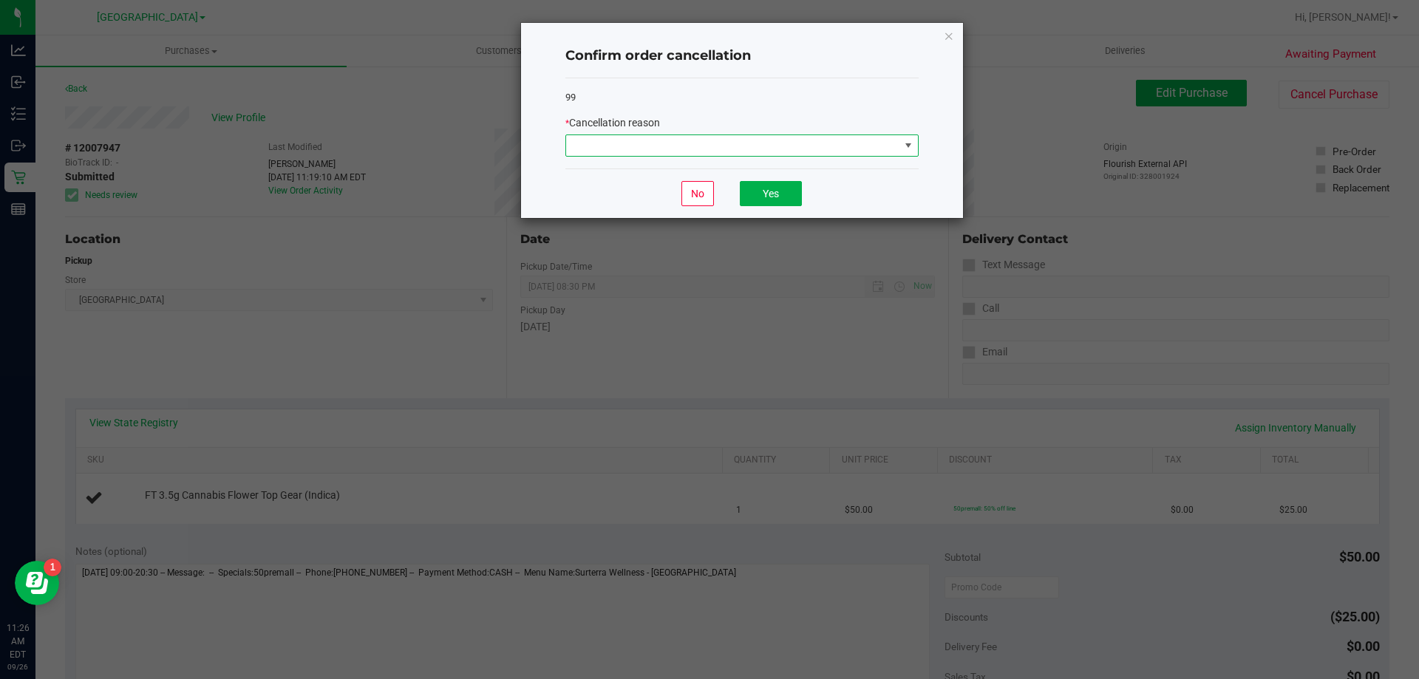
click at [856, 146] on span at bounding box center [732, 145] width 333 height 21
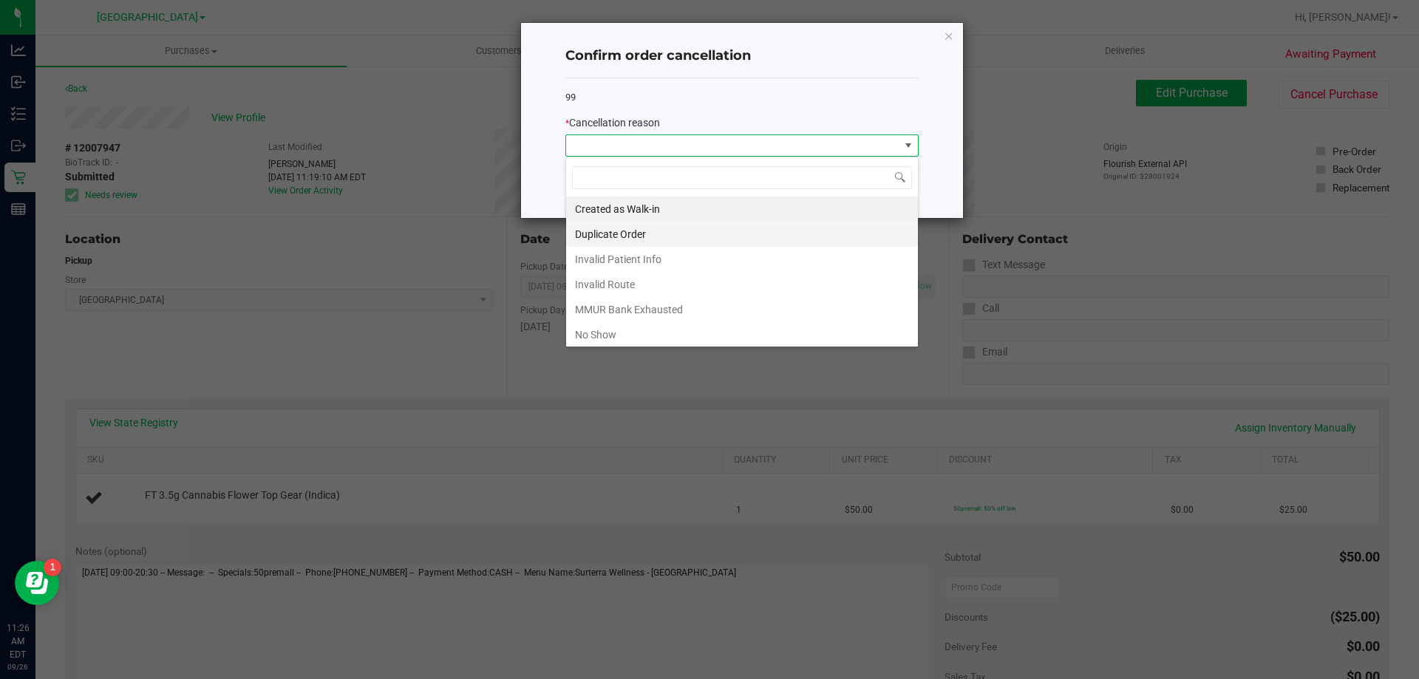
scroll to position [22, 353]
click at [644, 313] on li "MMUR Bank Exhausted" at bounding box center [742, 309] width 352 height 25
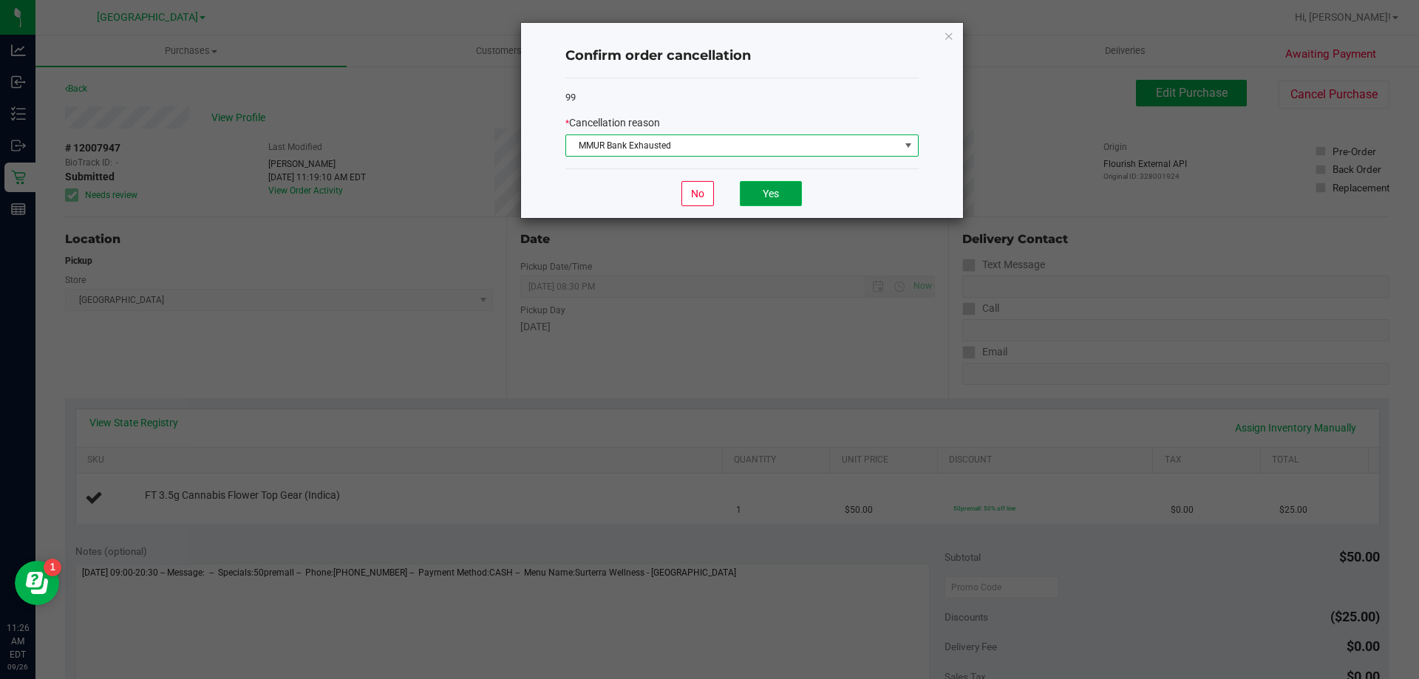
click at [794, 192] on button "Yes" at bounding box center [771, 193] width 62 height 25
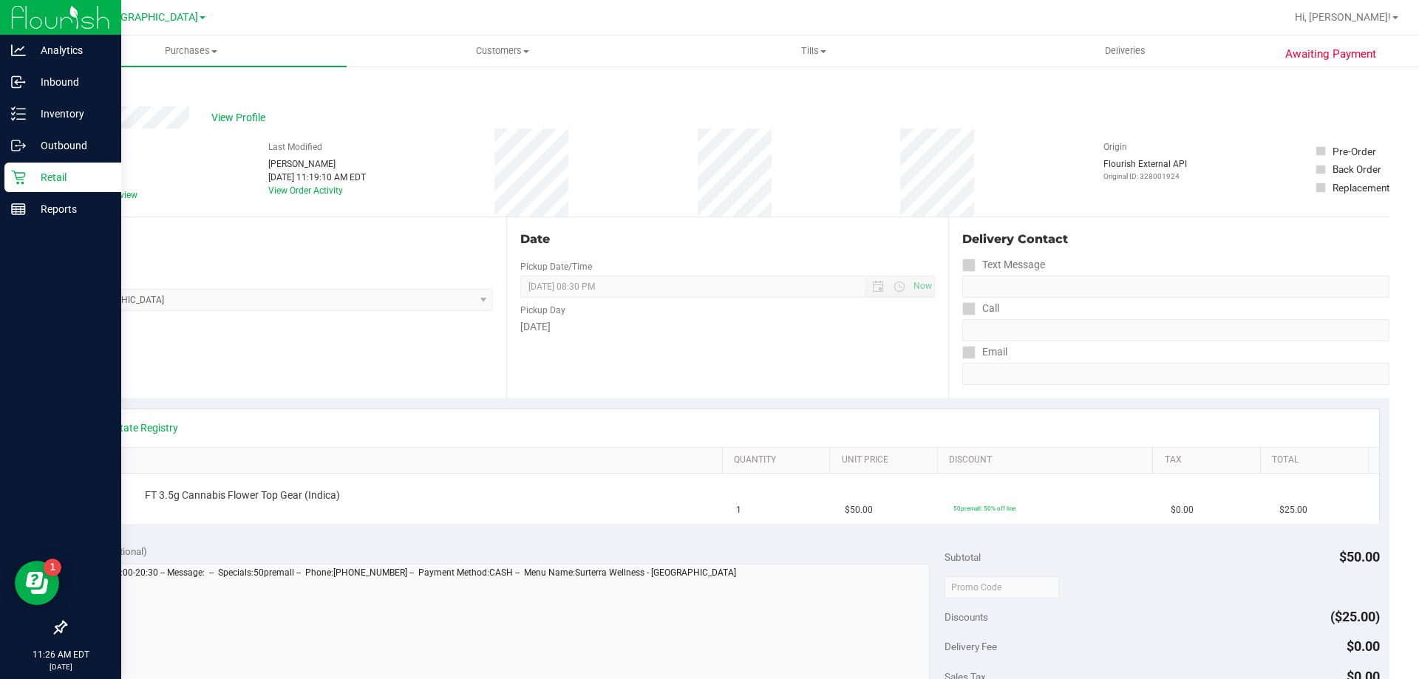
click at [28, 181] on p "Retail" at bounding box center [70, 177] width 89 height 18
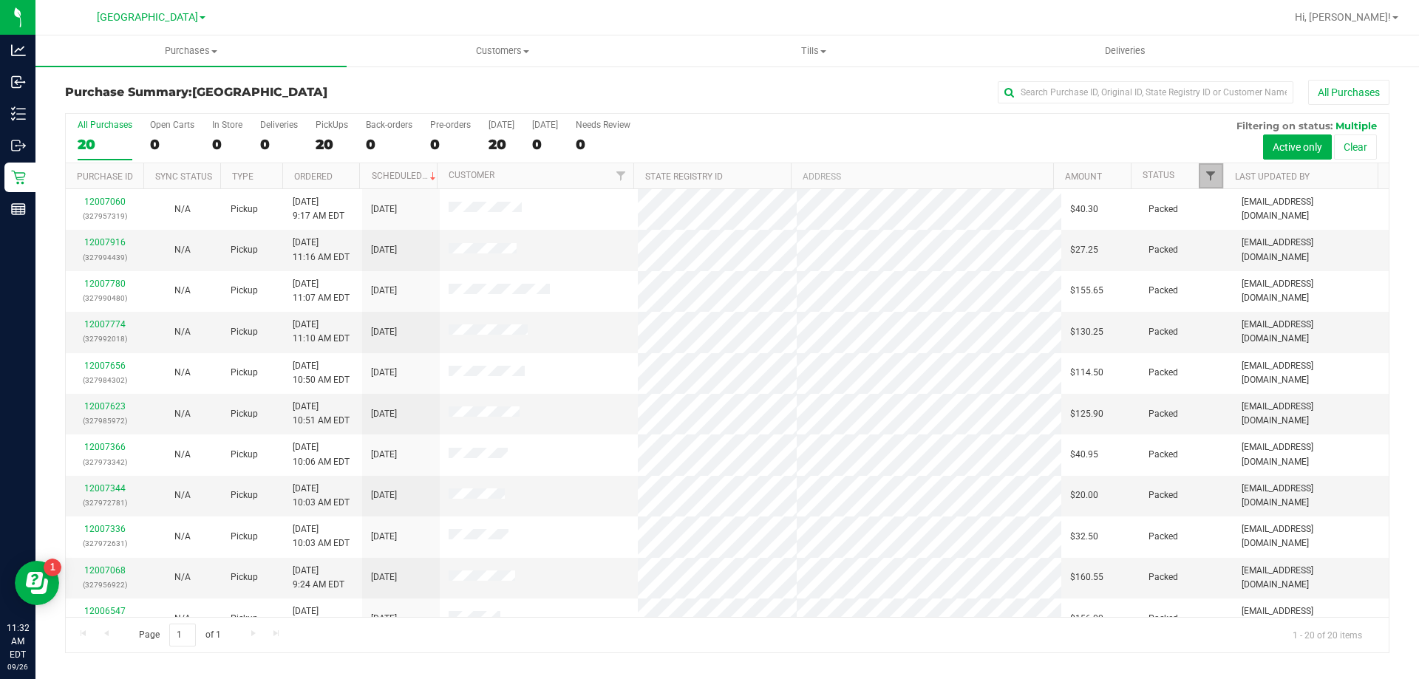
click at [1207, 175] on span "Filter" at bounding box center [1210, 176] width 12 height 12
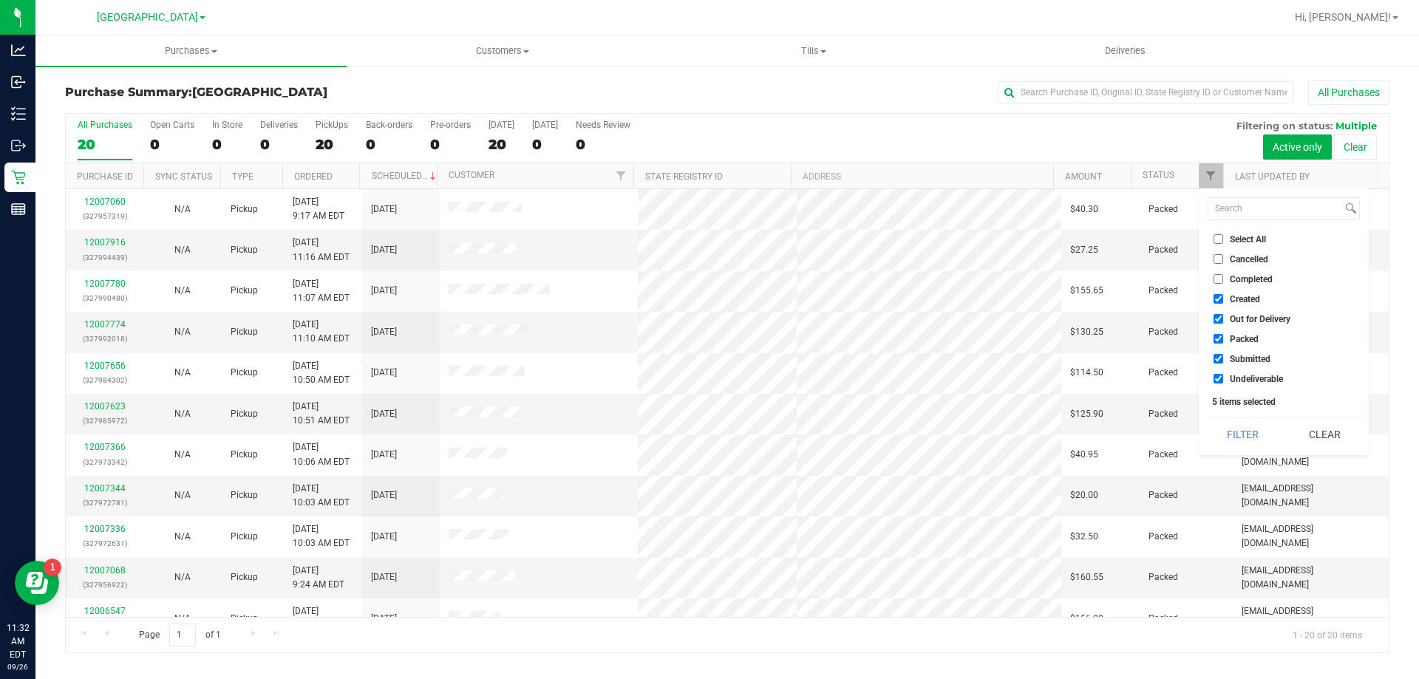
click at [1243, 299] on span "Created" at bounding box center [1244, 299] width 30 height 9
click at [1223, 299] on input "Created" at bounding box center [1218, 299] width 10 height 10
checkbox input "false"
click at [1256, 316] on span "Out for Delivery" at bounding box center [1259, 319] width 61 height 9
click at [1223, 316] on input "Out for Delivery" at bounding box center [1218, 319] width 10 height 10
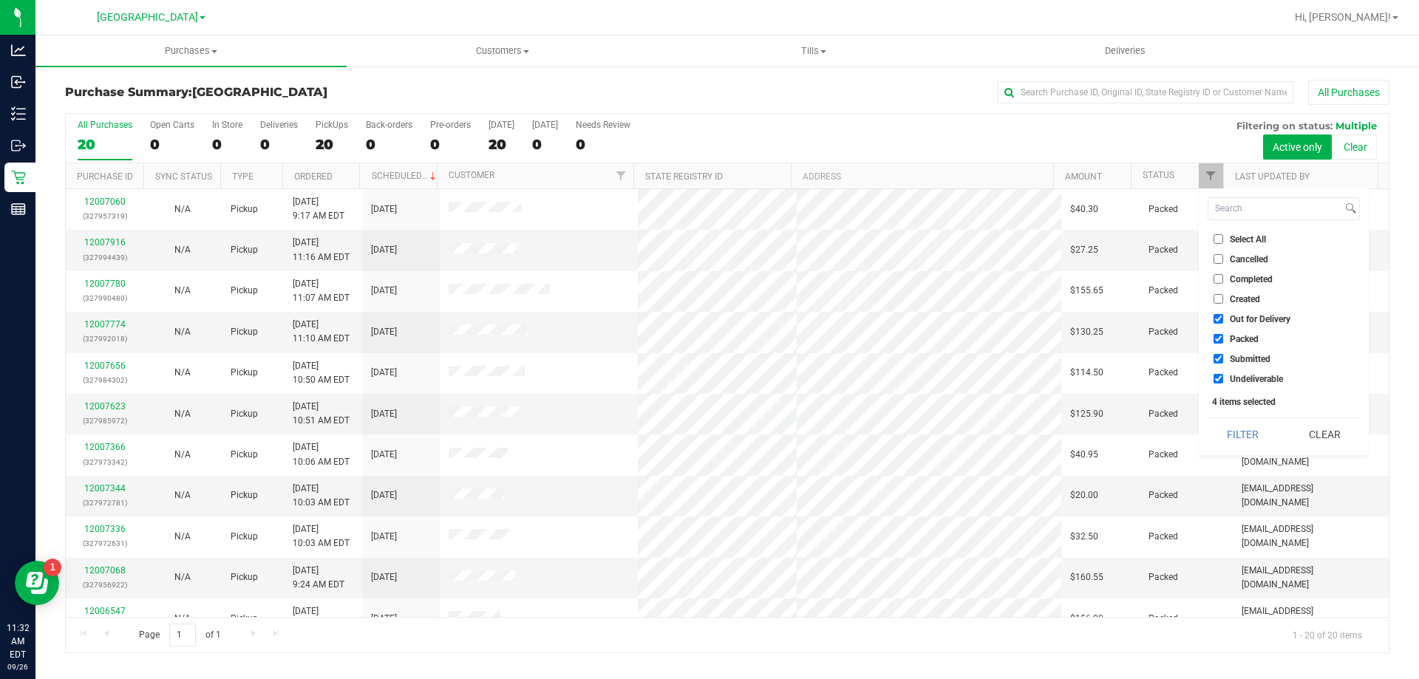
checkbox input "false"
click at [1251, 337] on span "Packed" at bounding box center [1243, 339] width 29 height 9
click at [1223, 337] on input "Packed" at bounding box center [1218, 339] width 10 height 10
checkbox input "false"
drag, startPoint x: 1251, startPoint y: 361, endPoint x: 1255, endPoint y: 386, distance: 26.2
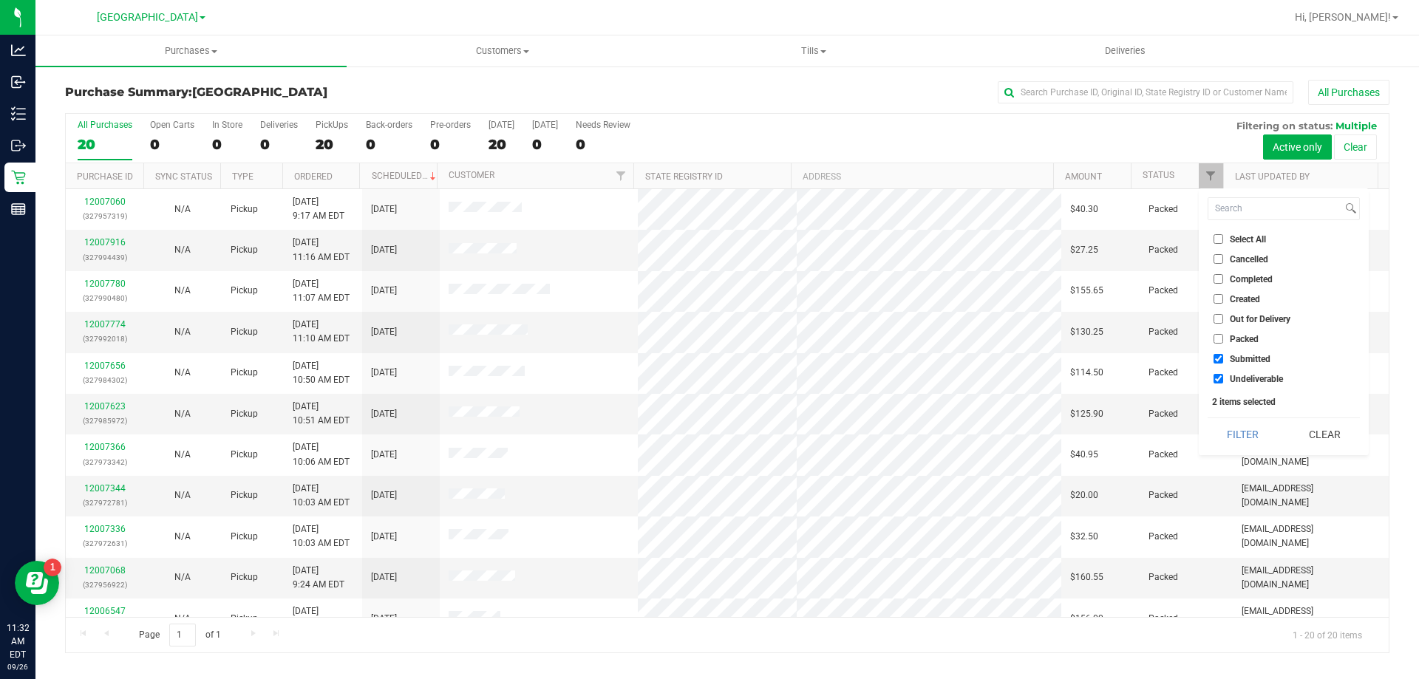
click at [1251, 361] on span "Submitted" at bounding box center [1249, 359] width 41 height 9
click at [1223, 361] on input "Submitted" at bounding box center [1218, 359] width 10 height 10
checkbox input "false"
click at [1251, 375] on span "Undeliverable" at bounding box center [1255, 379] width 53 height 9
click at [1223, 374] on input "Undeliverable" at bounding box center [1218, 379] width 10 height 10
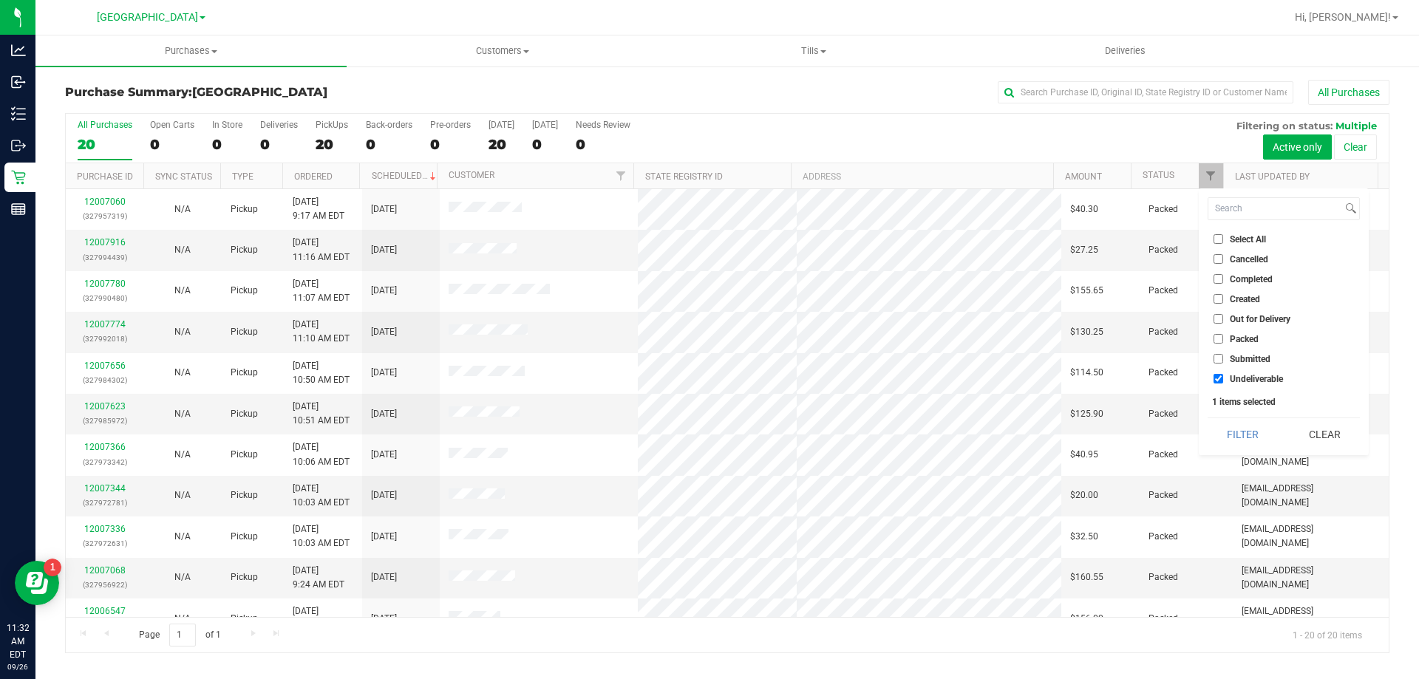
checkbox input "false"
click at [1251, 365] on li "Submitted" at bounding box center [1283, 359] width 152 height 16
click at [1240, 358] on span "Submitted" at bounding box center [1249, 359] width 41 height 9
click at [1223, 358] on input "Submitted" at bounding box center [1218, 359] width 10 height 10
checkbox input "true"
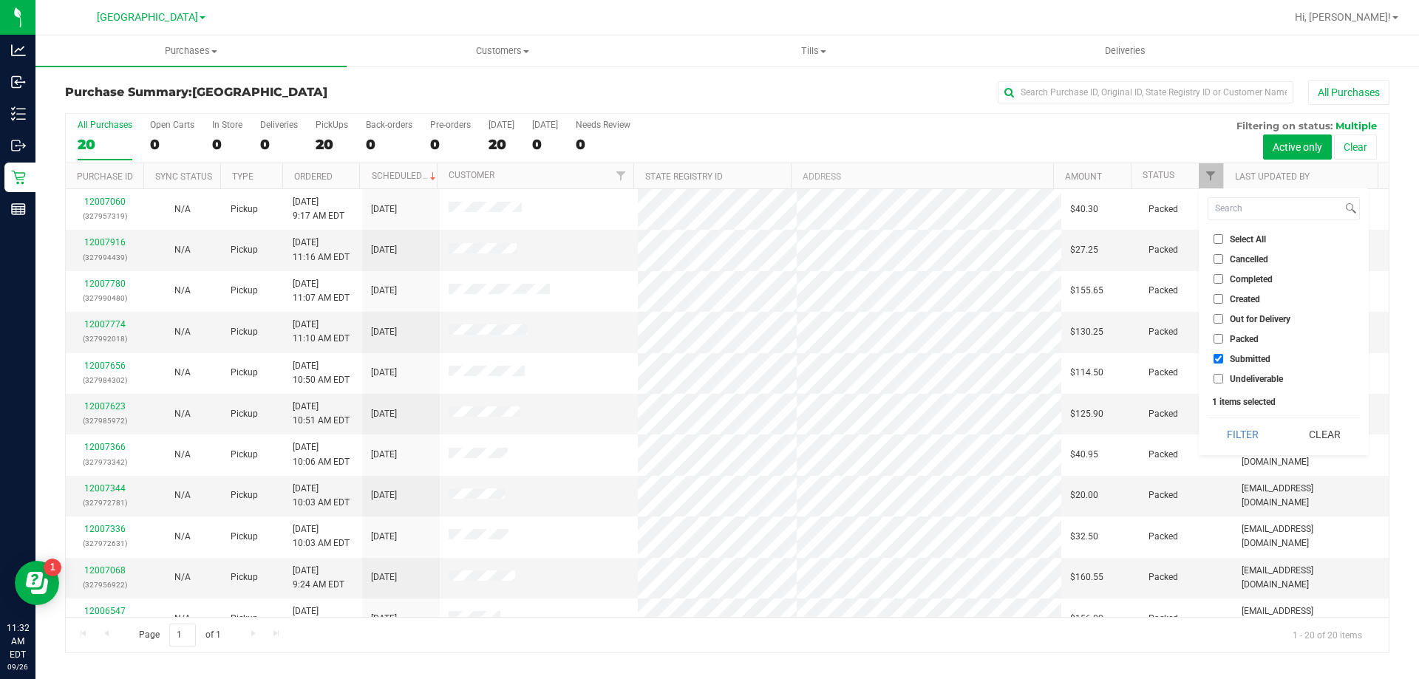
click at [1230, 433] on button "Filter" at bounding box center [1242, 434] width 71 height 33
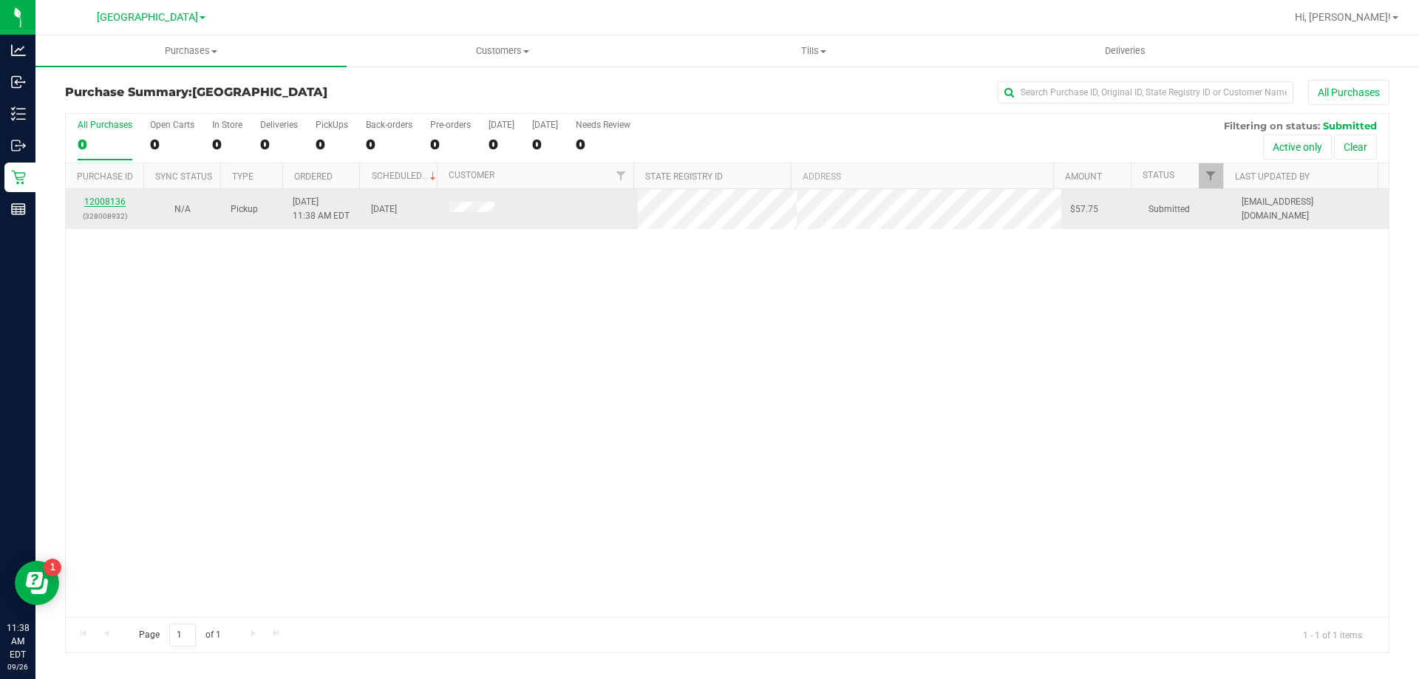
click at [104, 198] on link "12008136" at bounding box center [104, 202] width 41 height 10
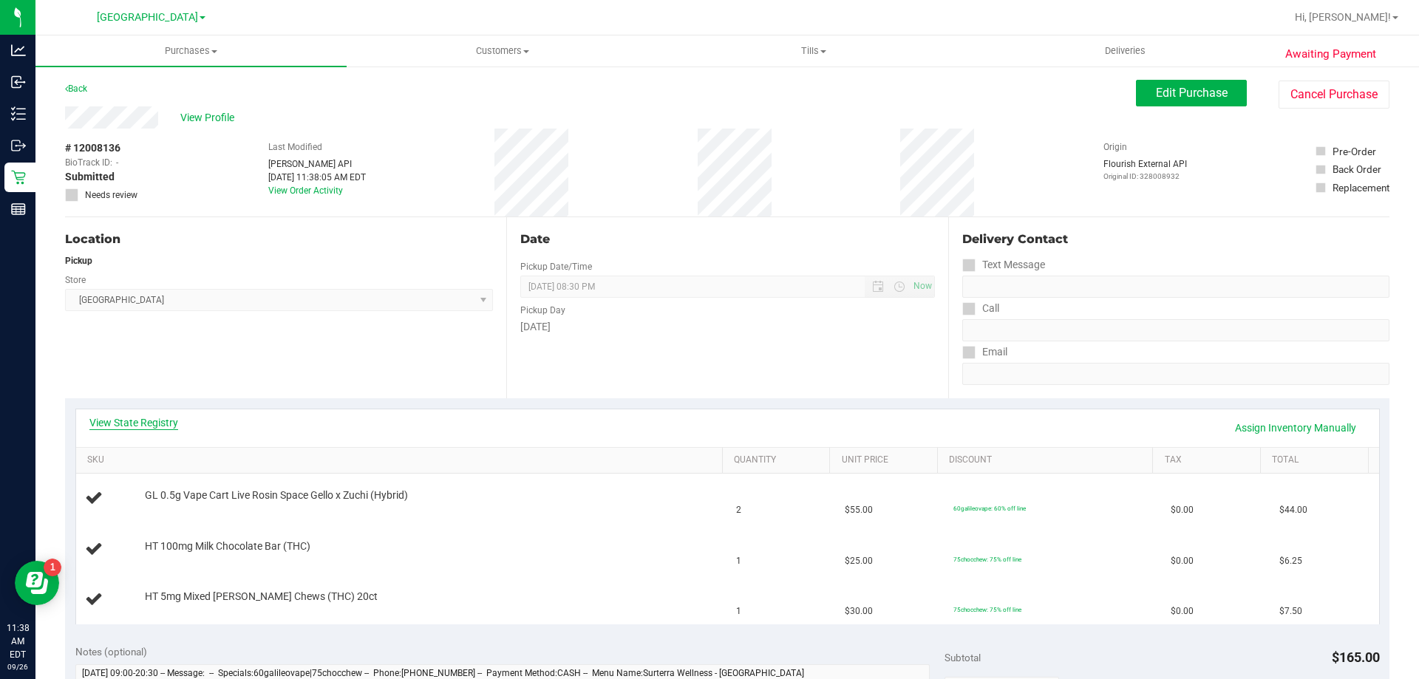
click at [122, 424] on link "View State Registry" at bounding box center [133, 422] width 89 height 15
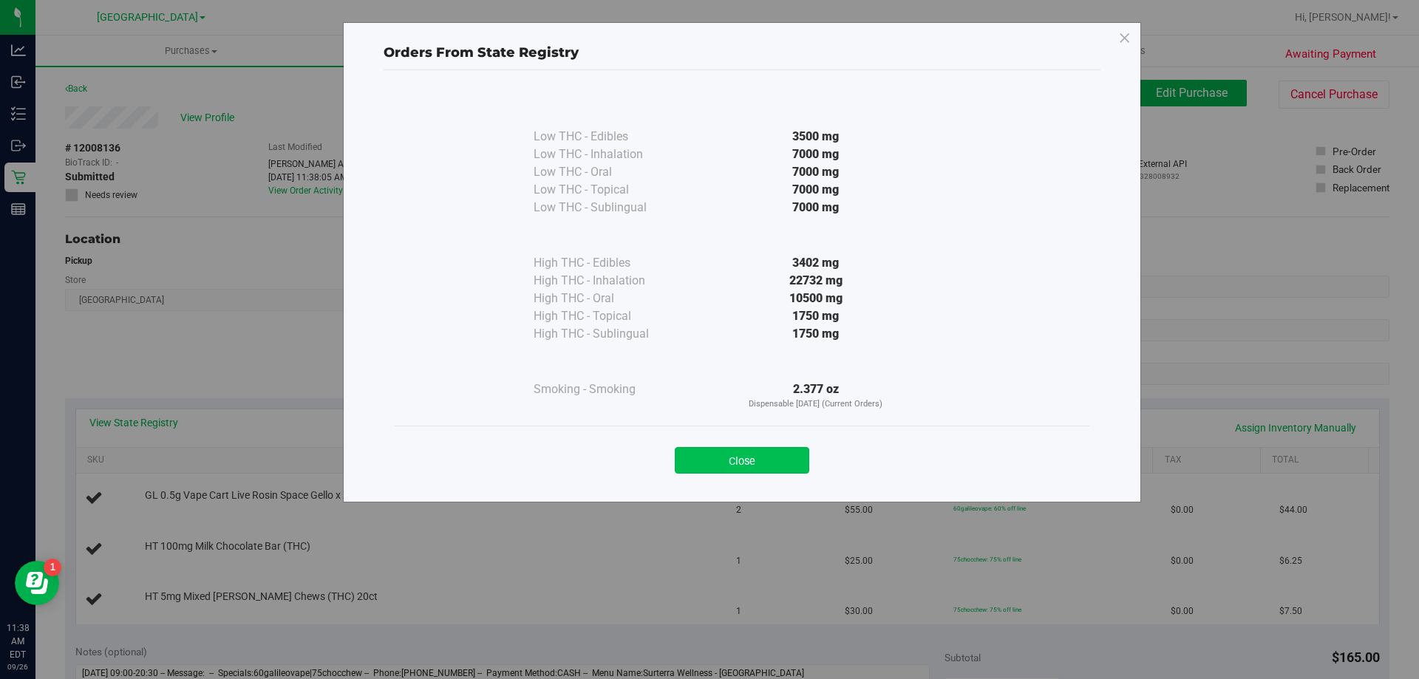
click at [751, 461] on button "Close" at bounding box center [742, 460] width 134 height 27
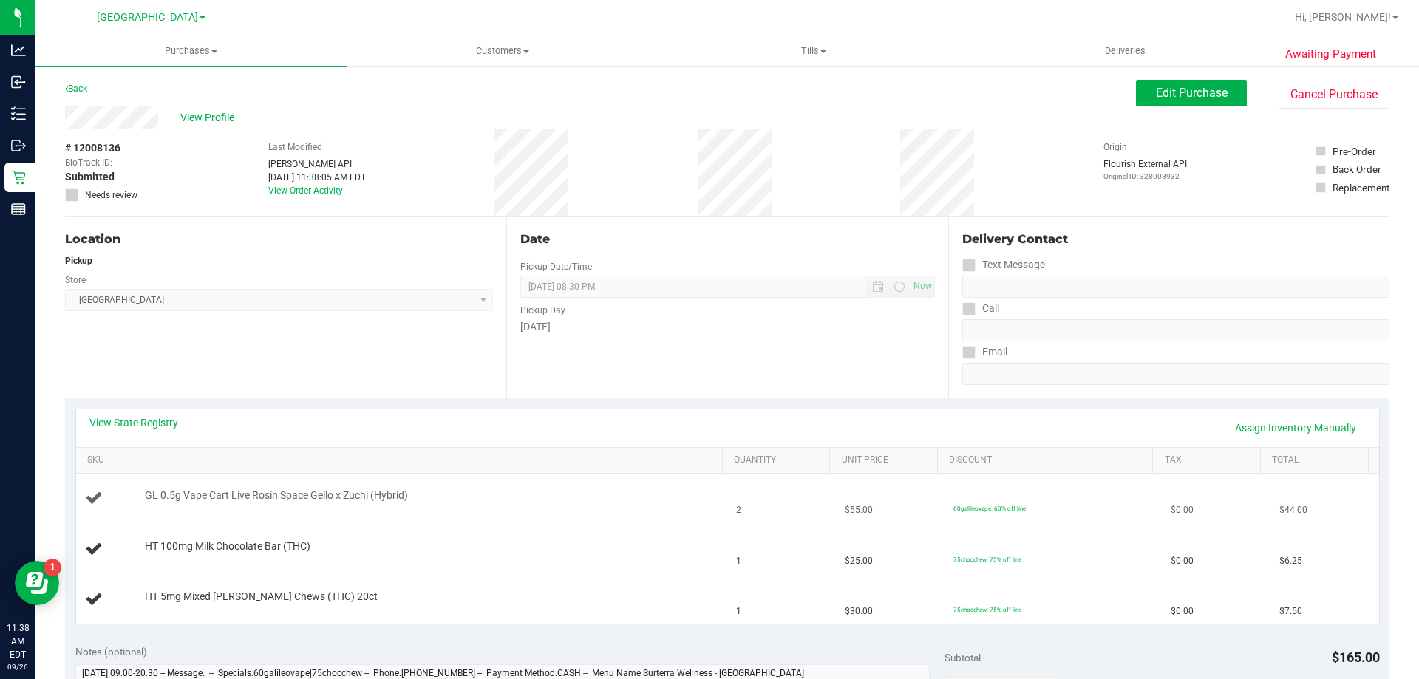
click at [502, 499] on div "GL 0.5g Vape Cart Live Rosin Space Gello x Zuchi (Hybrid)" at bounding box center [426, 495] width 578 height 15
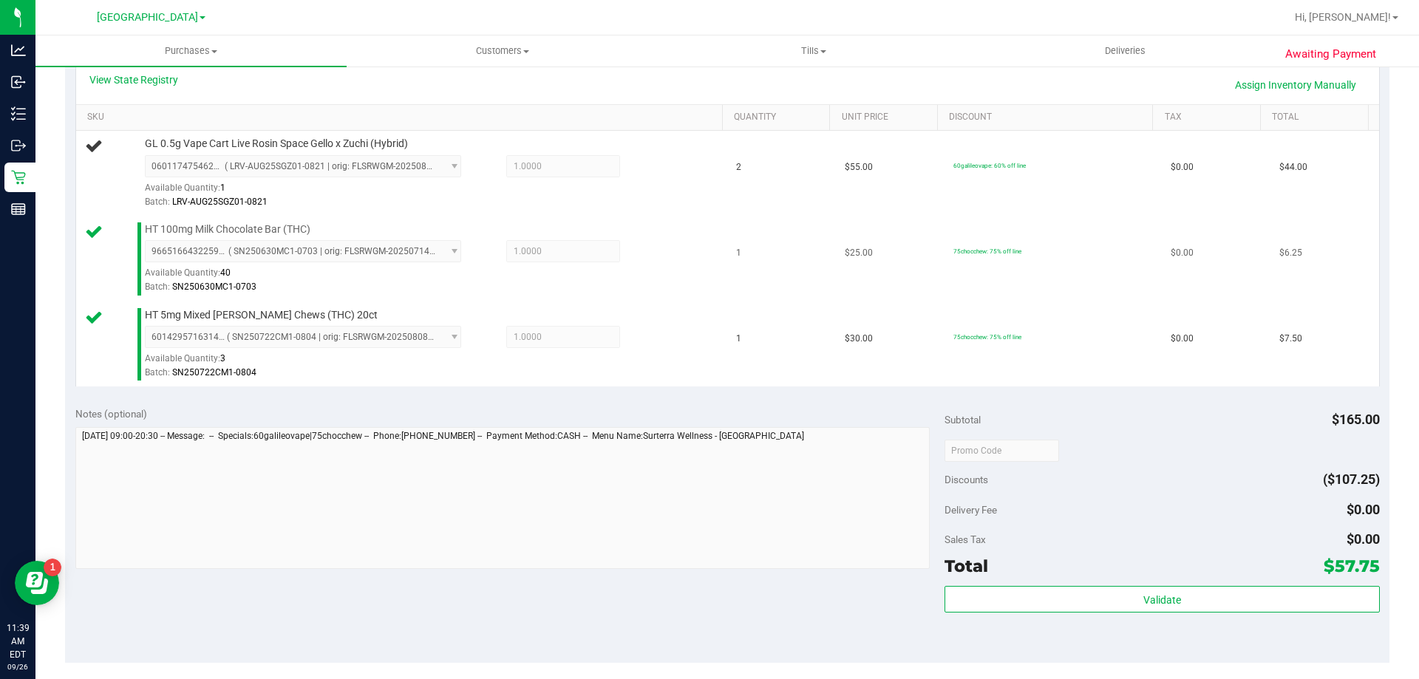
scroll to position [369, 0]
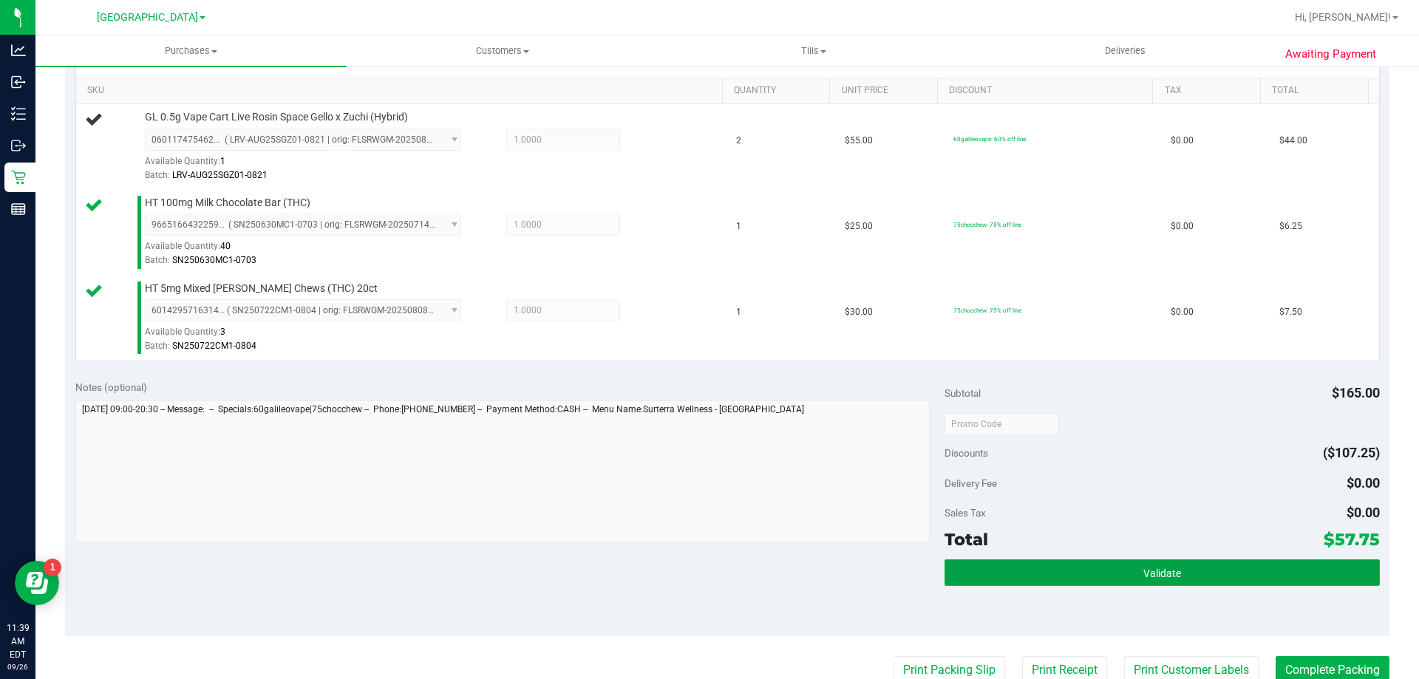
click at [1111, 572] on button "Validate" at bounding box center [1161, 572] width 434 height 27
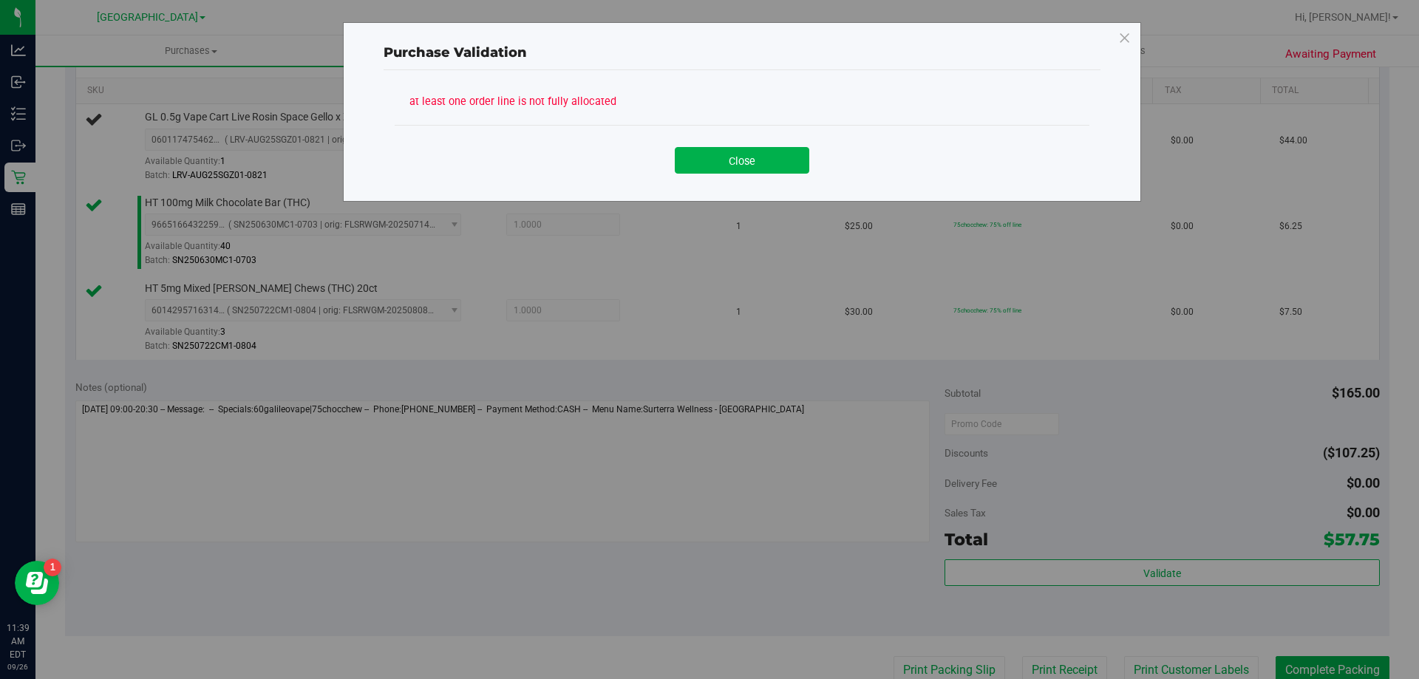
click at [785, 185] on div "at least one order line is not fully allocated Close" at bounding box center [741, 128] width 717 height 117
click at [782, 163] on button "Close" at bounding box center [742, 160] width 134 height 27
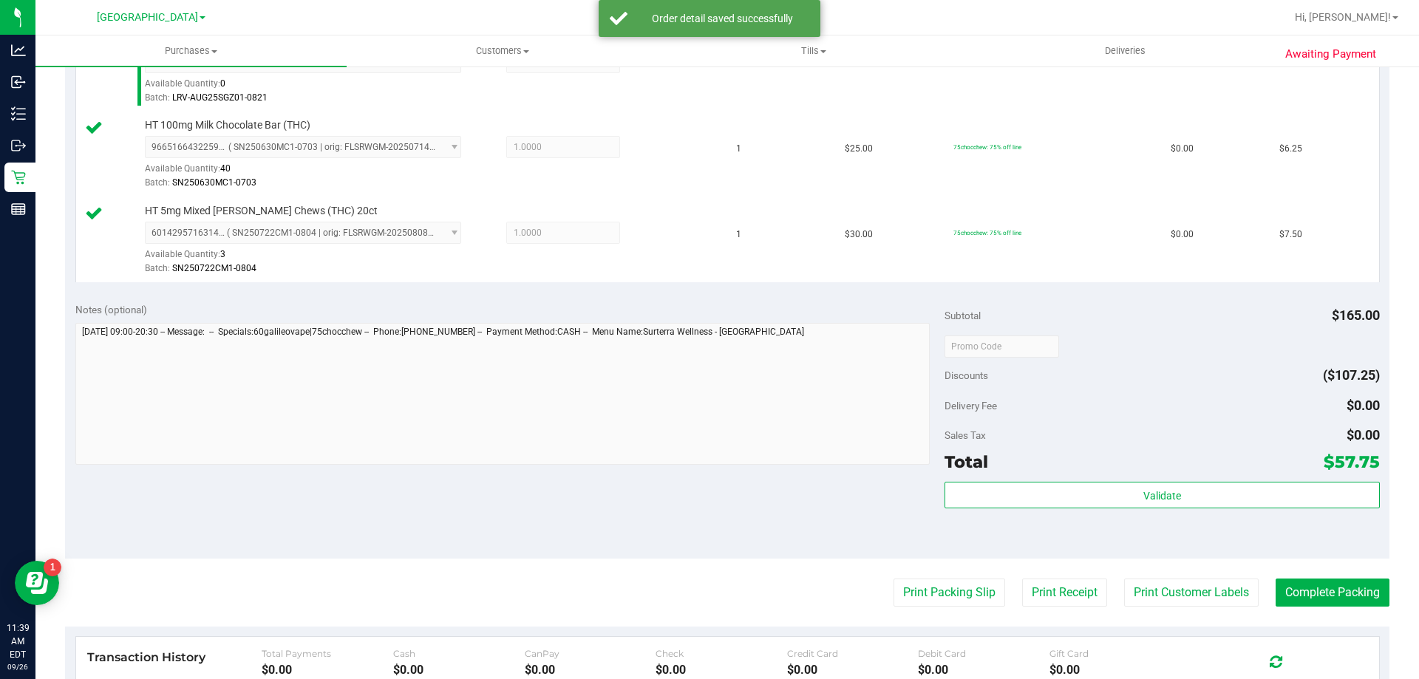
scroll to position [591, 0]
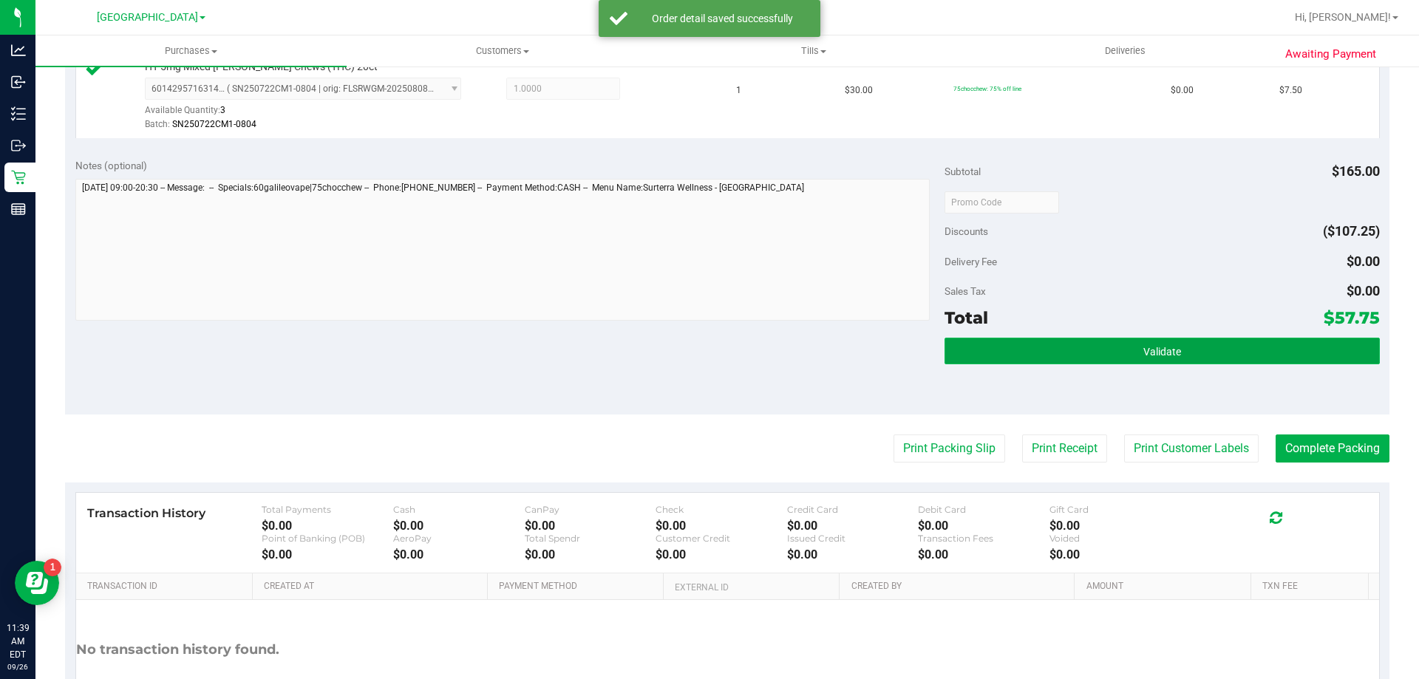
click at [1049, 345] on button "Validate" at bounding box center [1161, 351] width 434 height 27
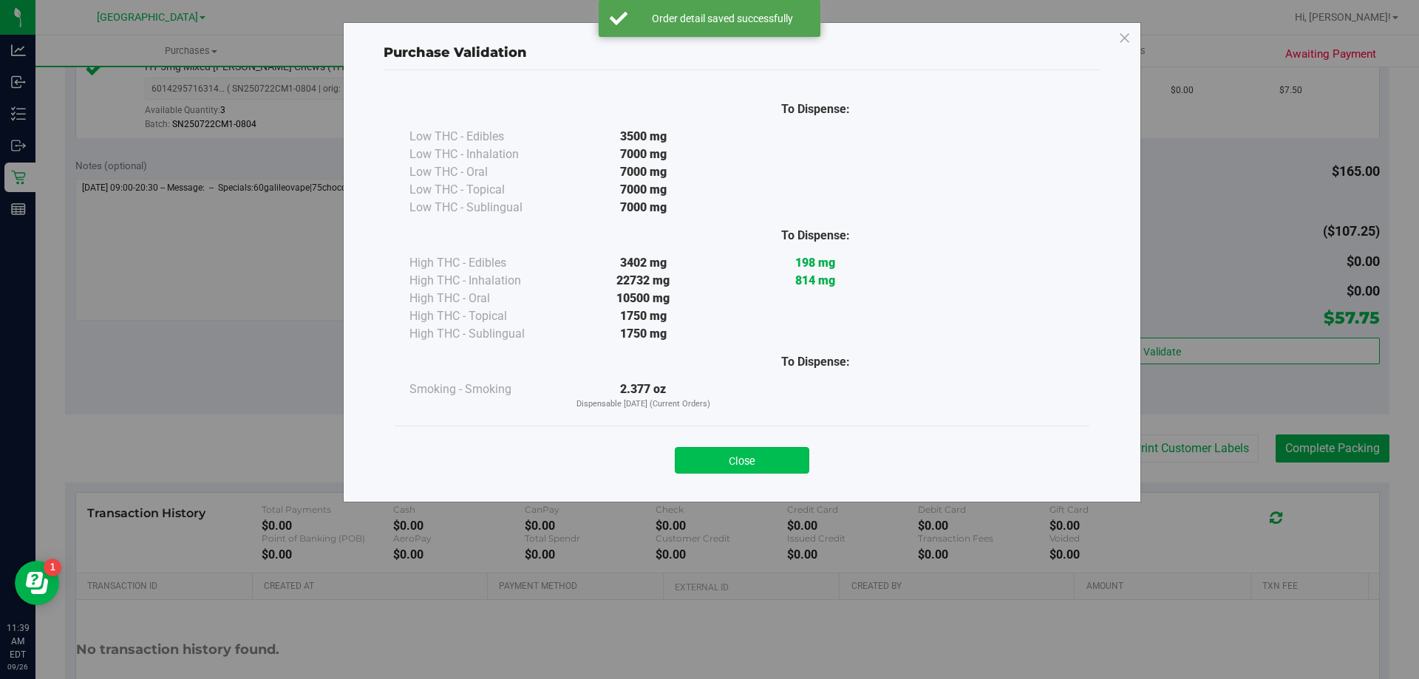
click at [770, 468] on button "Close" at bounding box center [742, 460] width 134 height 27
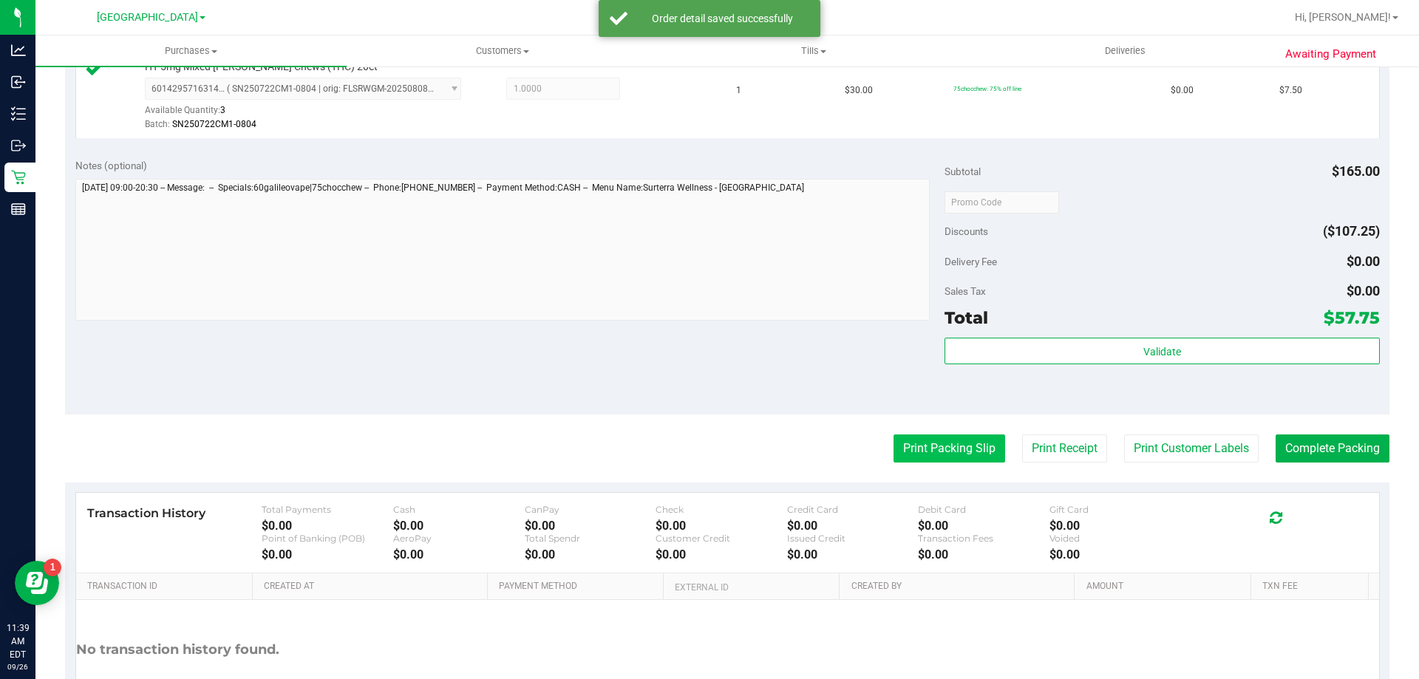
click at [939, 448] on button "Print Packing Slip" at bounding box center [949, 448] width 112 height 28
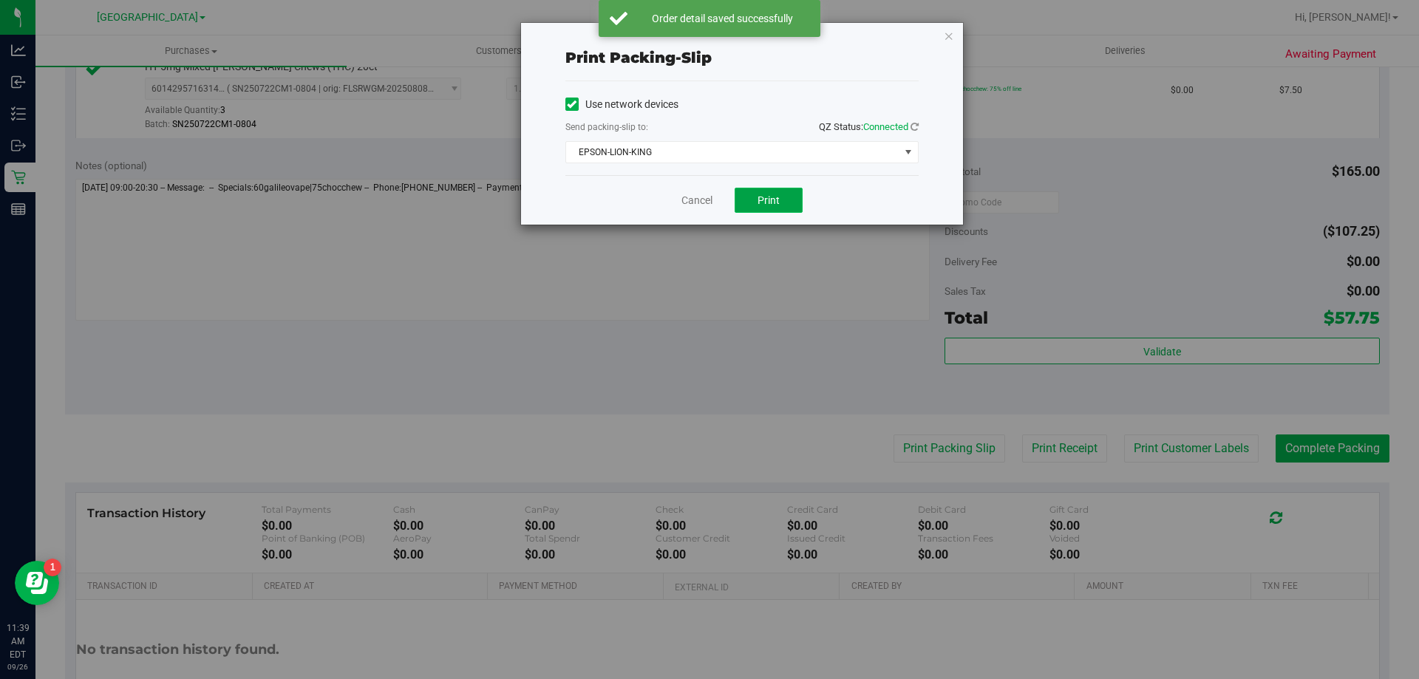
click at [759, 197] on span "Print" at bounding box center [768, 200] width 22 height 12
click at [697, 201] on link "Cancel" at bounding box center [696, 201] width 31 height 16
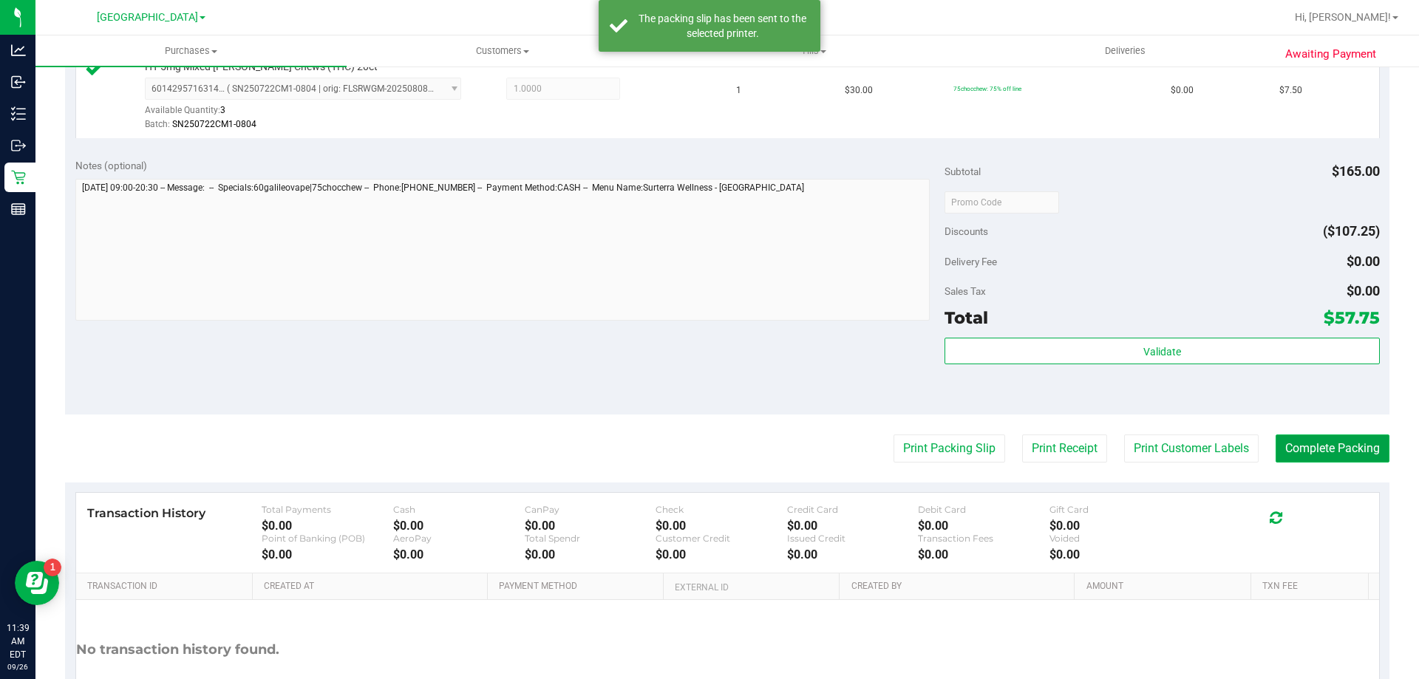
click at [1297, 439] on button "Complete Packing" at bounding box center [1332, 448] width 114 height 28
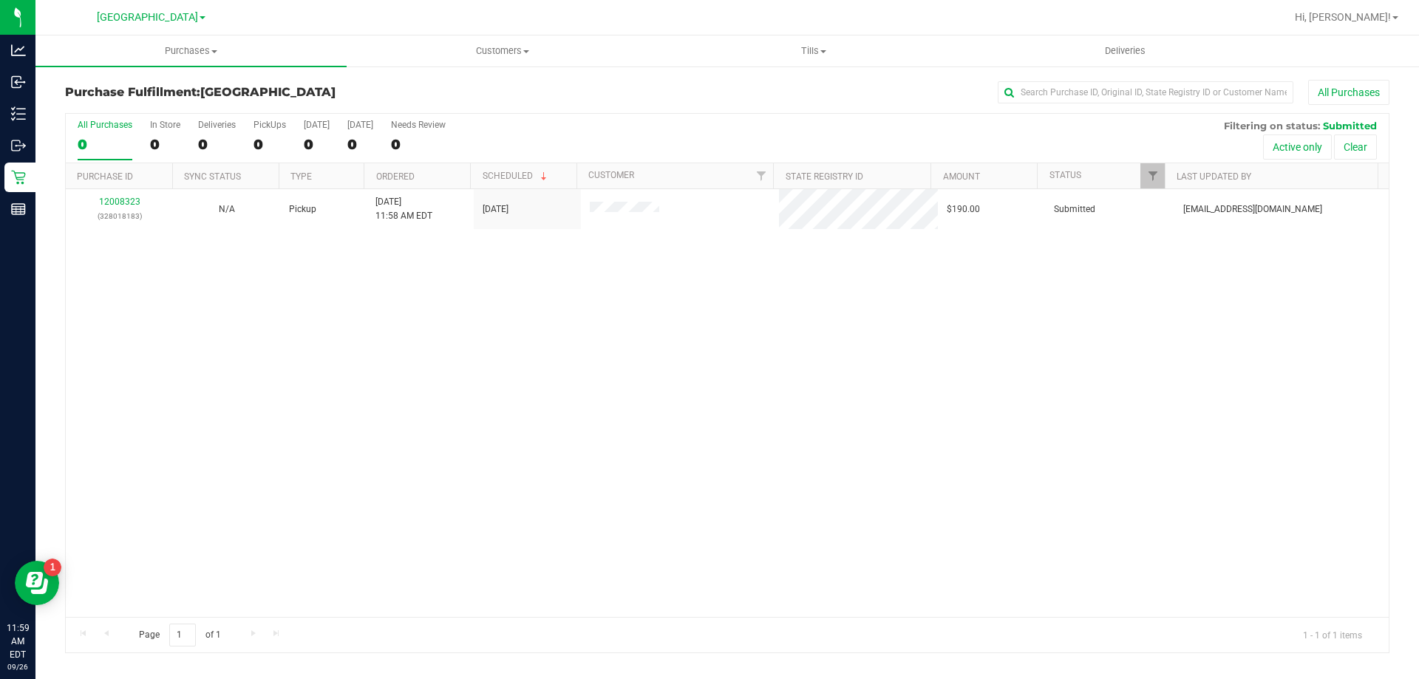
click at [344, 333] on div "12008323 (328018183) N/A Pickup 9/26/2025 11:58 AM EDT 9/26/2025 $190.00 Submit…" at bounding box center [727, 403] width 1323 height 428
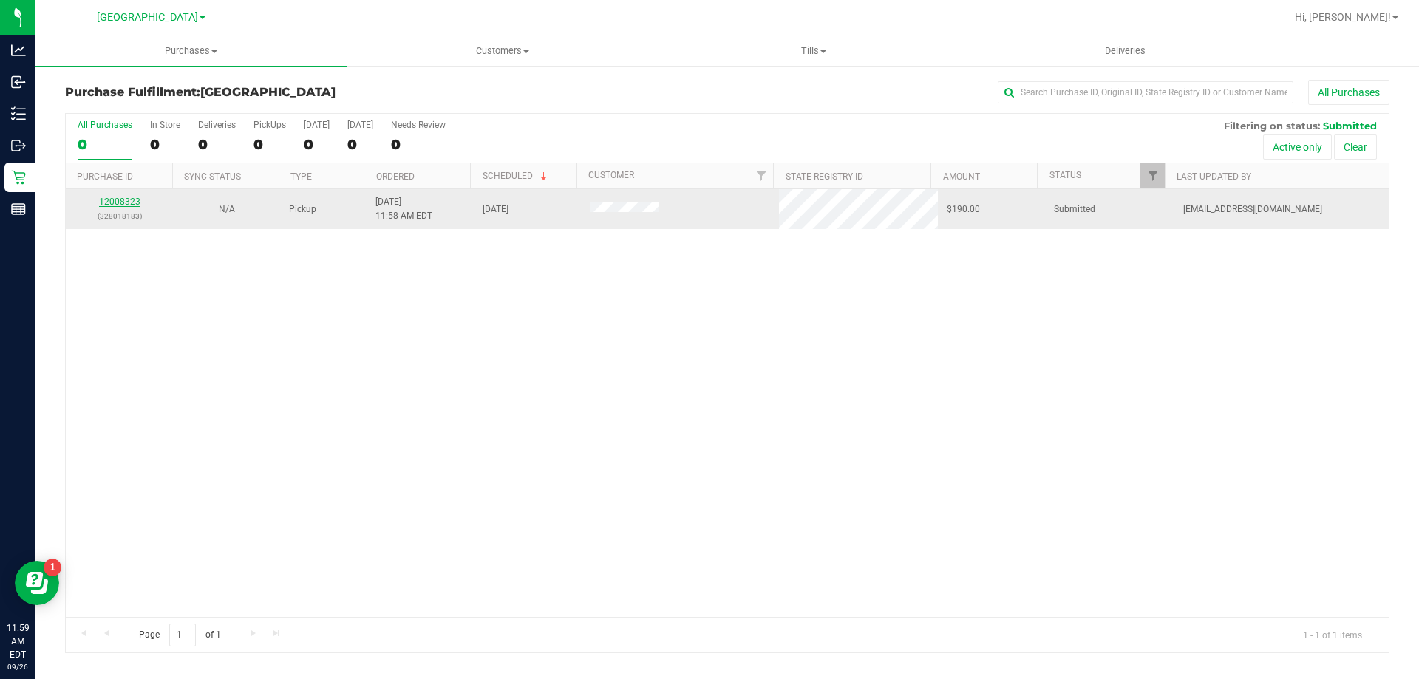
click at [109, 204] on link "12008323" at bounding box center [119, 202] width 41 height 10
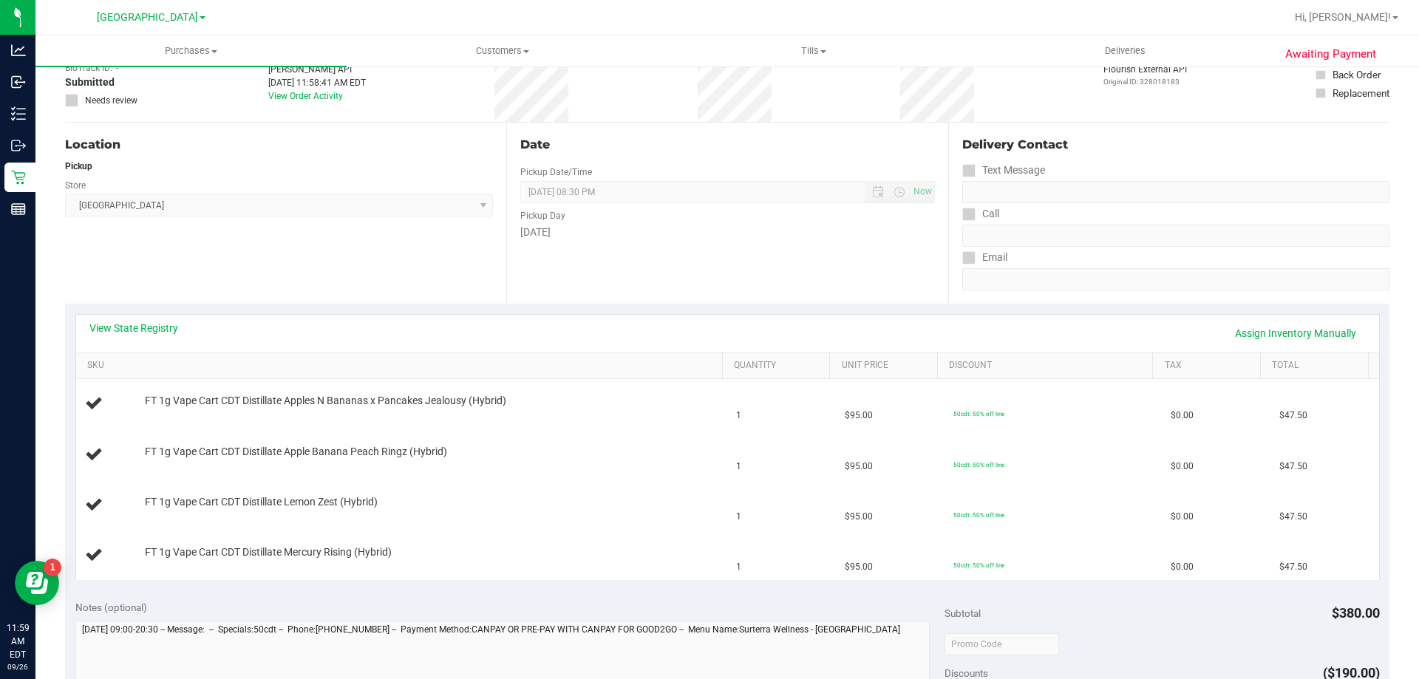
scroll to position [296, 0]
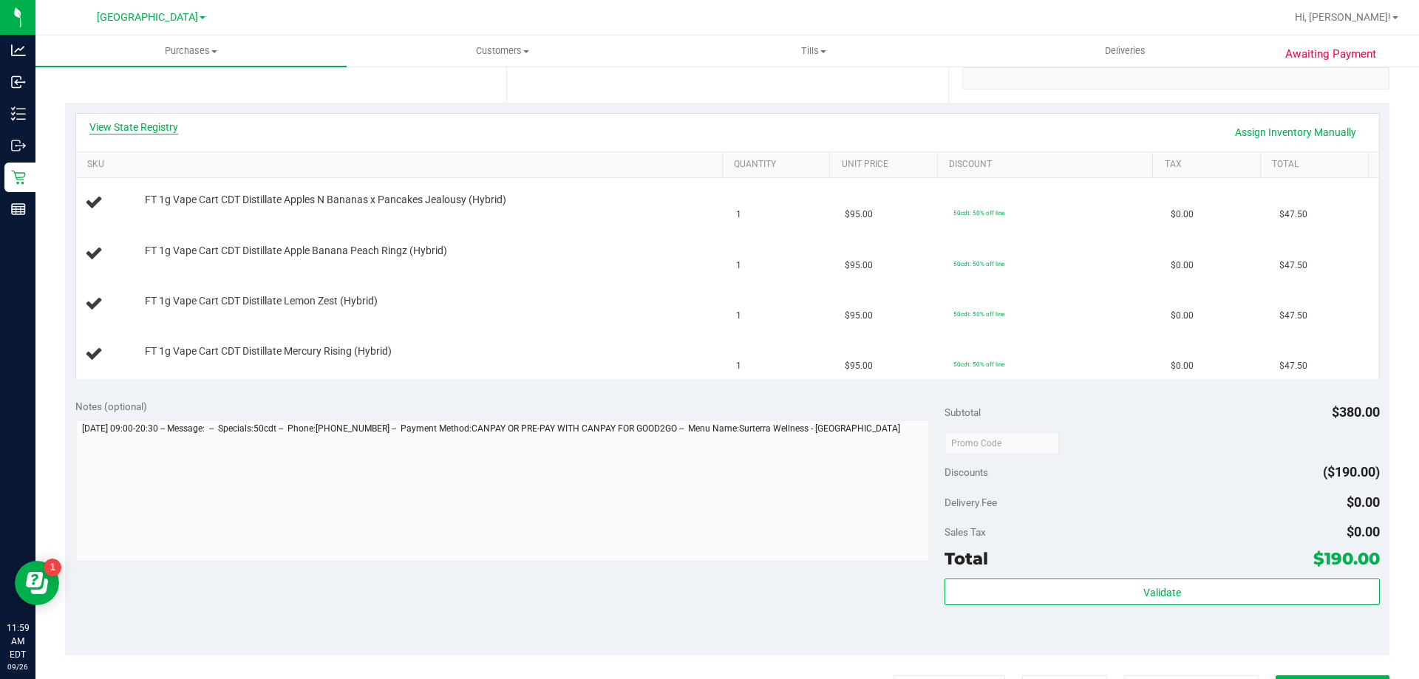
click at [149, 126] on link "View State Registry" at bounding box center [133, 127] width 89 height 15
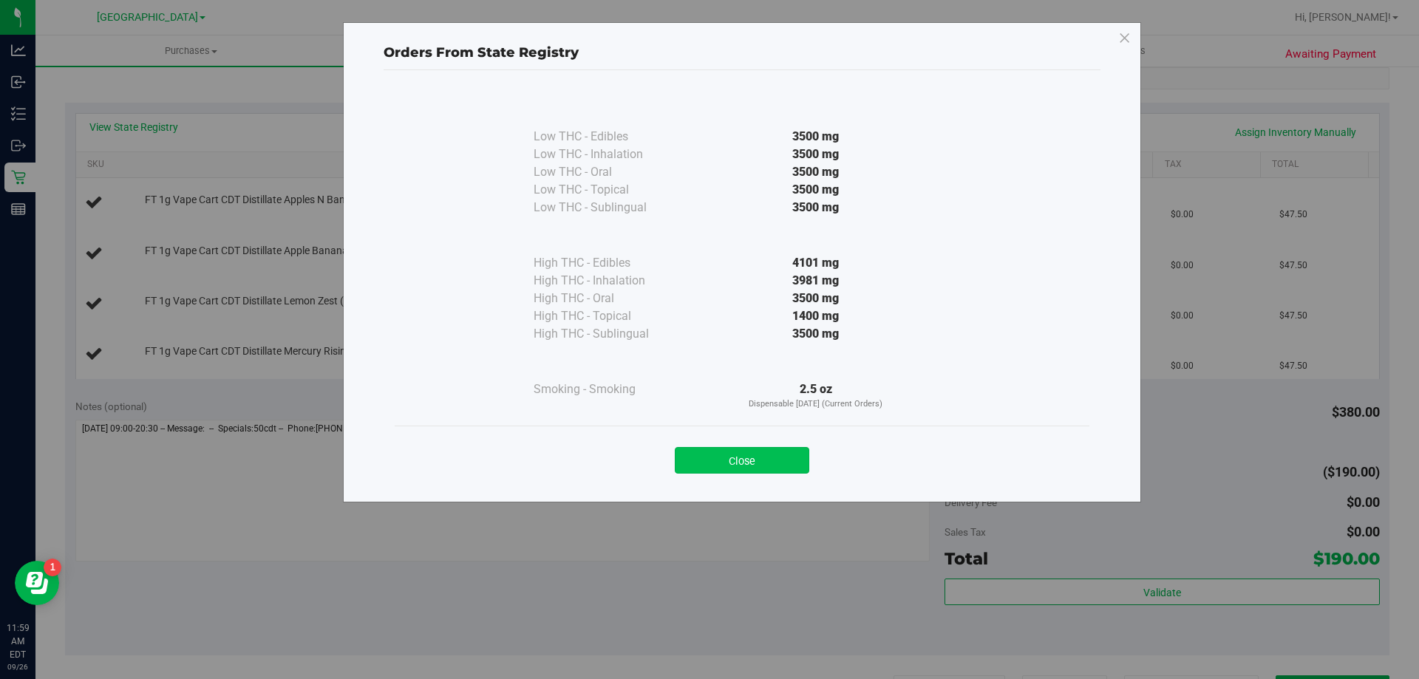
click at [754, 467] on button "Close" at bounding box center [742, 460] width 134 height 27
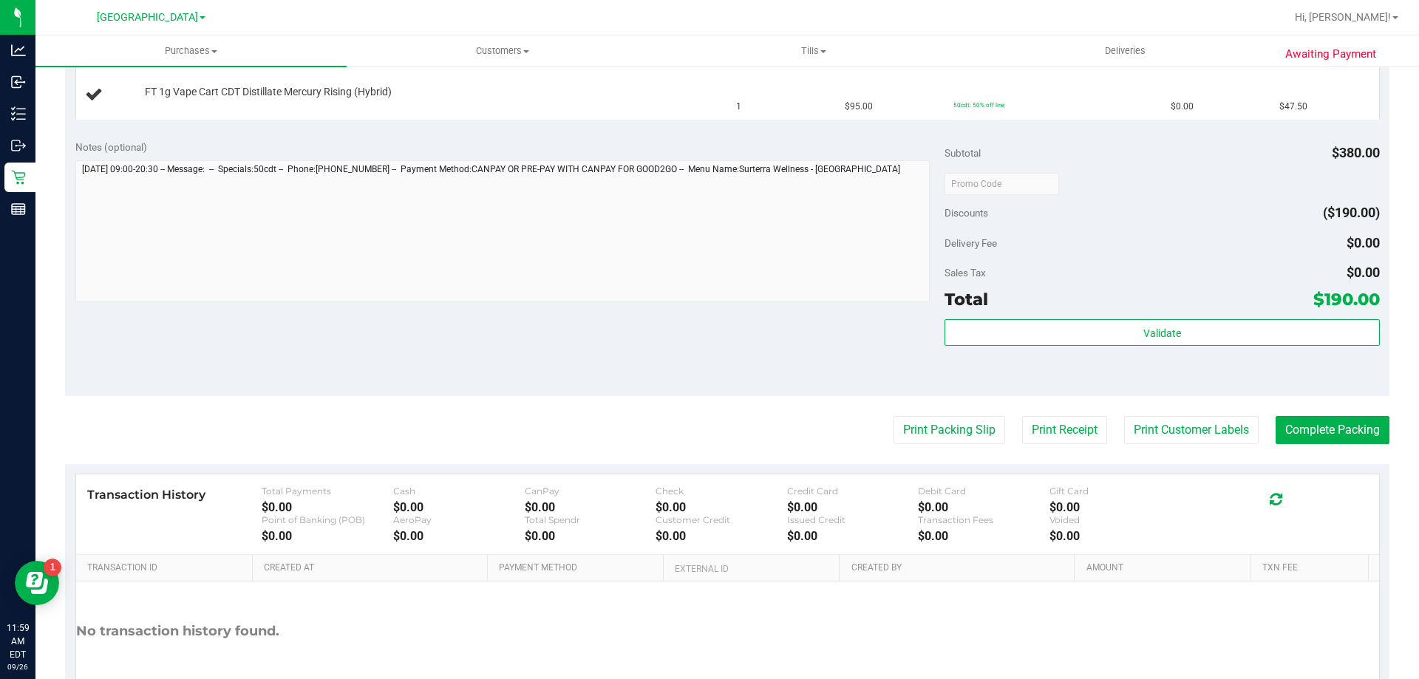
scroll to position [646, 0]
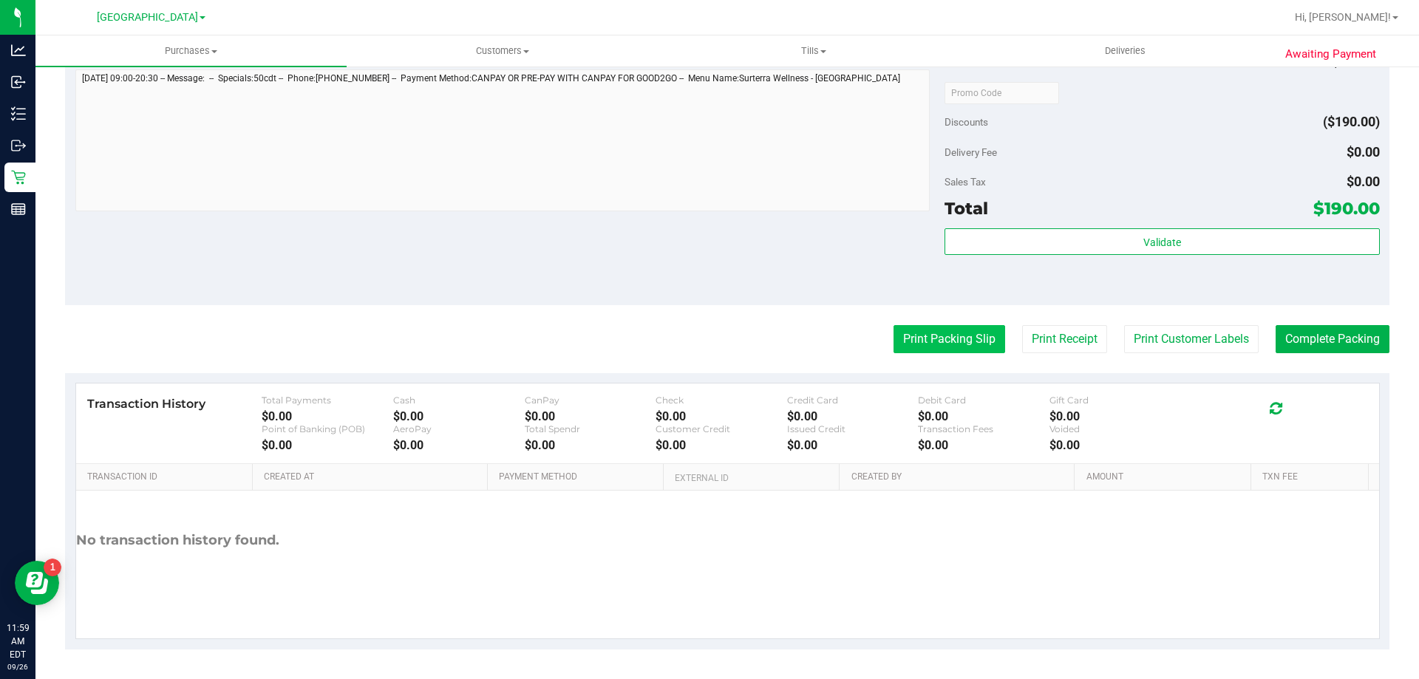
click at [940, 328] on button "Print Packing Slip" at bounding box center [949, 339] width 112 height 28
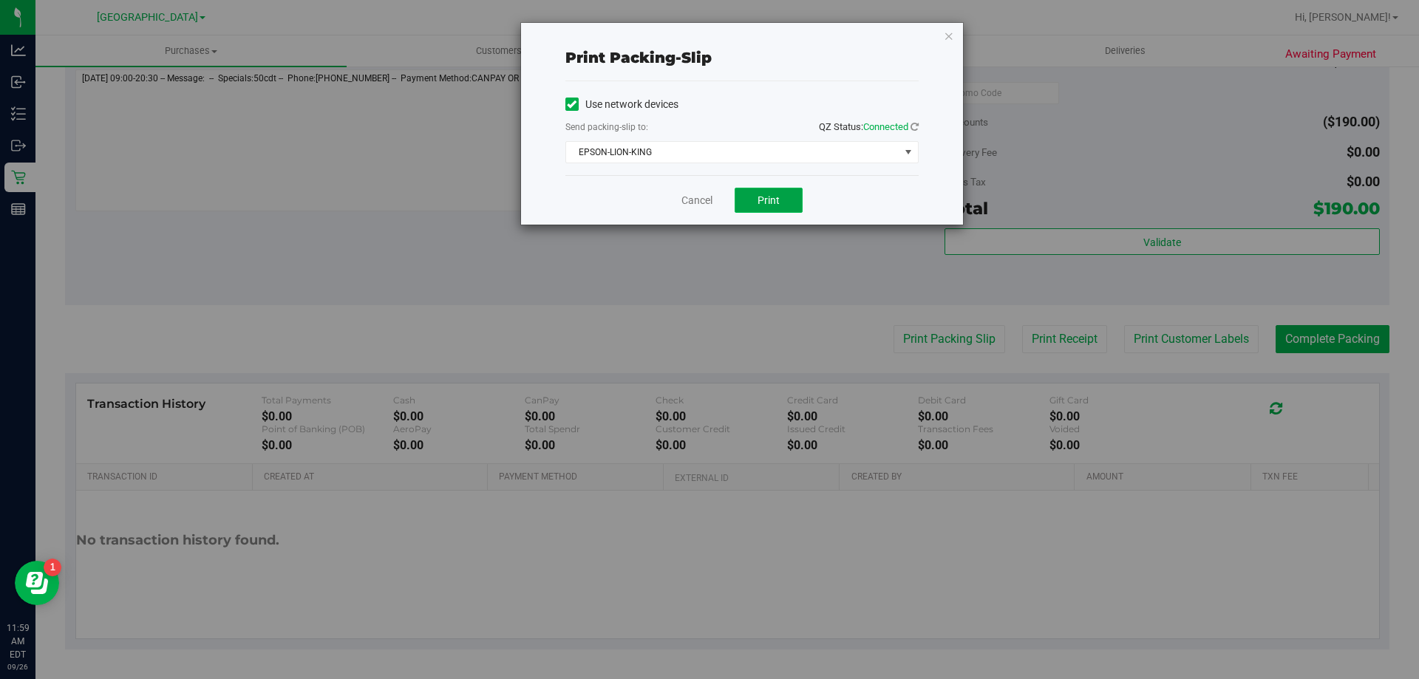
click at [776, 193] on button "Print" at bounding box center [768, 200] width 68 height 25
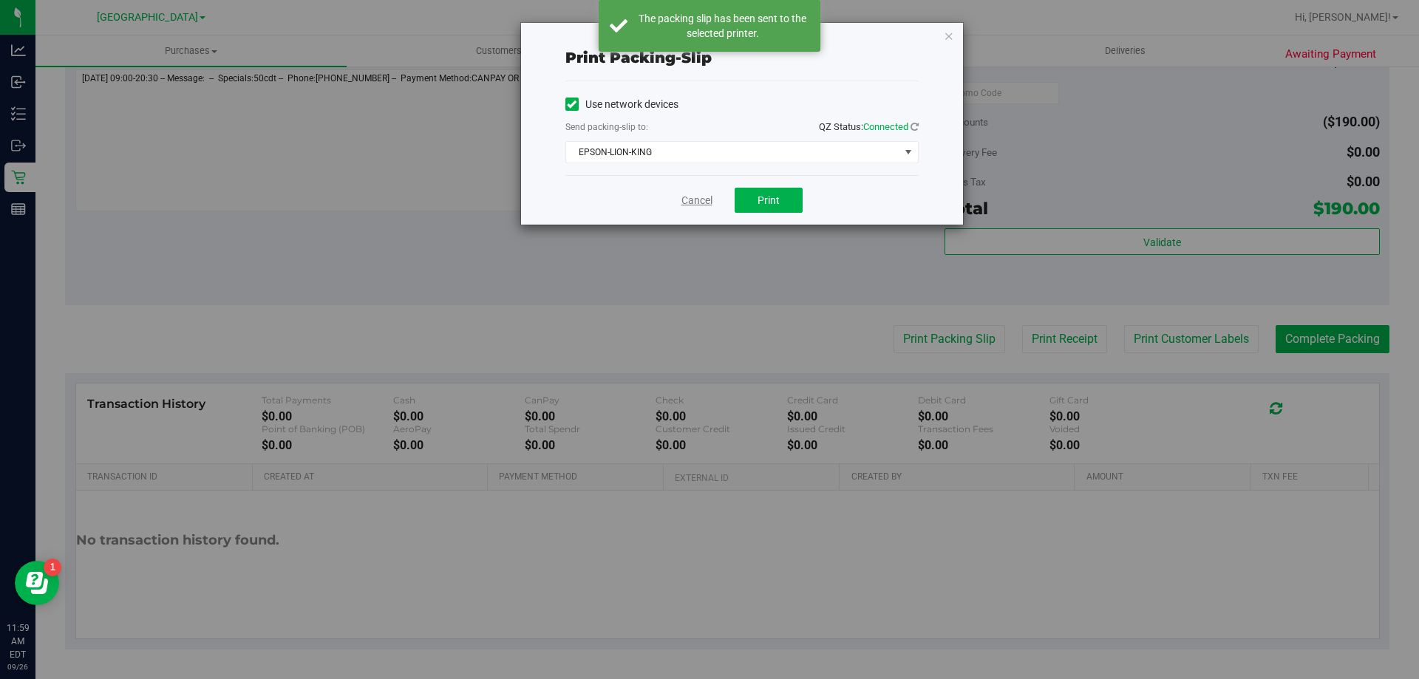
click at [688, 197] on link "Cancel" at bounding box center [696, 201] width 31 height 16
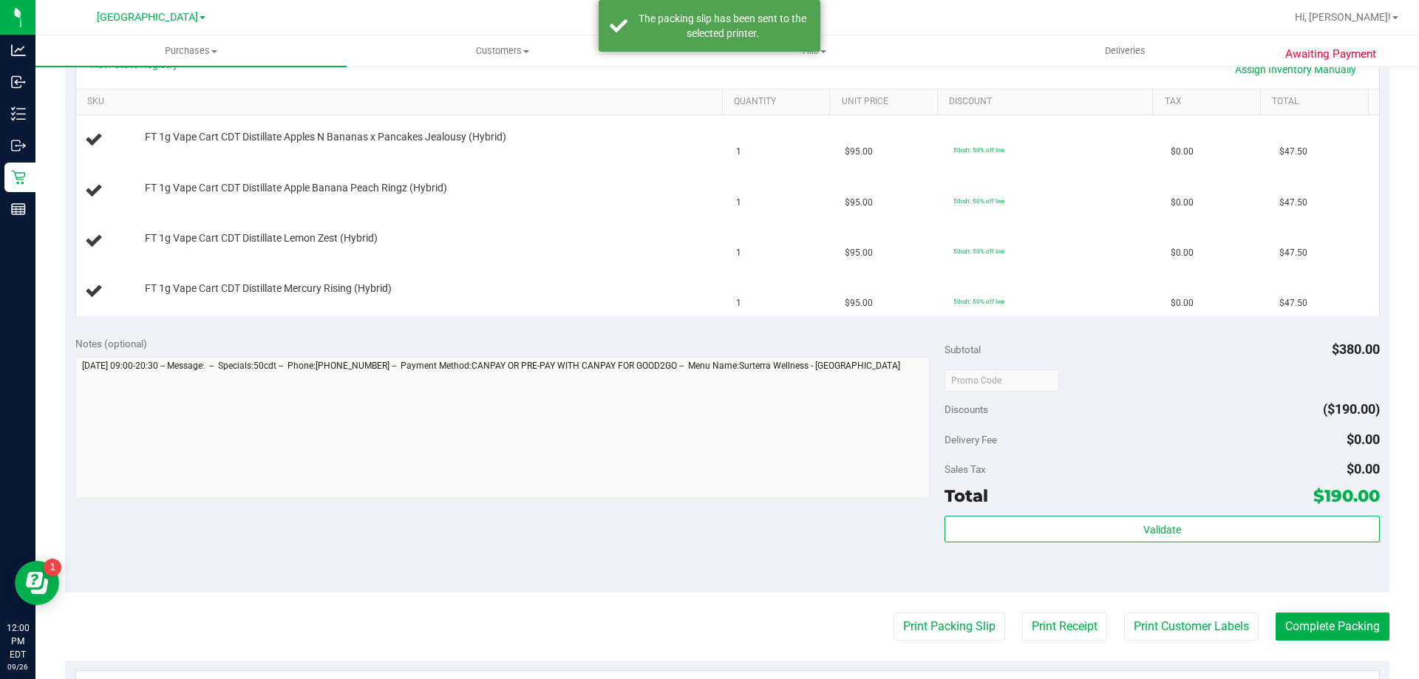
scroll to position [350, 0]
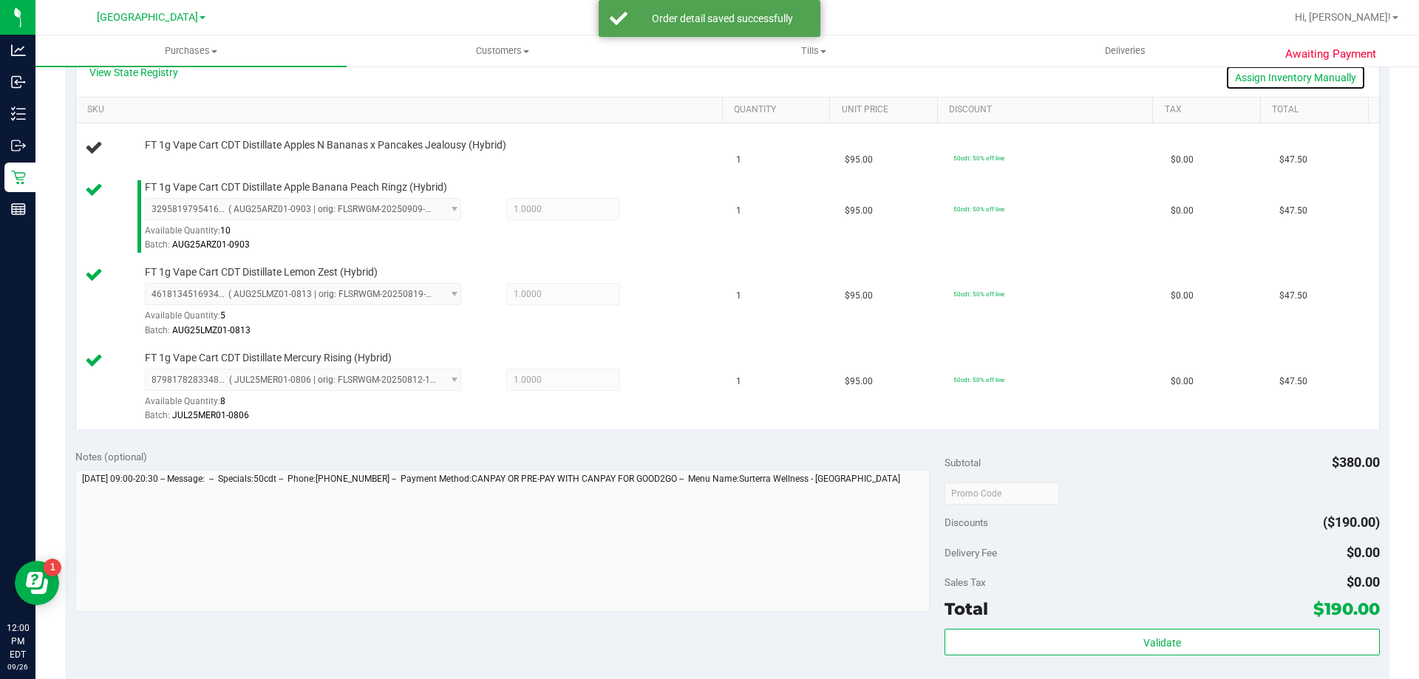
click at [1235, 76] on link "Assign Inventory Manually" at bounding box center [1295, 77] width 140 height 25
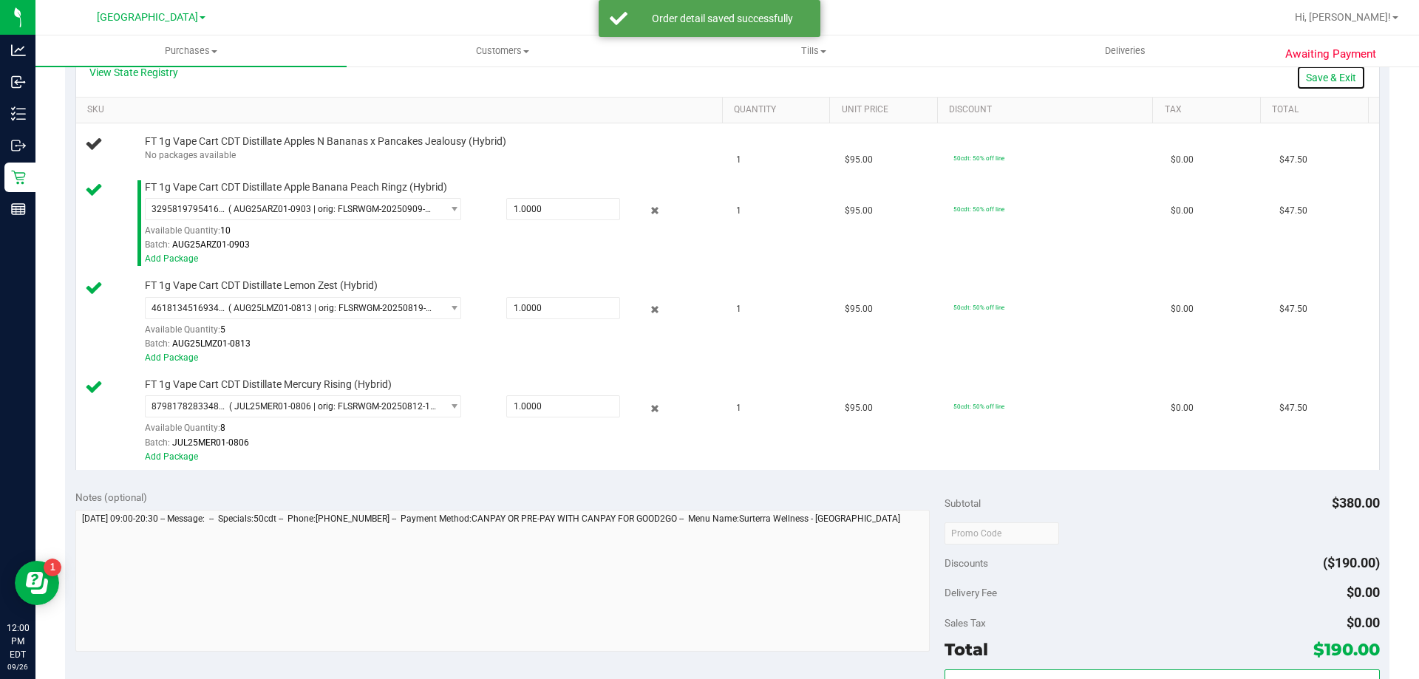
click at [1307, 75] on link "Save & Exit" at bounding box center [1330, 77] width 69 height 25
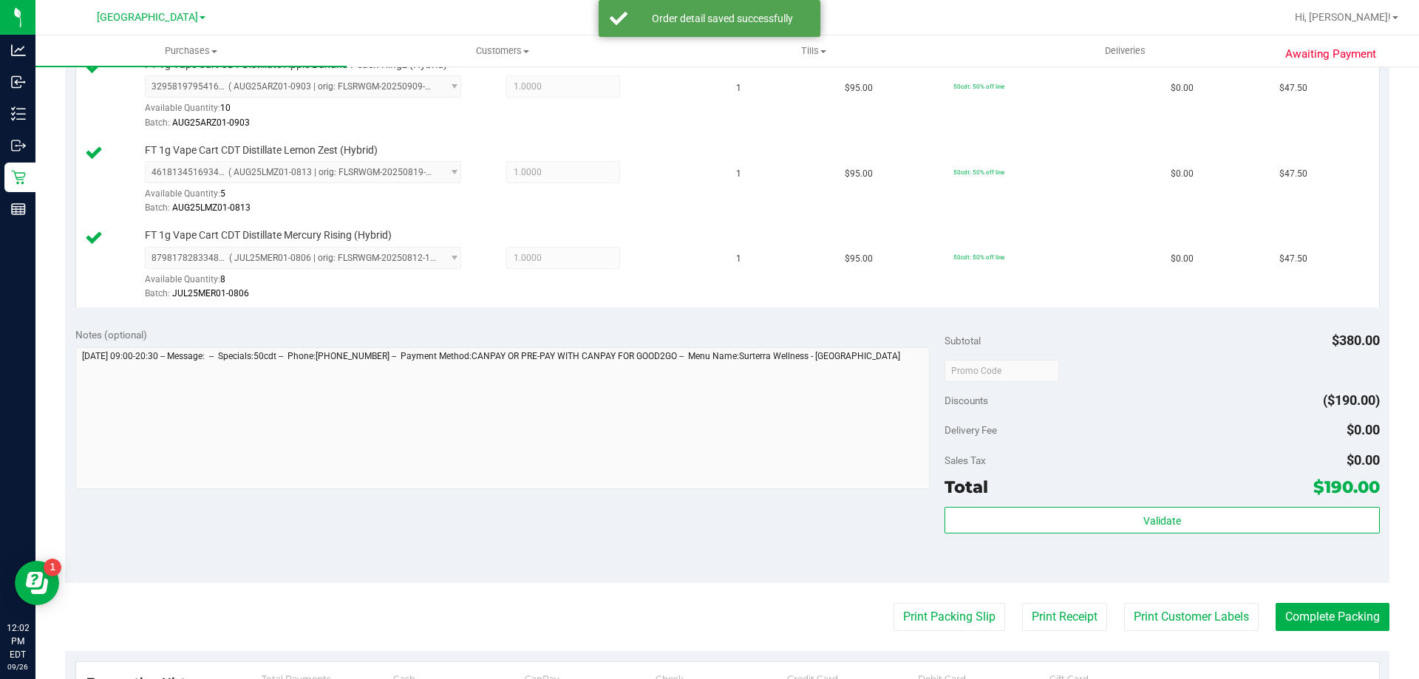
scroll to position [572, 0]
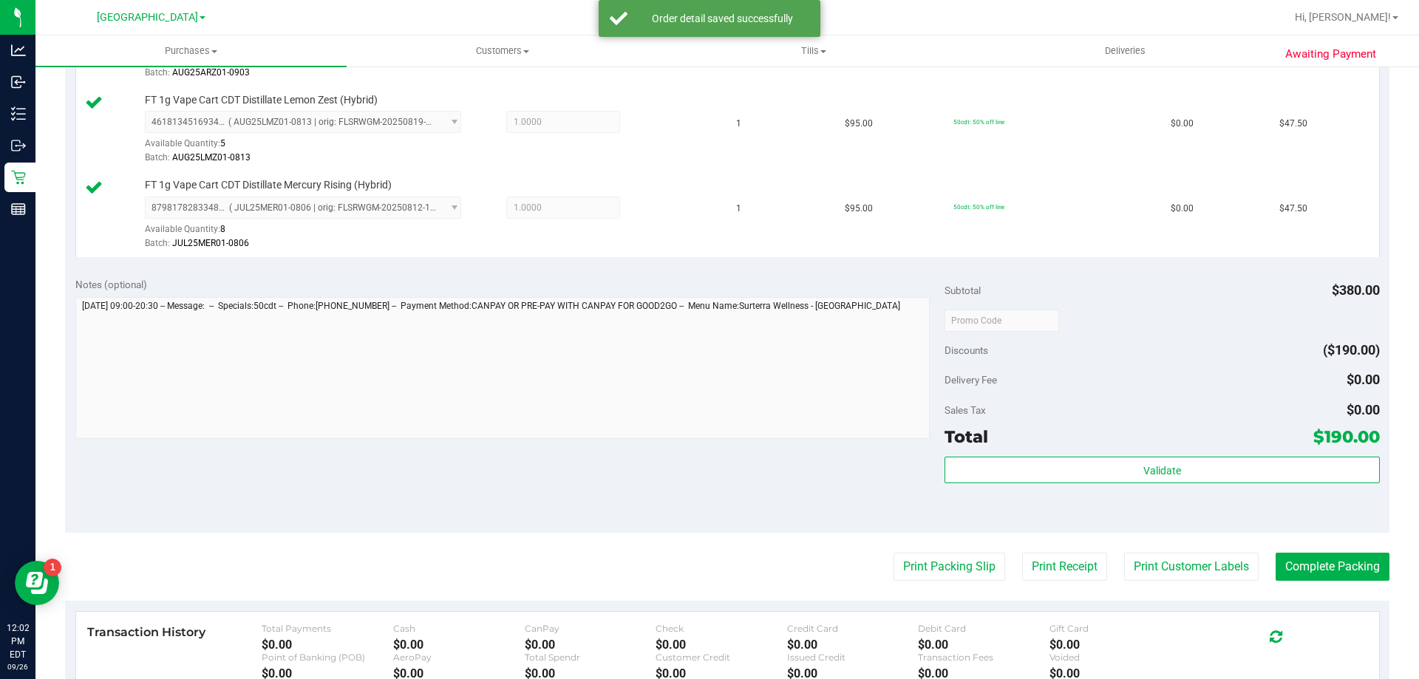
click at [1060, 451] on div "Subtotal $380.00 Discounts ($190.00) Delivery Fee $0.00 Sales Tax $0.00 Total $…" at bounding box center [1161, 400] width 434 height 246
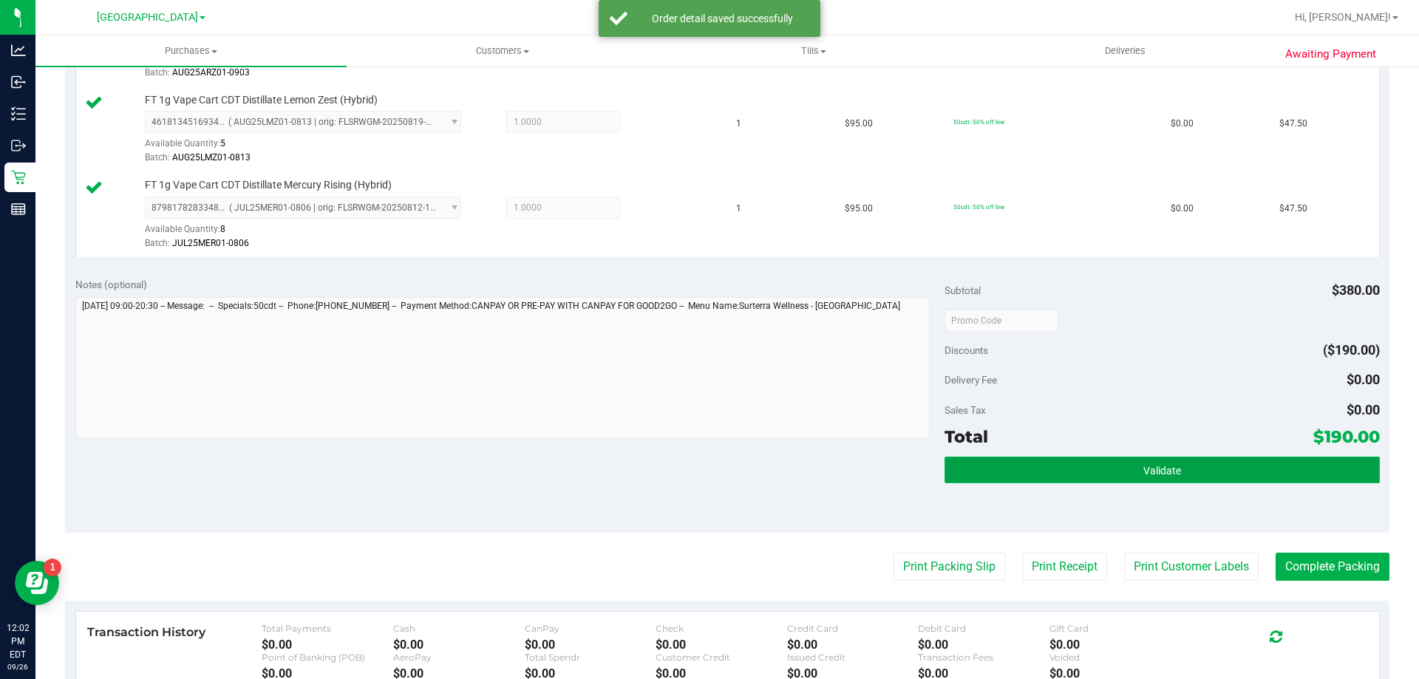
click at [1059, 461] on button "Validate" at bounding box center [1161, 470] width 434 height 27
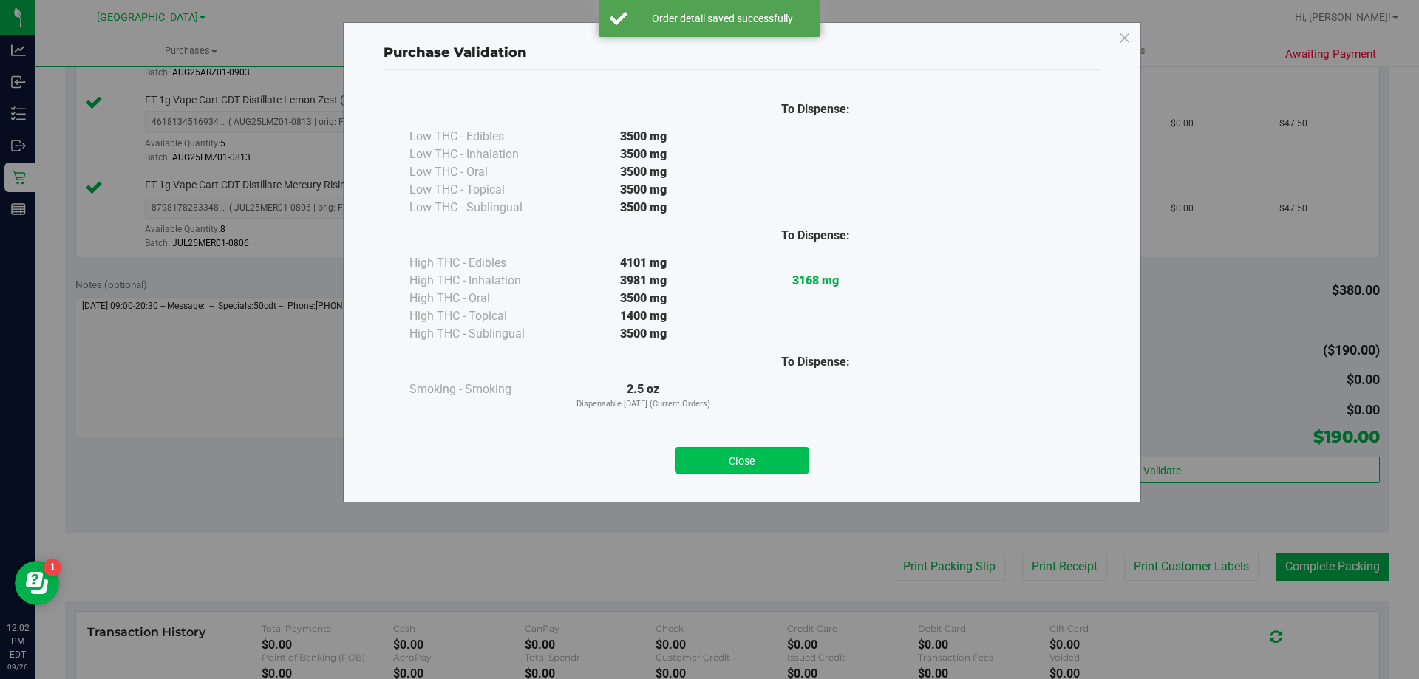
click at [785, 471] on button "Close" at bounding box center [742, 460] width 134 height 27
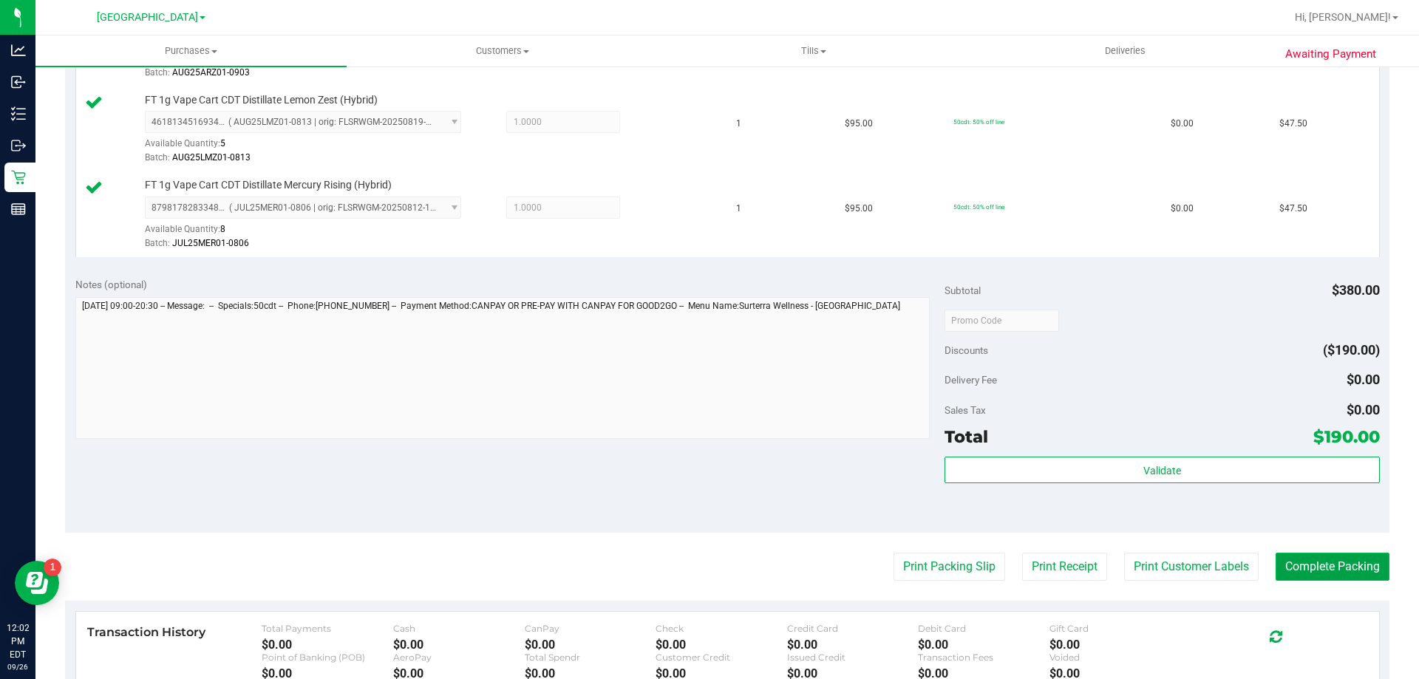
click at [1287, 567] on button "Complete Packing" at bounding box center [1332, 567] width 114 height 28
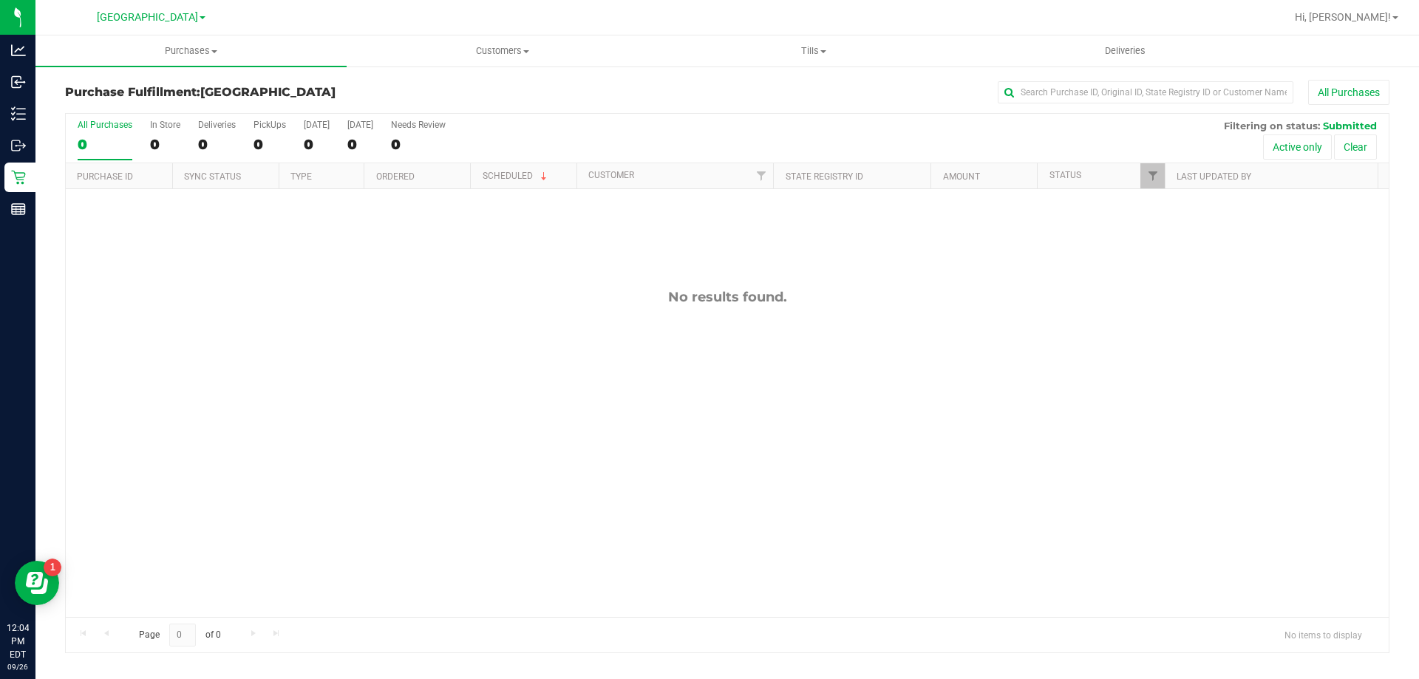
click at [1312, 328] on div "No results found." at bounding box center [727, 453] width 1323 height 528
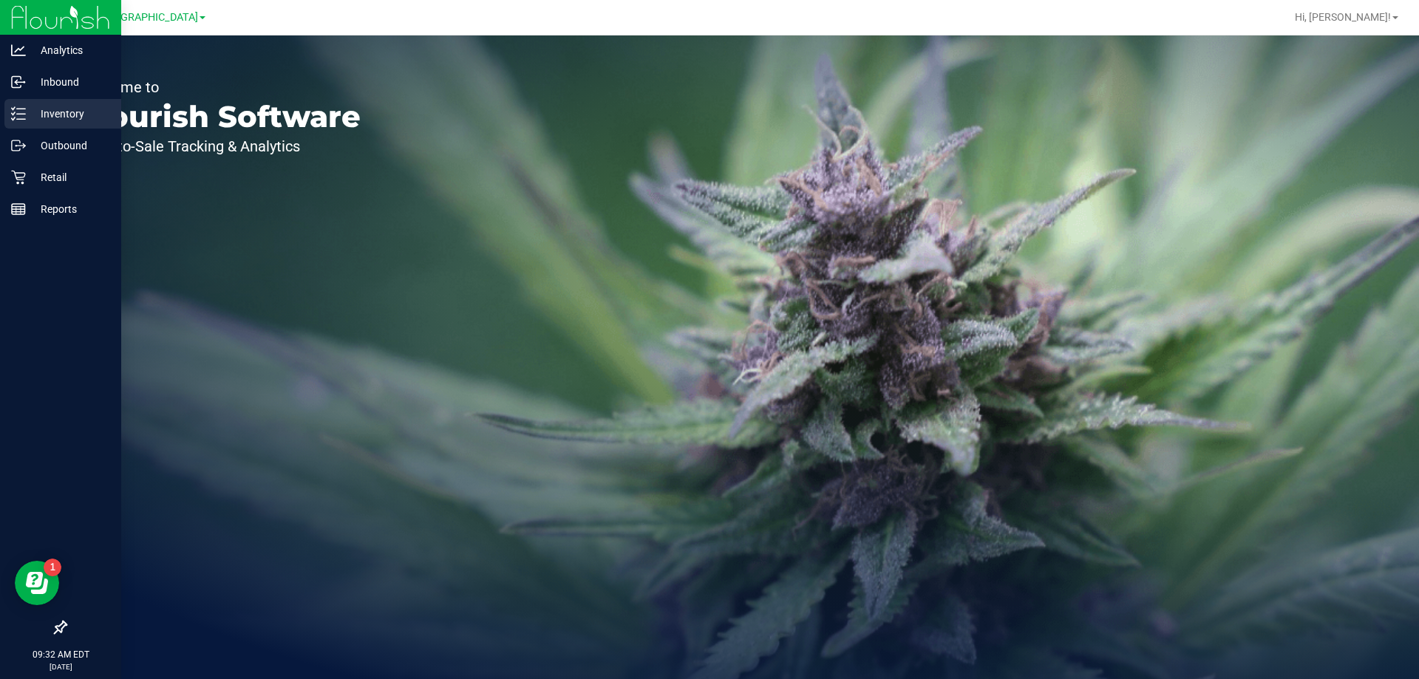
click at [50, 111] on p "Inventory" at bounding box center [70, 114] width 89 height 18
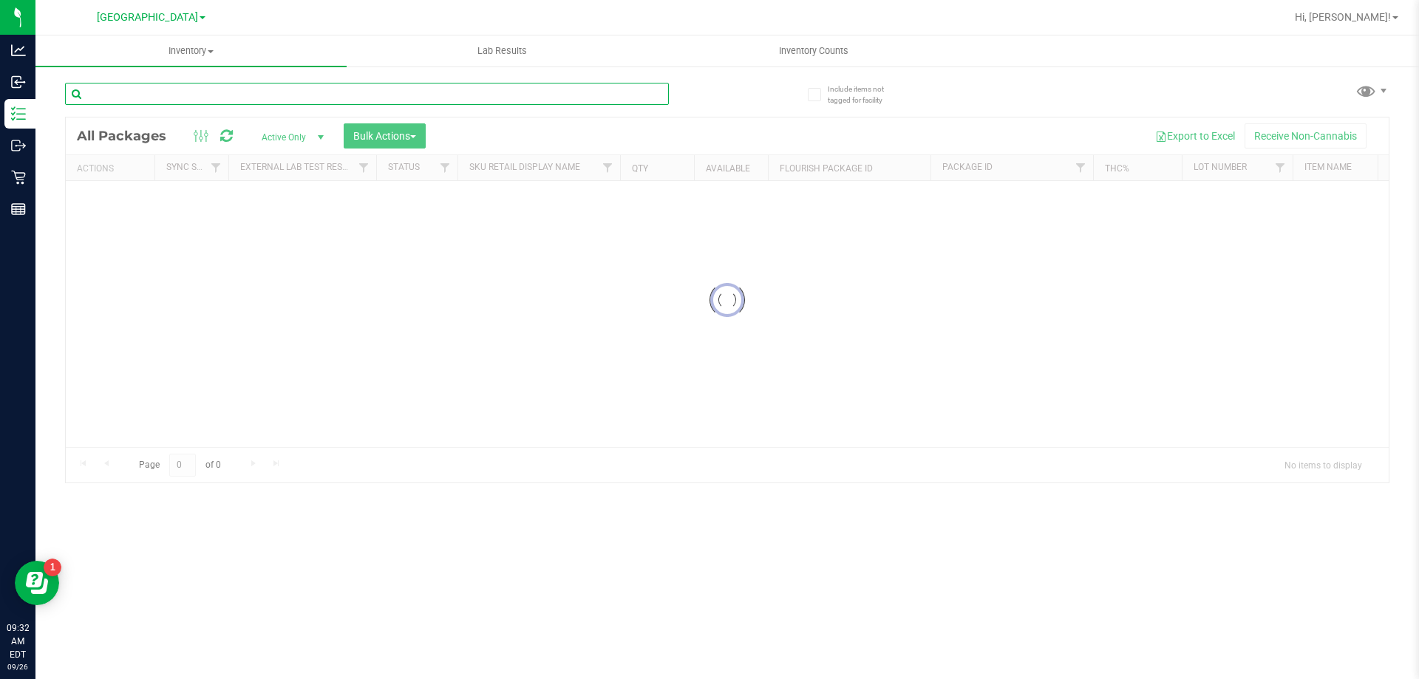
click at [273, 99] on input "text" at bounding box center [367, 94] width 604 height 22
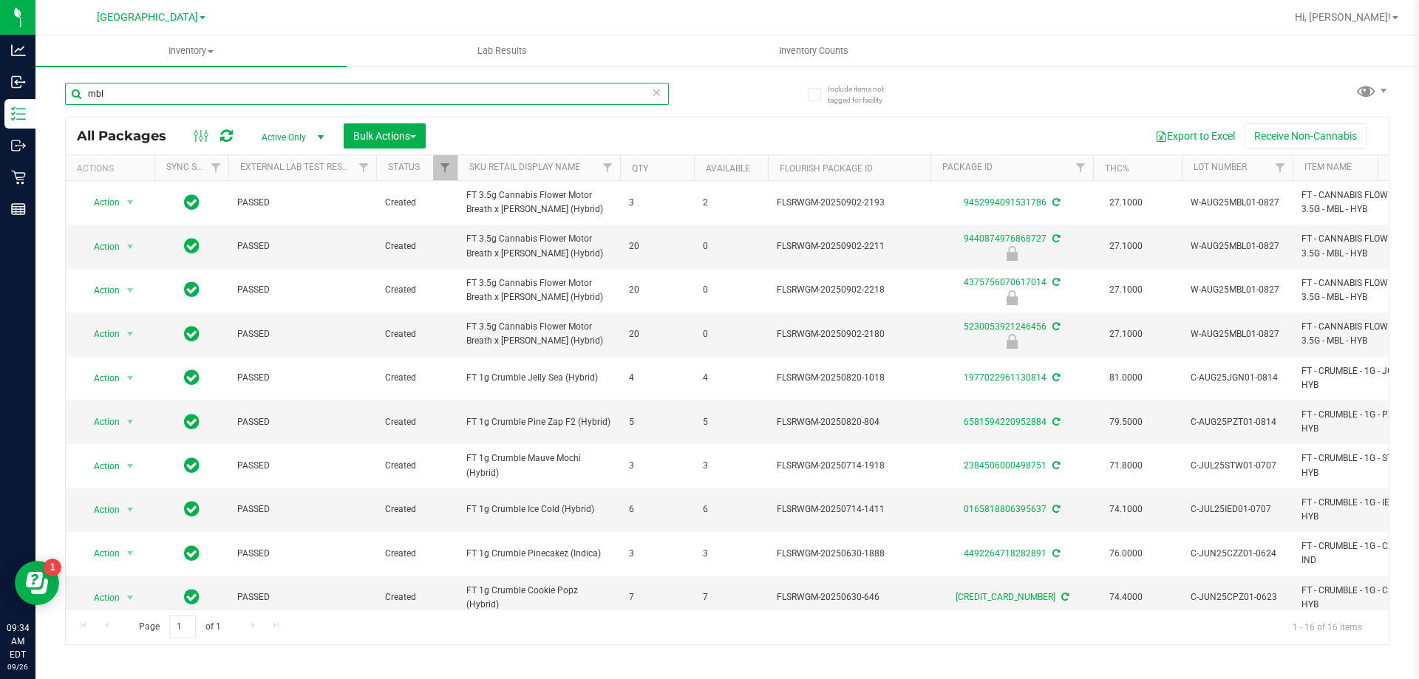
click at [225, 95] on input "mbl" at bounding box center [367, 94] width 604 height 22
type input "4375756070617014"
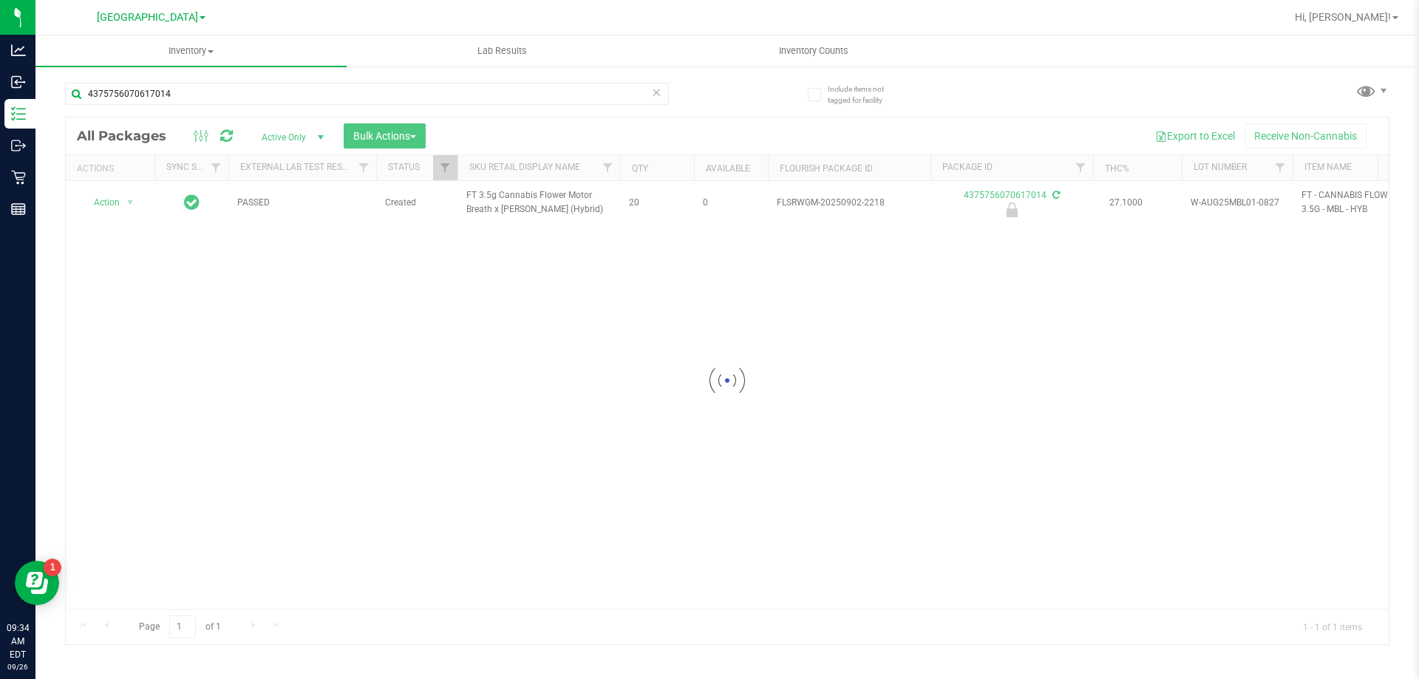
click at [112, 192] on div at bounding box center [727, 380] width 1323 height 527
click at [115, 202] on span "Action" at bounding box center [101, 202] width 40 height 21
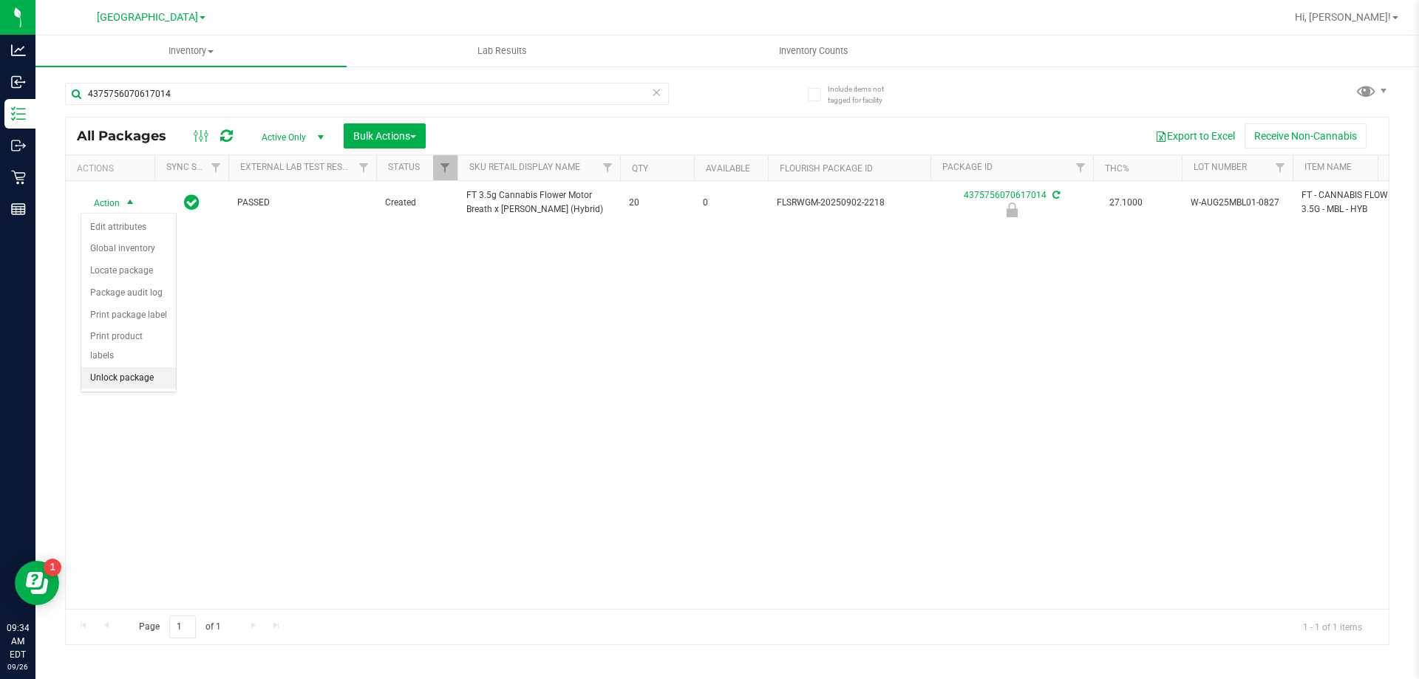
click at [129, 367] on li "Unlock package" at bounding box center [128, 378] width 95 height 22
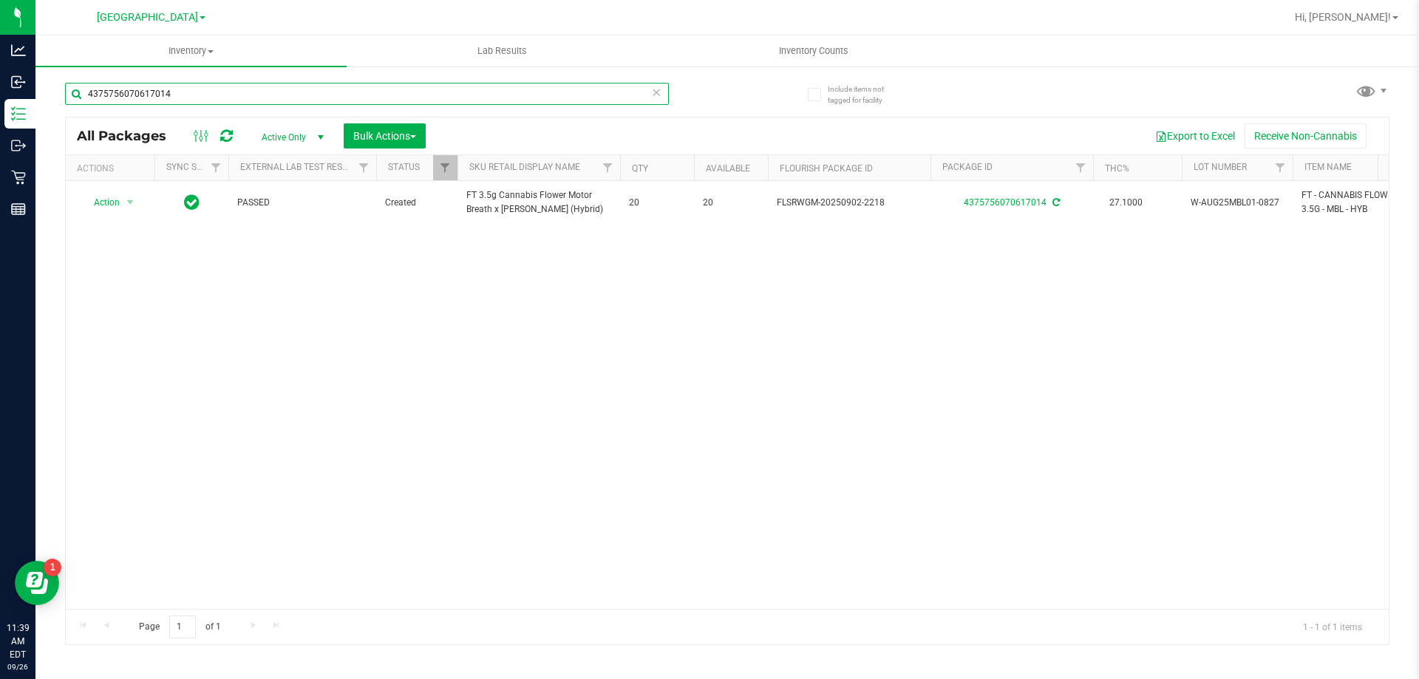
click at [330, 89] on input "4375756070617014" at bounding box center [367, 94] width 604 height 22
type input "sgz"
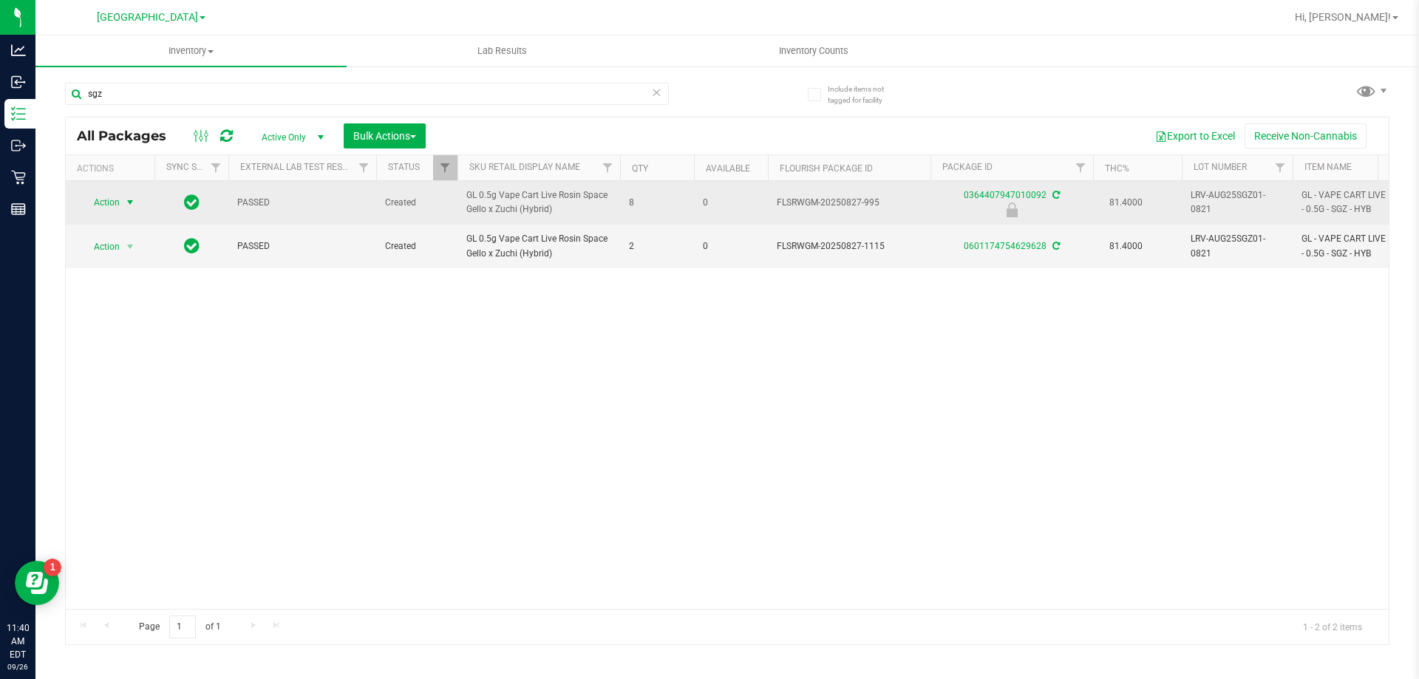
click at [104, 205] on span "Action" at bounding box center [101, 202] width 40 height 21
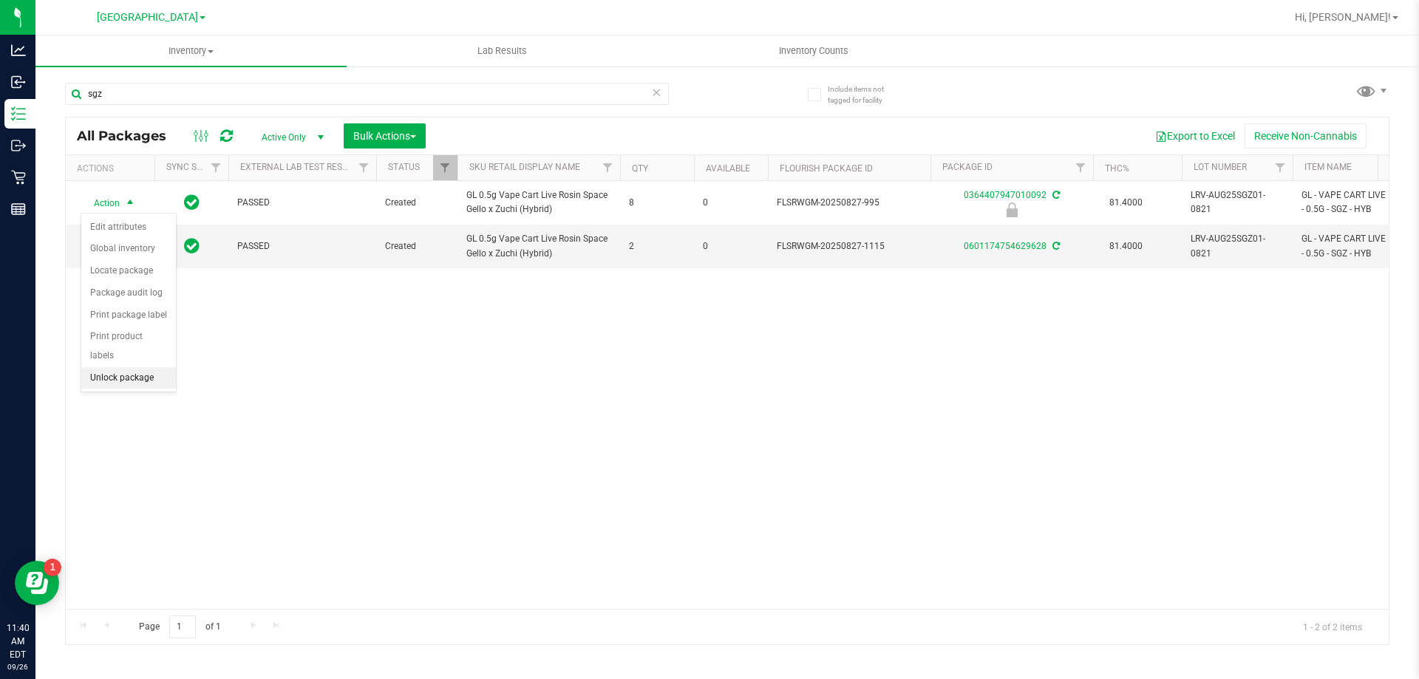
click at [117, 367] on li "Unlock package" at bounding box center [128, 378] width 95 height 22
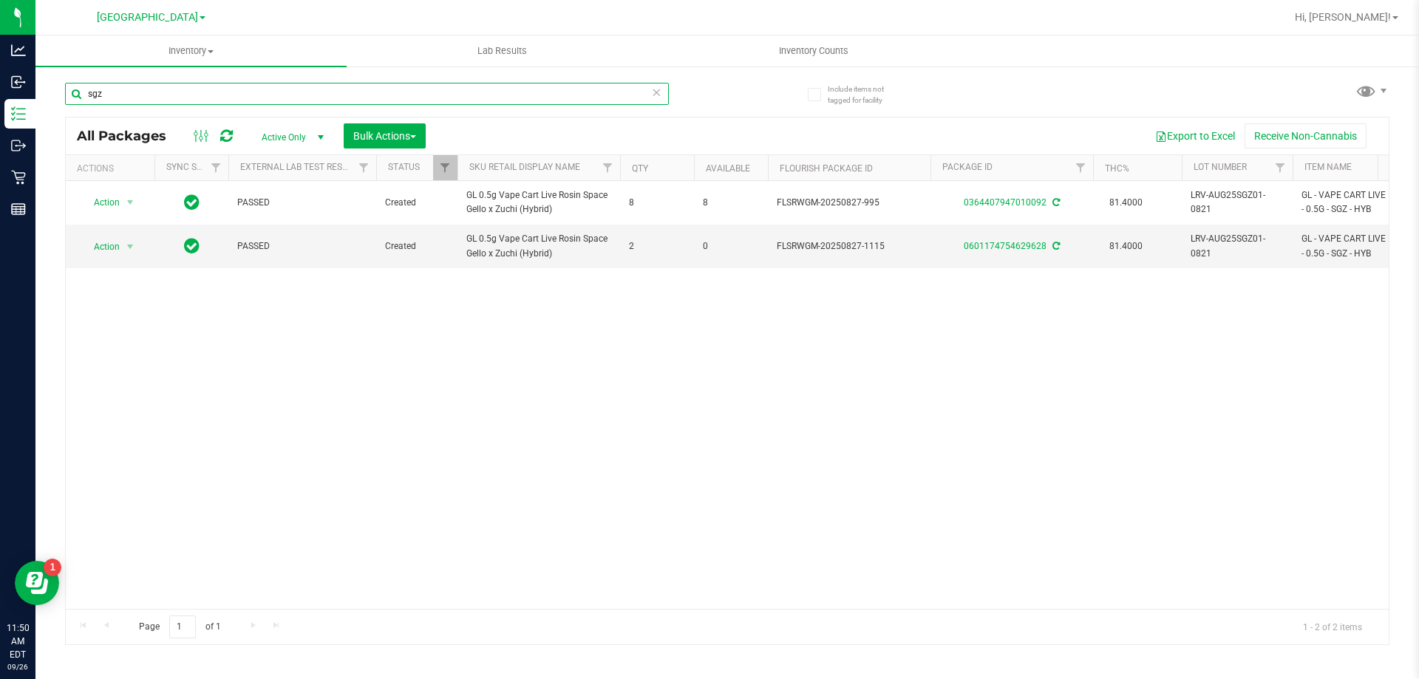
click at [191, 105] on div "sgz" at bounding box center [367, 100] width 604 height 34
click at [193, 102] on input "sgz" at bounding box center [367, 94] width 604 height 22
type input "BLUE"
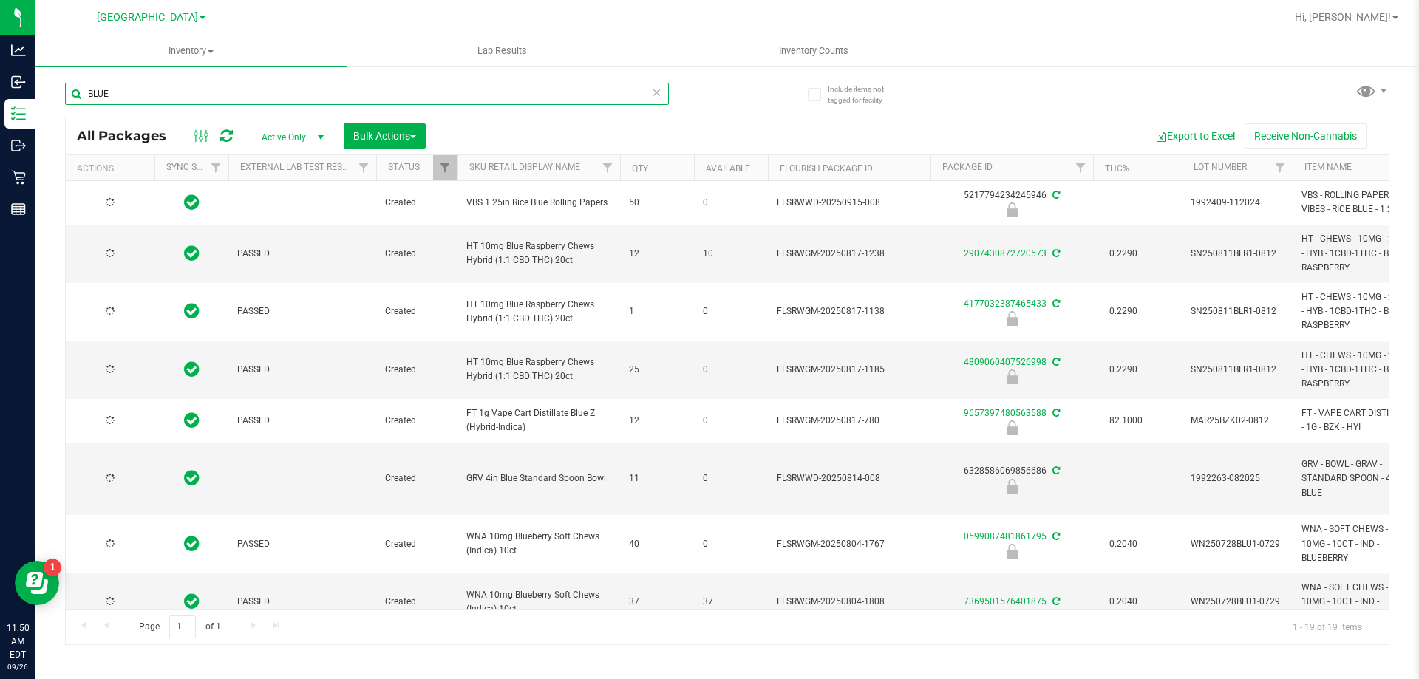
type input "2026-02-21"
type input "2026-07-28"
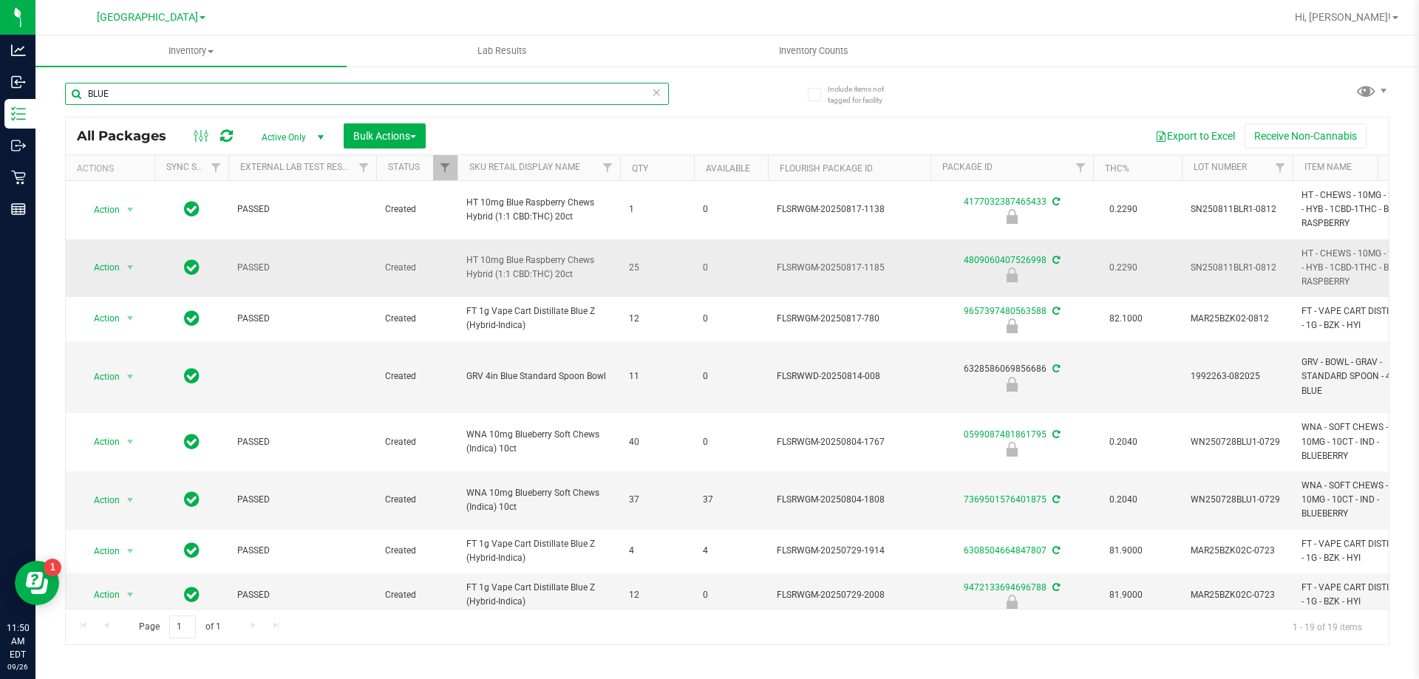
scroll to position [148, 0]
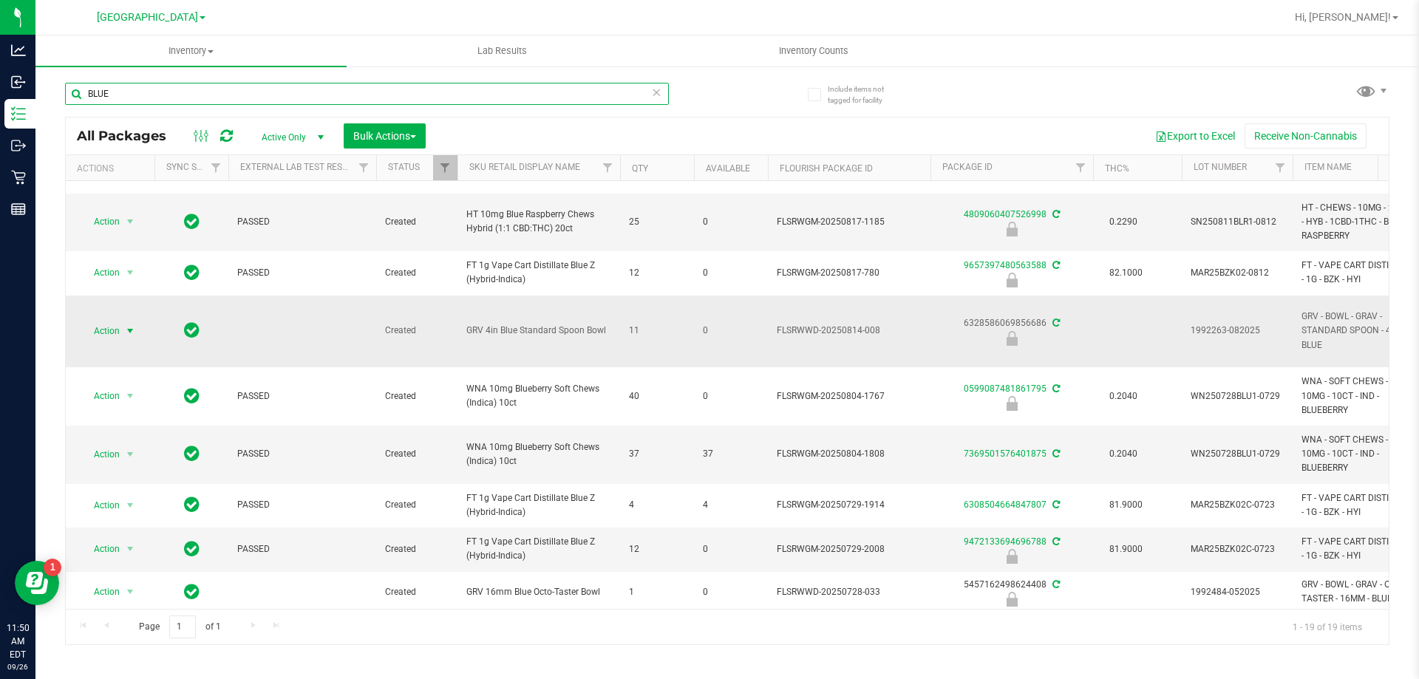
type input "BLUE"
click at [117, 325] on span "Action" at bounding box center [101, 331] width 40 height 21
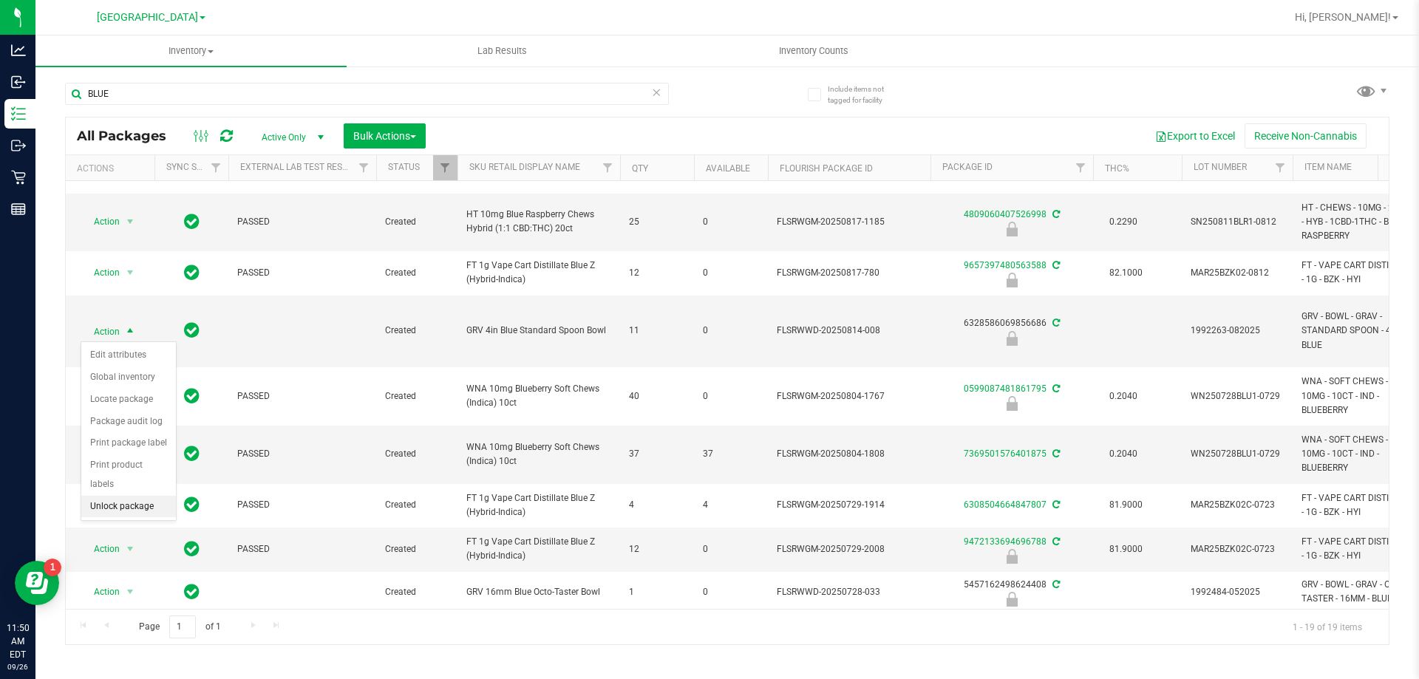
click at [140, 496] on li "Unlock package" at bounding box center [128, 507] width 95 height 22
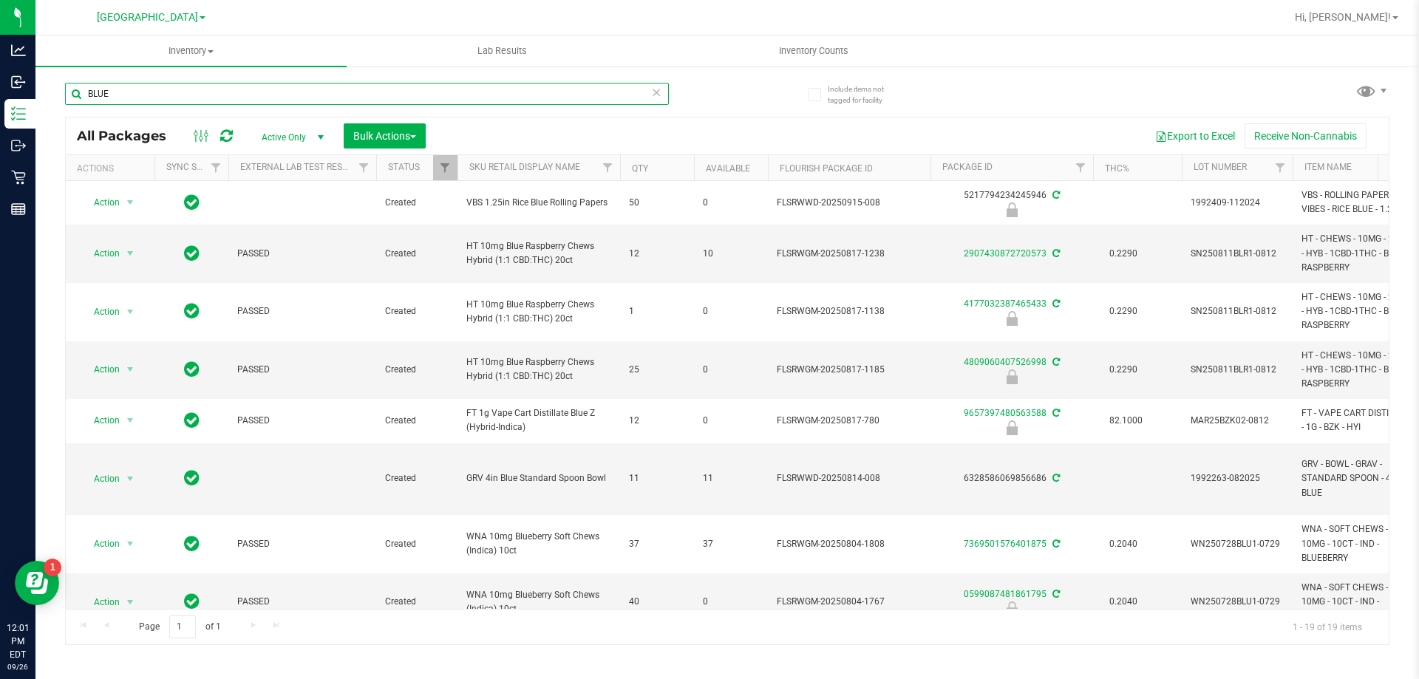
click at [262, 92] on input "BLUE" at bounding box center [367, 94] width 604 height 22
type input "3967070189937262"
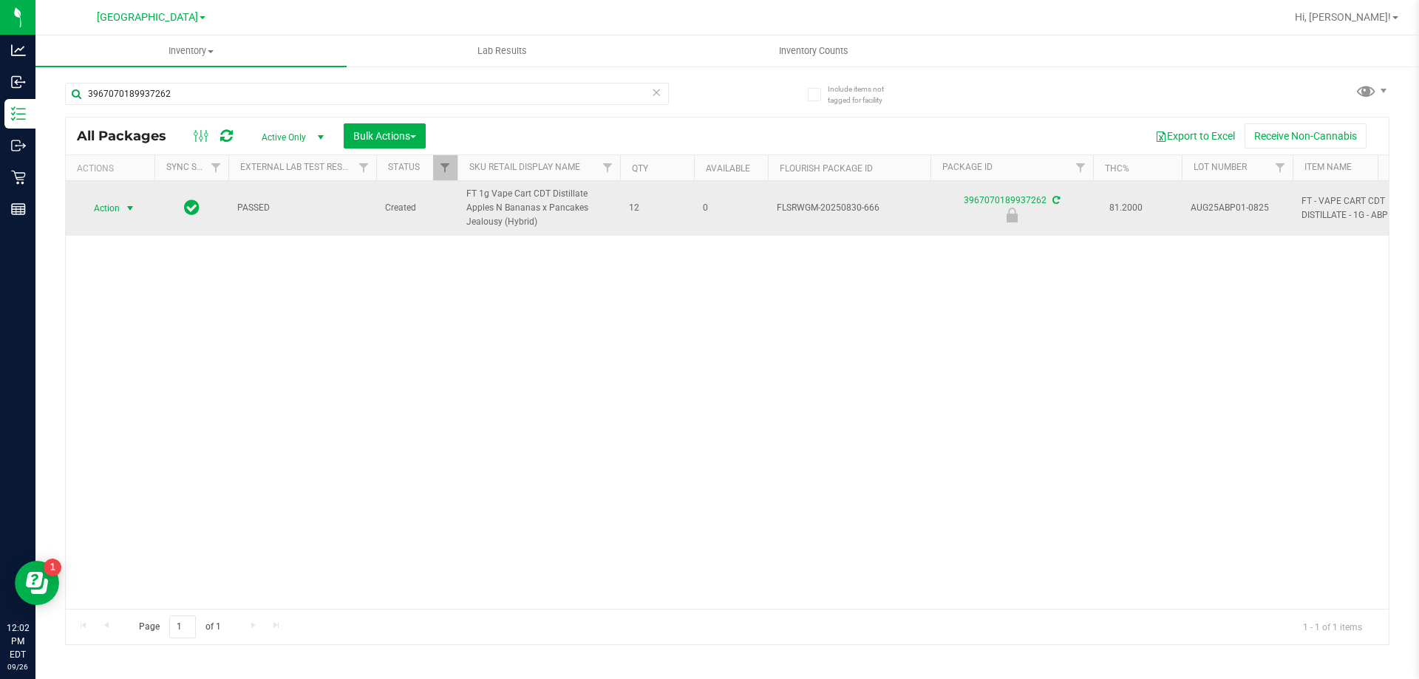
click at [108, 208] on span "Action" at bounding box center [101, 208] width 40 height 21
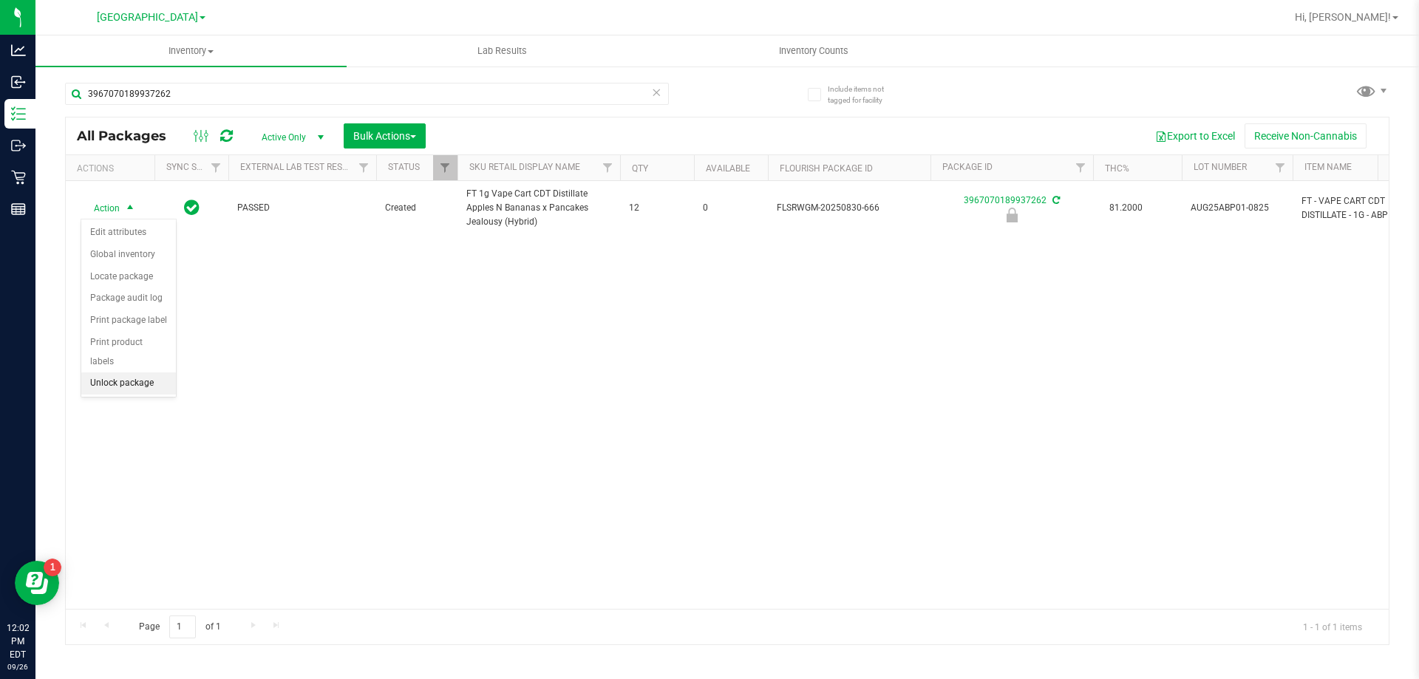
click at [159, 374] on li "Unlock package" at bounding box center [128, 383] width 95 height 22
